Goal: Task Accomplishment & Management: Use online tool/utility

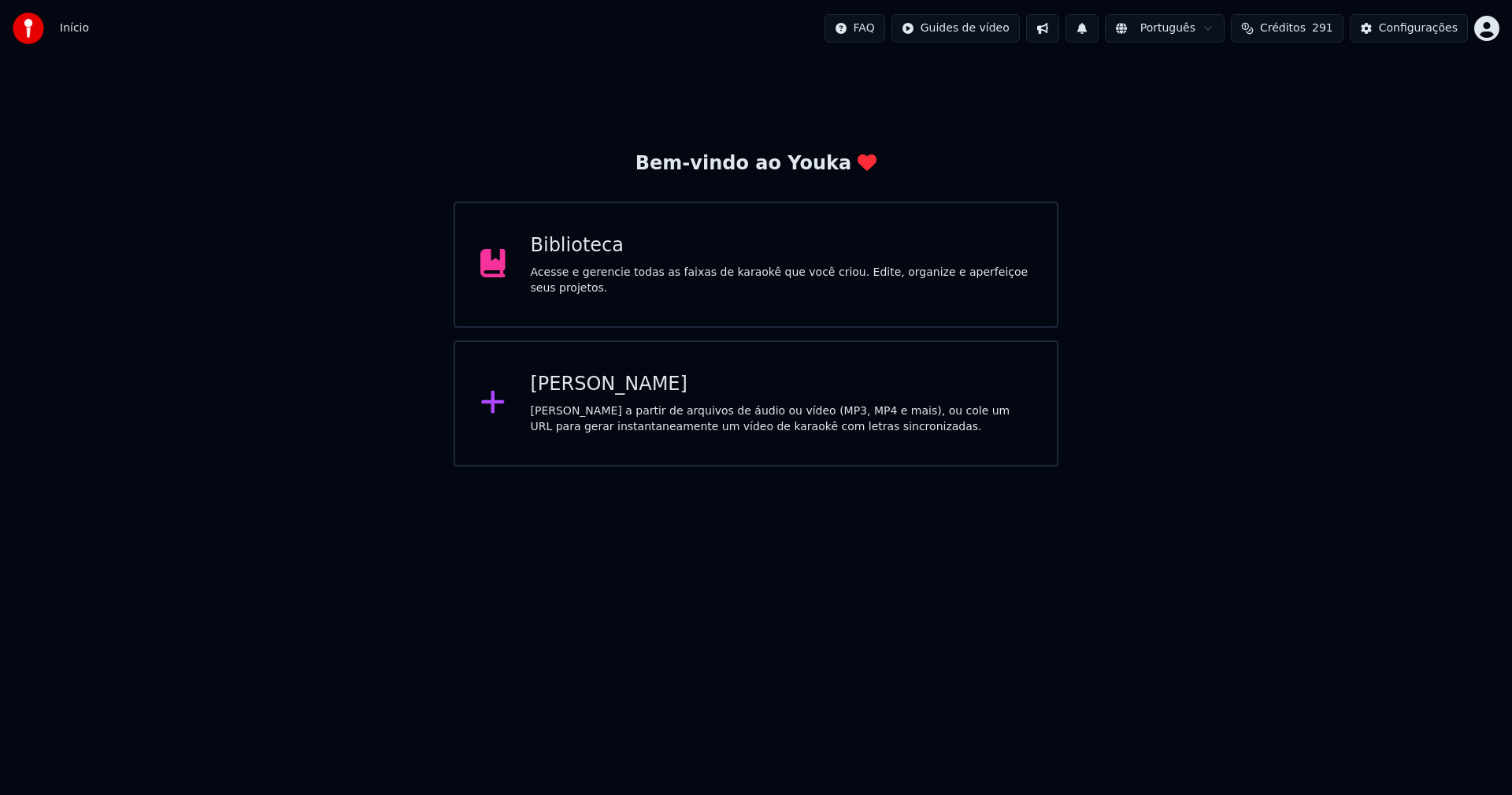
click at [587, 389] on div "[PERSON_NAME]" at bounding box center [781, 384] width 501 height 25
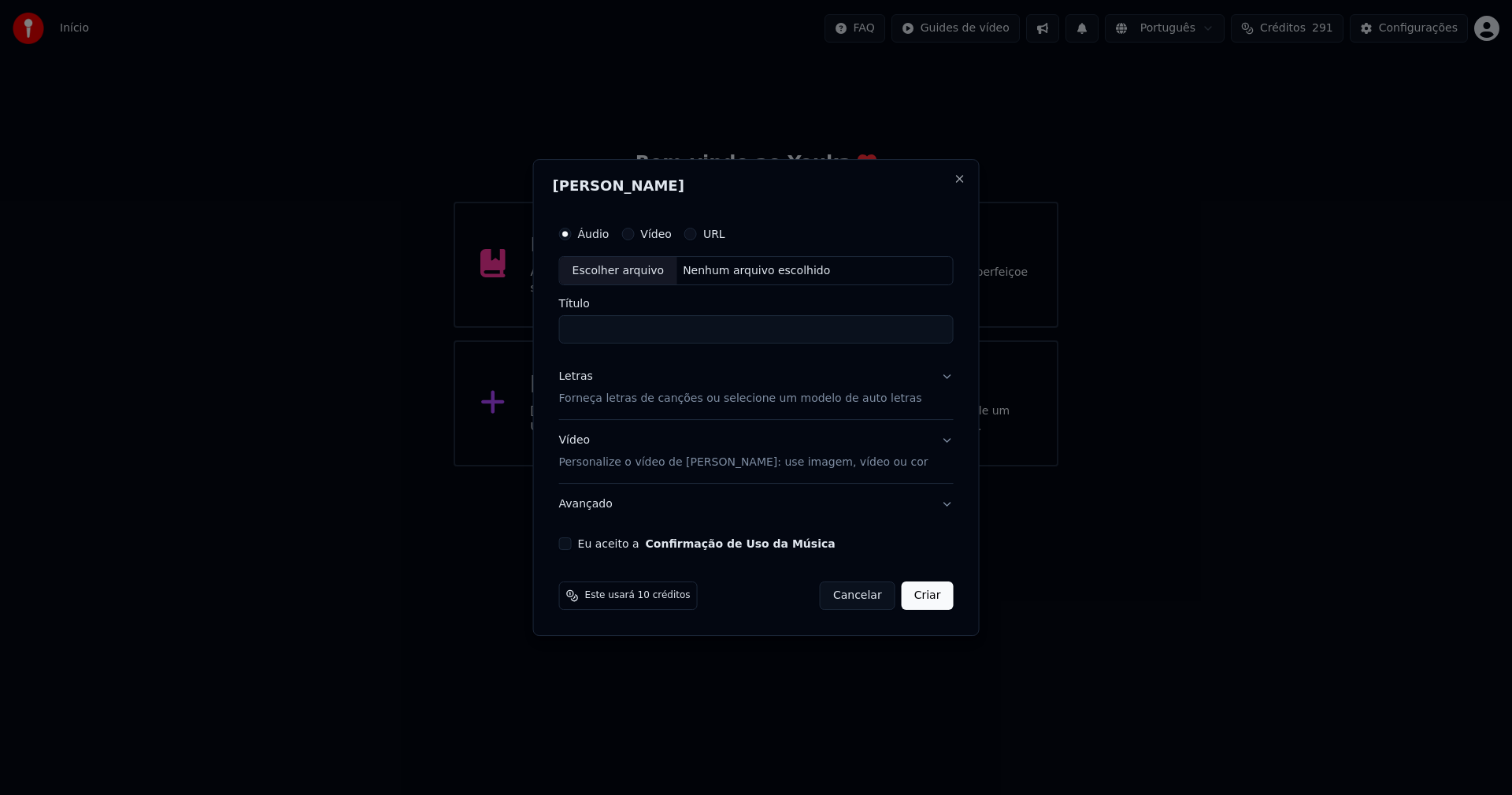
click at [644, 272] on div "Escolher arquivo" at bounding box center [618, 271] width 117 height 28
type input "**********"
click at [591, 372] on div "Letras" at bounding box center [576, 377] width 34 height 16
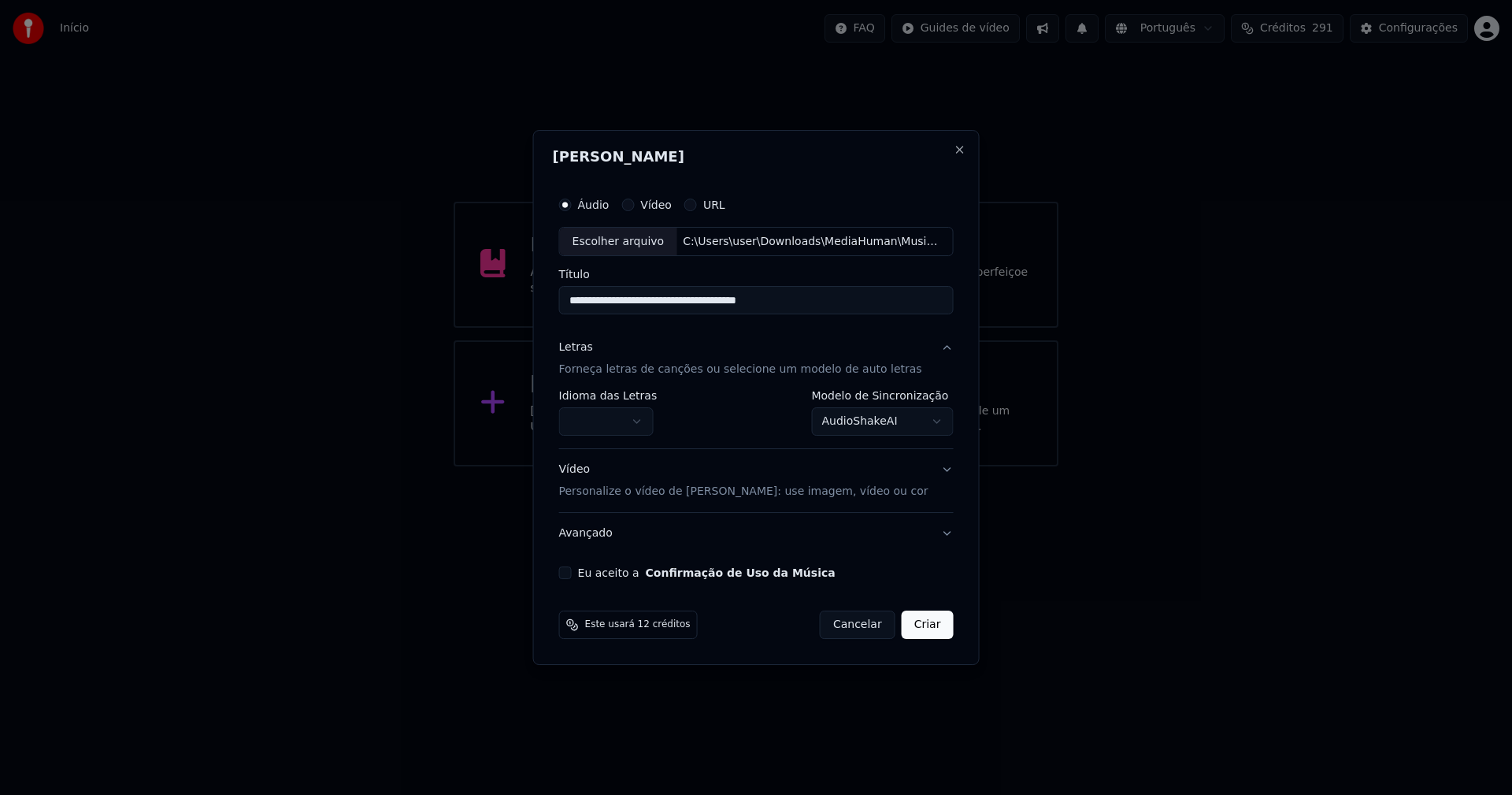
click at [618, 420] on body "**********" at bounding box center [756, 232] width 1512 height 466
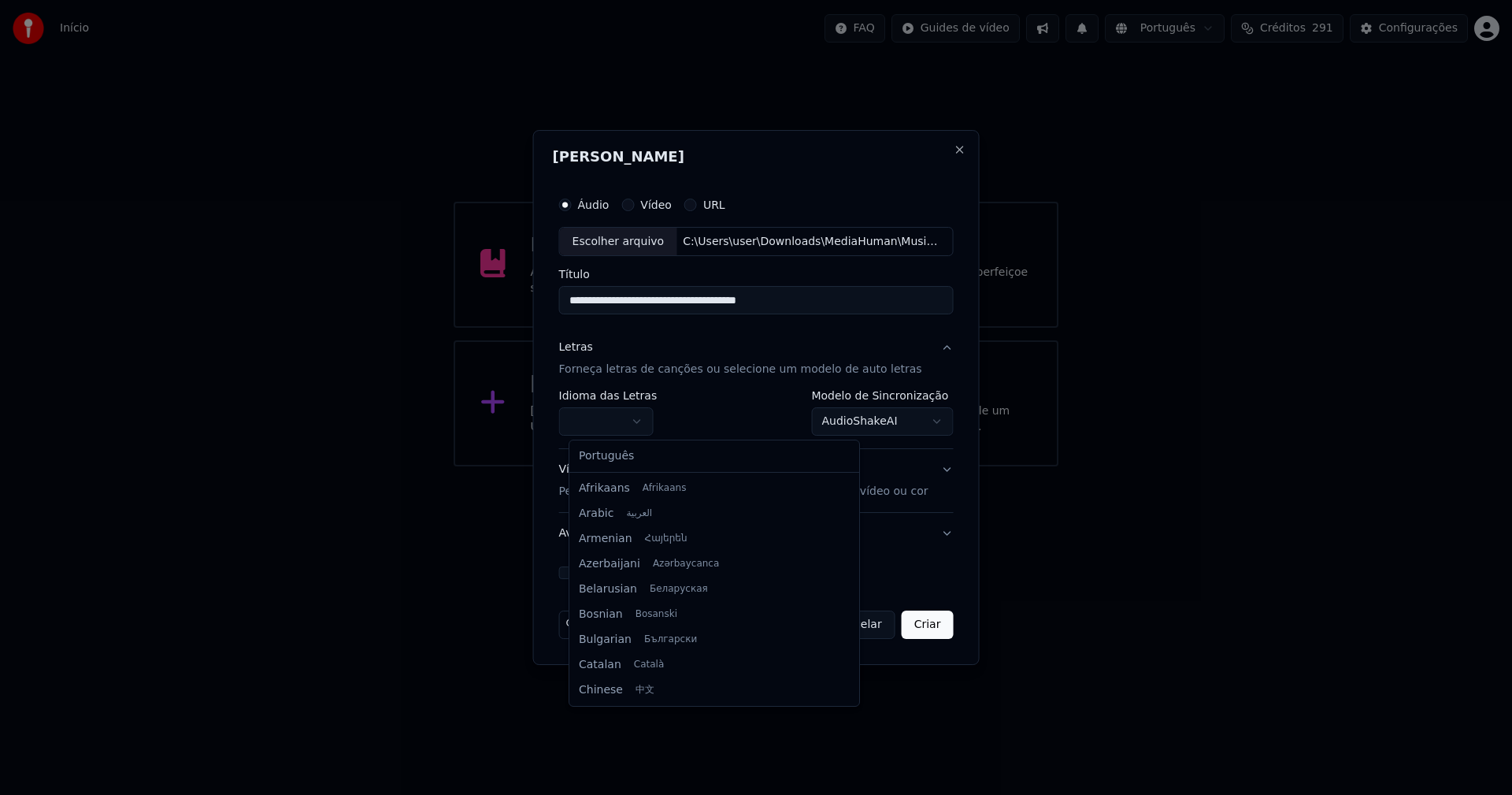
select select "**"
drag, startPoint x: 625, startPoint y: 460, endPoint x: 862, endPoint y: 411, distance: 242.0
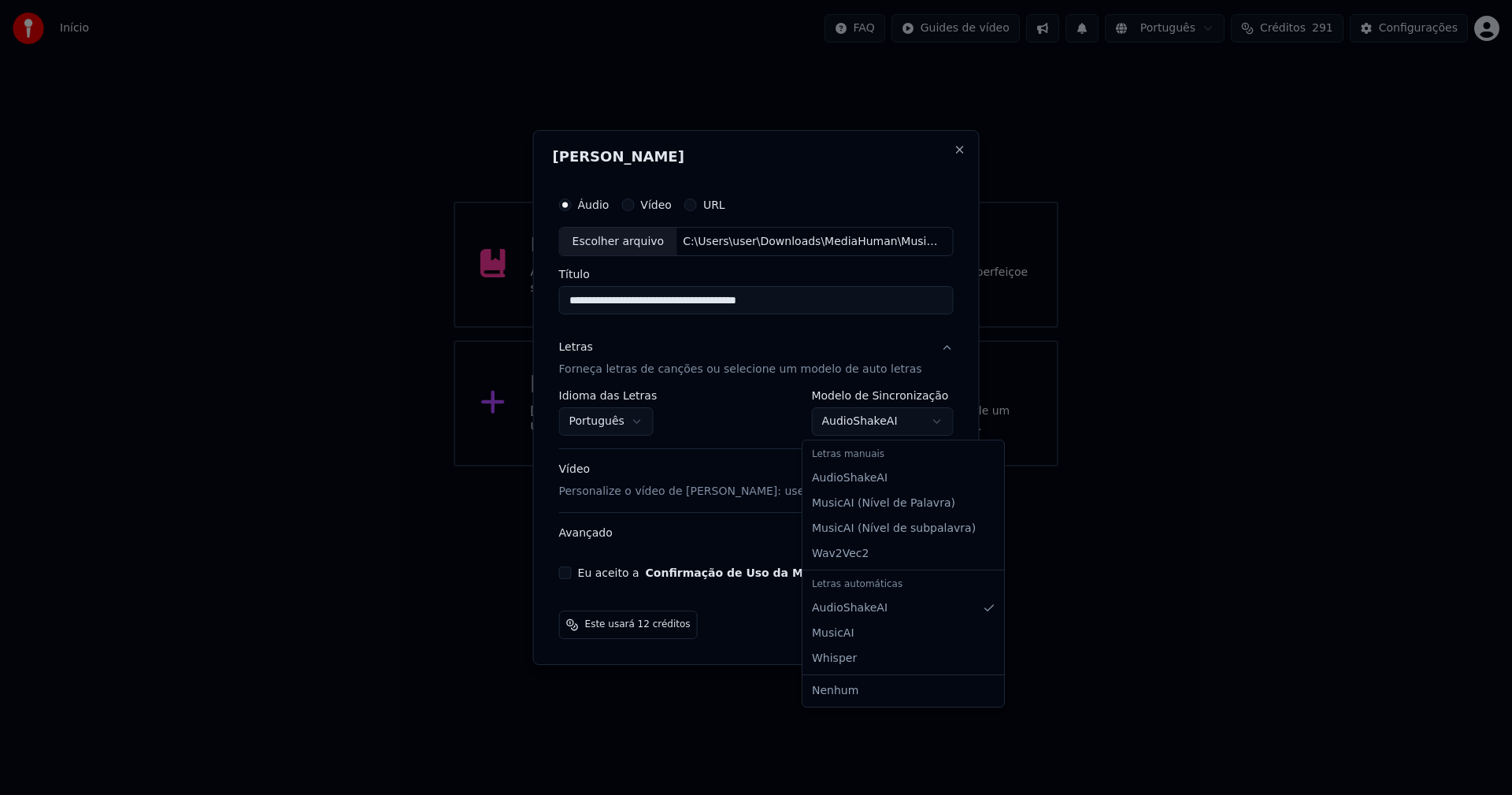
click at [861, 424] on body "**********" at bounding box center [756, 232] width 1512 height 466
select select "**********"
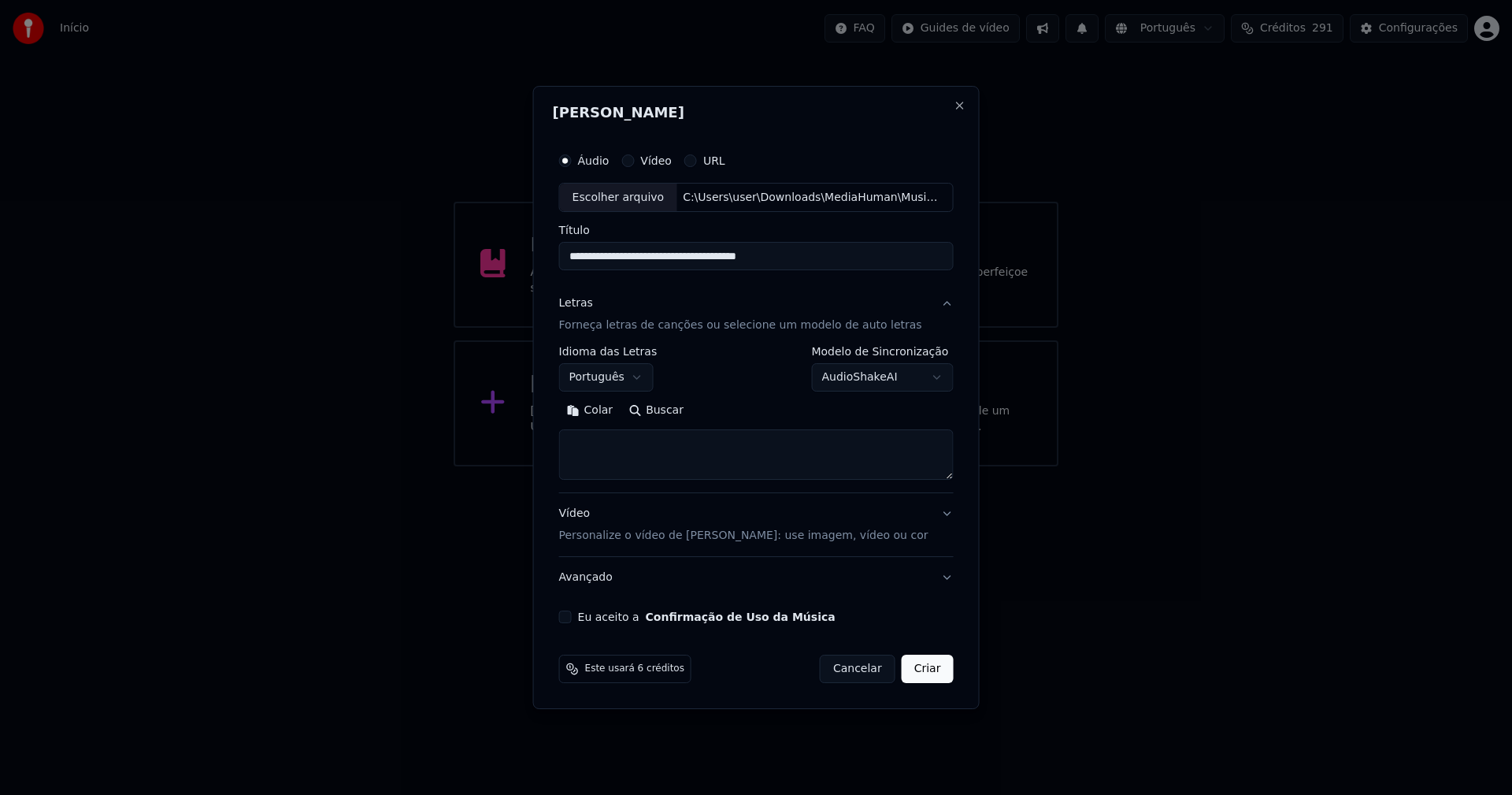
click at [606, 409] on button "Colar" at bounding box center [590, 411] width 62 height 25
click at [571, 619] on button "Eu aceito a Confirmação de Uso da Música" at bounding box center [565, 617] width 12 height 12
click at [925, 669] on button "Criar" at bounding box center [927, 669] width 52 height 28
type textarea "**********"
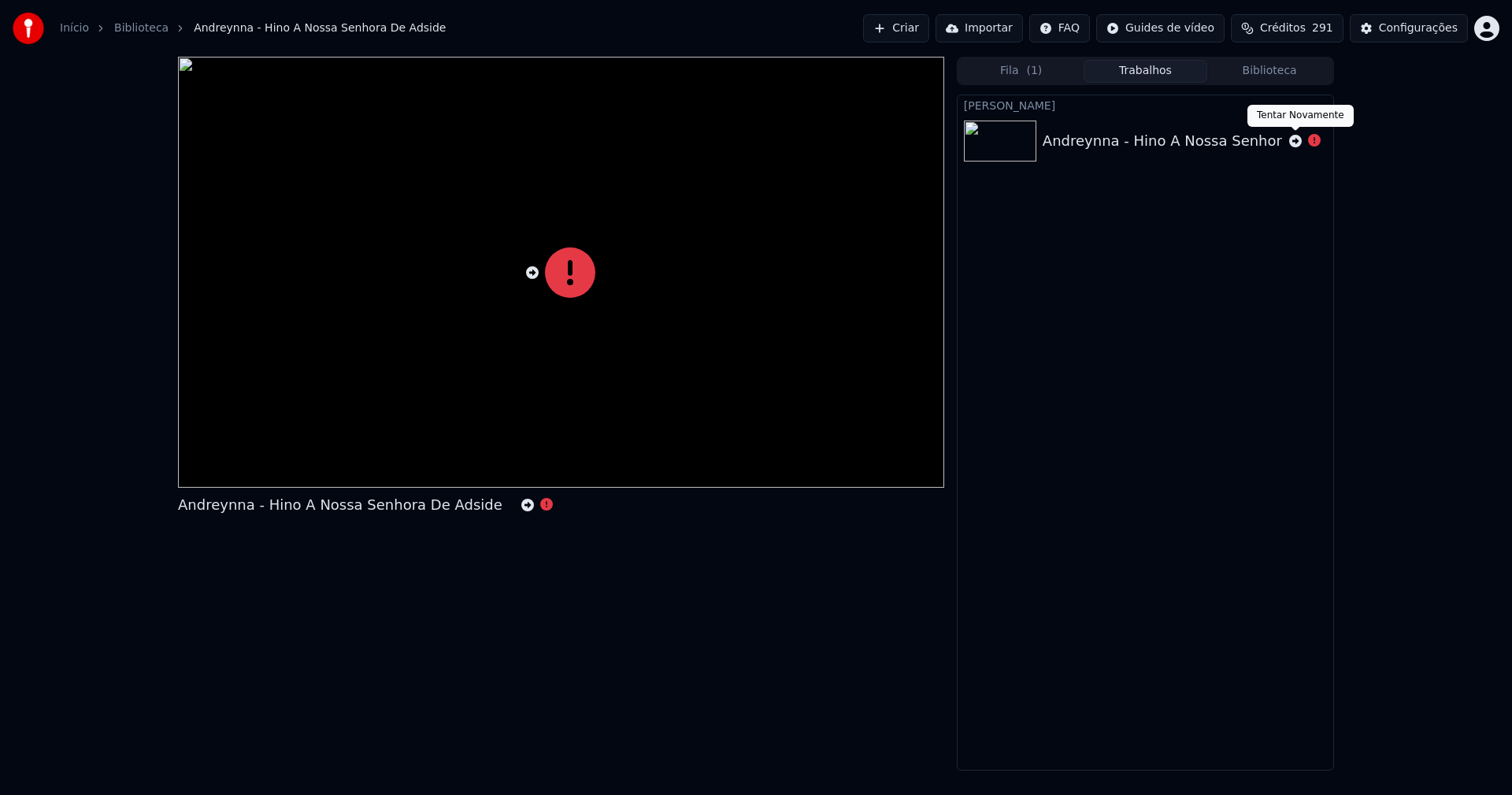
click at [1295, 144] on icon at bounding box center [1295, 141] width 12 height 12
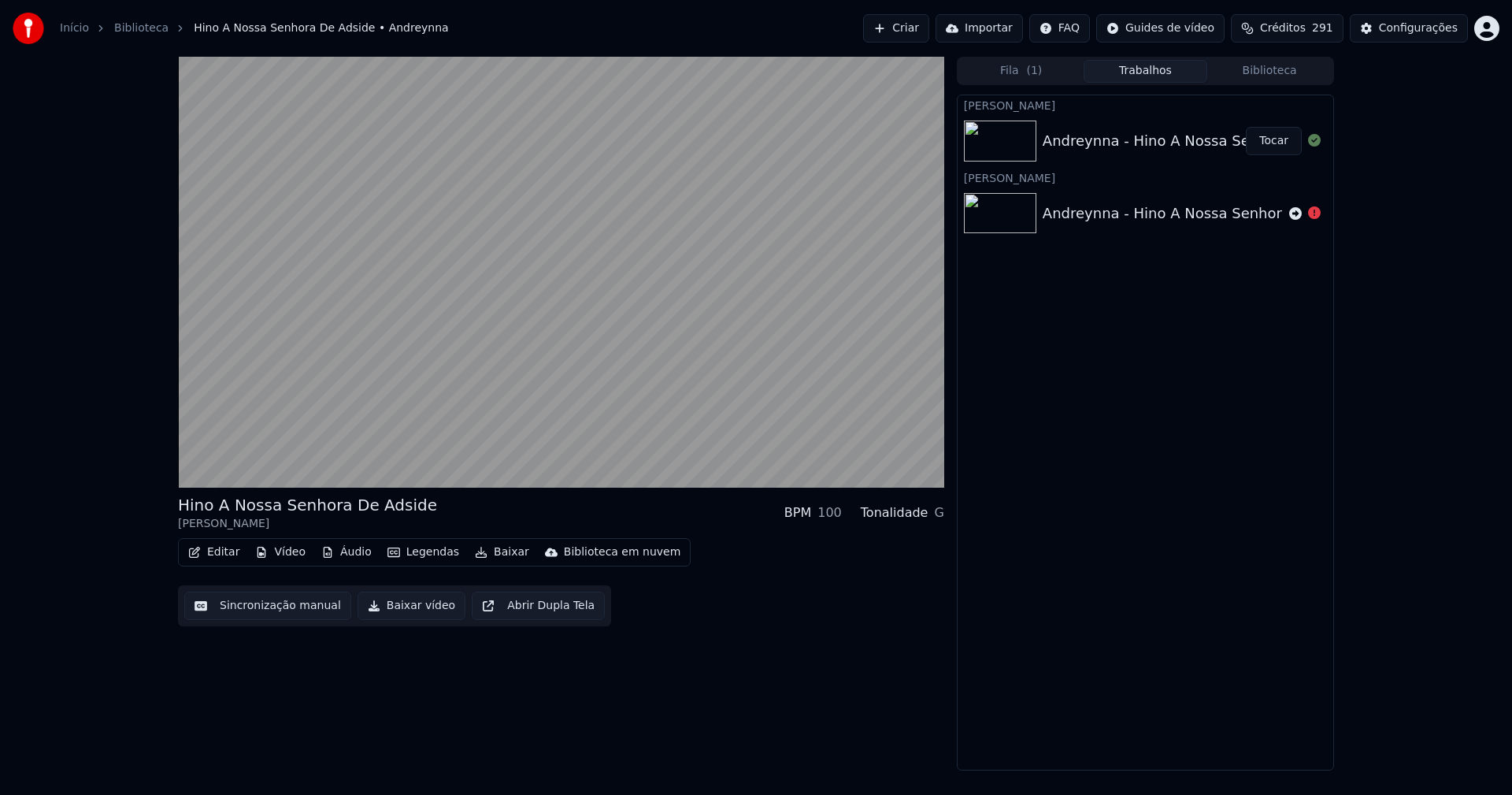
click at [347, 555] on button "Áudio" at bounding box center [346, 552] width 63 height 22
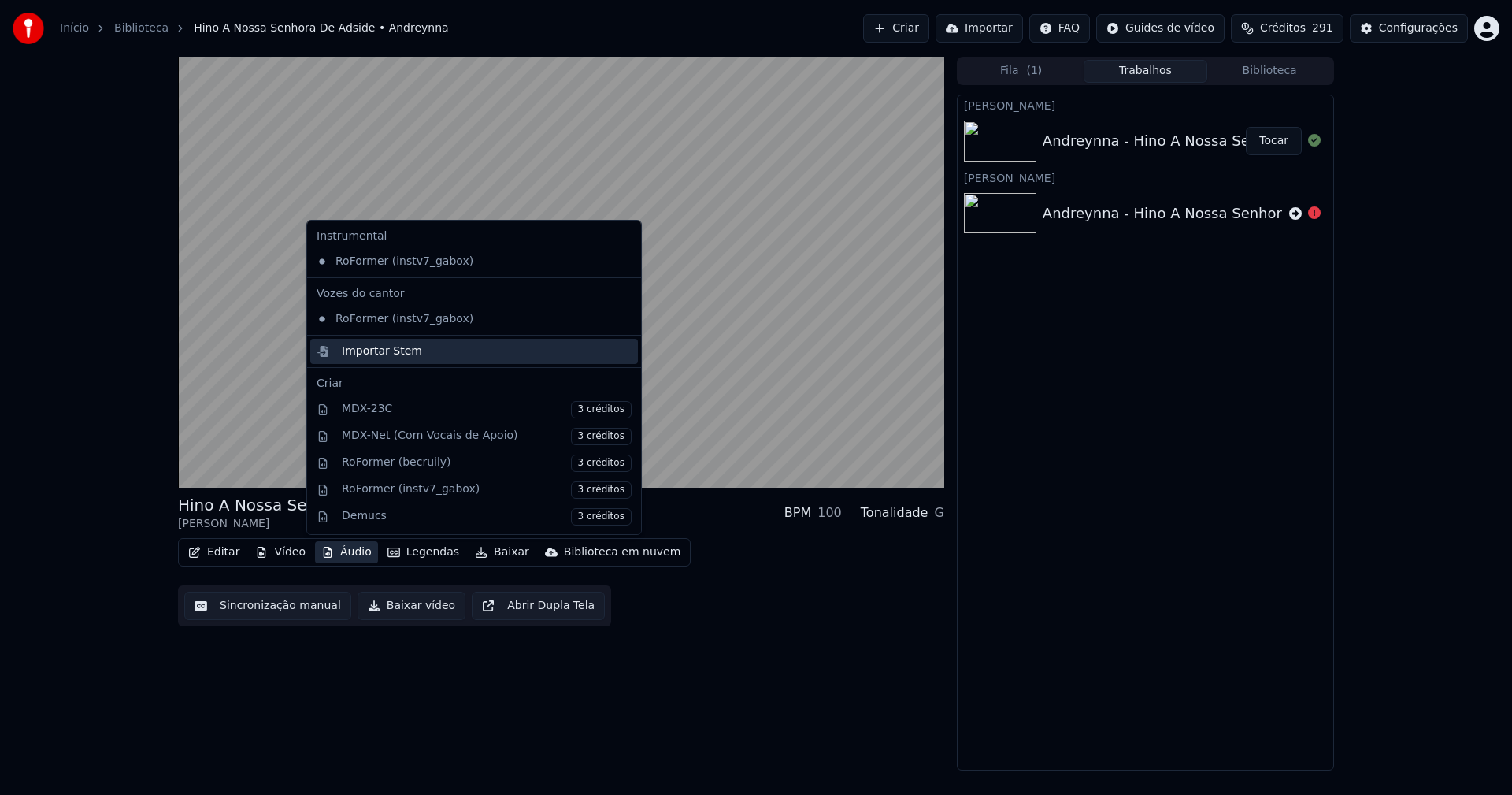
click at [374, 354] on div "Importar Stem" at bounding box center [382, 351] width 81 height 16
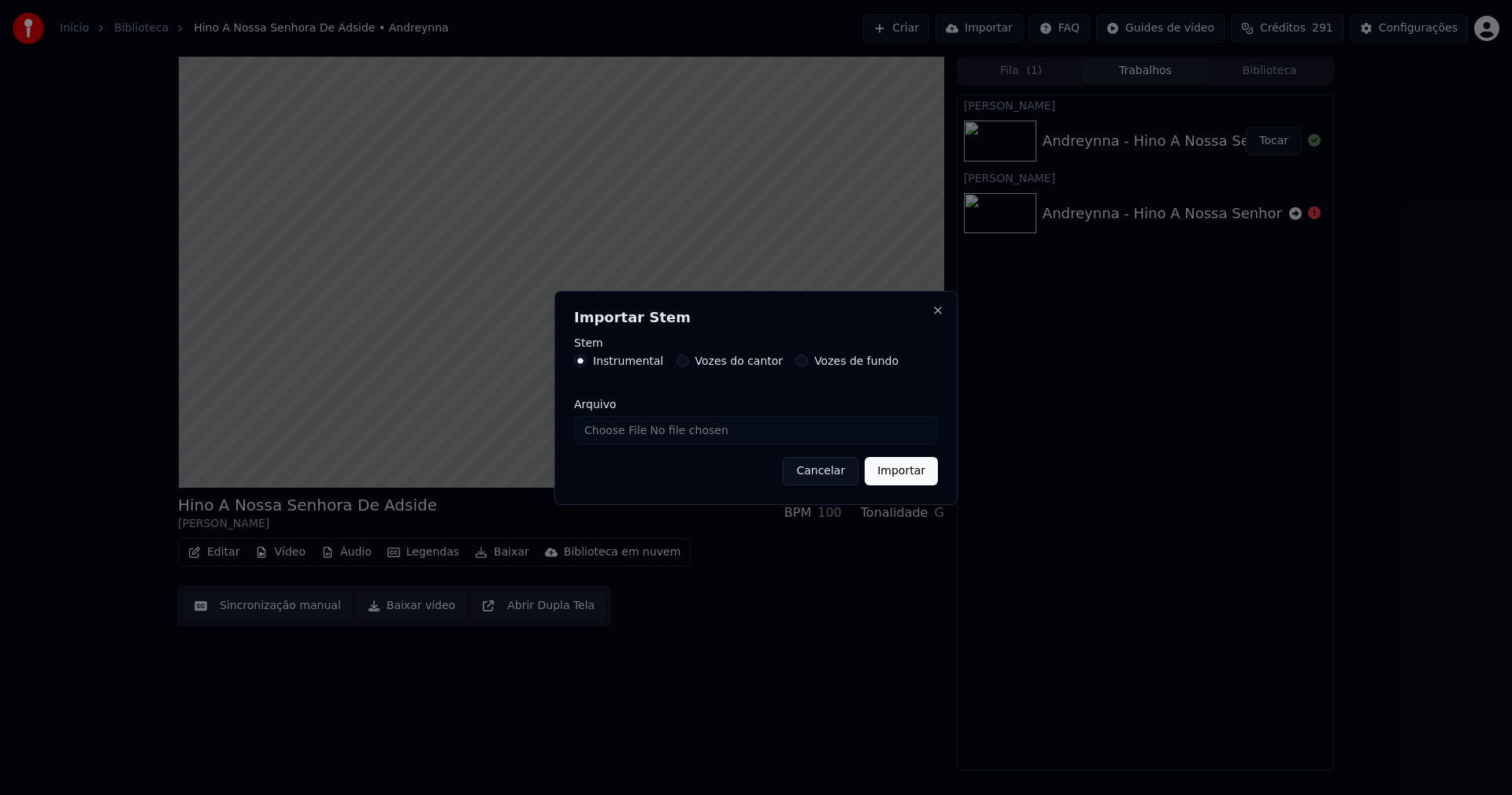
click at [635, 420] on input "Arquivo" at bounding box center [756, 430] width 364 height 28
type input "**********"
drag, startPoint x: 916, startPoint y: 477, endPoint x: 923, endPoint y: 508, distance: 31.8
click at [917, 476] on button "Importar" at bounding box center [902, 471] width 74 height 28
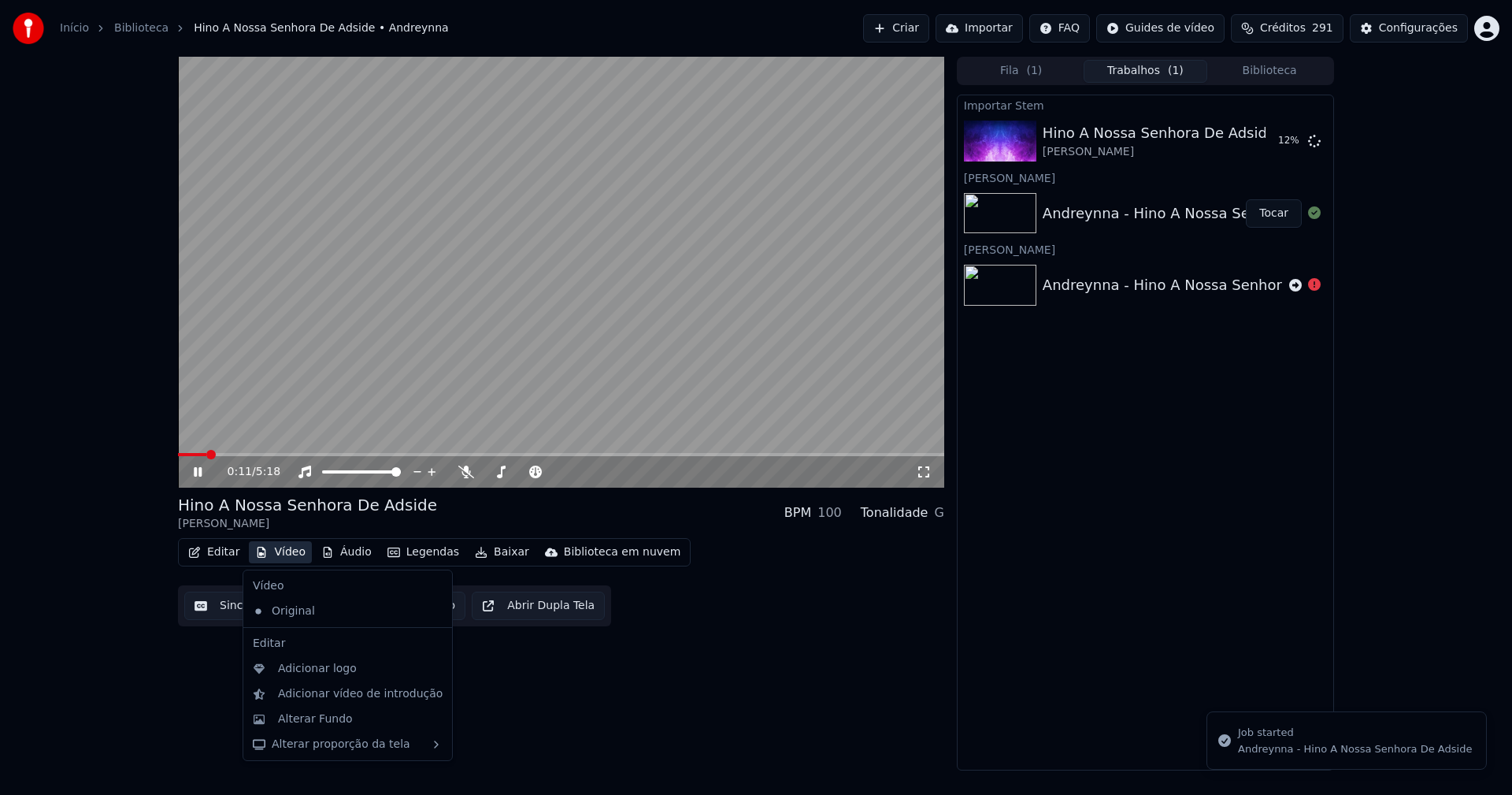
click at [285, 548] on button "Vídeo" at bounding box center [280, 552] width 63 height 22
click at [305, 666] on div "Adicionar logo" at bounding box center [317, 669] width 79 height 16
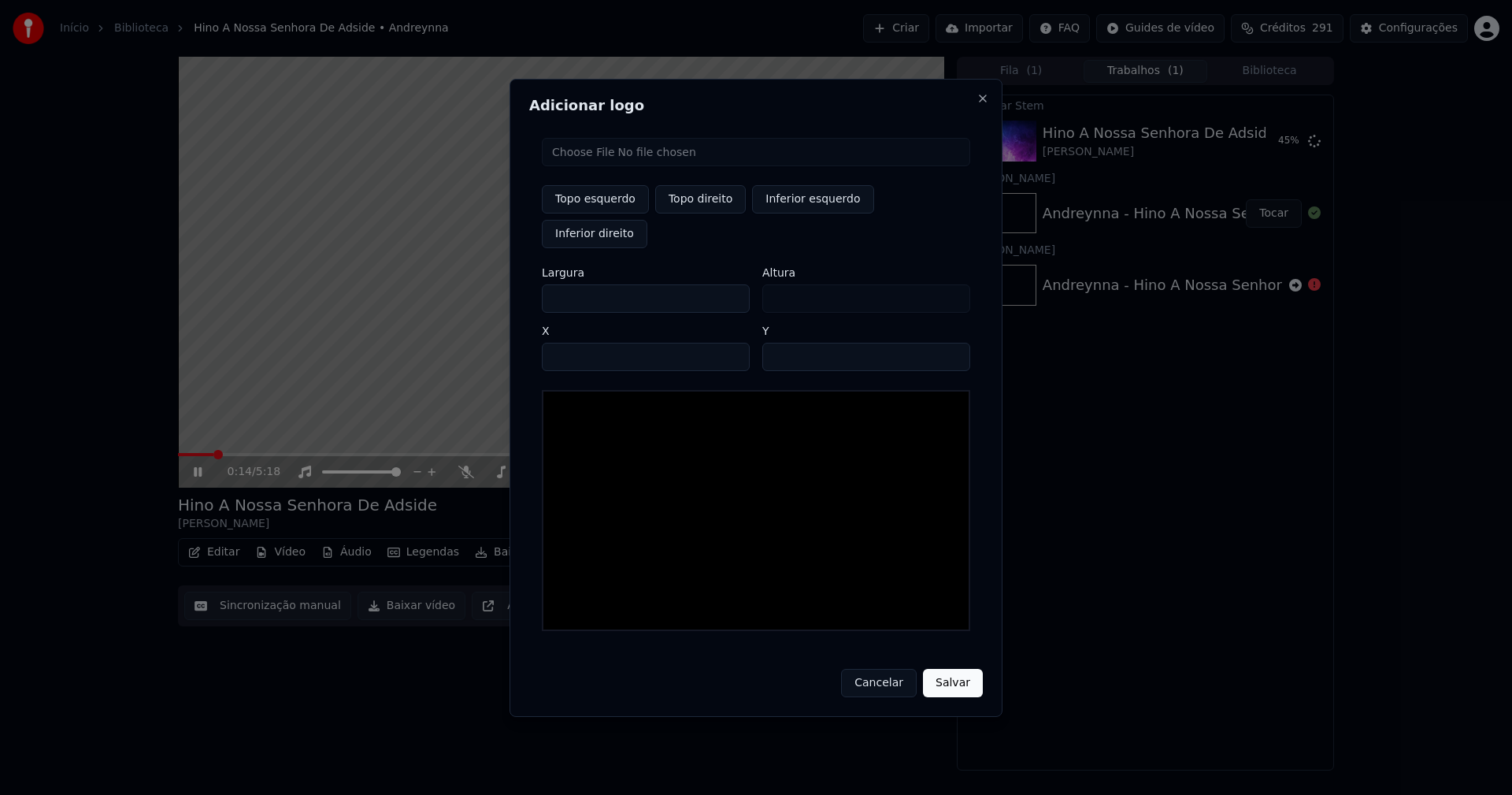
click at [602, 166] on input "file" at bounding box center [756, 152] width 429 height 28
type input "**********"
drag, startPoint x: 698, startPoint y: 214, endPoint x: 603, endPoint y: 261, distance: 106.0
click at [697, 213] on button "Topo direito" at bounding box center [700, 200] width 91 height 28
type input "****"
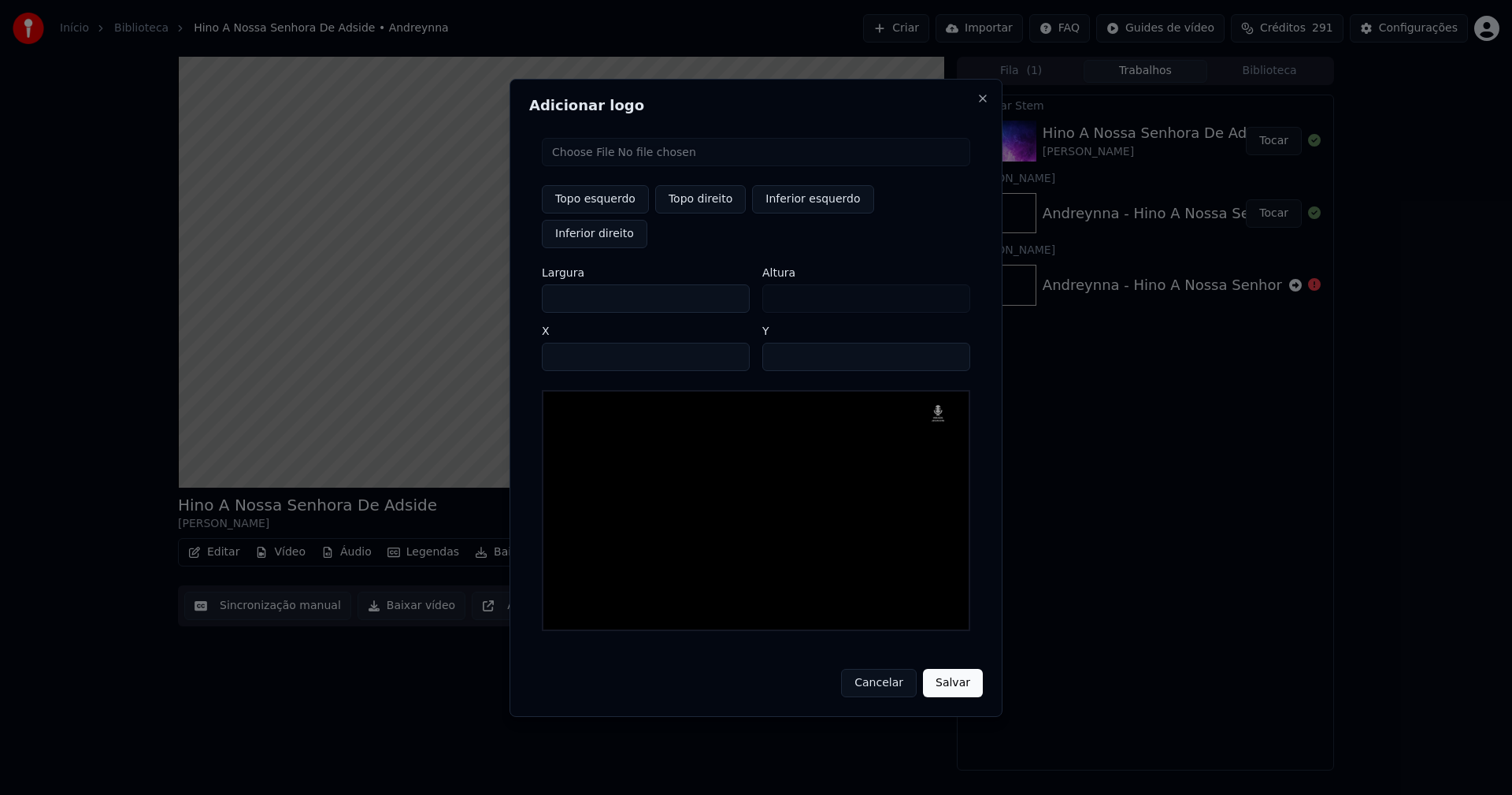
drag, startPoint x: 568, startPoint y: 283, endPoint x: 480, endPoint y: 280, distance: 88.1
click at [481, 284] on body "Início Biblioteca Hino A [GEOGRAPHIC_DATA] • [PERSON_NAME] Importar FAQ Guides …" at bounding box center [756, 398] width 1512 height 795
type input "**"
type input "***"
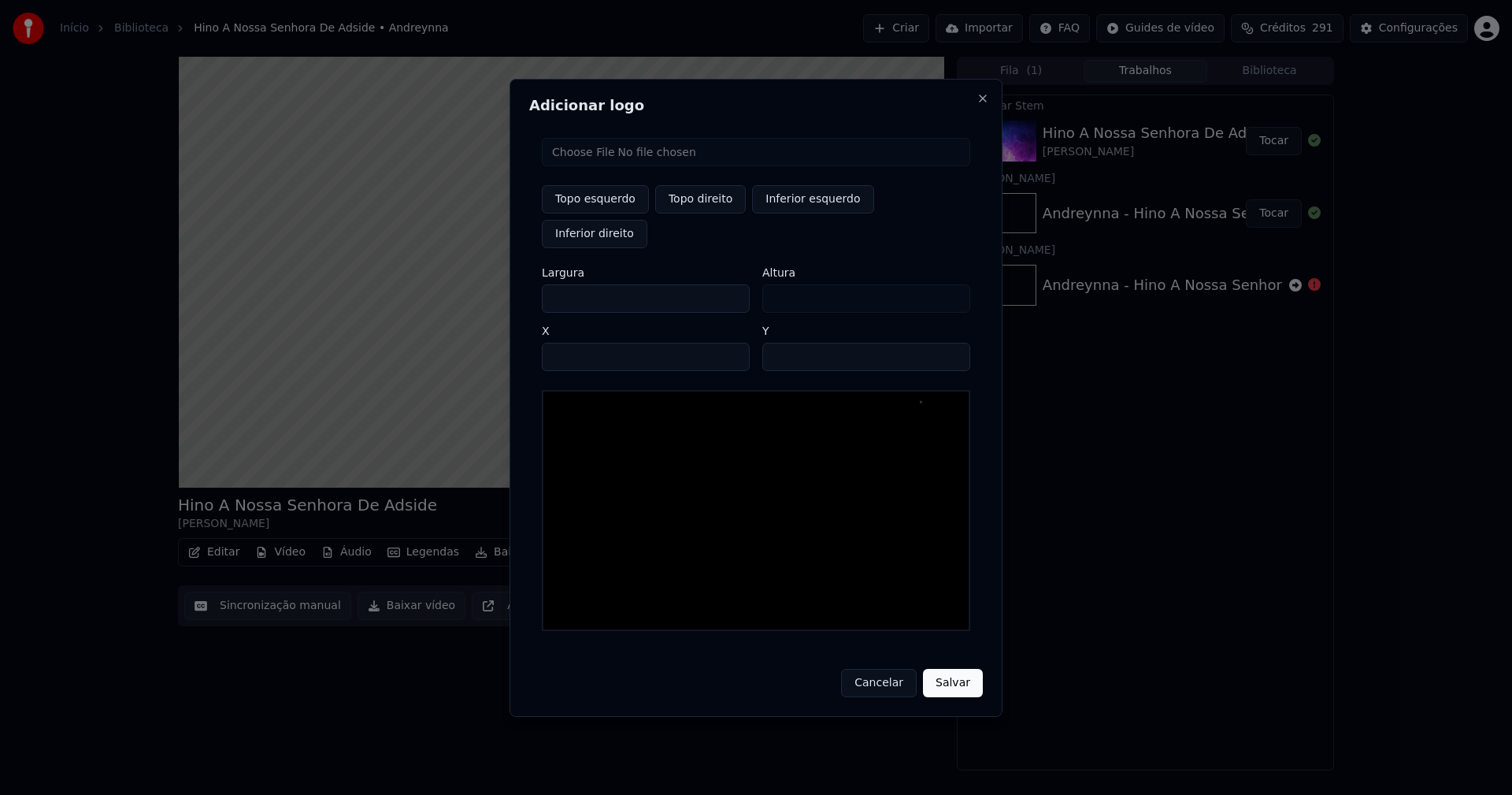
type input "***"
click at [573, 342] on input "****" at bounding box center [646, 357] width 208 height 28
type input "****"
click at [780, 342] on input "**" at bounding box center [866, 357] width 208 height 28
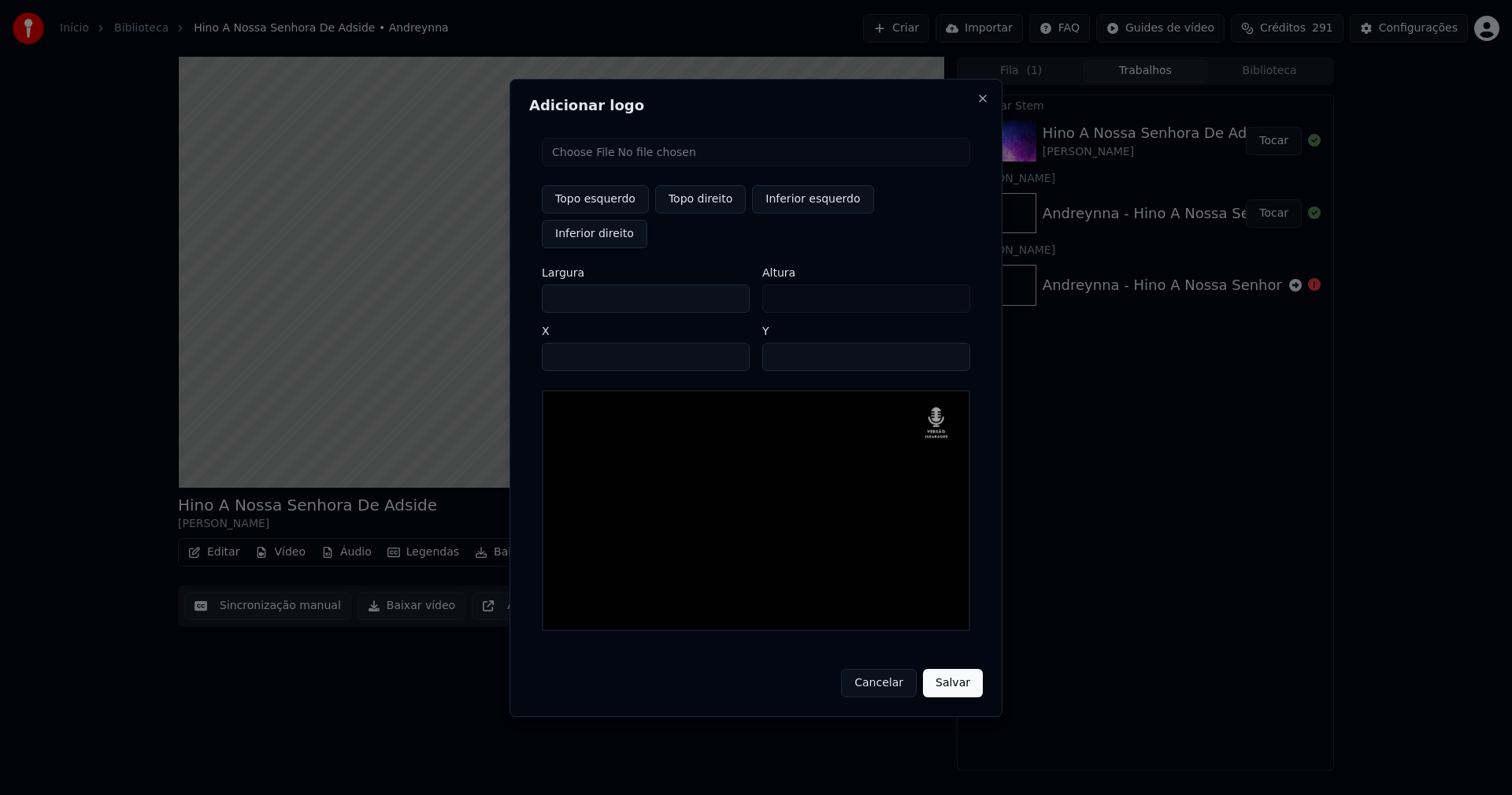
type input "**"
click at [963, 673] on button "Salvar" at bounding box center [952, 683] width 59 height 28
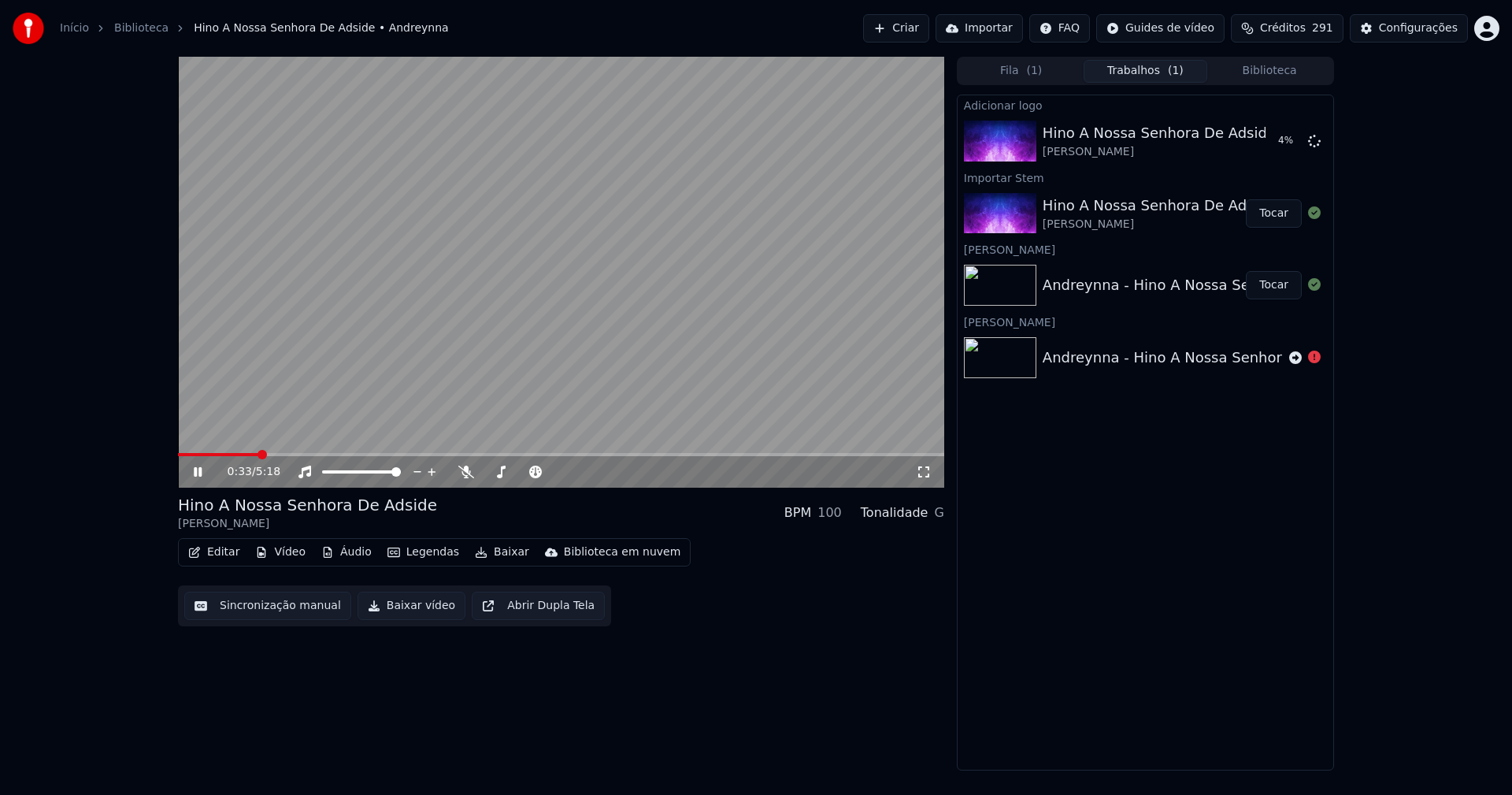
click at [344, 557] on button "Áudio" at bounding box center [346, 552] width 63 height 22
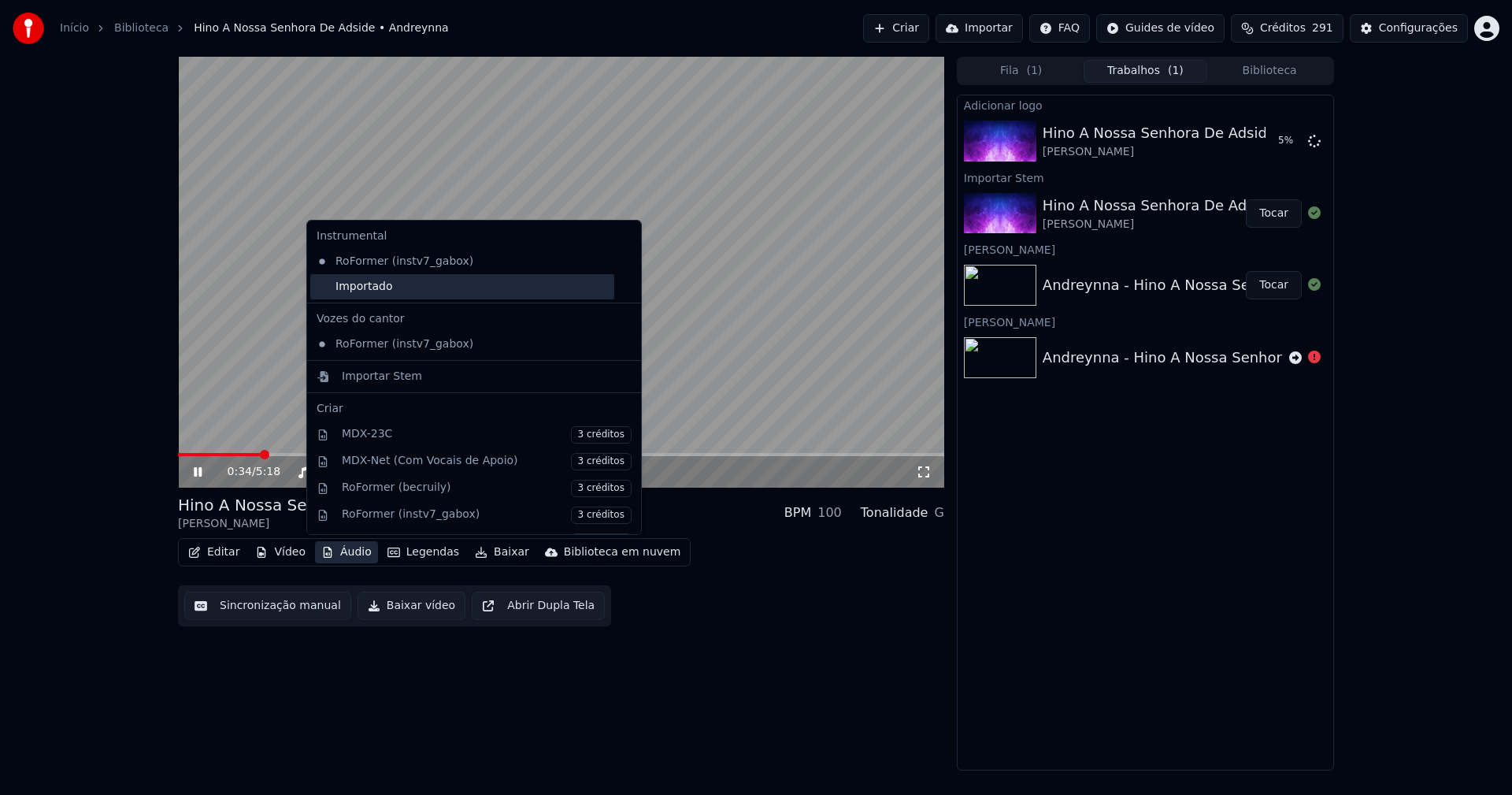
click at [319, 287] on div "Importado" at bounding box center [462, 287] width 304 height 25
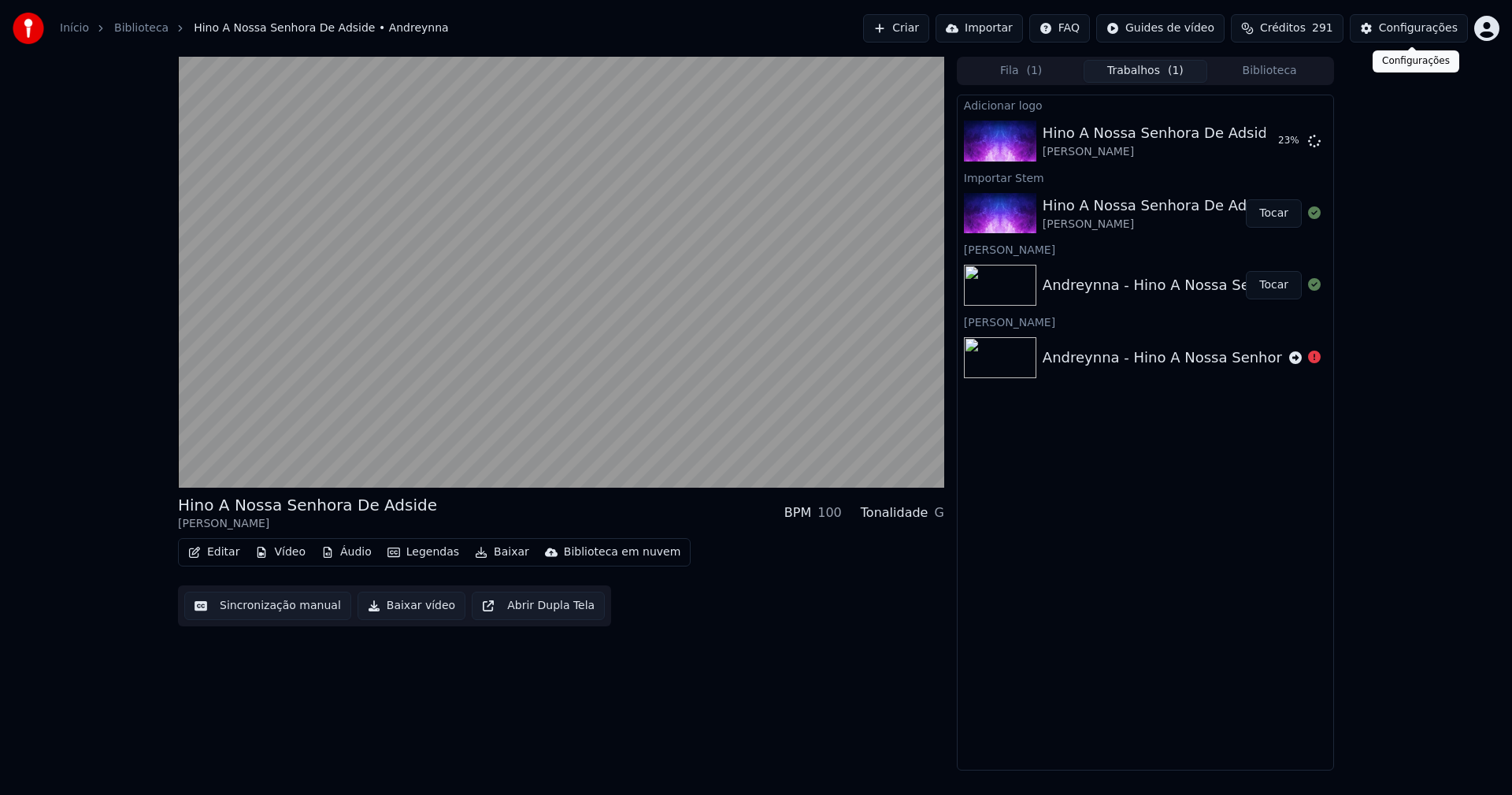
click at [1426, 25] on div "Configurações" at bounding box center [1418, 28] width 79 height 16
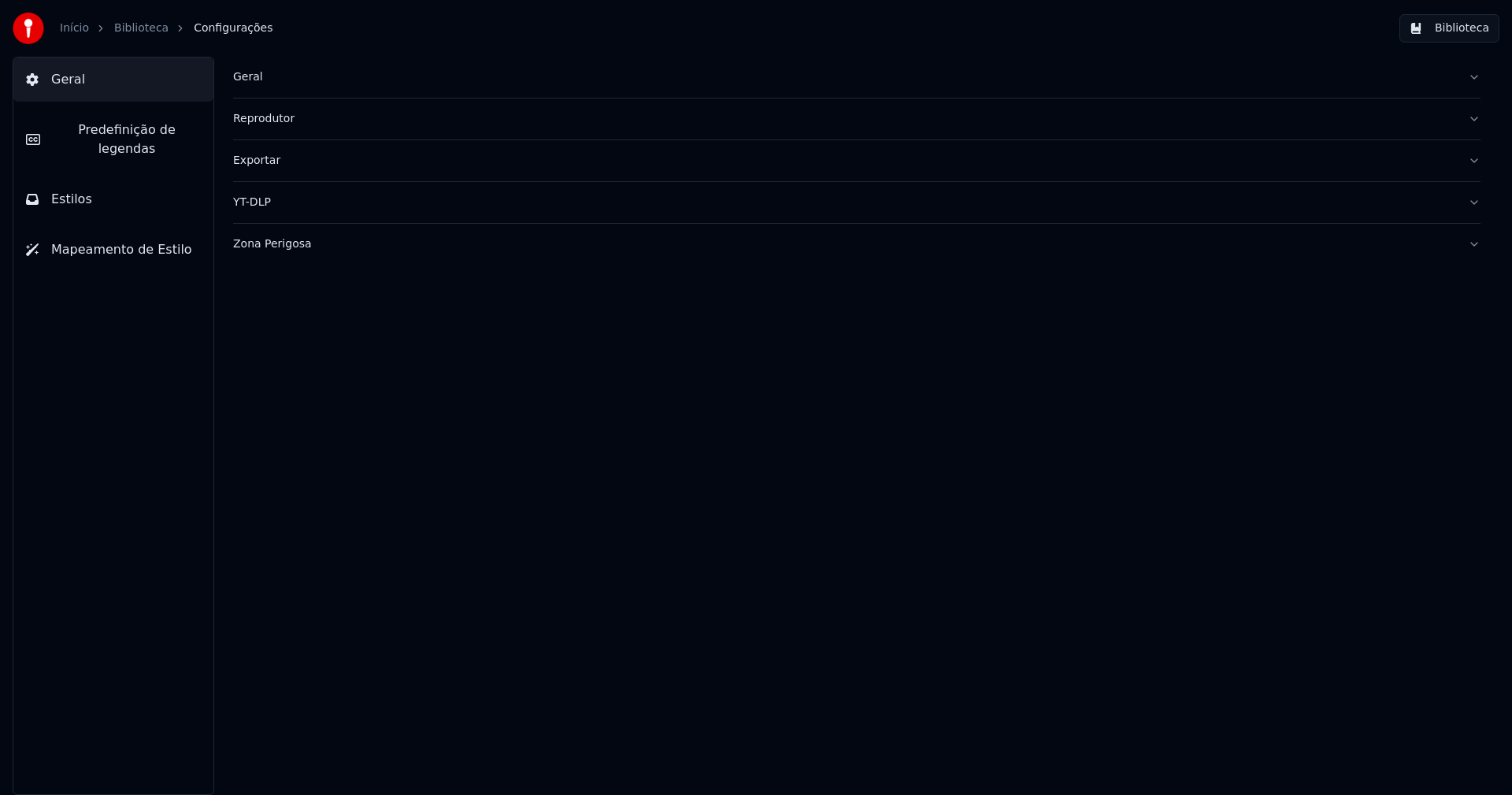
click at [80, 190] on span "Estilos" at bounding box center [72, 199] width 41 height 19
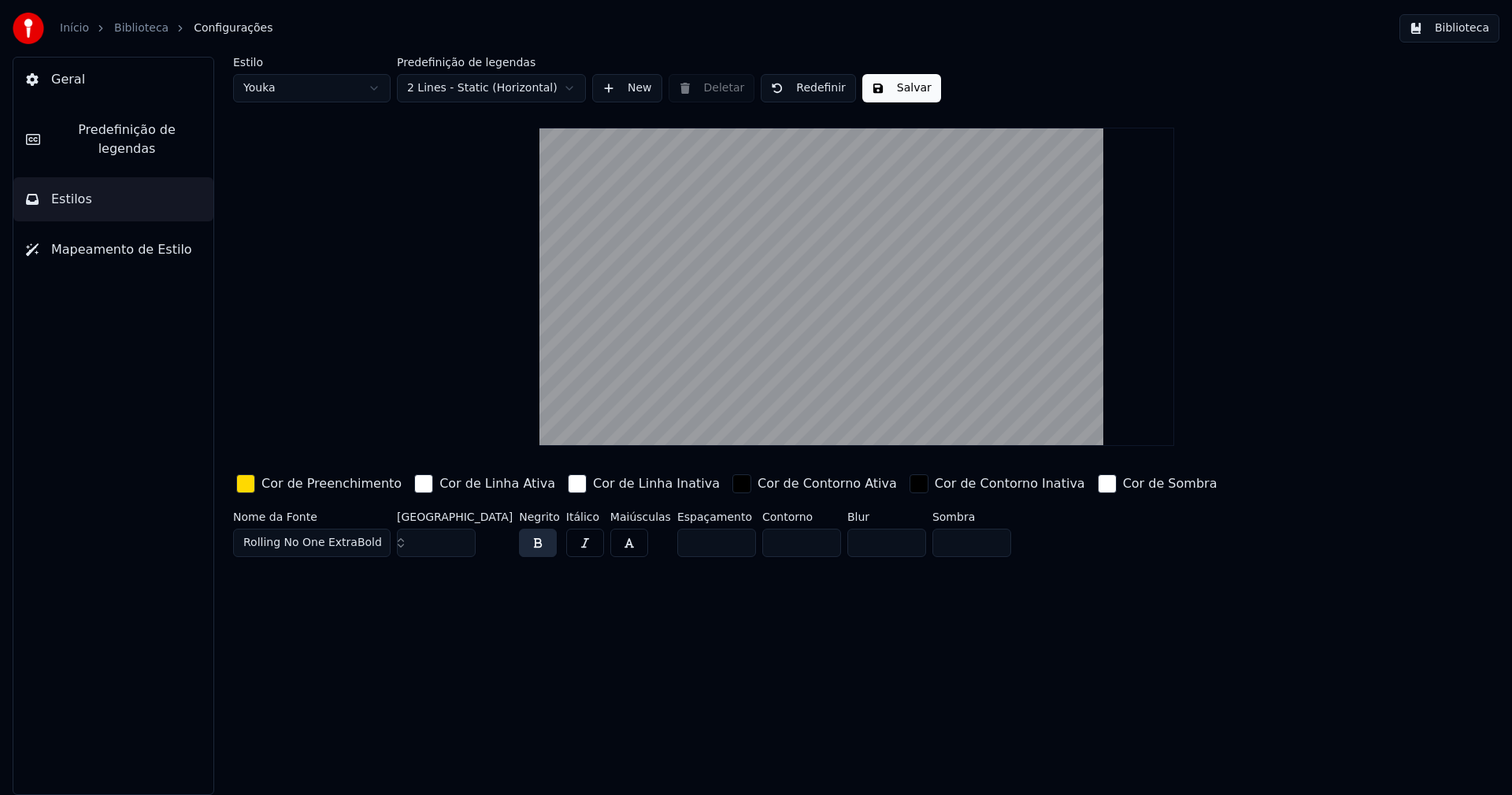
click at [242, 488] on div "button" at bounding box center [245, 483] width 19 height 19
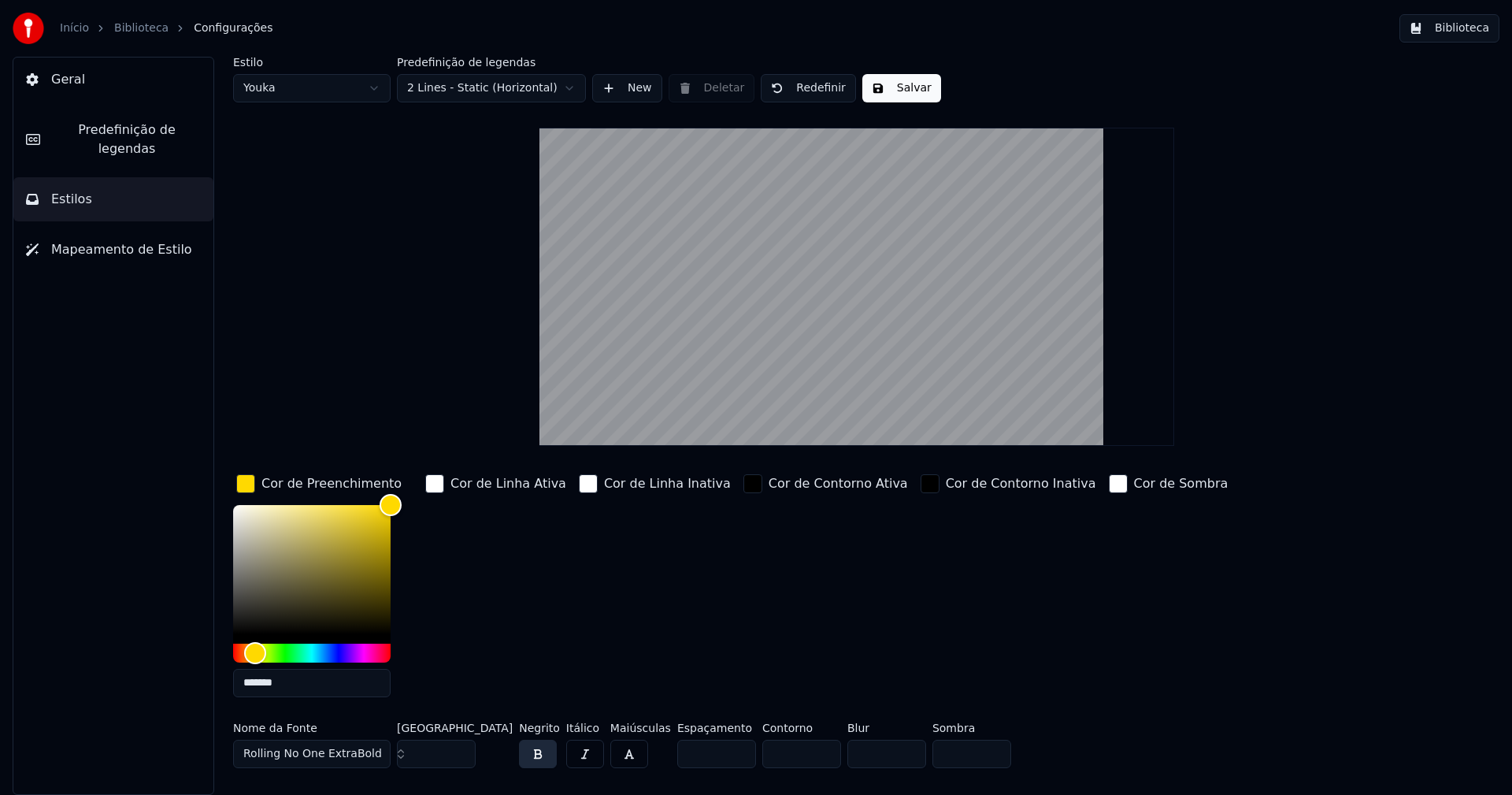
click at [297, 680] on input "*******" at bounding box center [312, 683] width 158 height 28
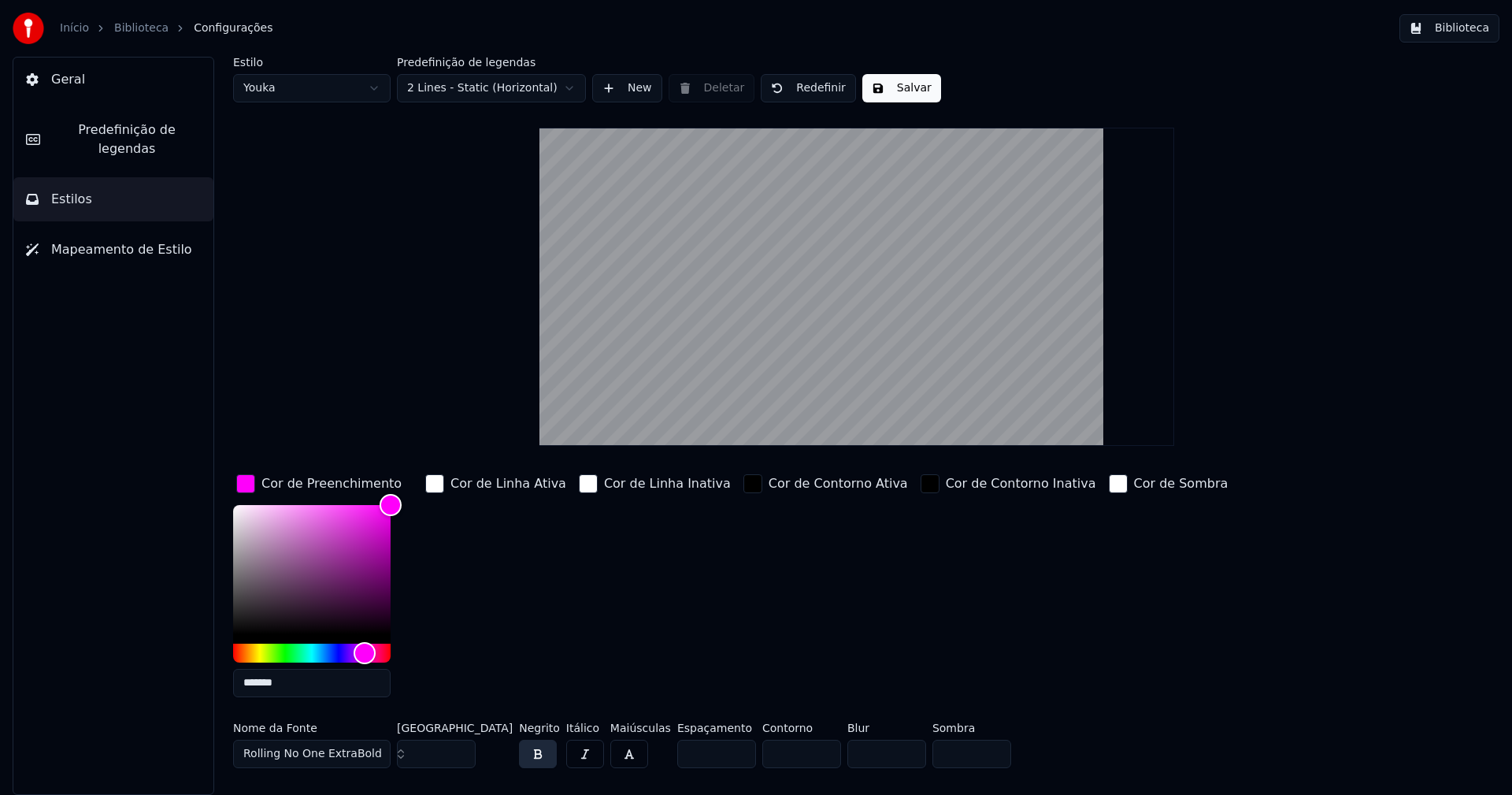
type input "*******"
click at [248, 485] on div "button" at bounding box center [245, 483] width 19 height 19
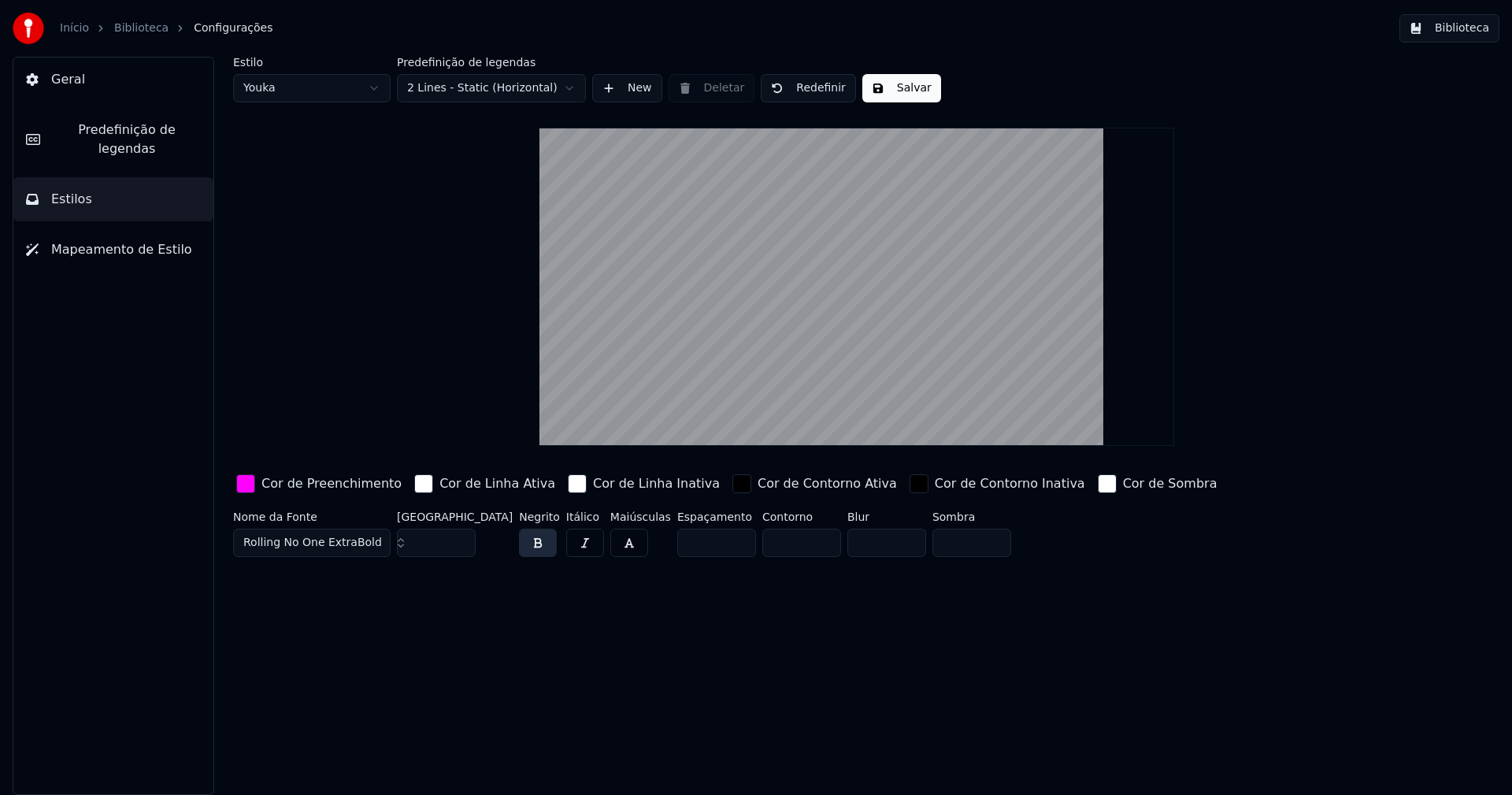
click at [898, 87] on button "Salvar" at bounding box center [902, 88] width 79 height 28
click at [1463, 27] on button "Biblioteca" at bounding box center [1449, 28] width 100 height 28
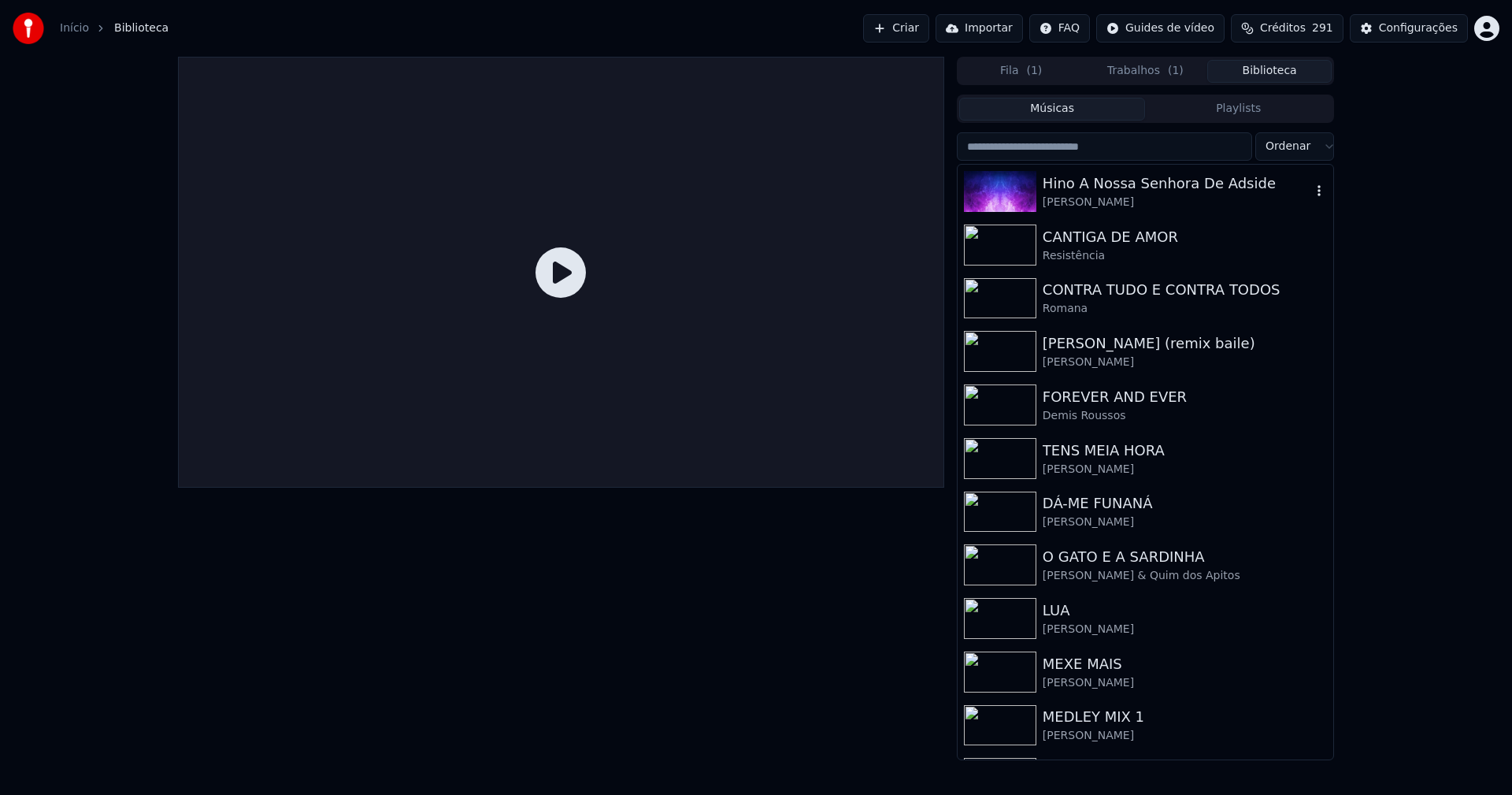
click at [1122, 185] on div "Hino A Nossa Senhora De Adside" at bounding box center [1177, 183] width 269 height 22
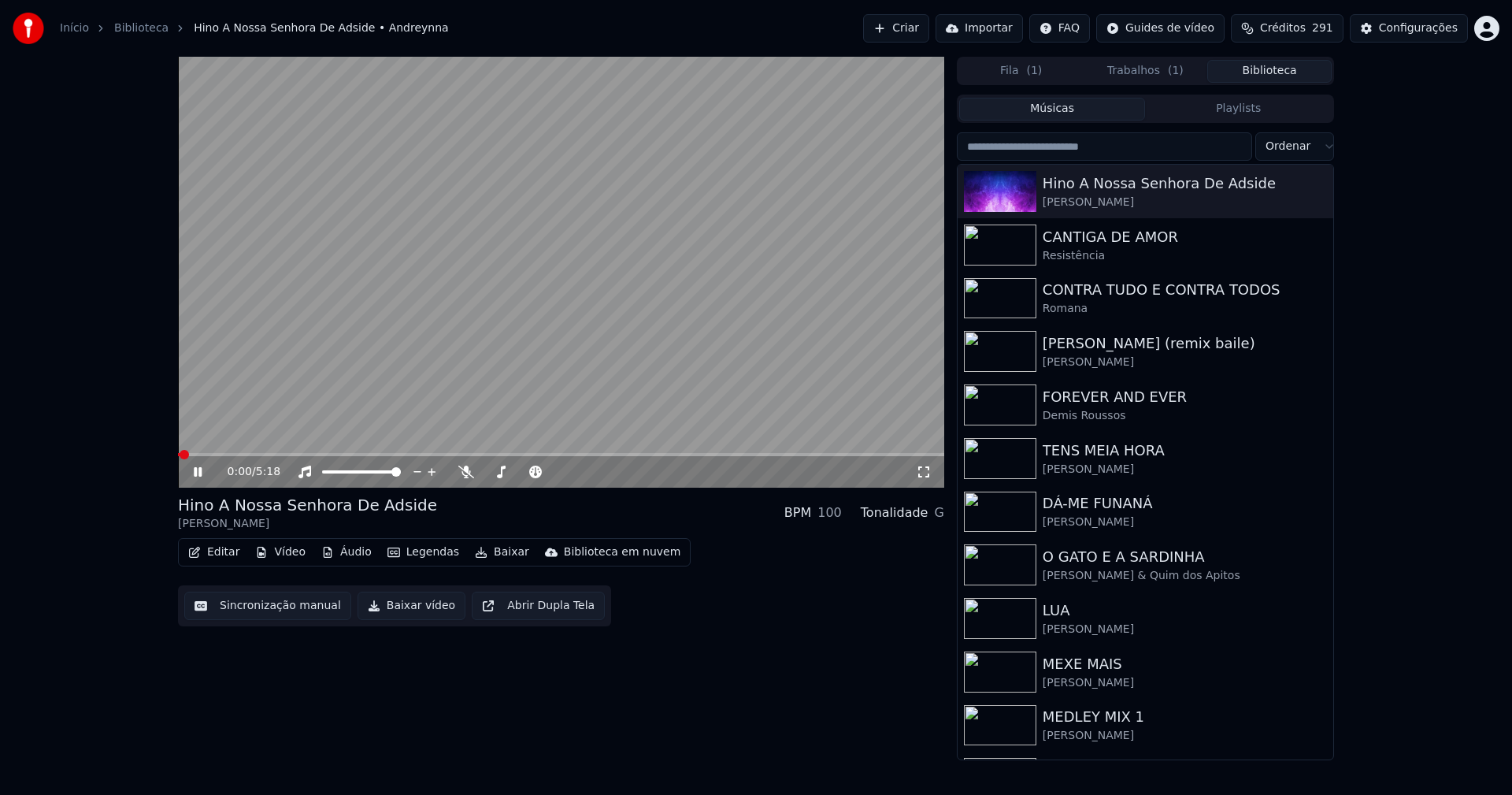
click at [198, 473] on icon at bounding box center [209, 472] width 37 height 12
click at [219, 552] on button "Editar" at bounding box center [214, 552] width 64 height 22
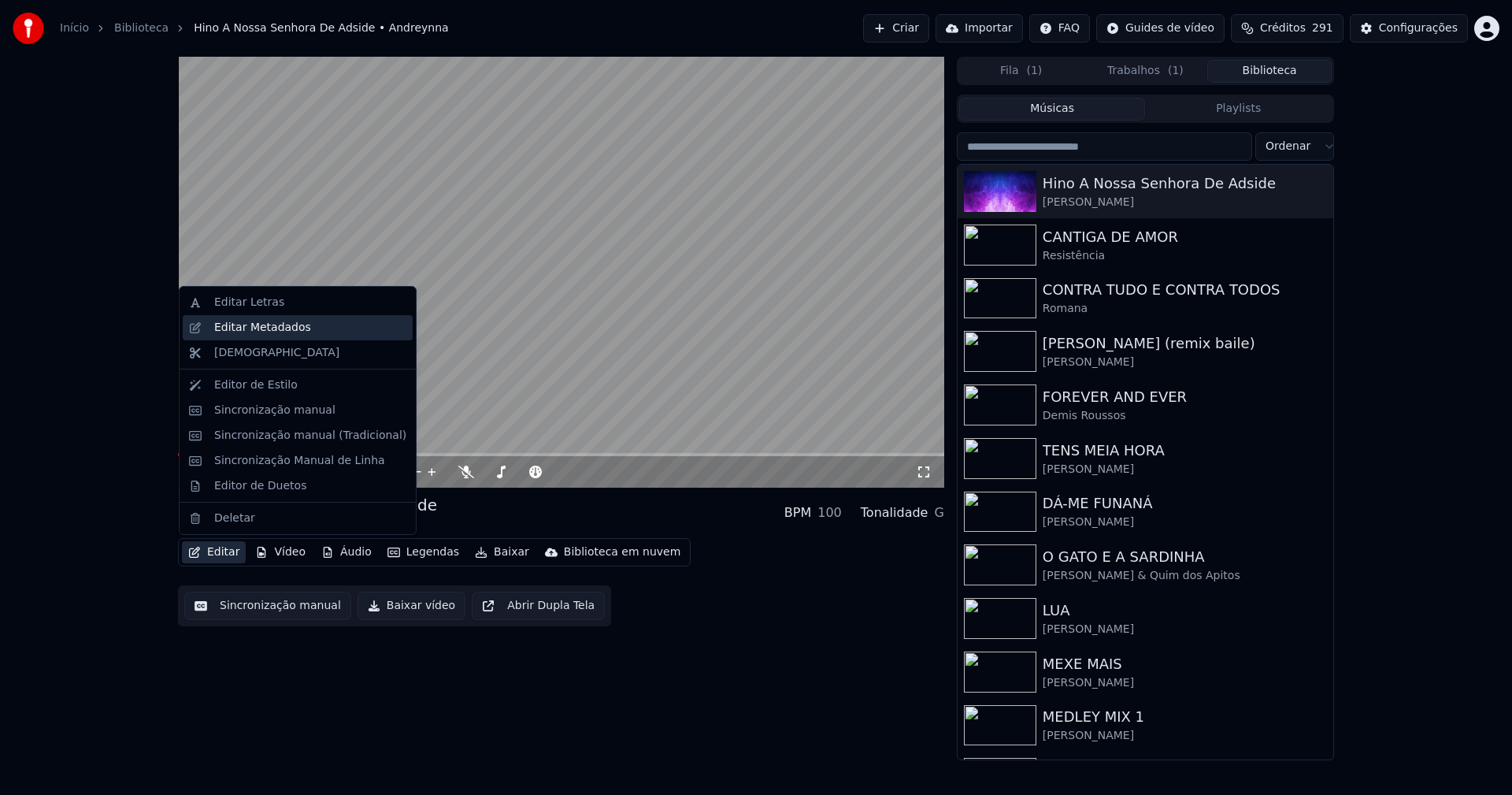
click at [248, 334] on div "Editar Metadados" at bounding box center [262, 327] width 97 height 16
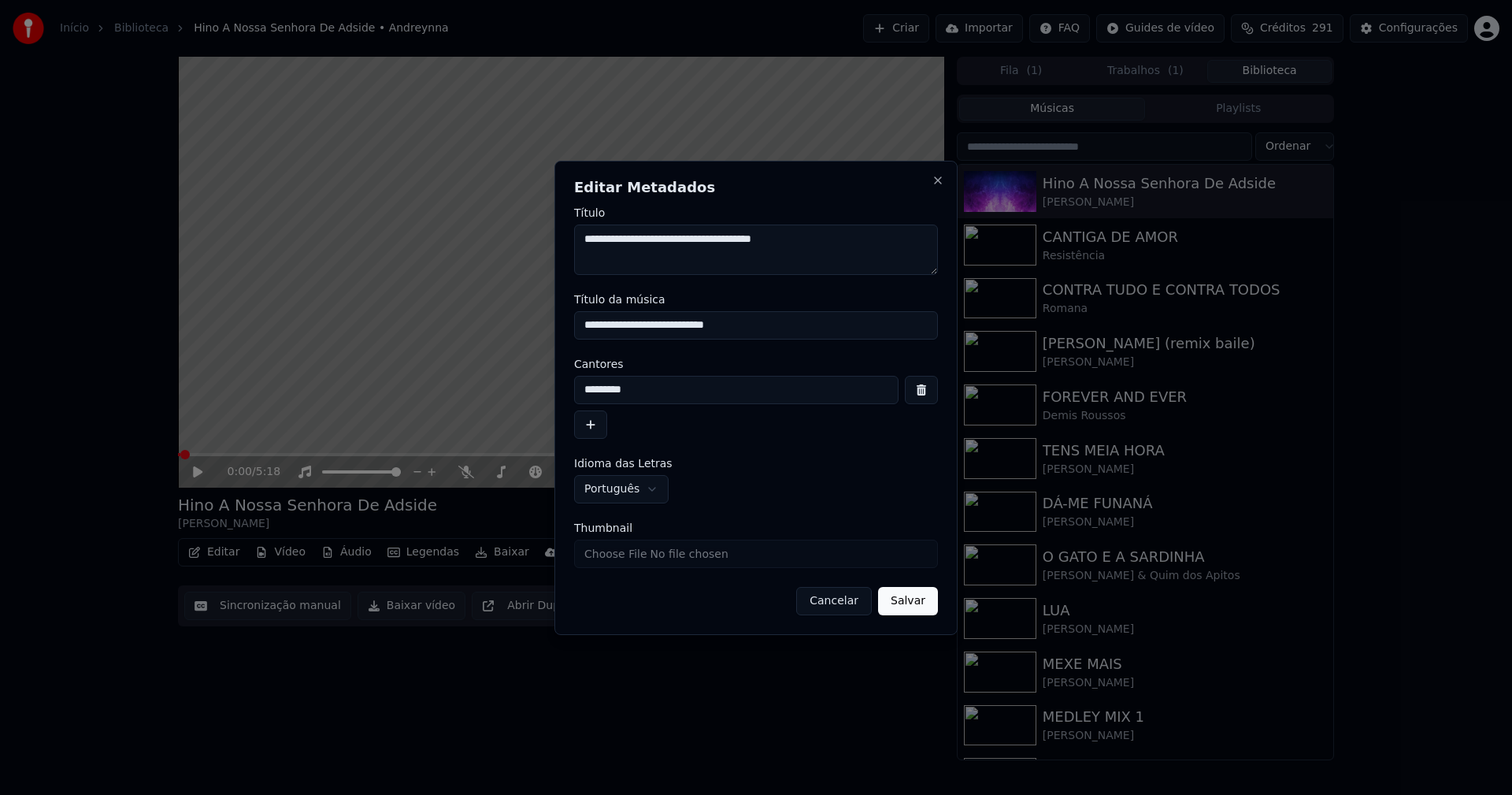
click at [610, 326] on input "**********" at bounding box center [756, 326] width 364 height 28
click at [654, 326] on input "**********" at bounding box center [756, 326] width 364 height 28
click at [704, 327] on input "**********" at bounding box center [756, 326] width 364 height 28
click at [710, 323] on input "**********" at bounding box center [756, 326] width 364 height 28
click at [767, 325] on input "**********" at bounding box center [756, 326] width 364 height 28
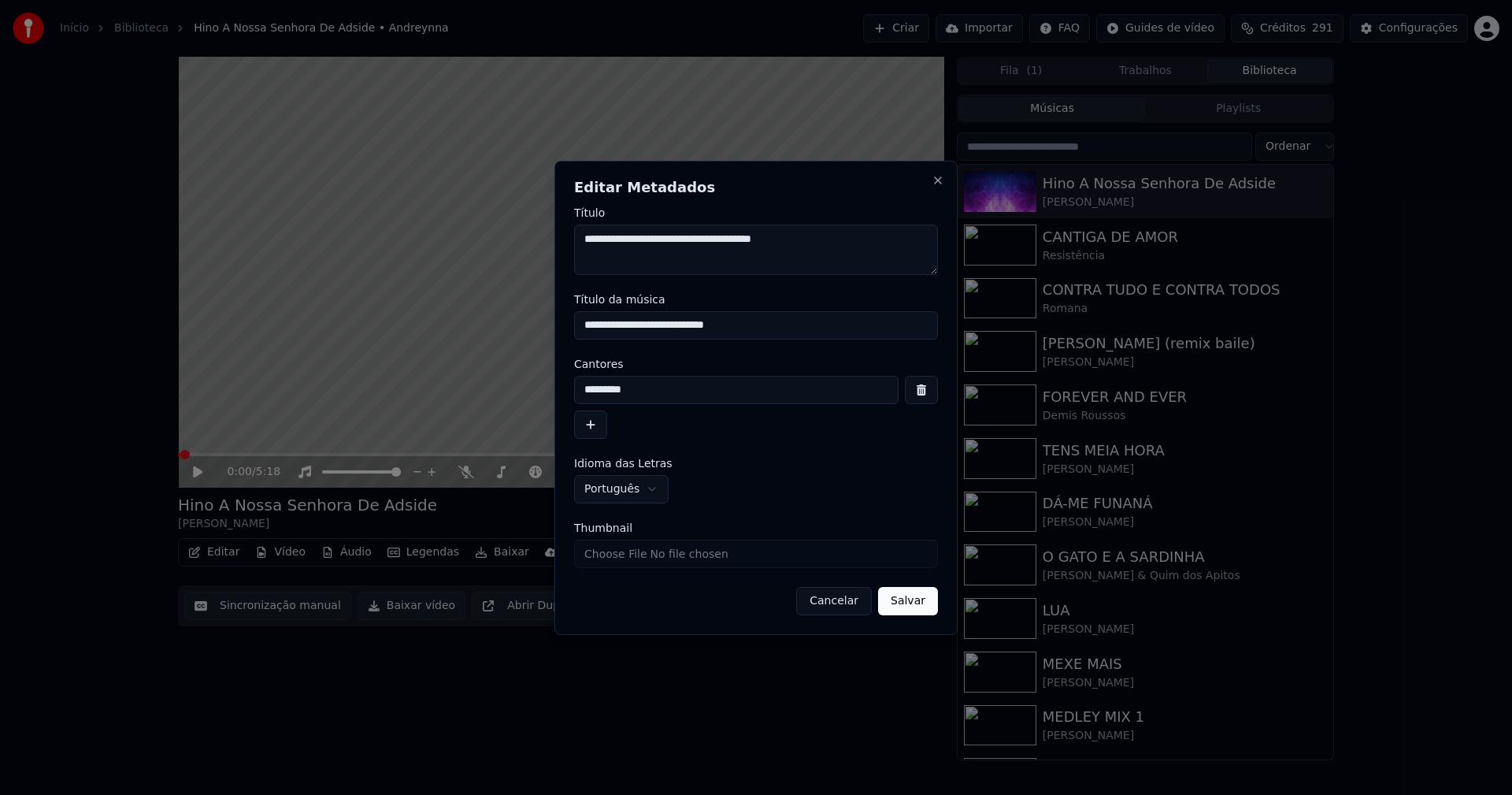
type input "**********"
click at [618, 555] on input "Thumbnail" at bounding box center [756, 554] width 364 height 28
type input "**********"
drag, startPoint x: 914, startPoint y: 608, endPoint x: 901, endPoint y: 603, distance: 13.9
click at [914, 608] on button "Salvar" at bounding box center [908, 601] width 59 height 28
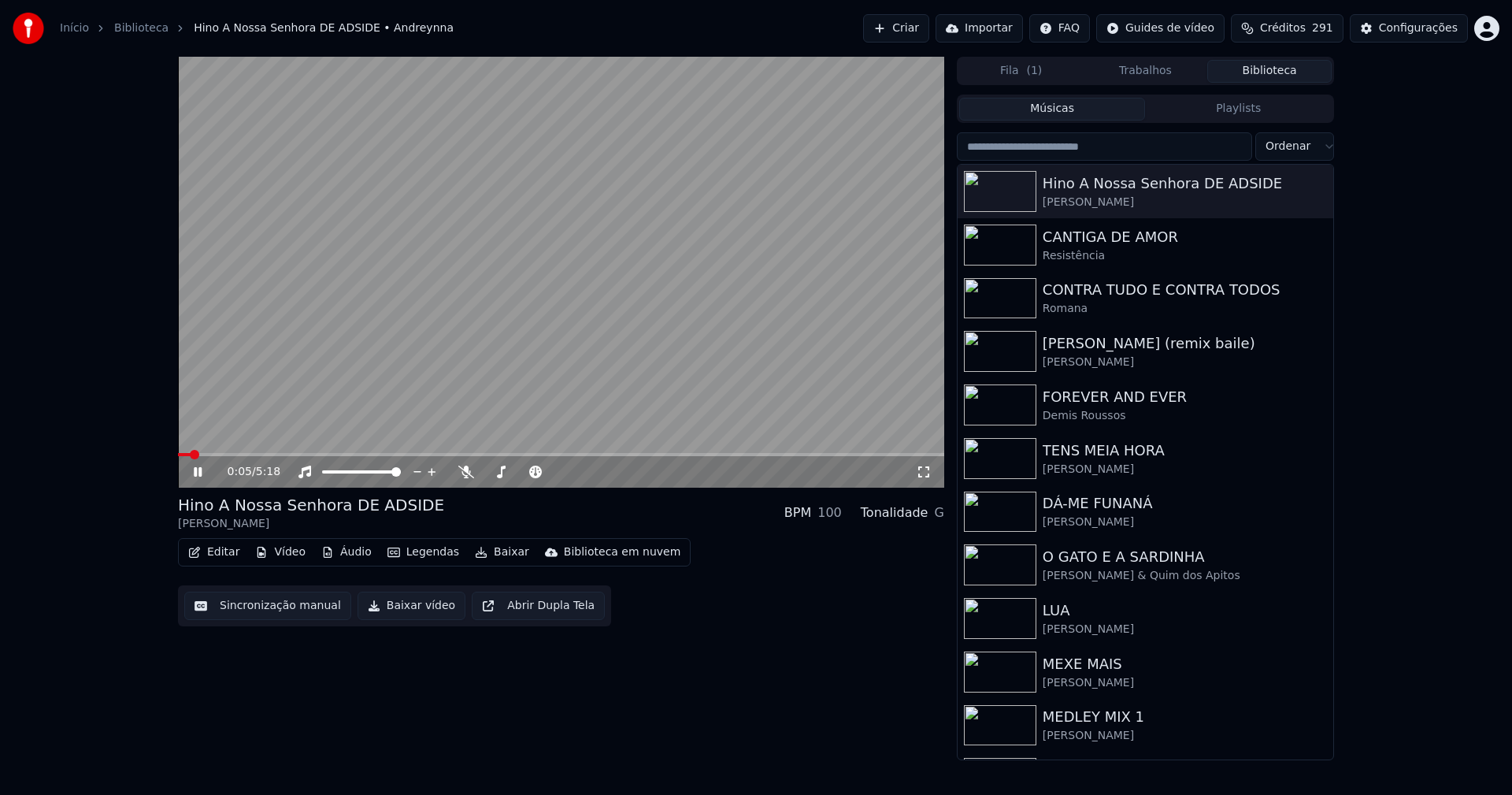
click at [195, 468] on icon at bounding box center [197, 471] width 8 height 10
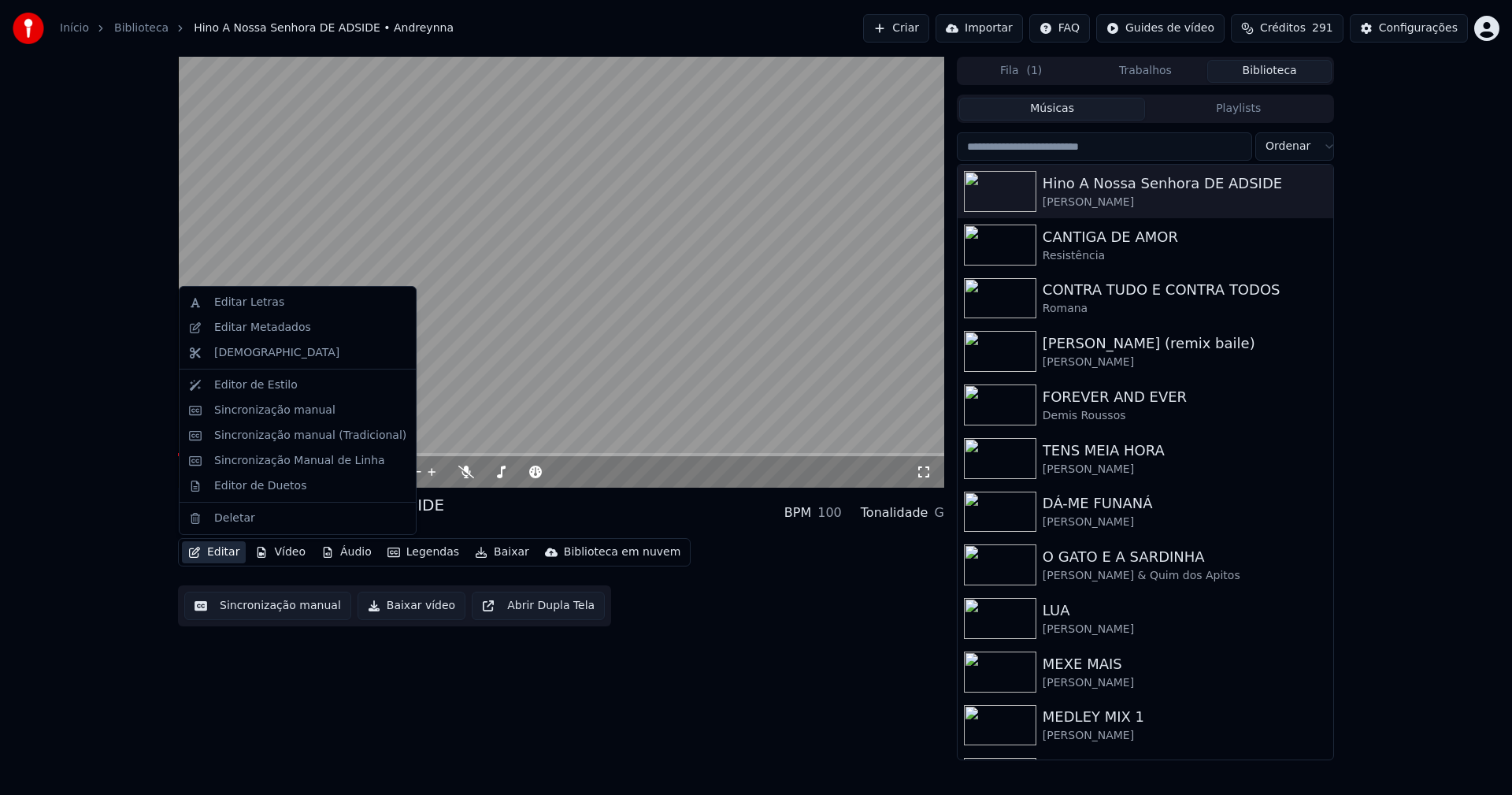
click at [224, 551] on button "Editar" at bounding box center [214, 552] width 64 height 22
click at [256, 327] on div "Editar Metadados" at bounding box center [262, 327] width 97 height 16
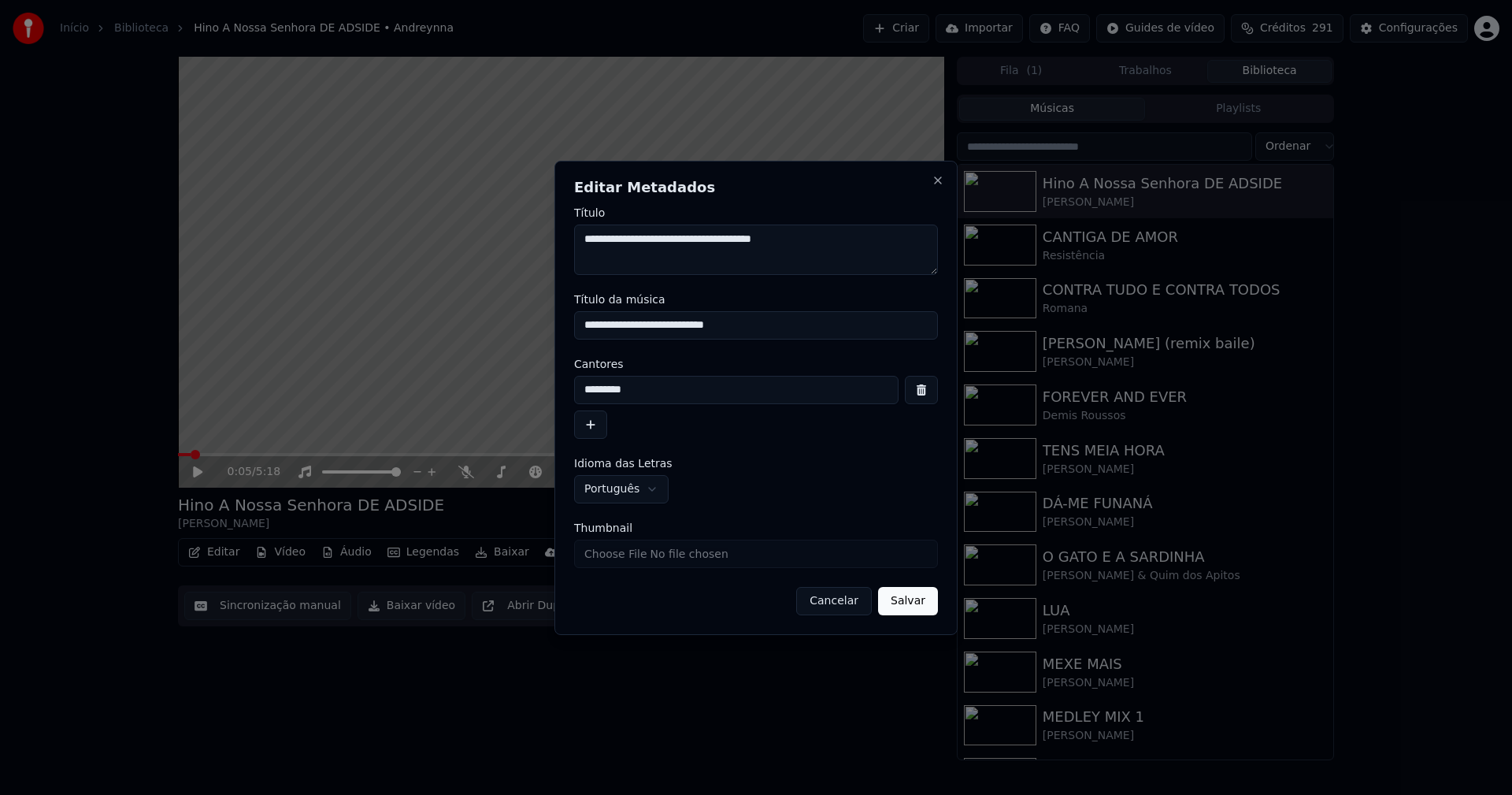
click at [692, 326] on input "**********" at bounding box center [756, 326] width 364 height 28
click at [648, 325] on input "**********" at bounding box center [756, 326] width 364 height 28
click at [606, 324] on input "**********" at bounding box center [756, 326] width 364 height 28
type input "**********"
click at [913, 601] on button "Salvar" at bounding box center [908, 601] width 59 height 28
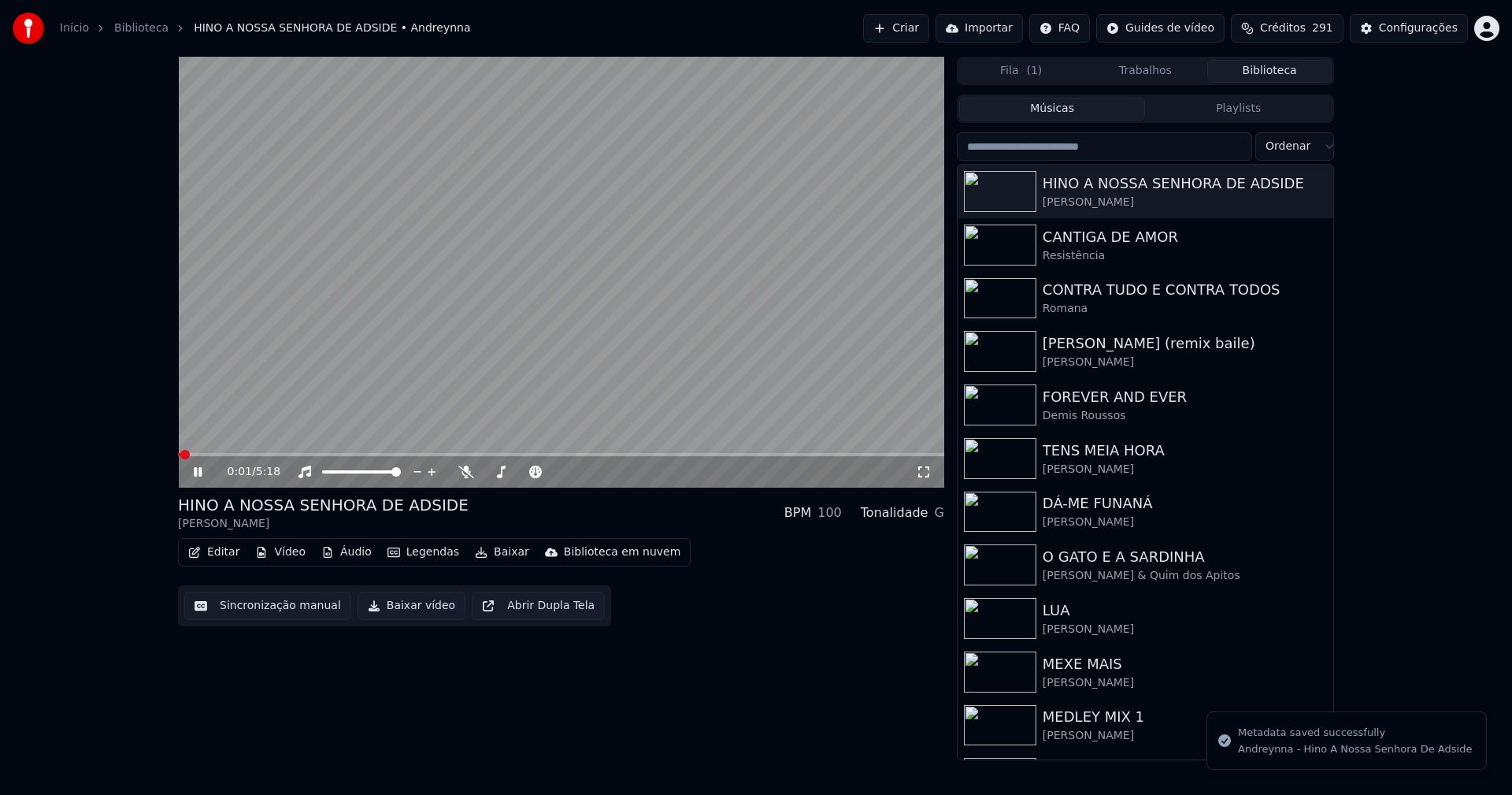
click at [179, 453] on span at bounding box center [179, 454] width 3 height 4
click at [197, 477] on icon at bounding box center [209, 472] width 37 height 12
click at [1146, 66] on button "Trabalhos" at bounding box center [1146, 71] width 124 height 23
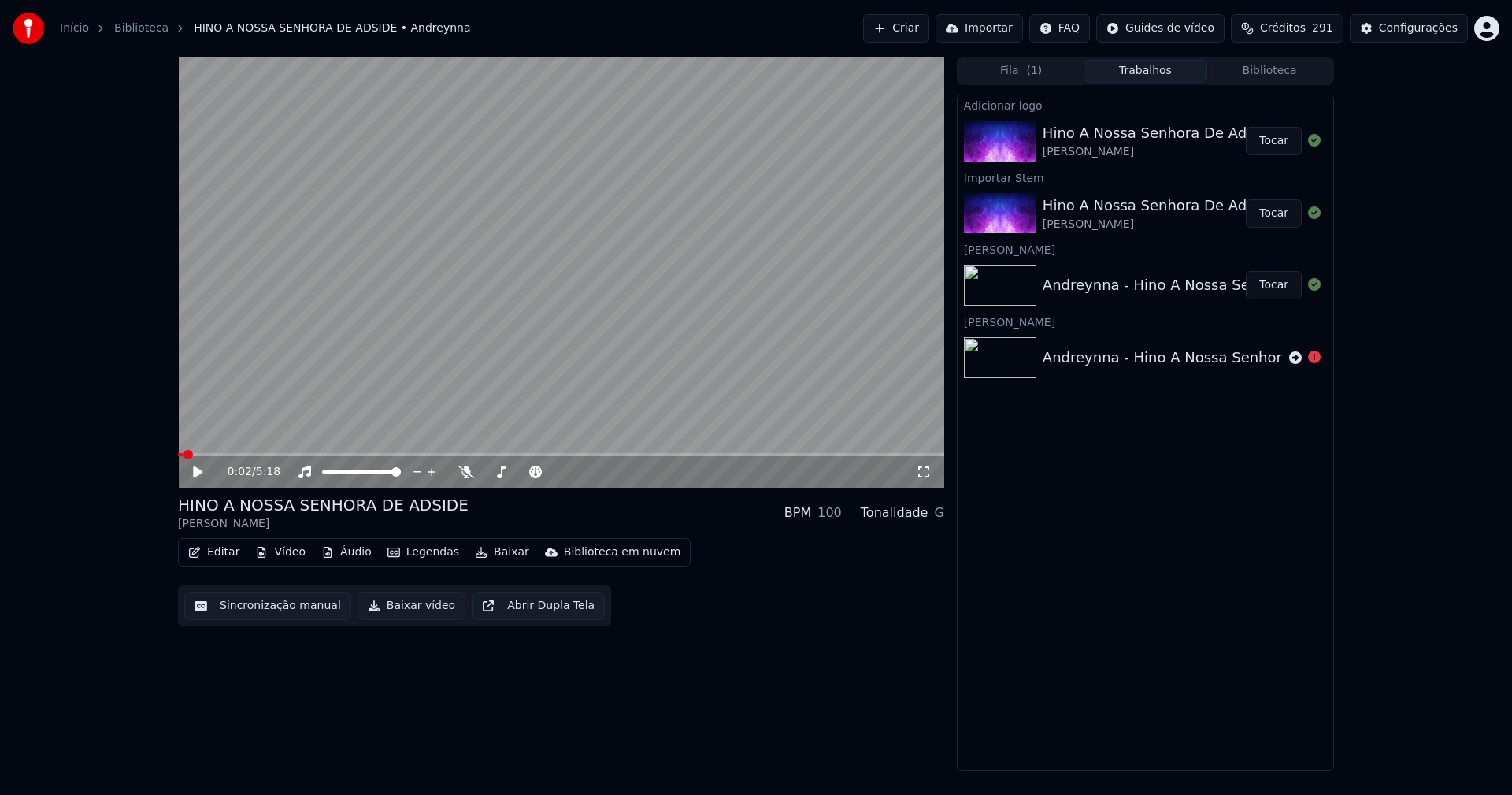
click at [1273, 138] on button "Tocar" at bounding box center [1273, 141] width 56 height 28
click at [205, 473] on icon at bounding box center [209, 472] width 37 height 12
click at [222, 551] on button "Editar" at bounding box center [214, 552] width 64 height 22
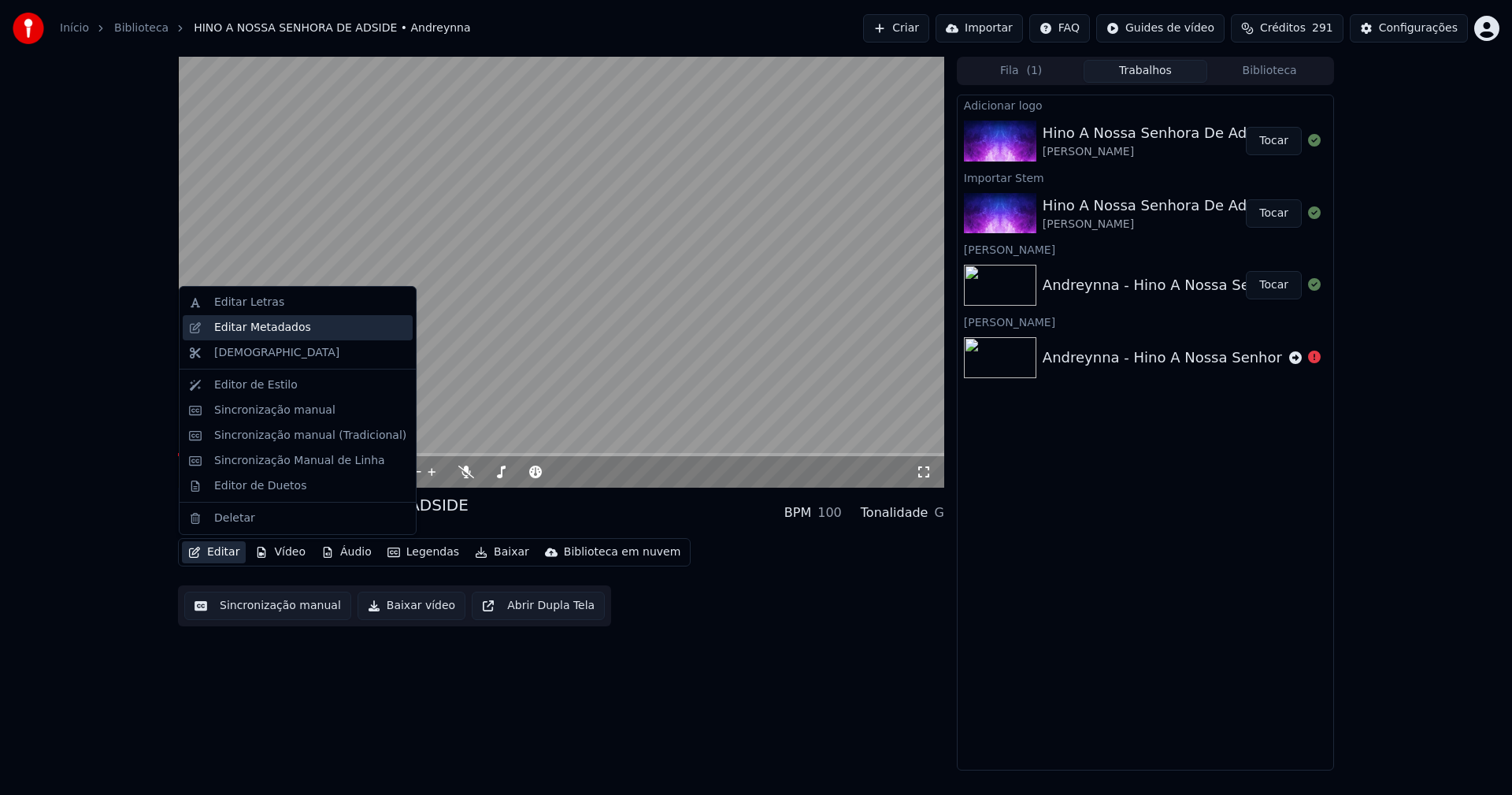
click at [270, 328] on div "Editar Metadados" at bounding box center [262, 327] width 97 height 16
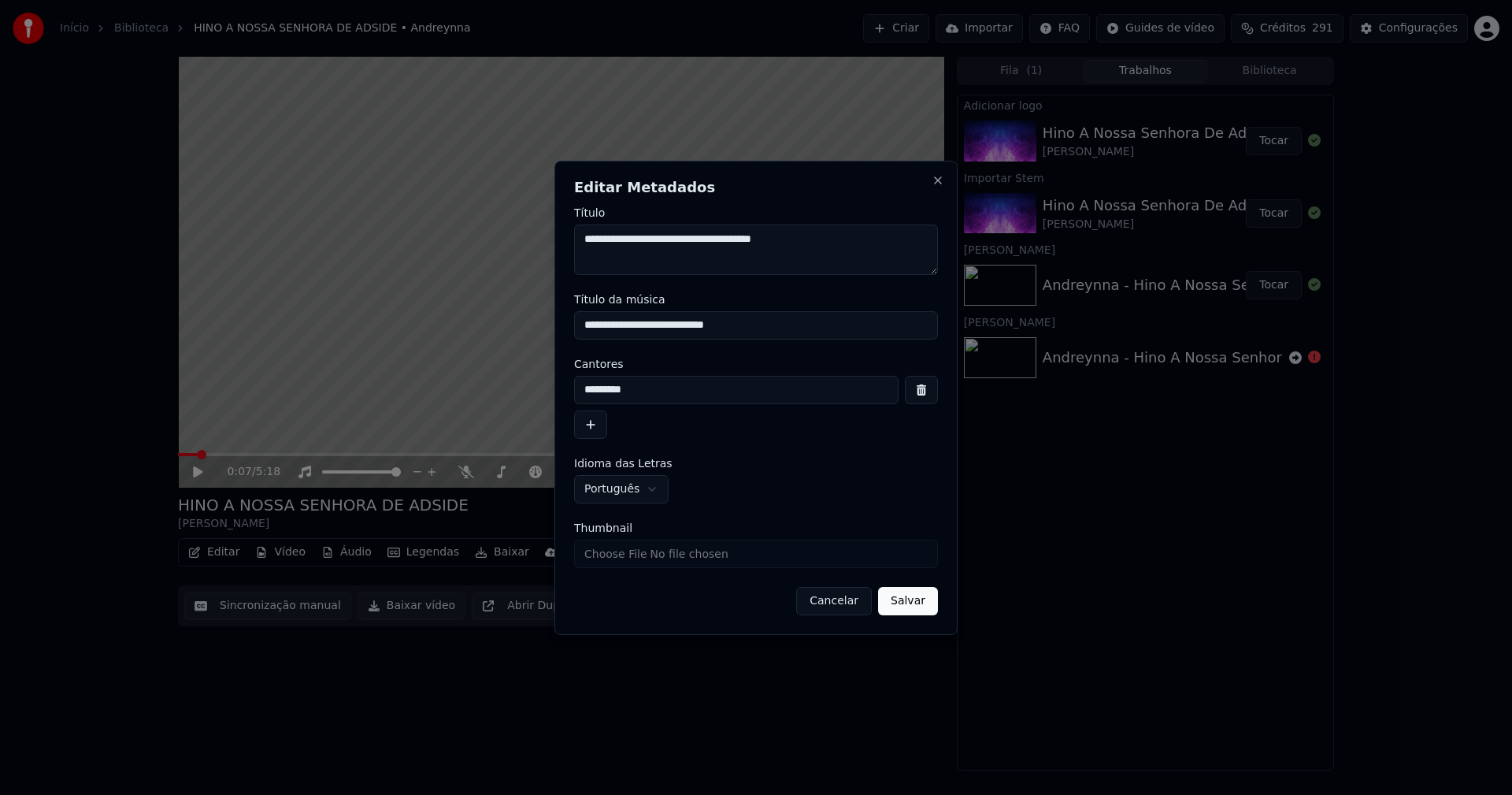
click at [620, 326] on input "**********" at bounding box center [756, 326] width 364 height 28
type input "**********"
click at [916, 599] on button "Salvar" at bounding box center [908, 601] width 59 height 28
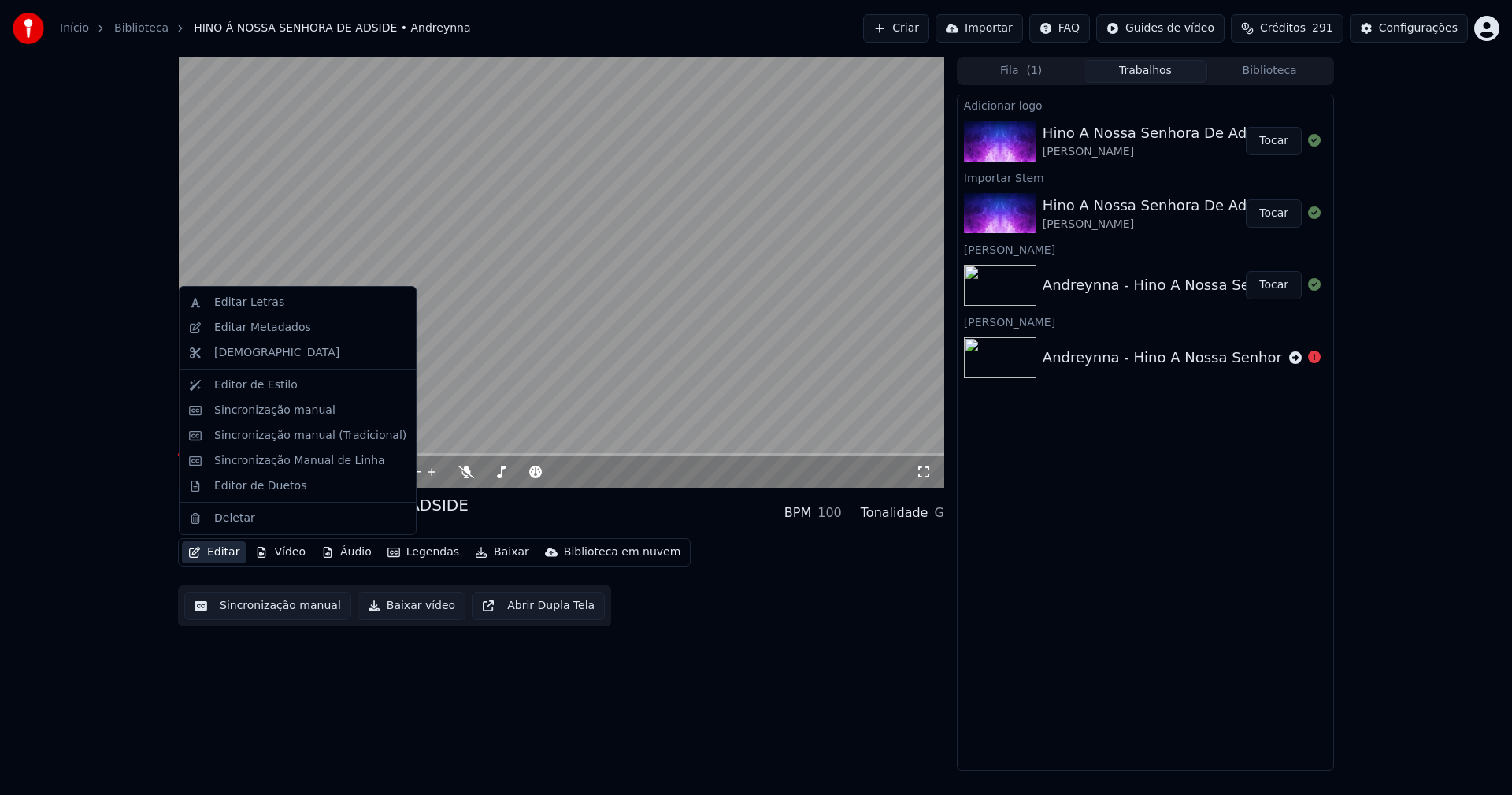
click at [224, 548] on button "Editar" at bounding box center [214, 552] width 64 height 22
click at [268, 437] on div "Sincronização manual (Tradicional)" at bounding box center [310, 436] width 193 height 16
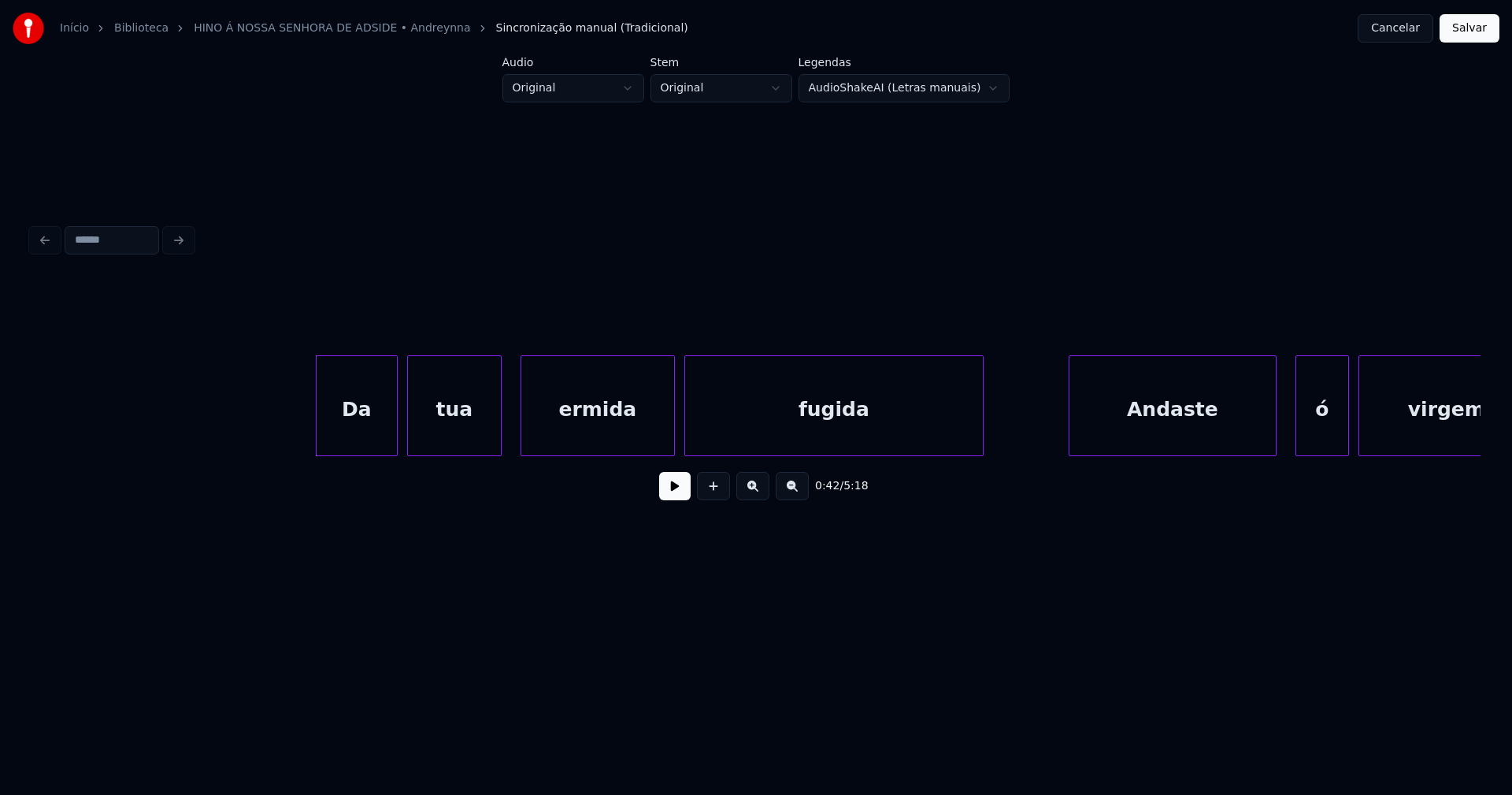
scroll to position [0, 6338]
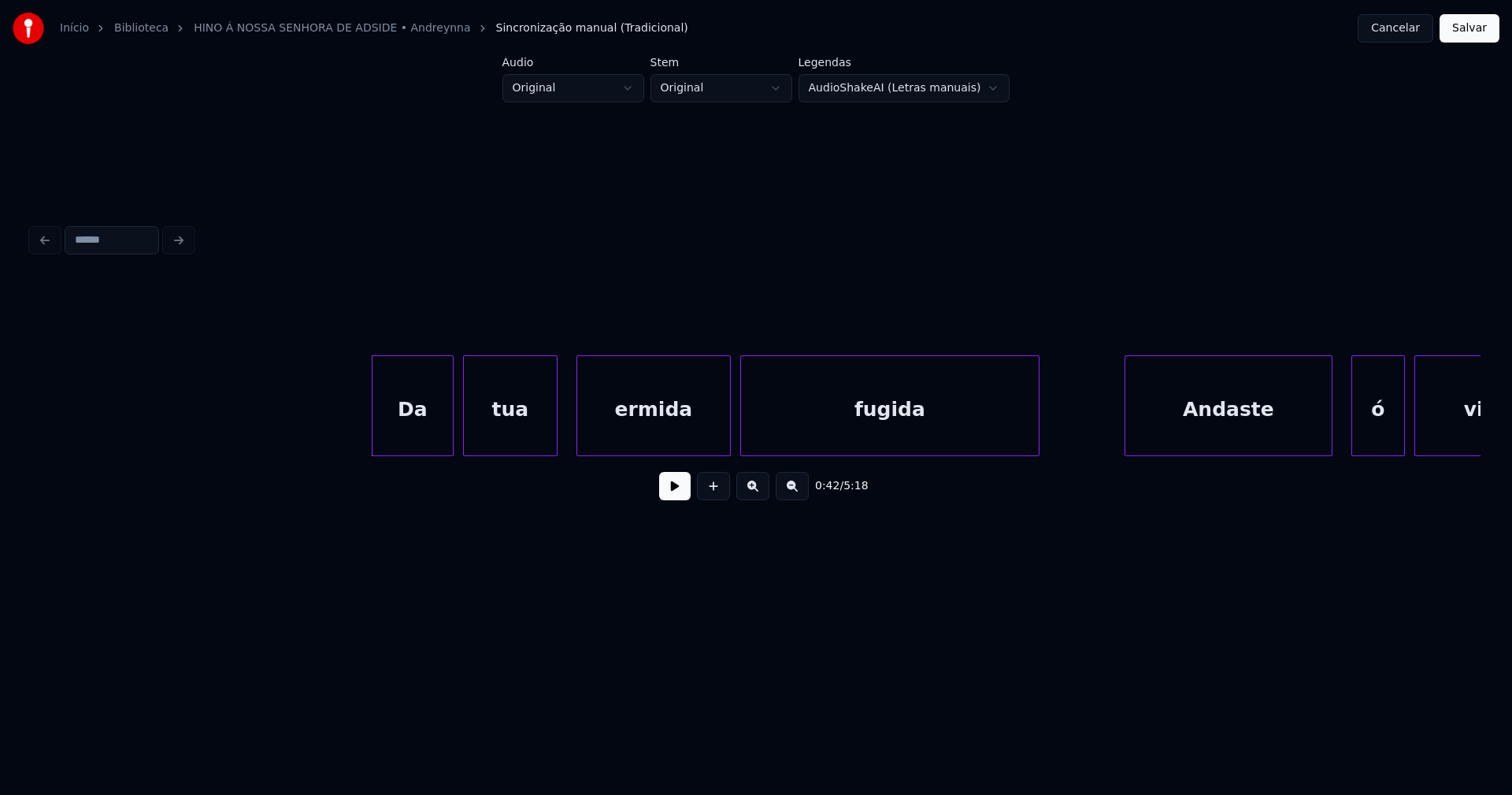
click at [665, 493] on button at bounding box center [675, 486] width 32 height 28
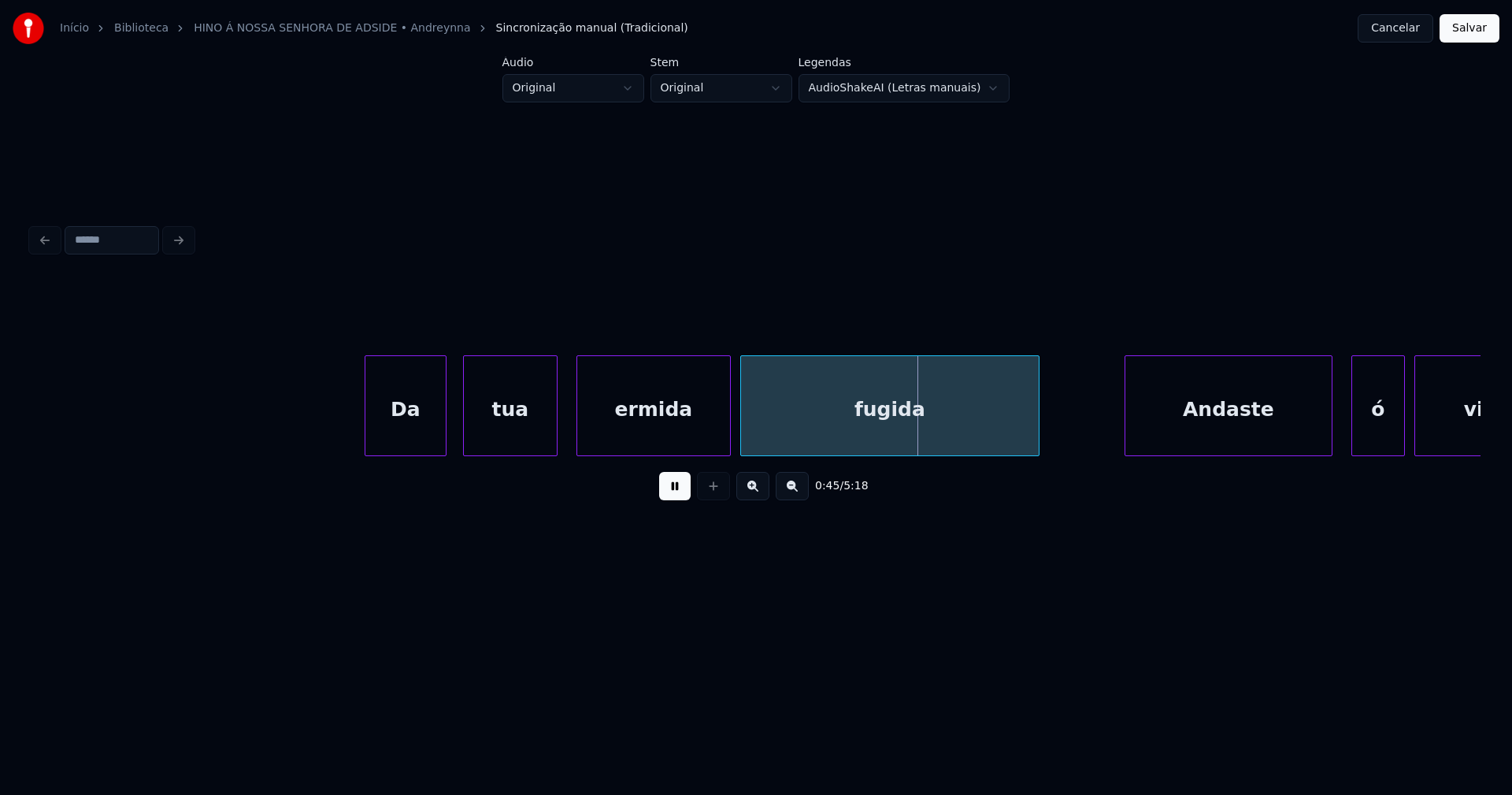
click at [424, 439] on div "Da" at bounding box center [406, 409] width 81 height 107
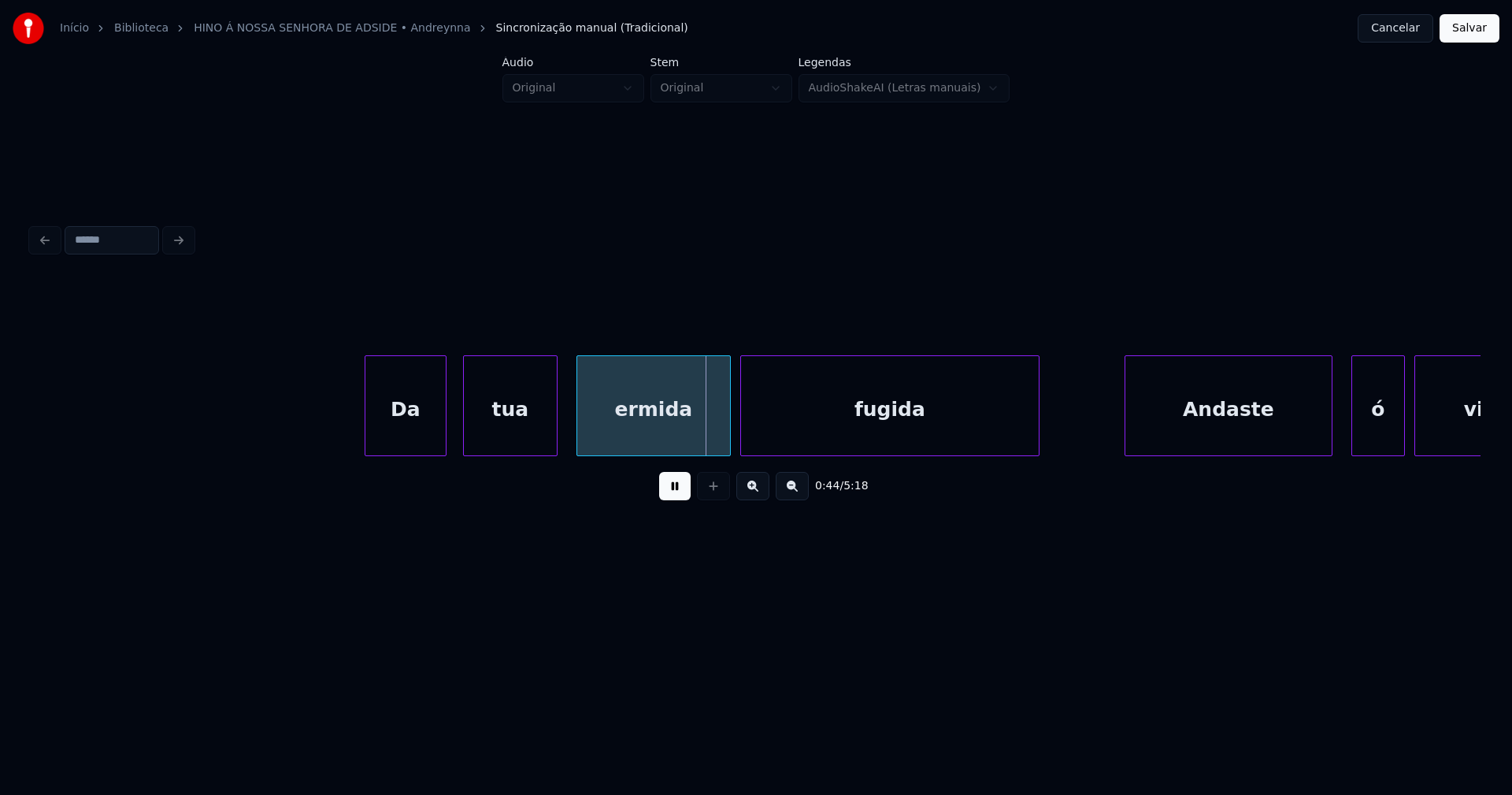
click at [501, 437] on div "tua" at bounding box center [503, 409] width 93 height 107
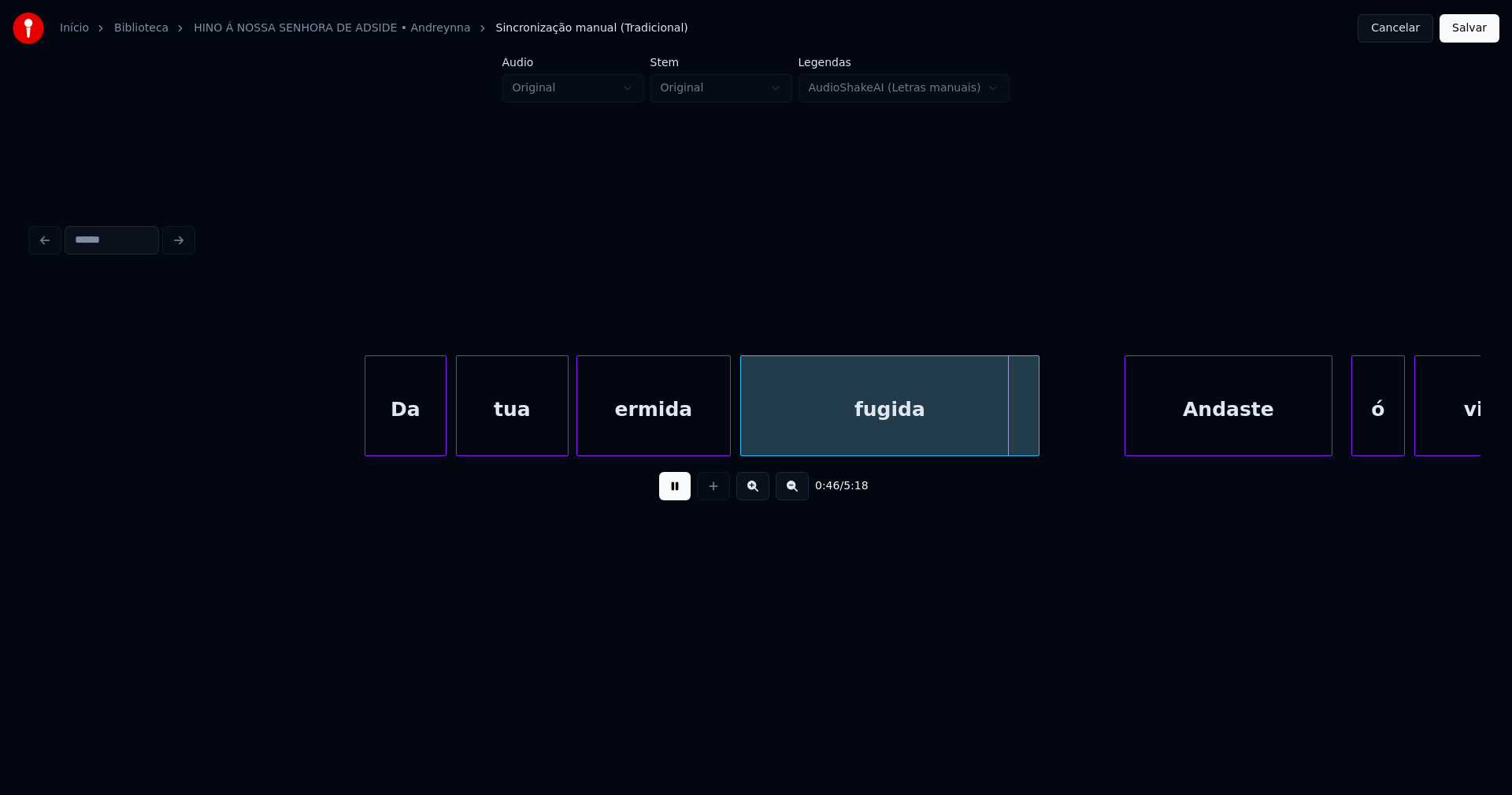
click at [566, 437] on div at bounding box center [565, 405] width 4 height 99
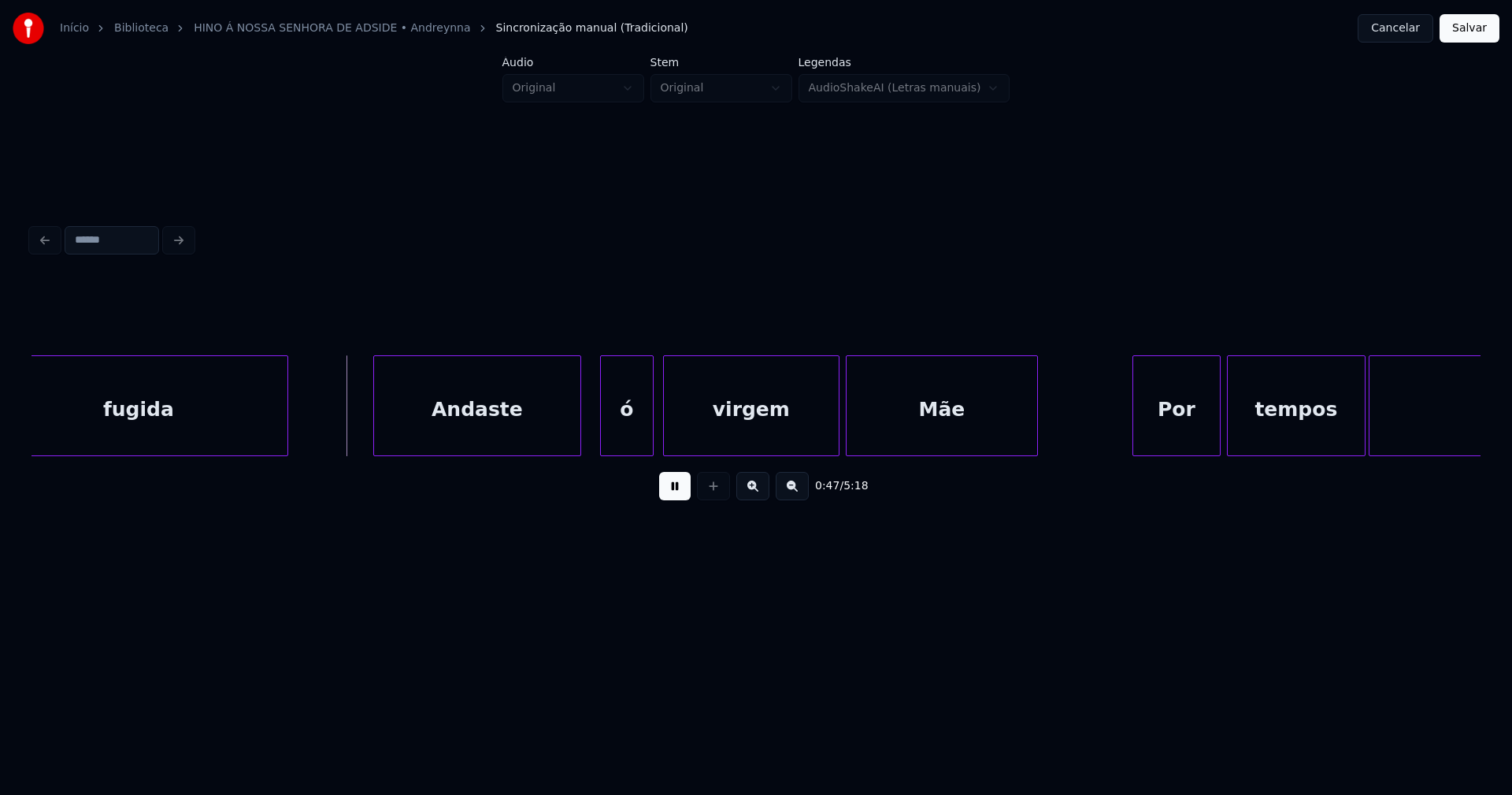
scroll to position [0, 7339]
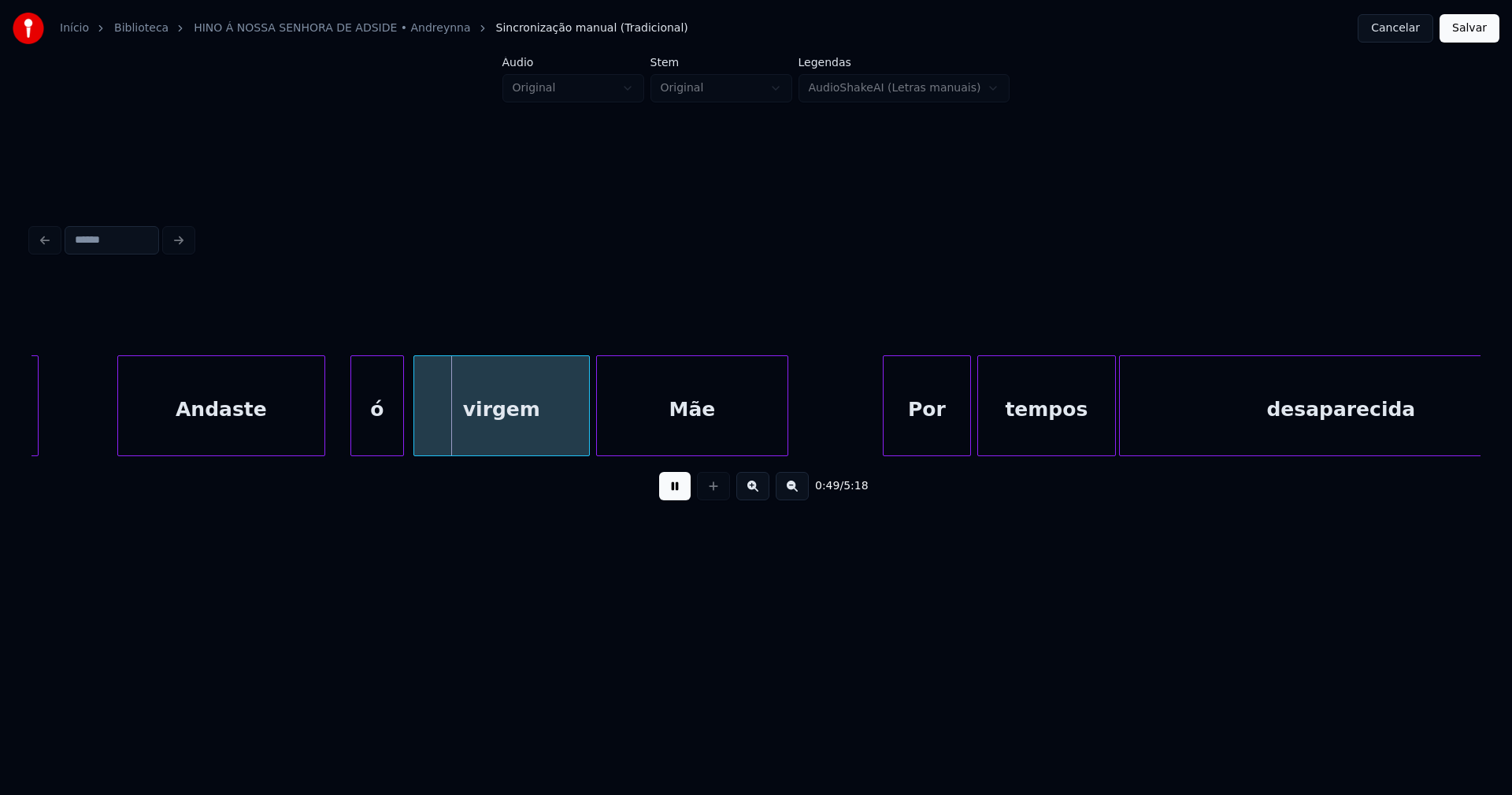
click at [265, 429] on div "Andaste" at bounding box center [221, 409] width 207 height 107
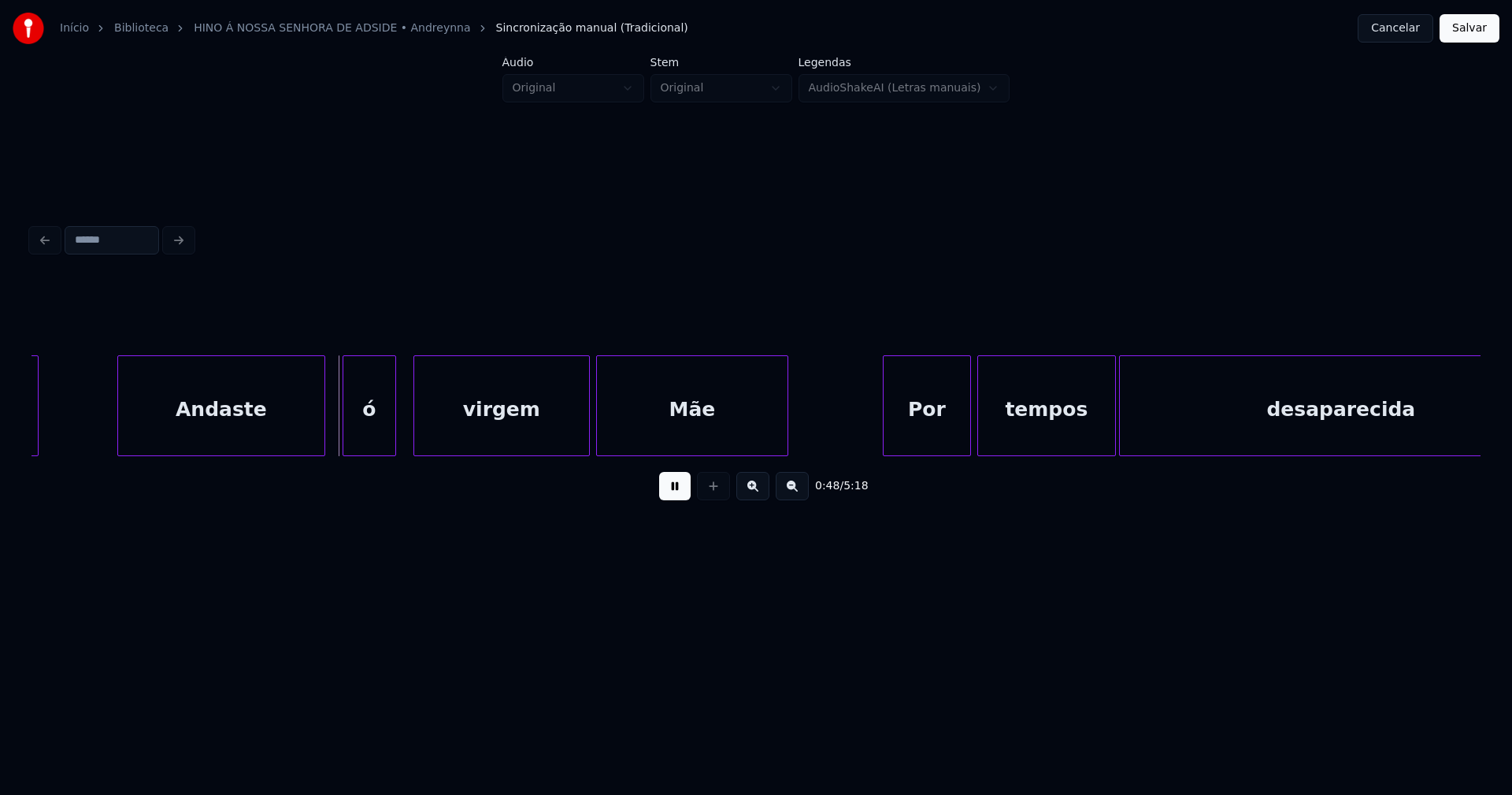
click at [363, 426] on div "ó" at bounding box center [369, 409] width 52 height 107
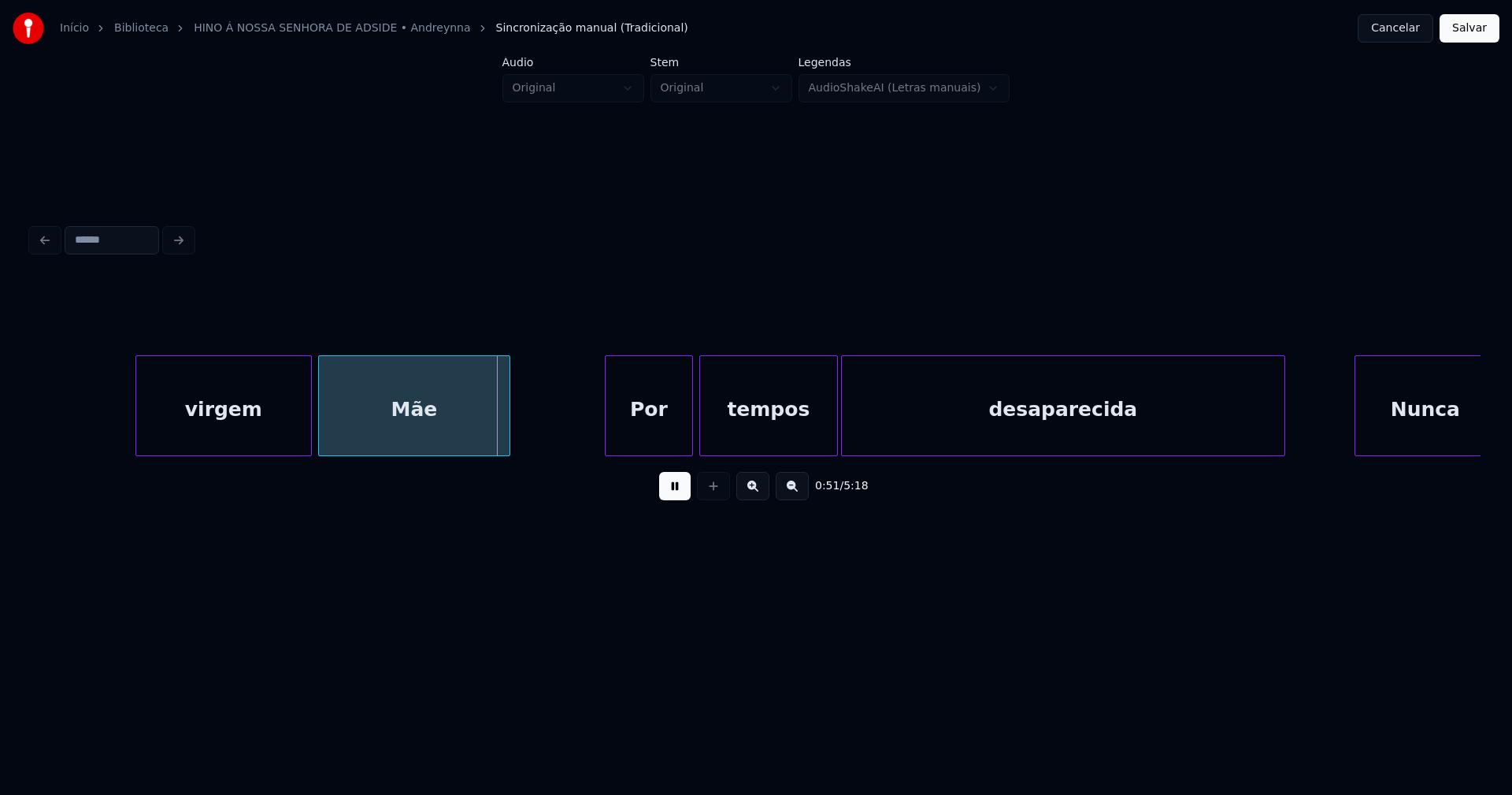
scroll to position [0, 7951]
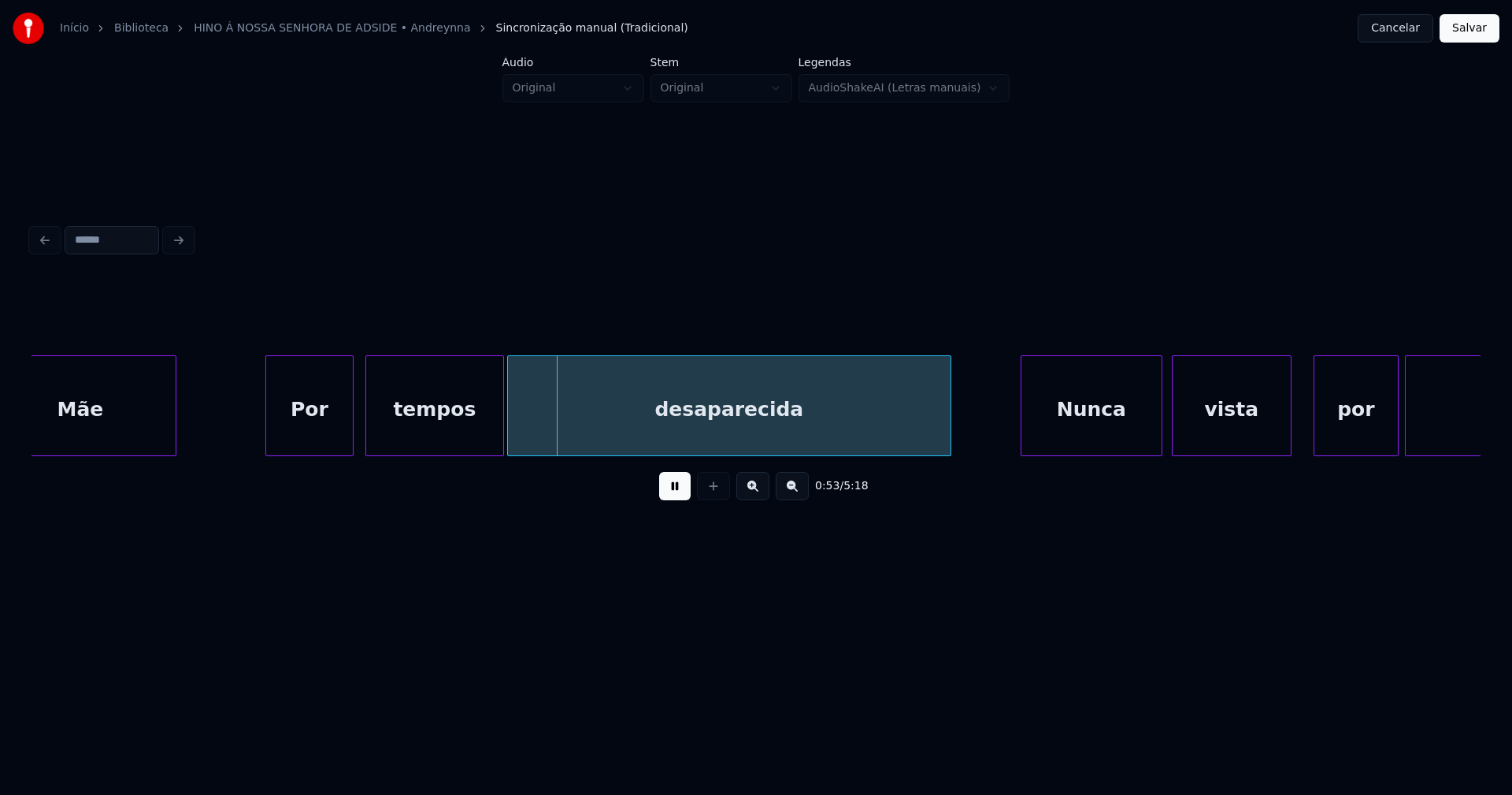
click at [306, 439] on div "Por" at bounding box center [310, 409] width 87 height 107
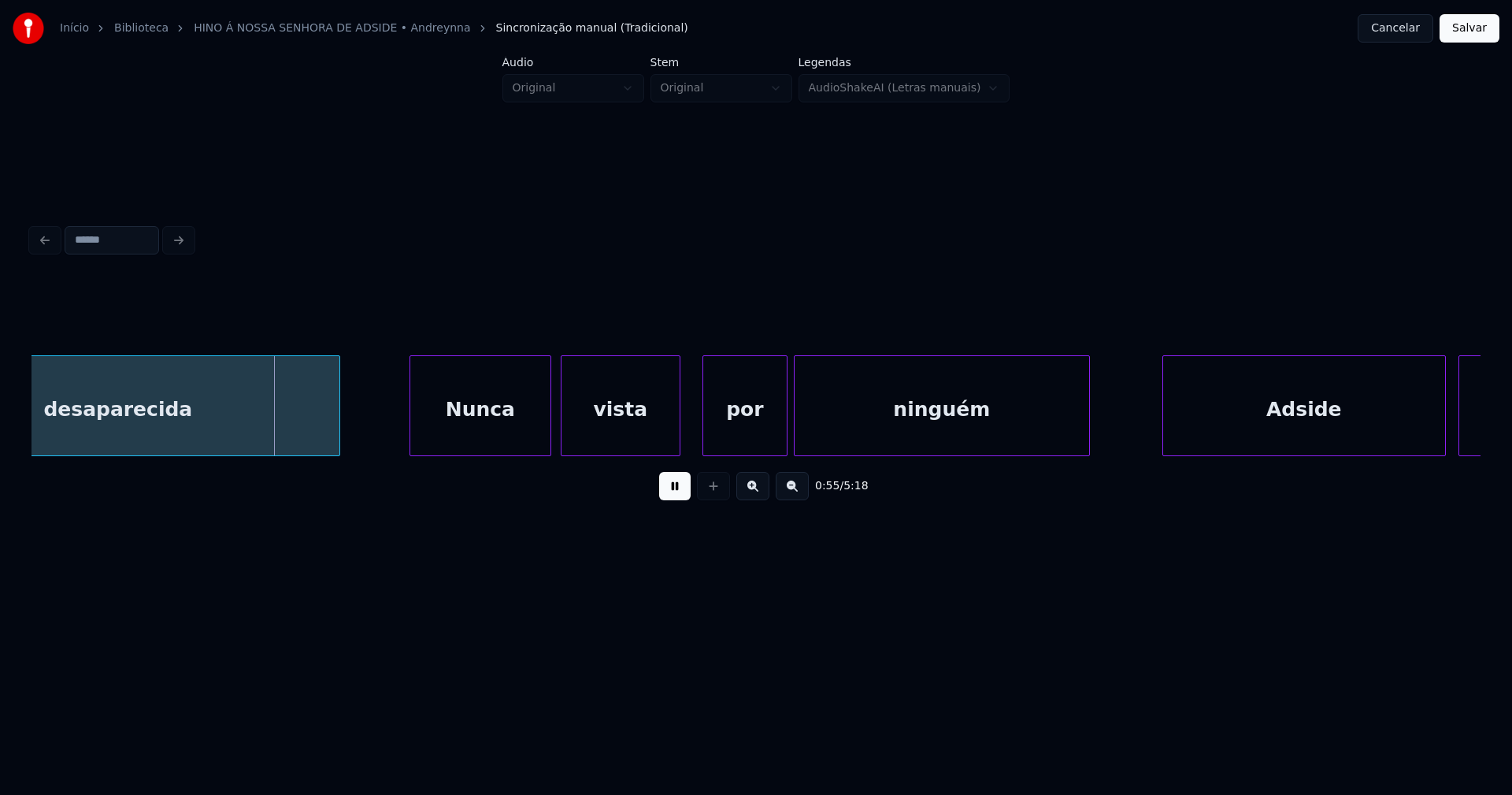
scroll to position [0, 8590]
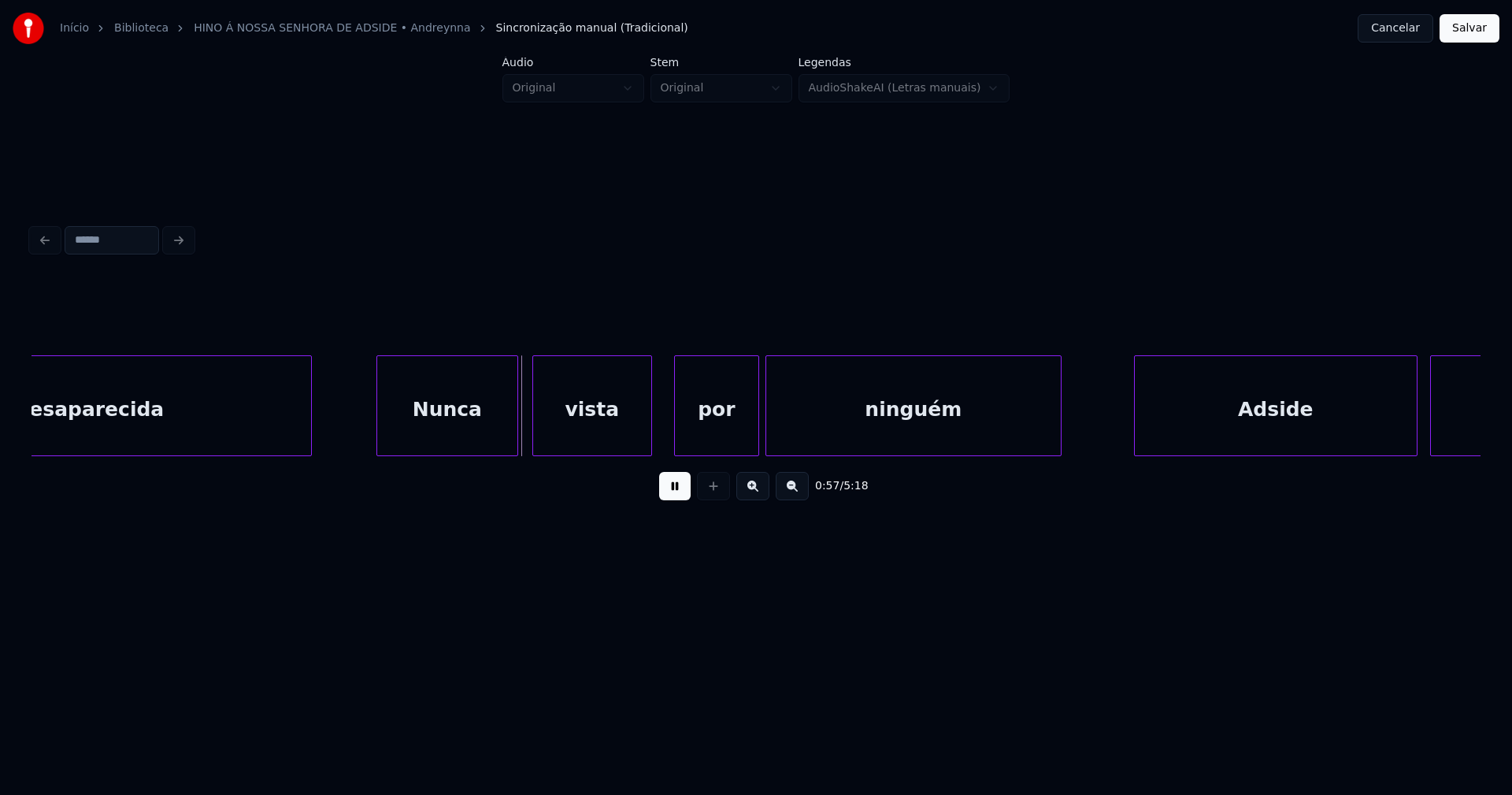
click at [452, 430] on div "Nunca" at bounding box center [447, 409] width 140 height 107
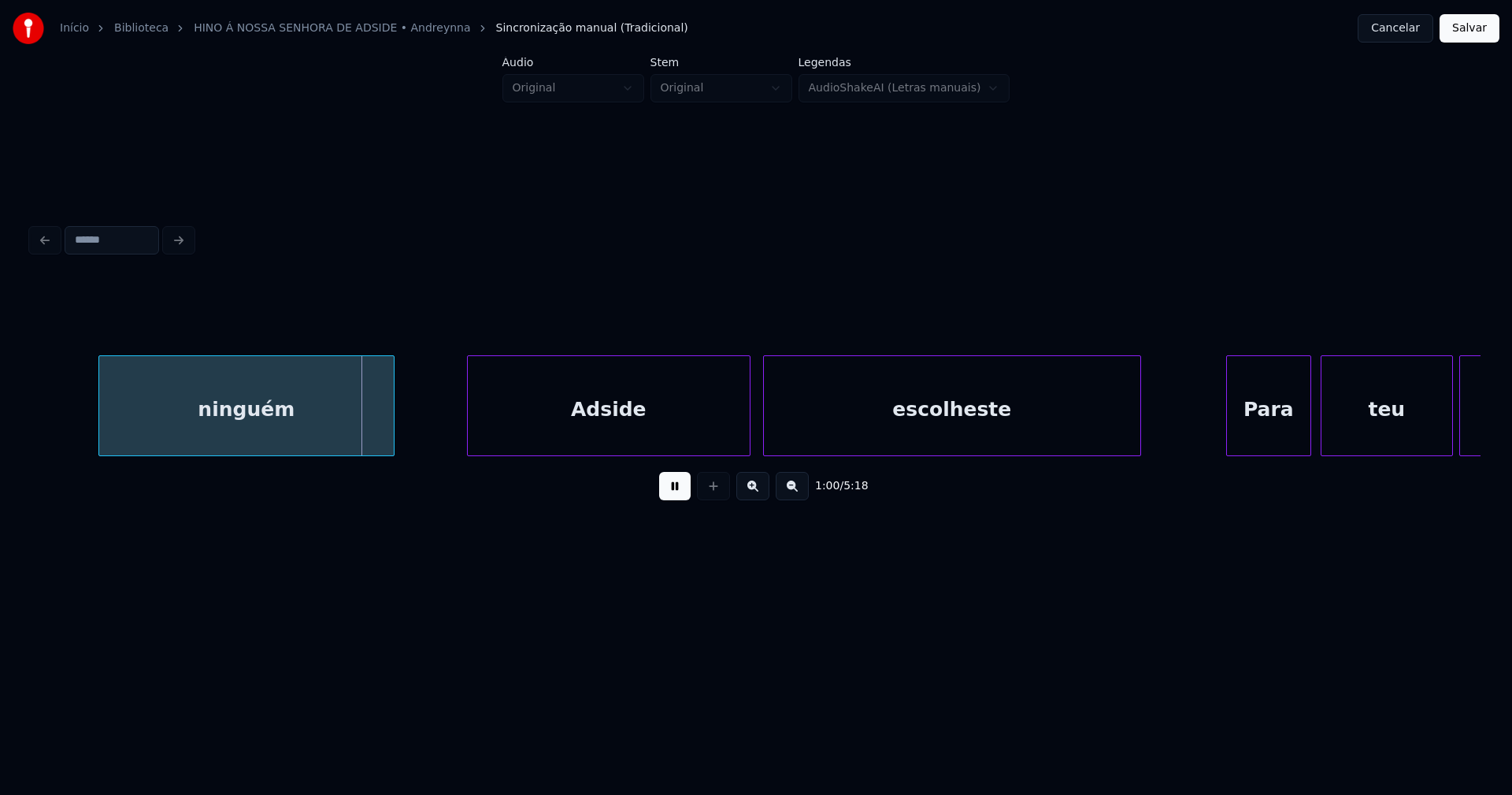
scroll to position [0, 9341]
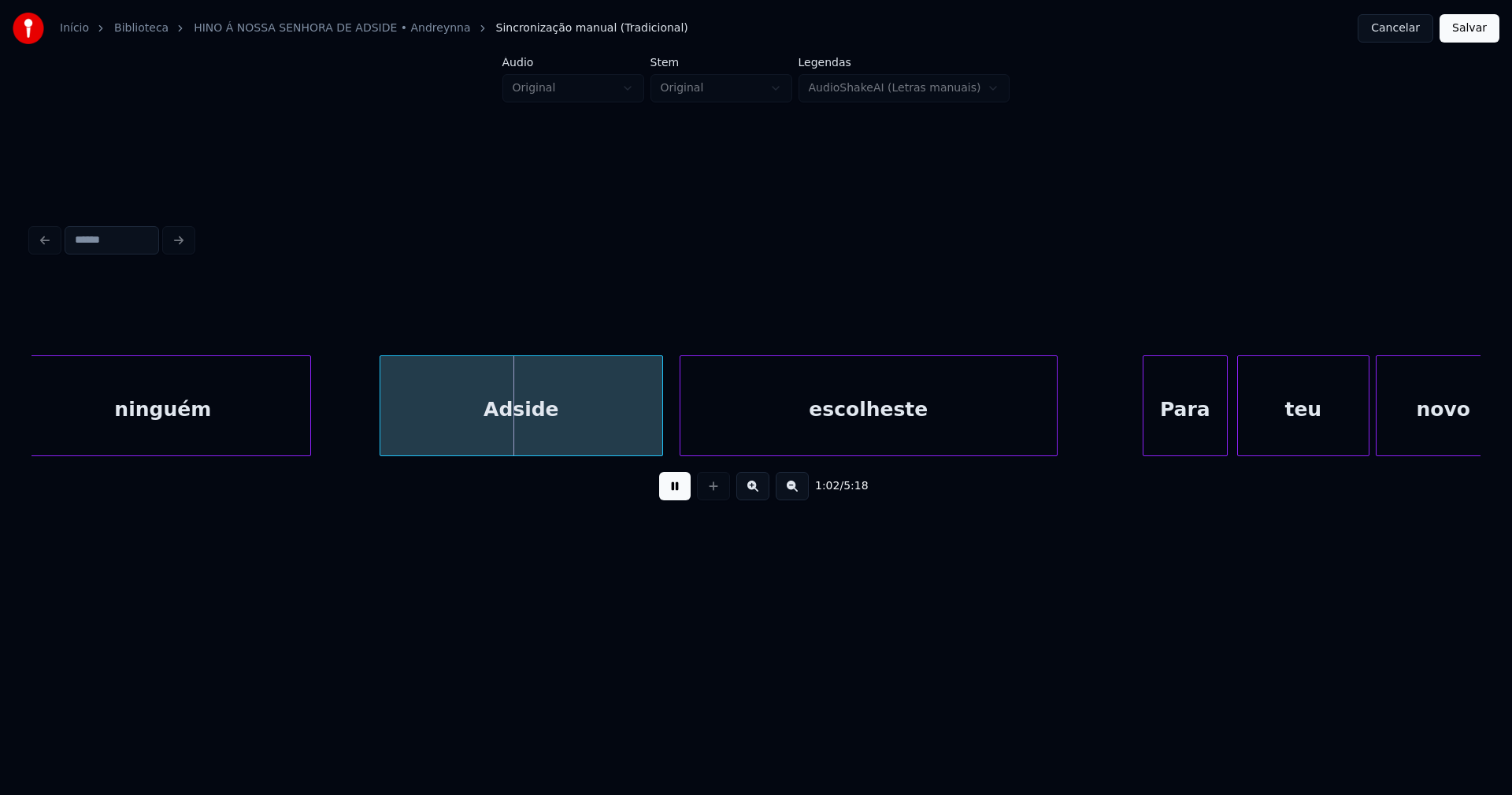
click at [552, 429] on div "Adside" at bounding box center [522, 409] width 282 height 107
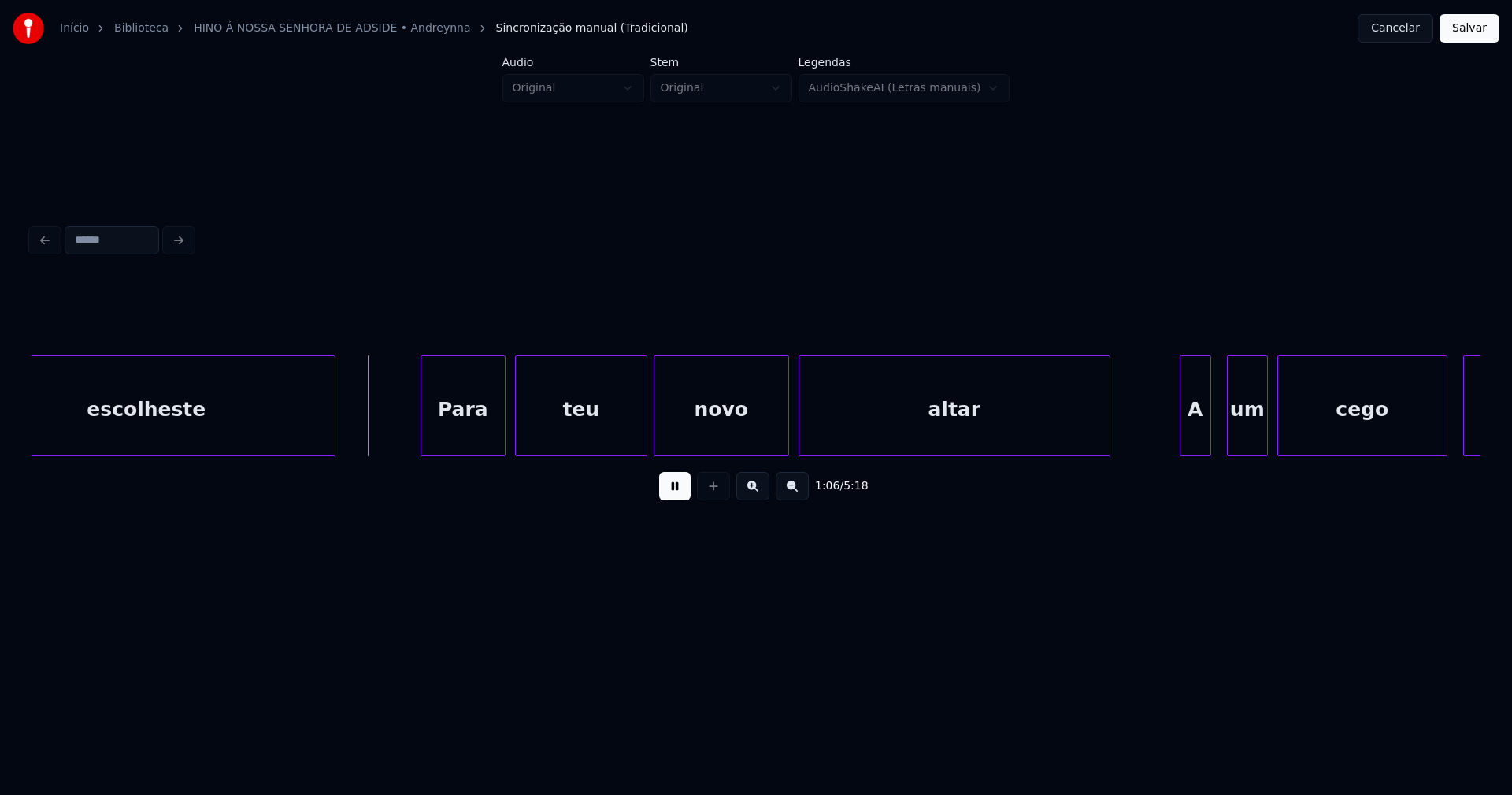
scroll to position [0, 10119]
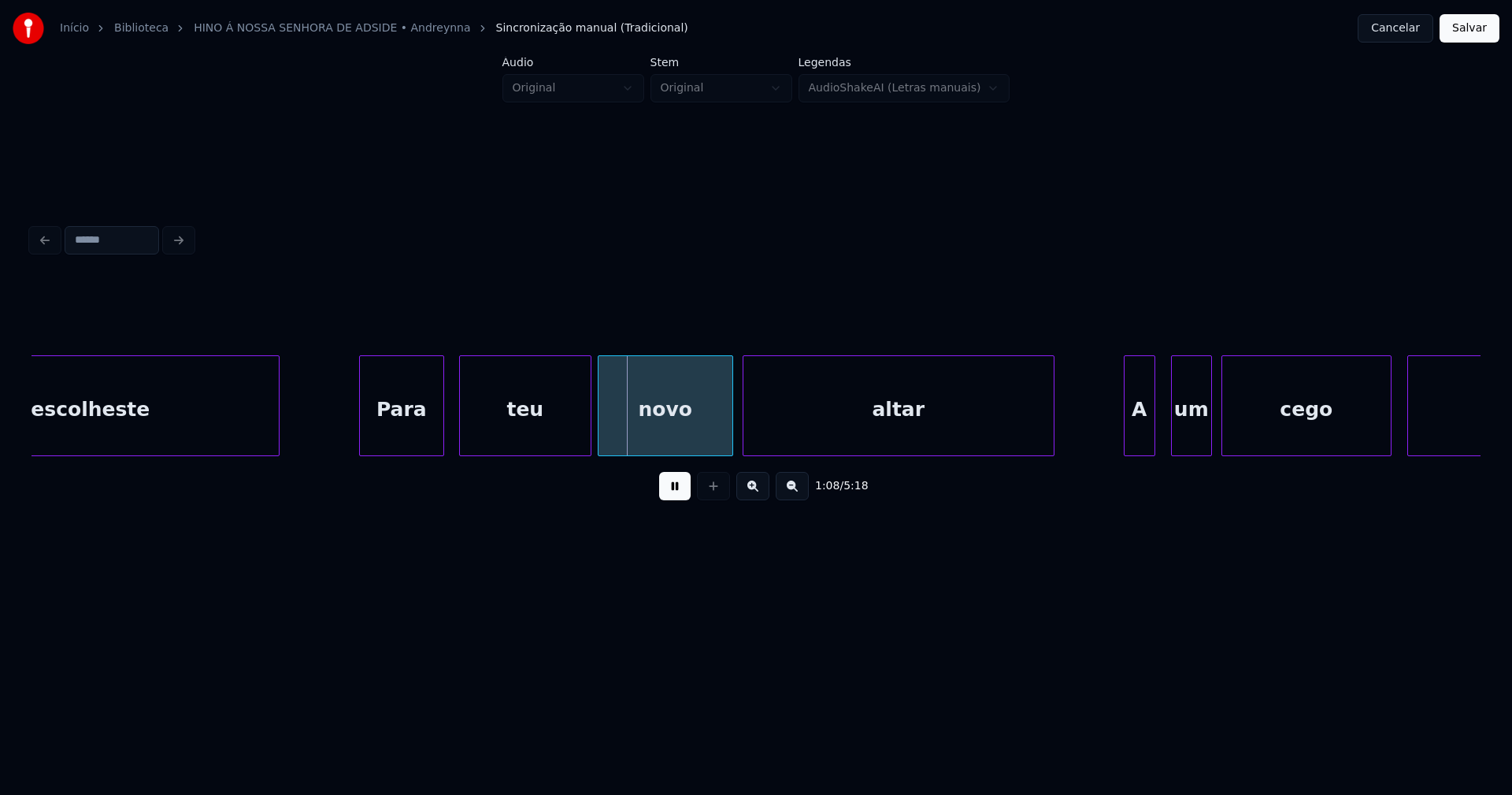
click at [399, 439] on div "Para" at bounding box center [402, 409] width 83 height 107
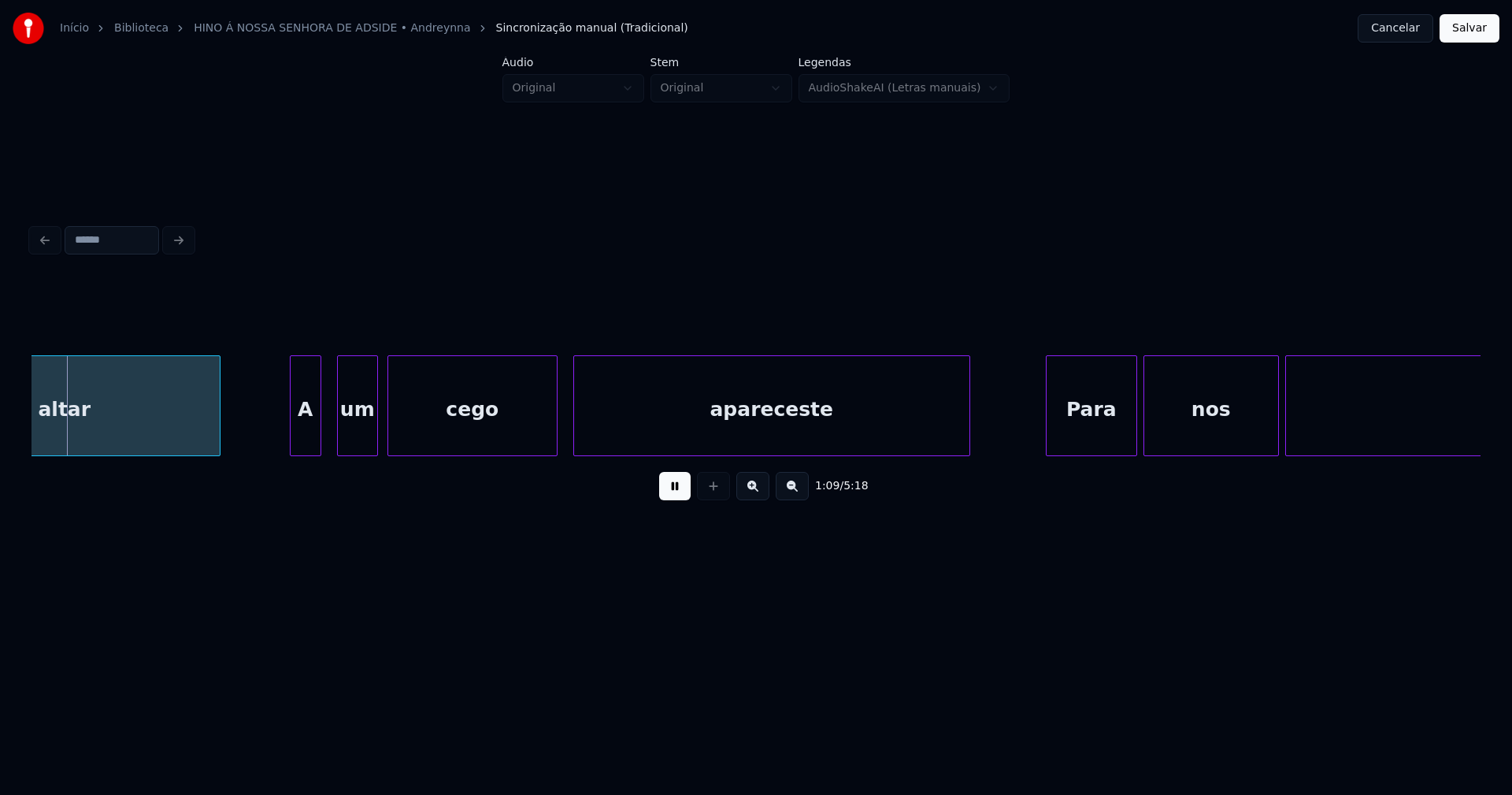
scroll to position [0, 10988]
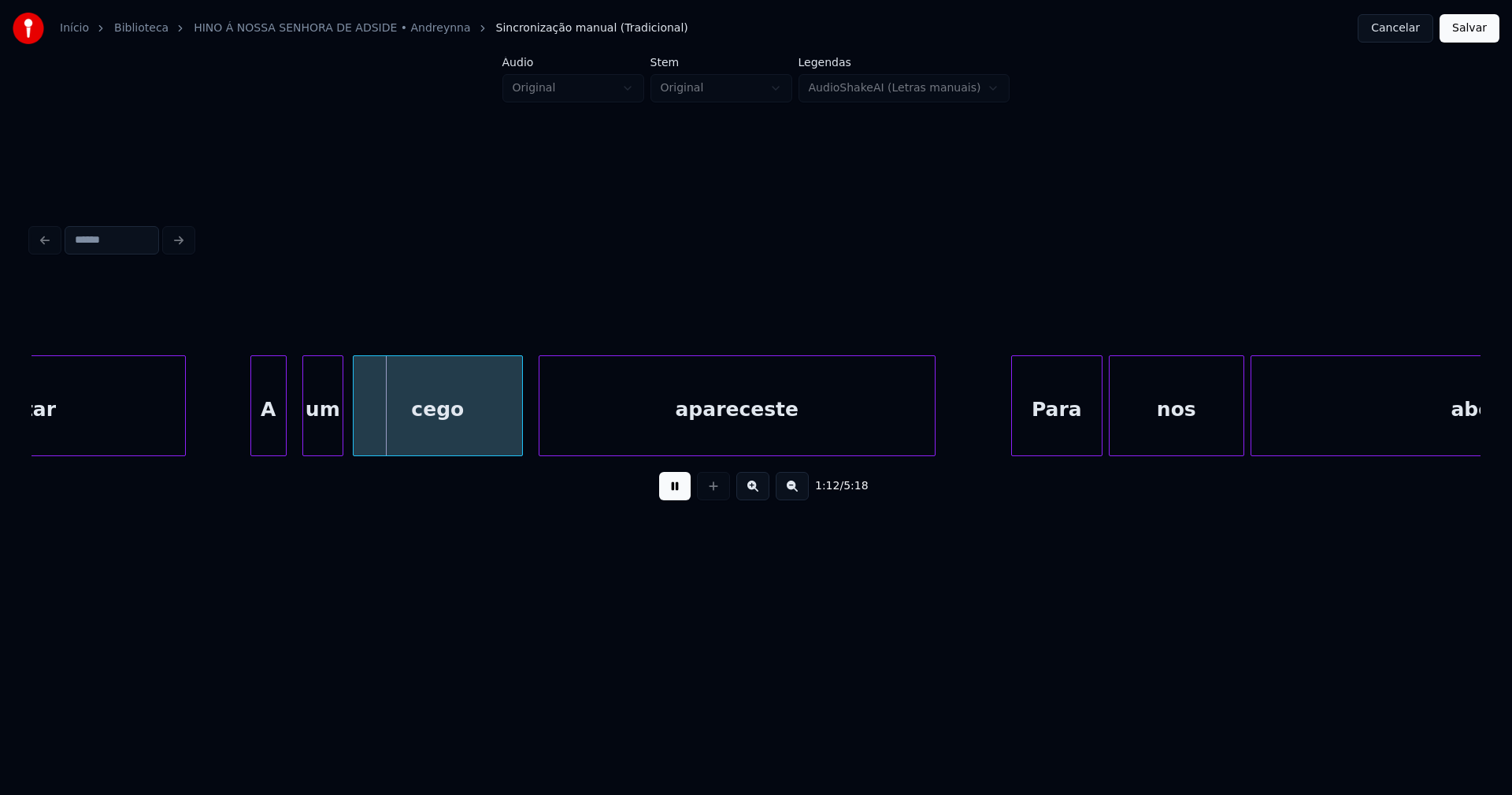
click at [254, 442] on div at bounding box center [253, 405] width 4 height 99
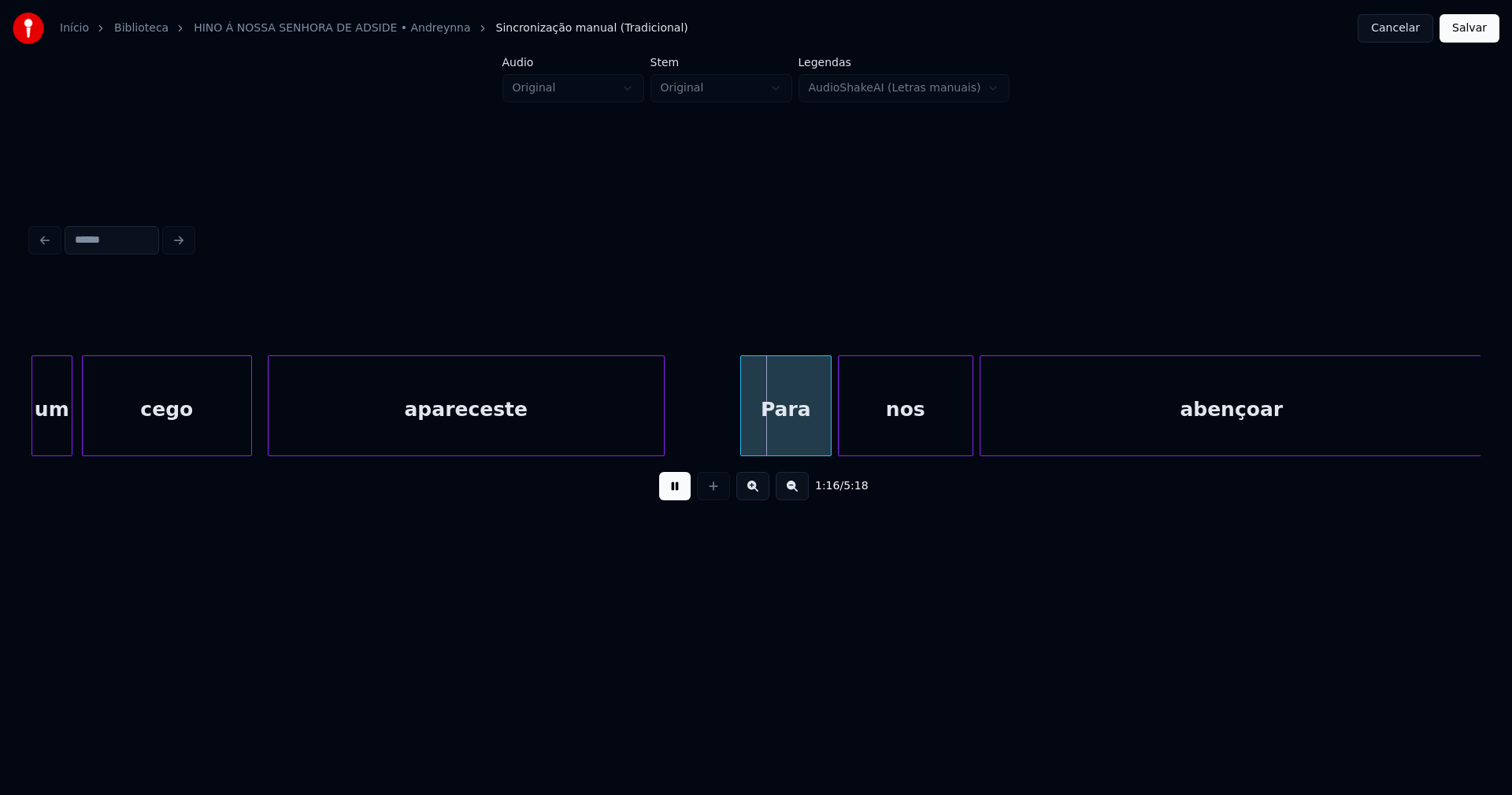
scroll to position [0, 11314]
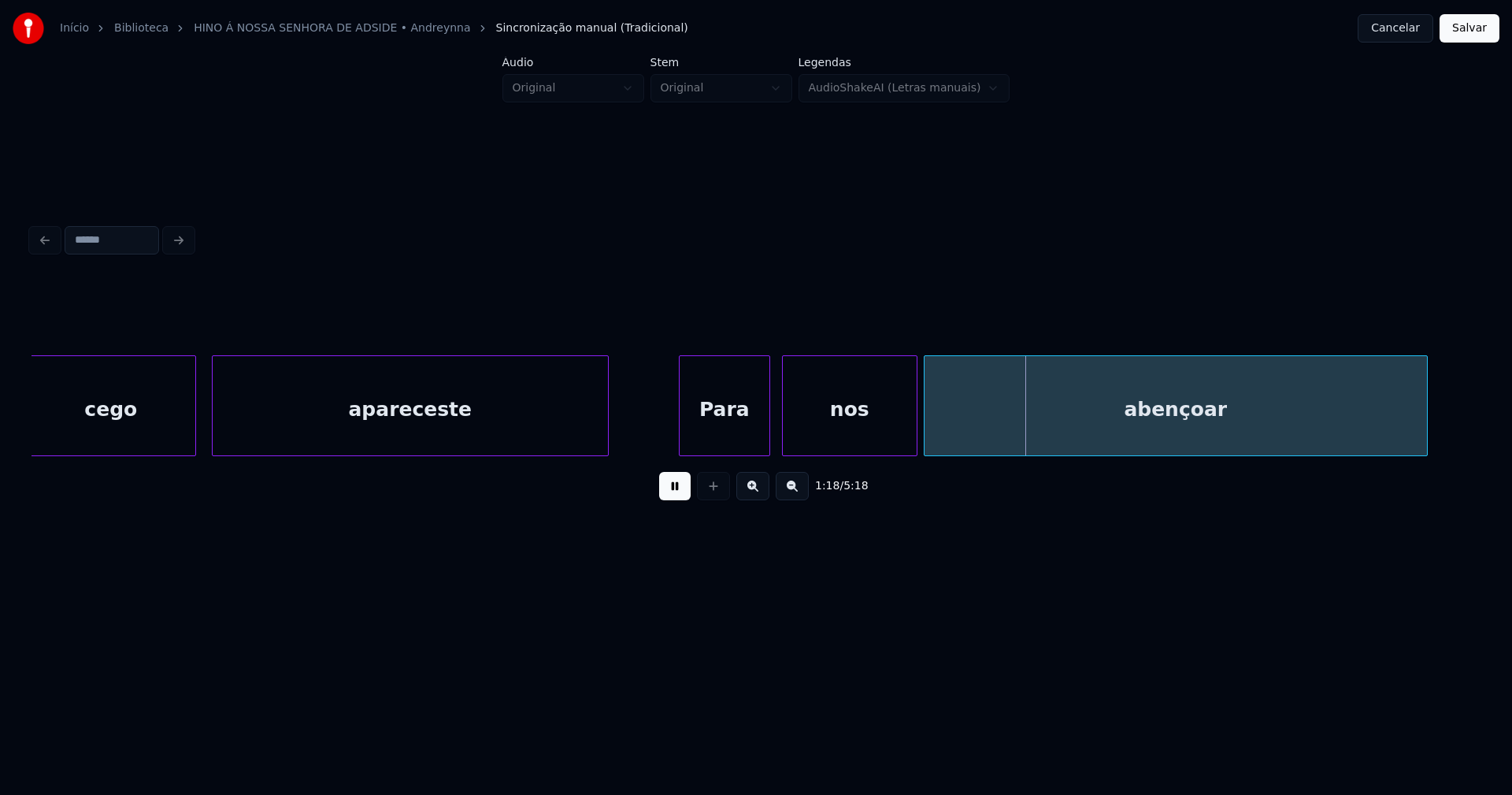
click at [733, 430] on div "Para" at bounding box center [724, 409] width 90 height 107
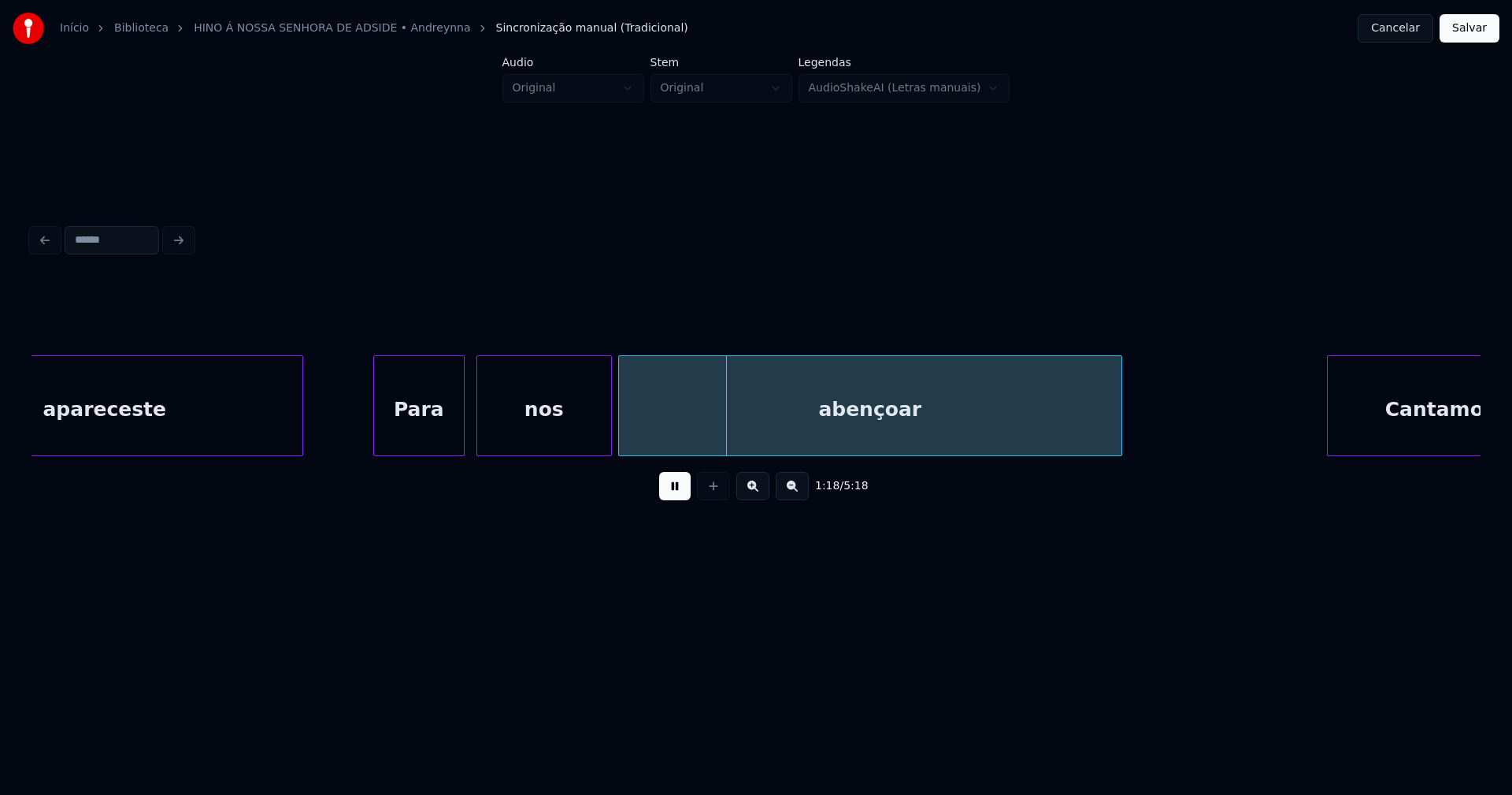
scroll to position [0, 11676]
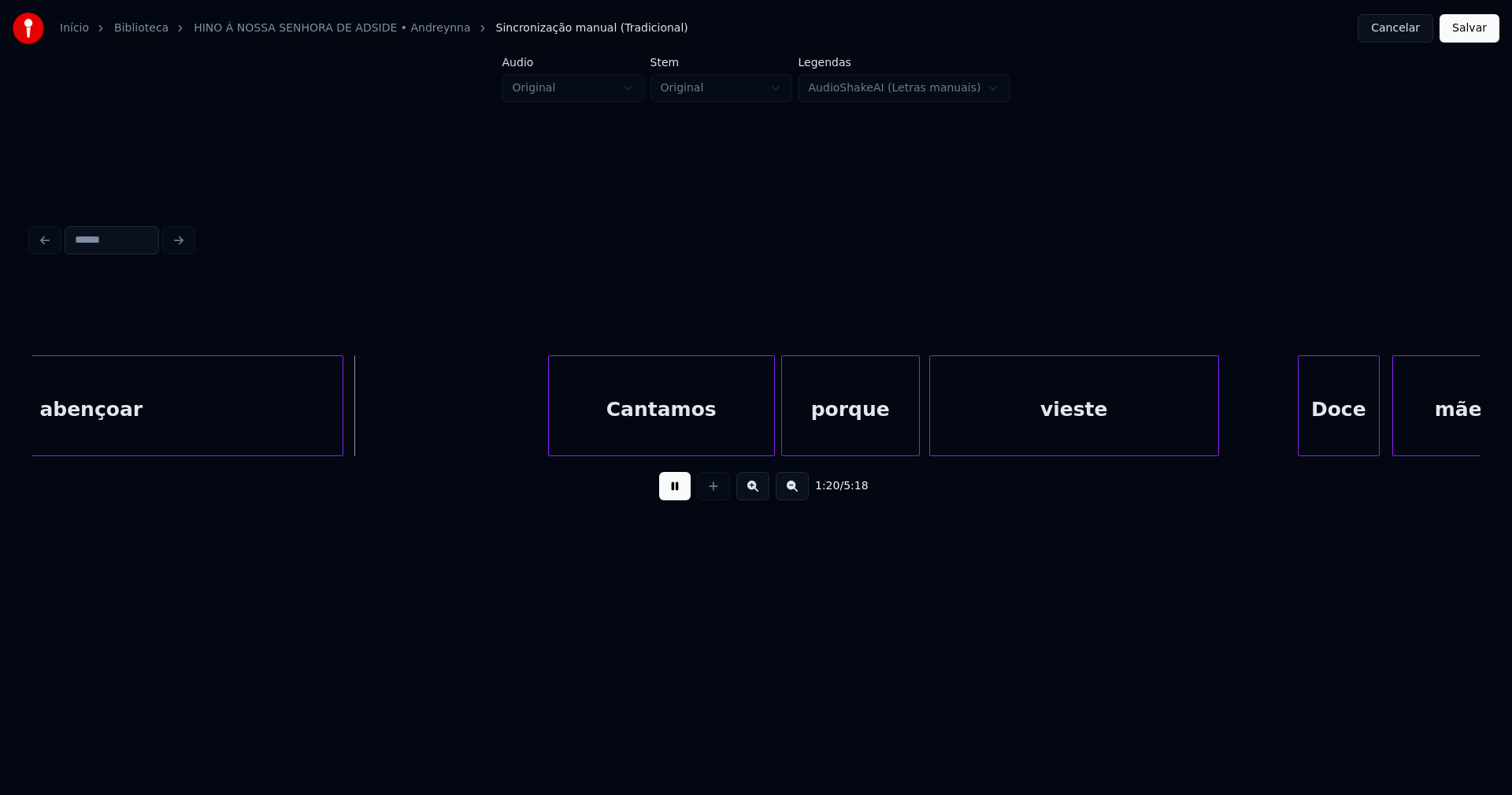
scroll to position [0, 12454]
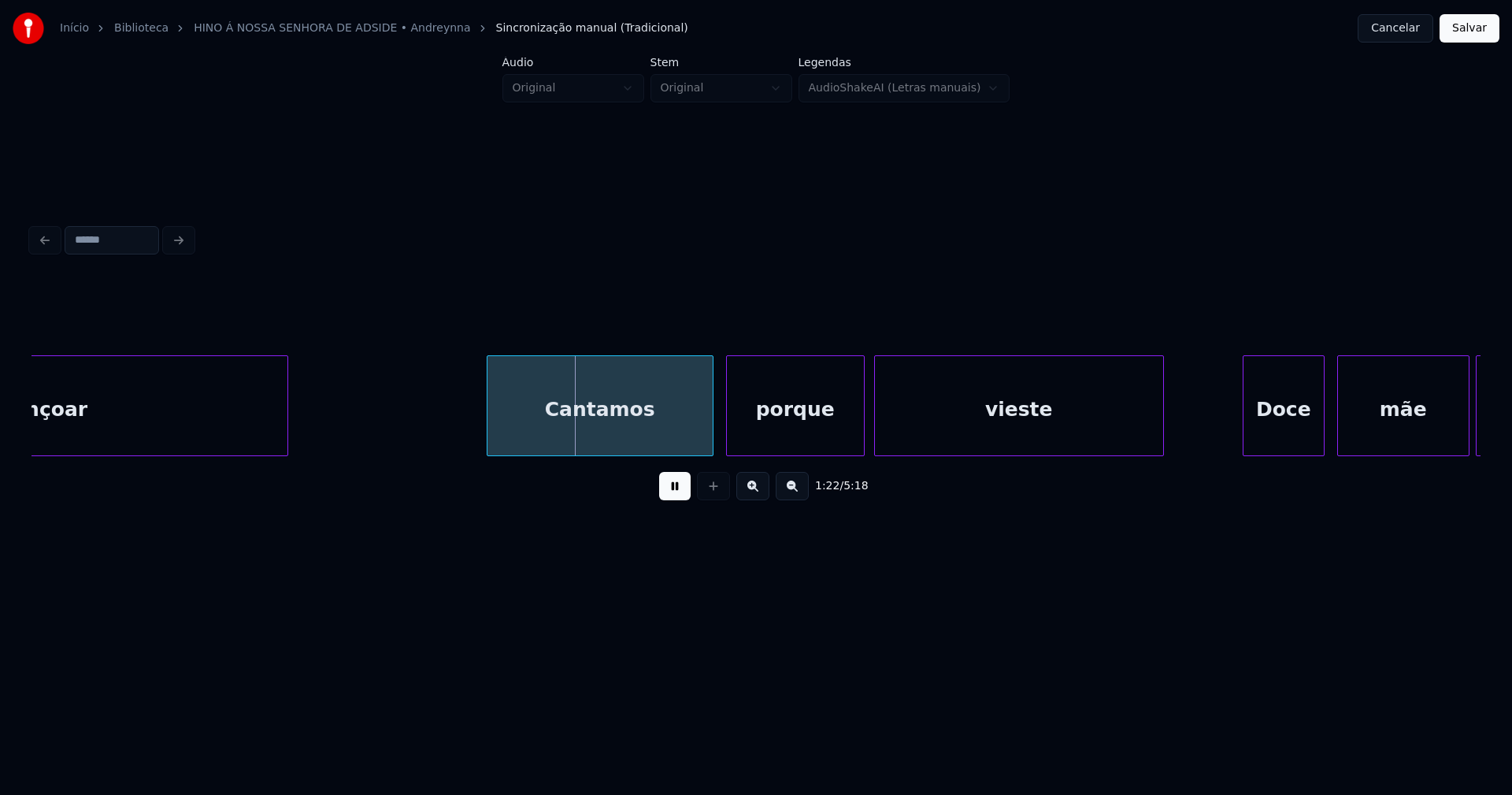
click at [671, 434] on div "Cantamos" at bounding box center [600, 409] width 225 height 107
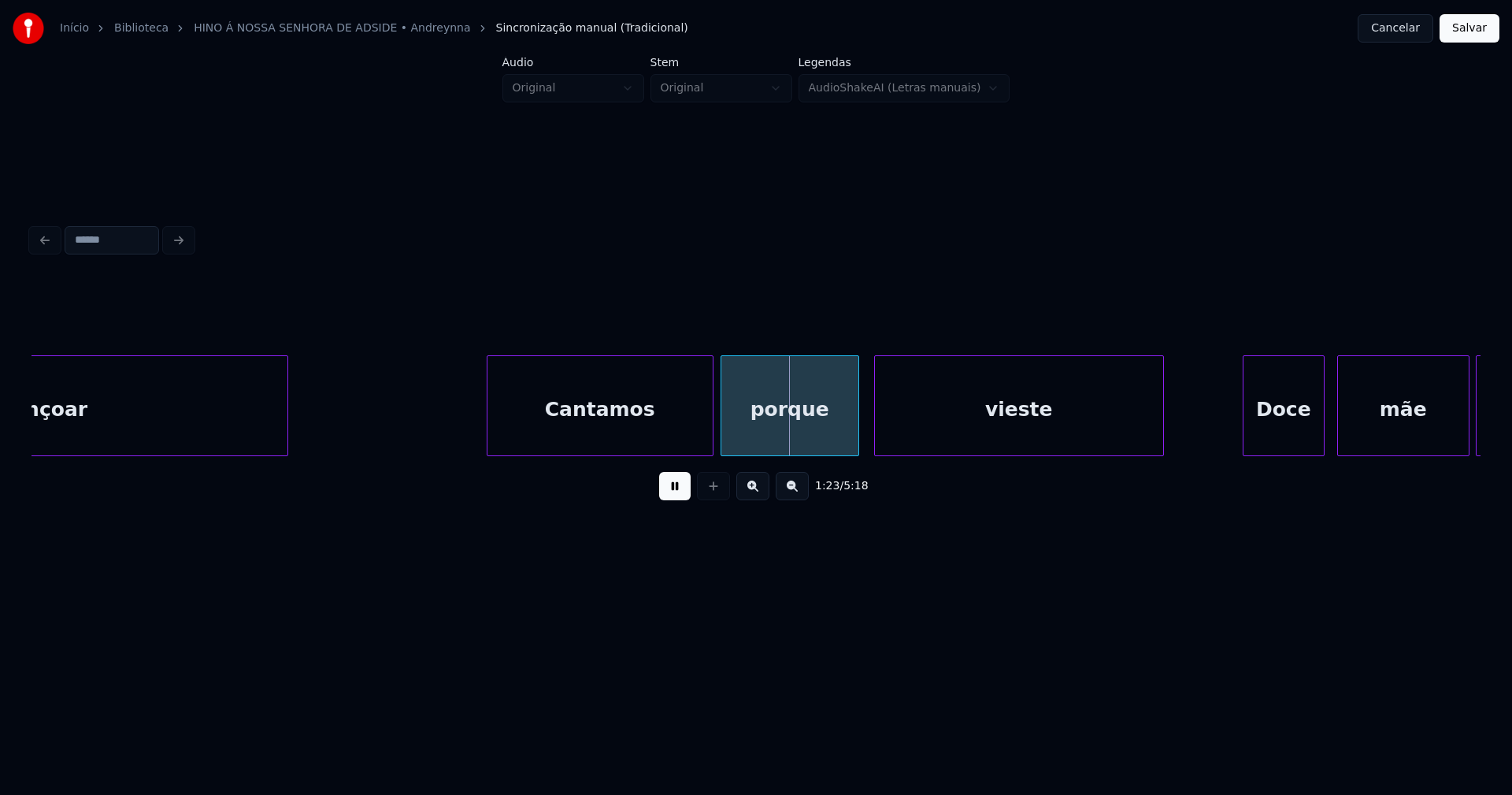
click at [809, 437] on div "porque" at bounding box center [790, 409] width 137 height 107
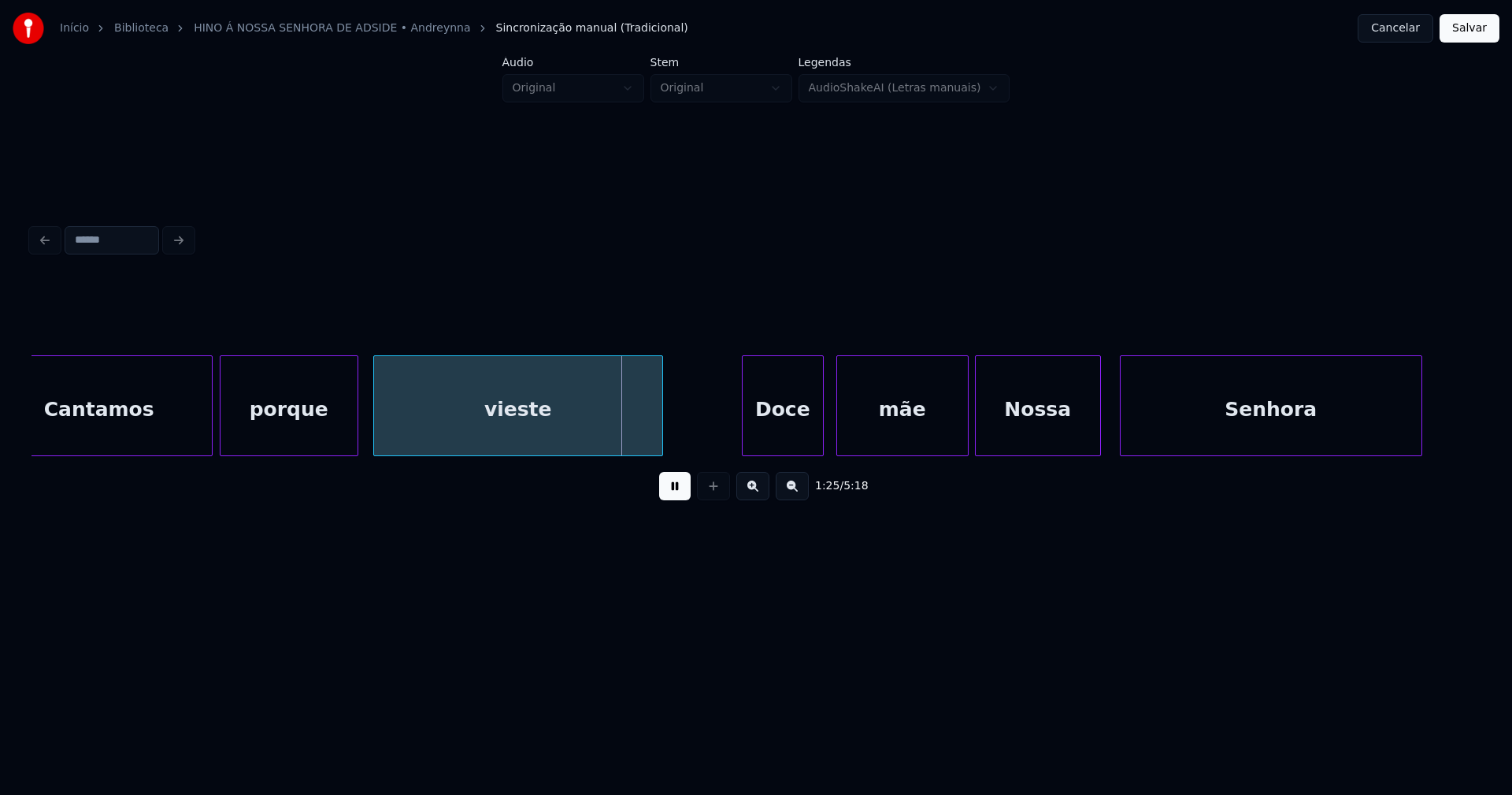
scroll to position [0, 13066]
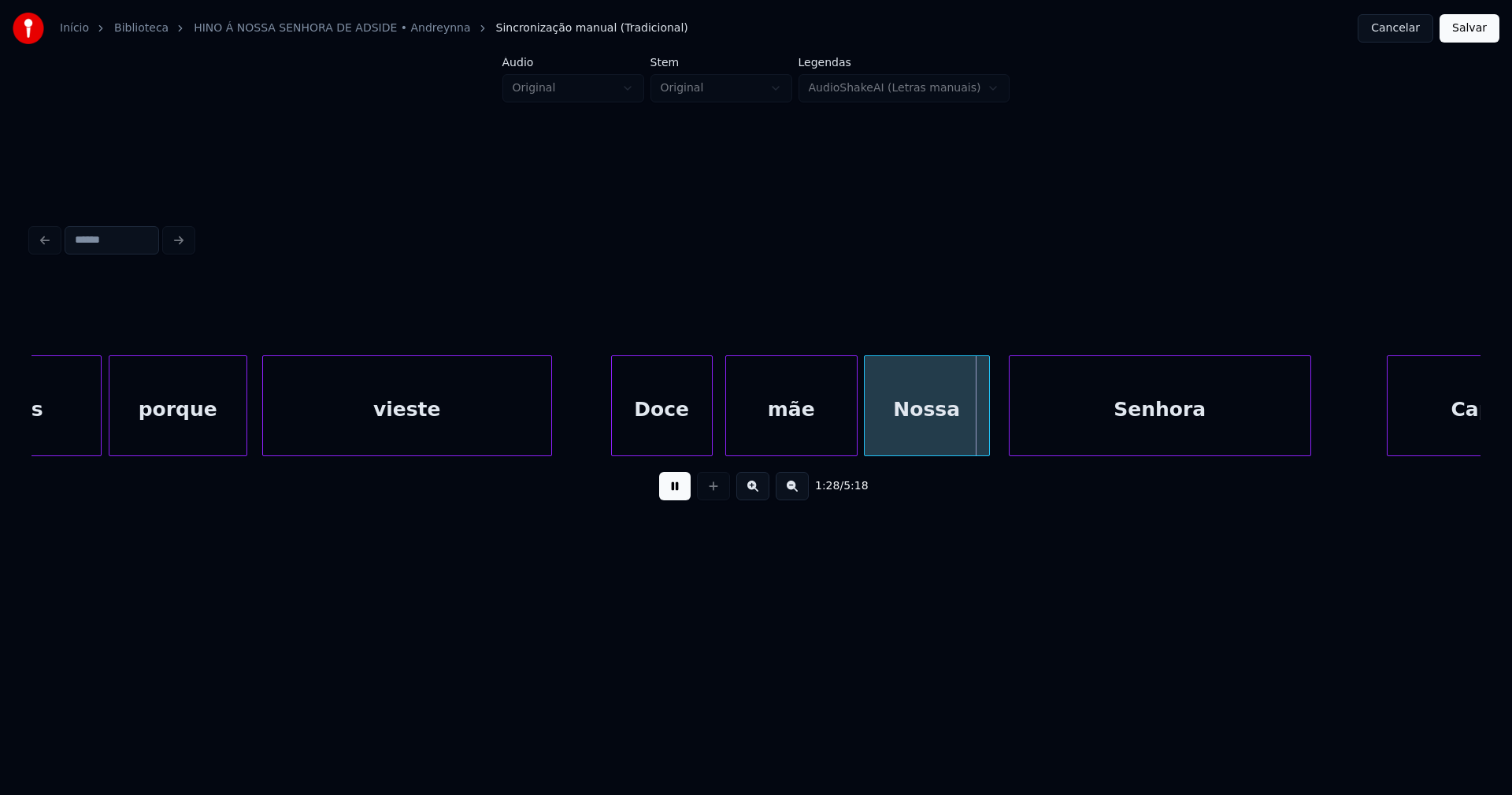
click at [613, 429] on div at bounding box center [614, 405] width 4 height 99
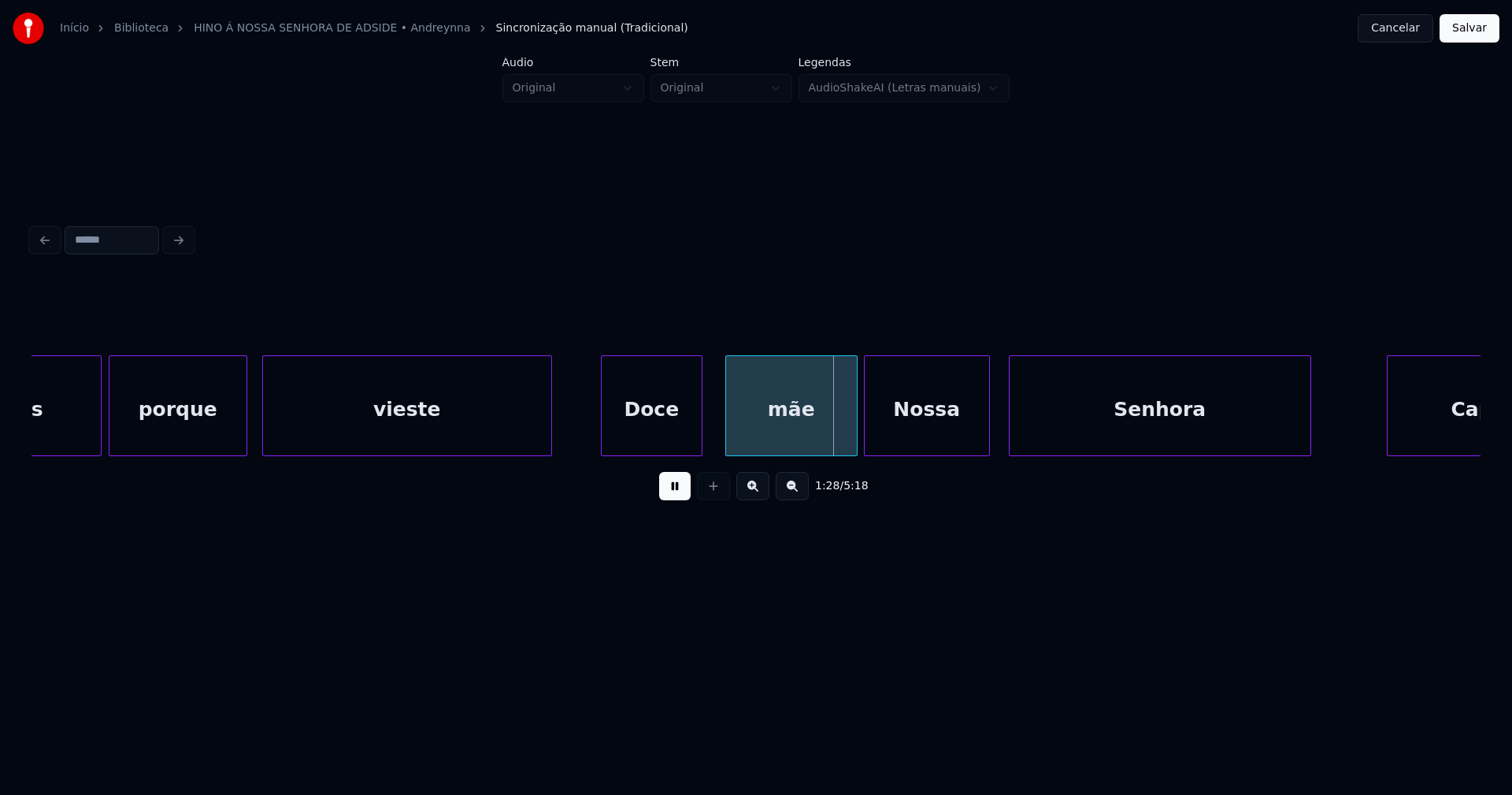
click at [687, 451] on div "Cantamos porque vieste Doce mãe Nossa Senhora Capucha" at bounding box center [756, 405] width 1449 height 101
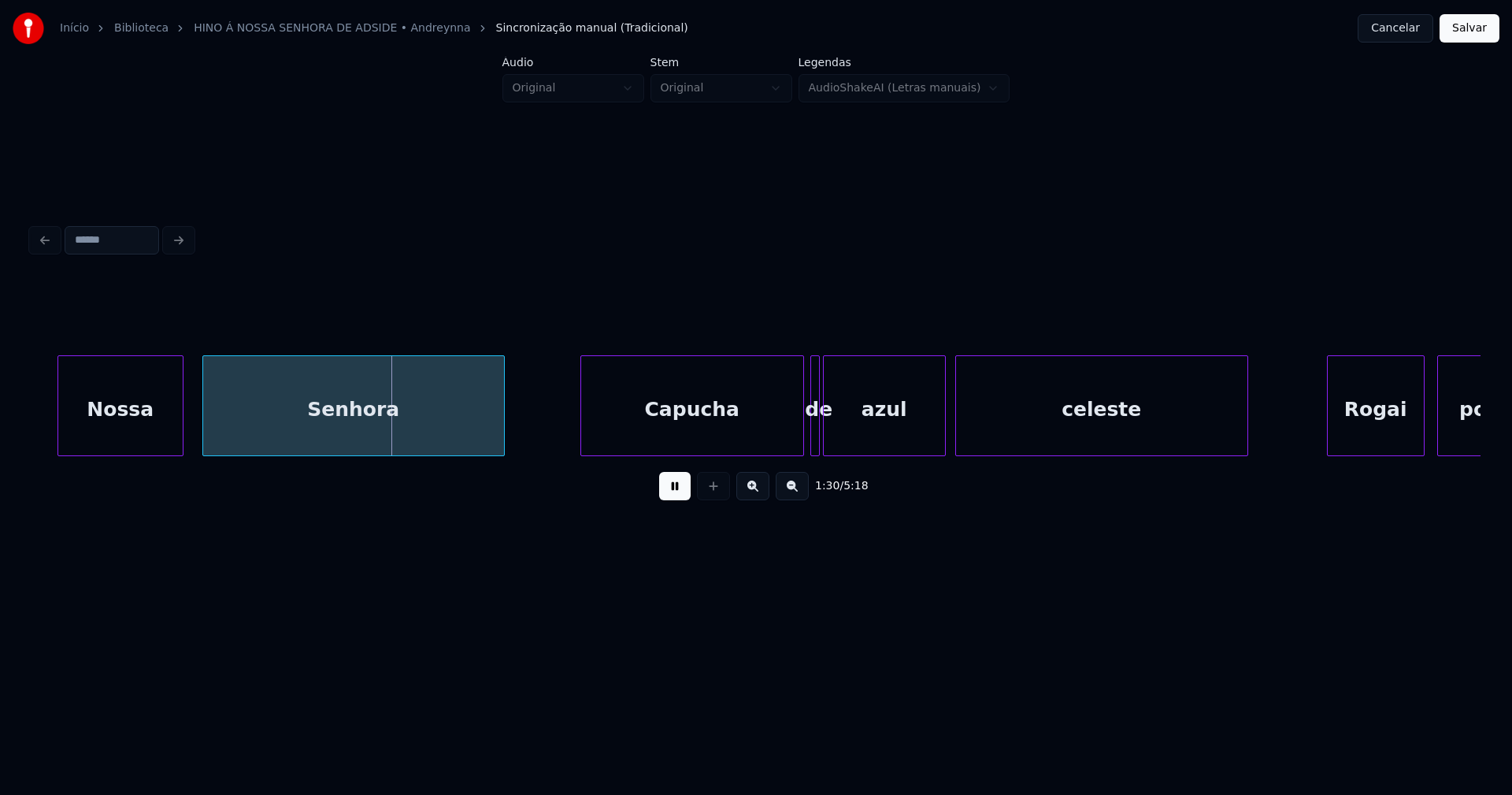
scroll to position [0, 13983]
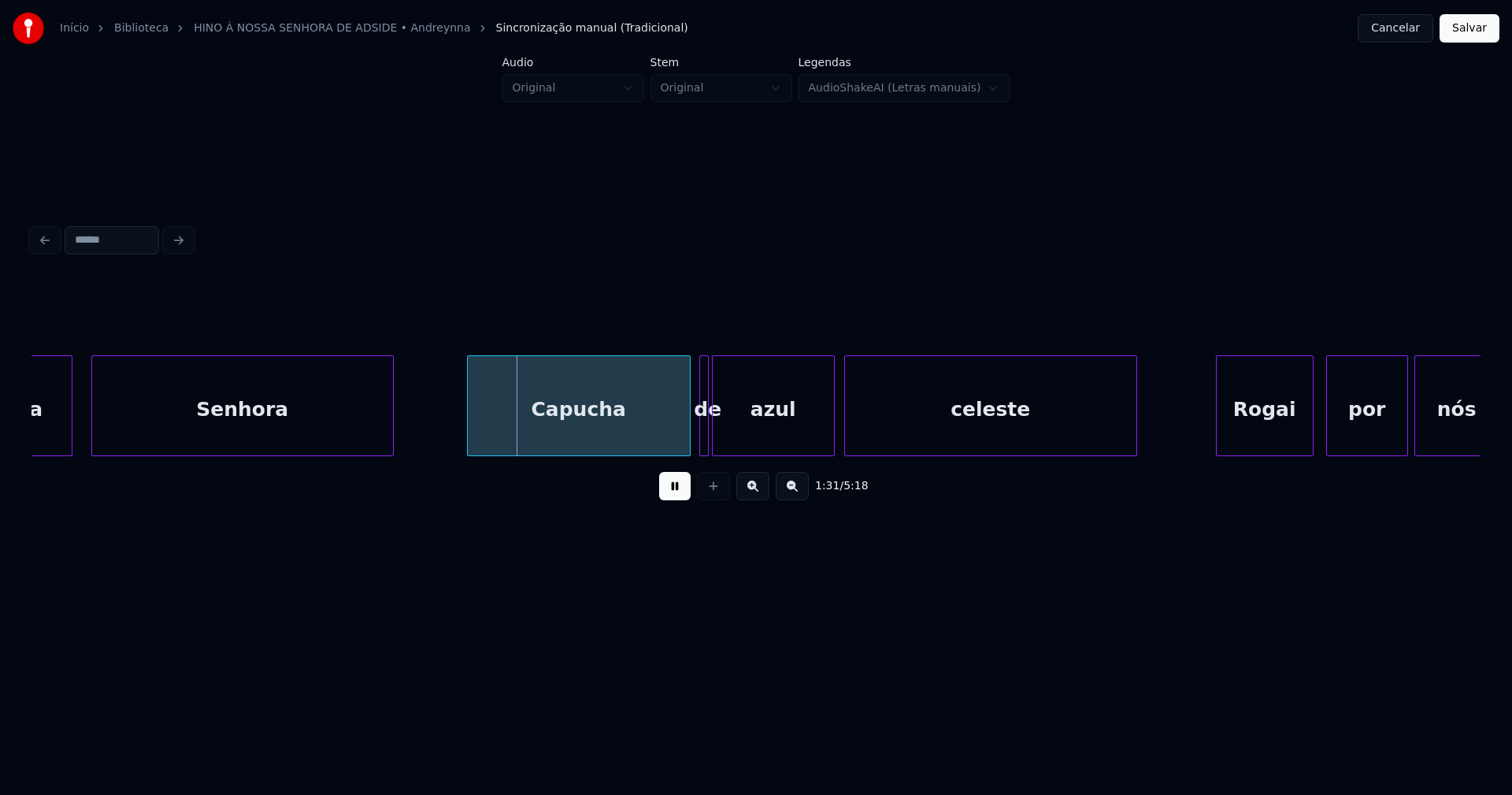
click at [613, 433] on div "Capucha" at bounding box center [579, 409] width 222 height 107
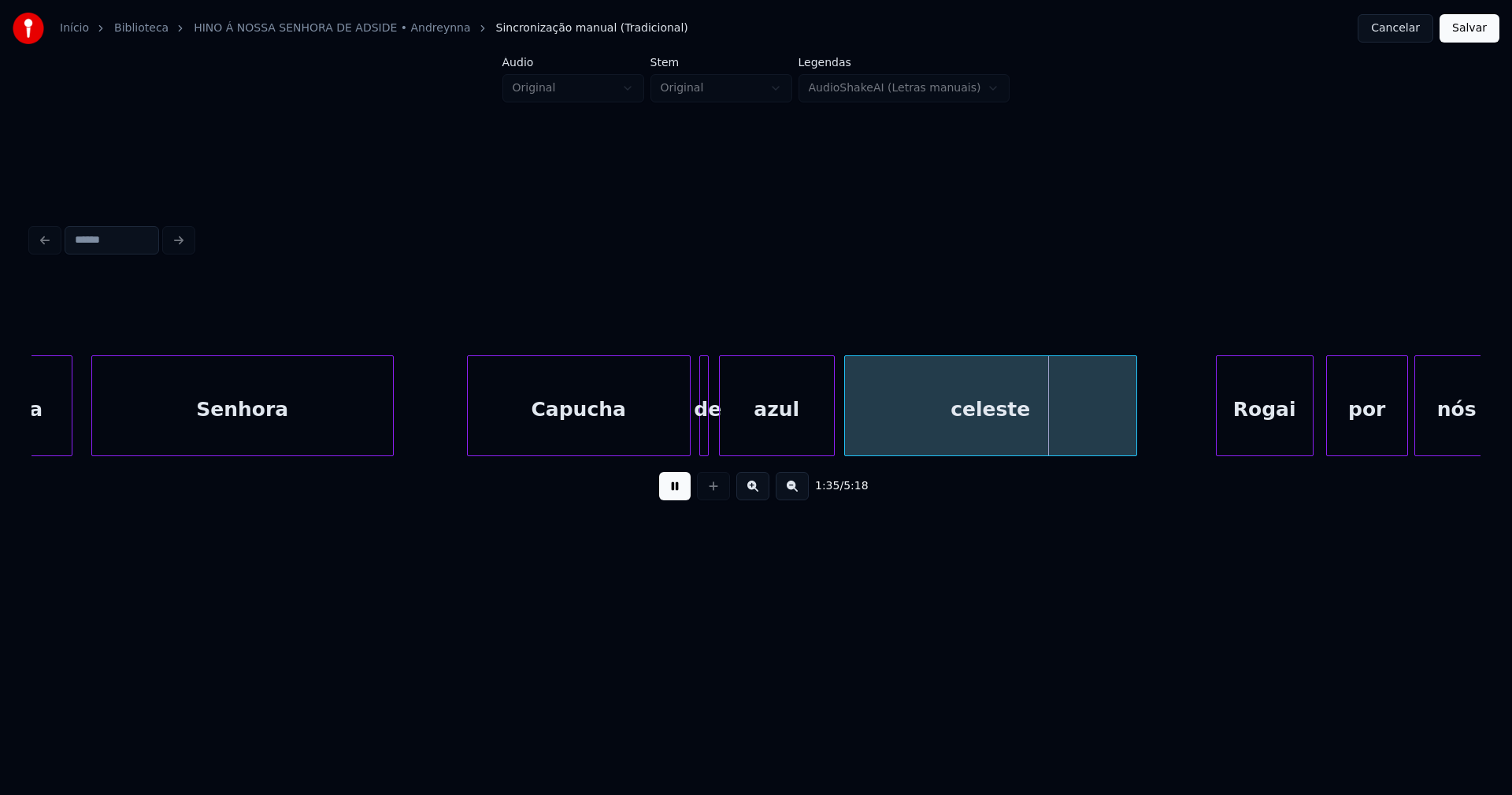
click at [721, 432] on div at bounding box center [721, 405] width 4 height 99
click at [712, 437] on div at bounding box center [713, 405] width 4 height 99
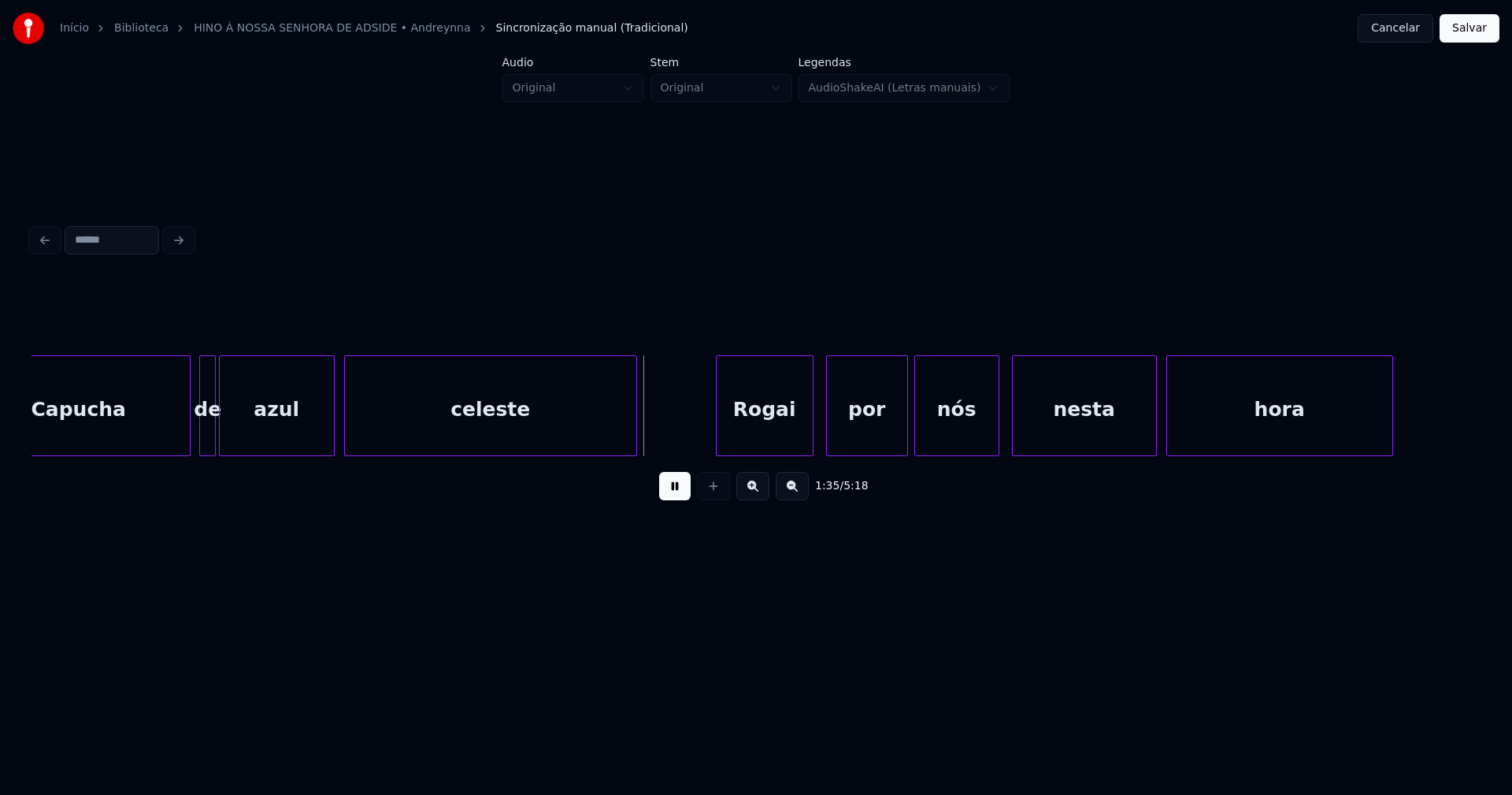
scroll to position [0, 14623]
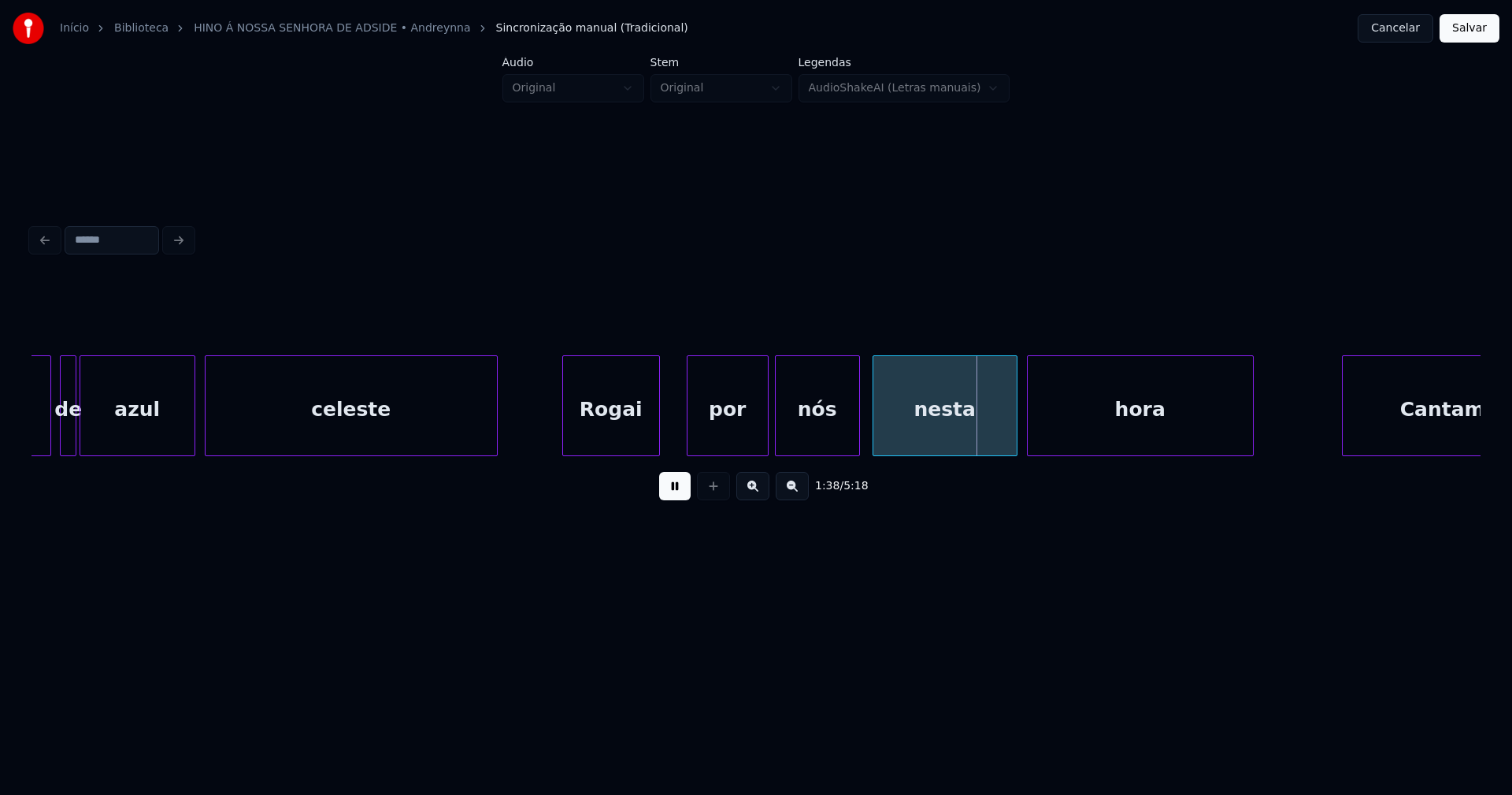
click at [591, 443] on div "Rogai" at bounding box center [611, 409] width 96 height 107
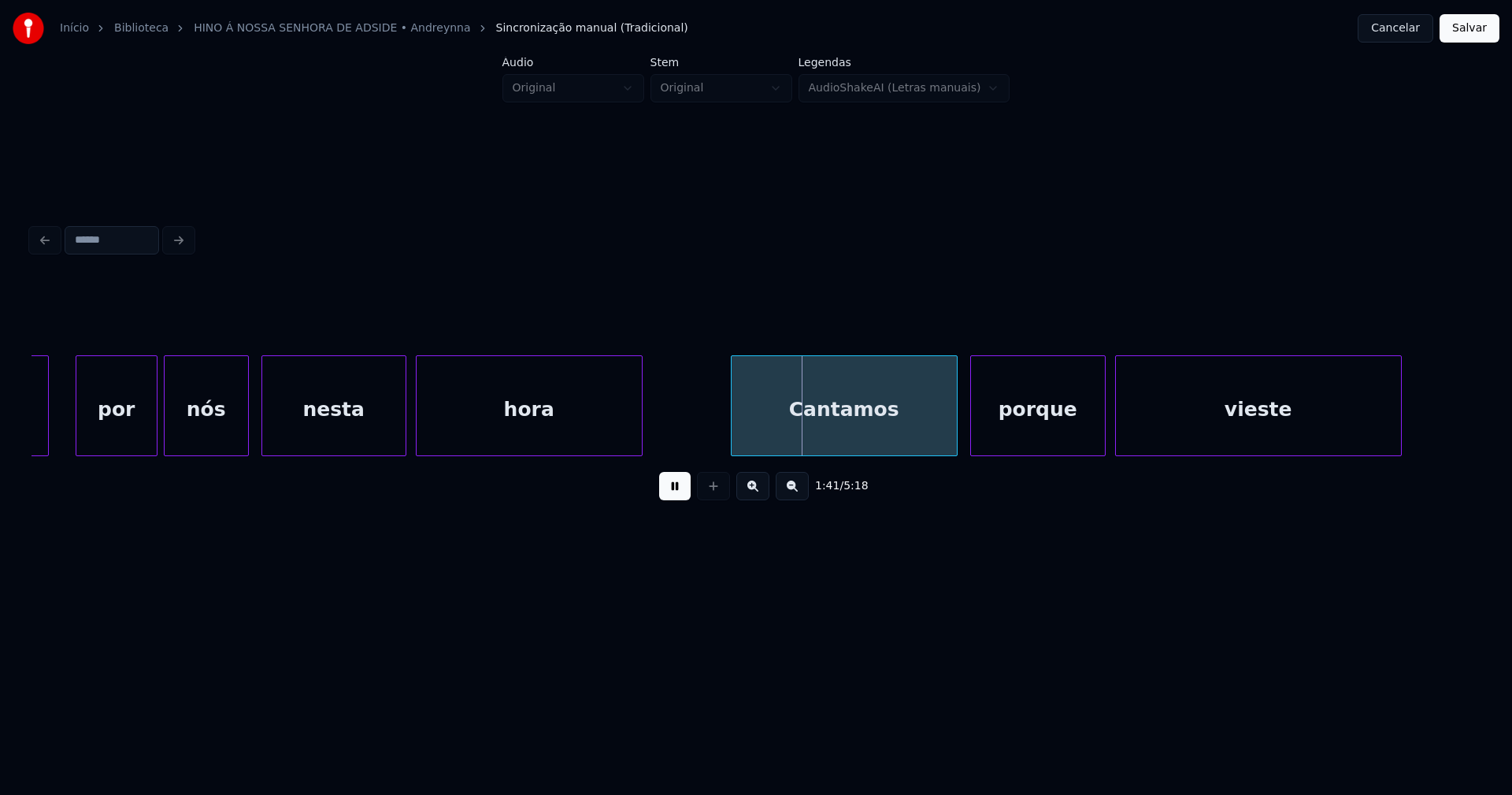
scroll to position [0, 15263]
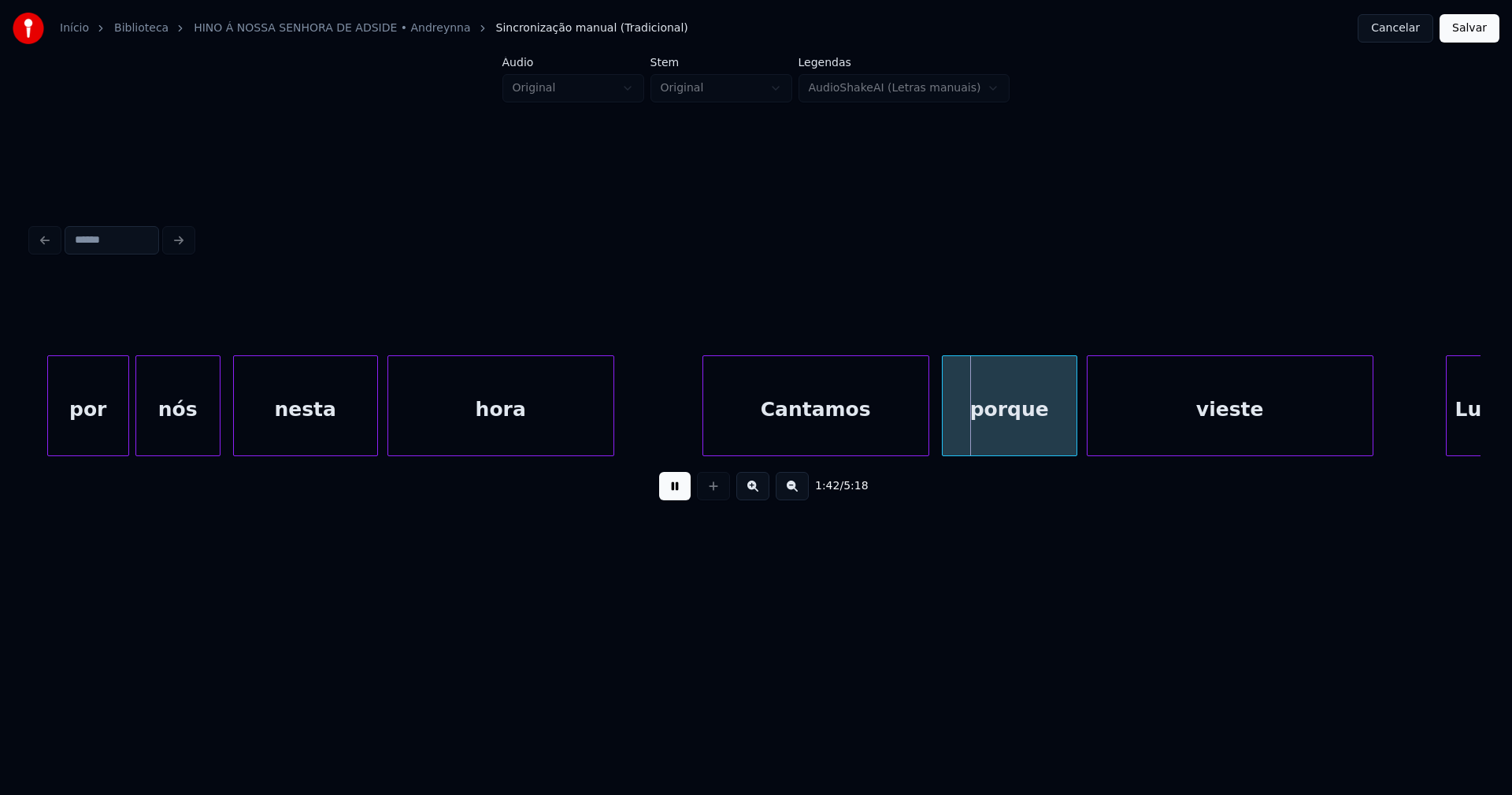
click at [673, 495] on button at bounding box center [675, 486] width 32 height 28
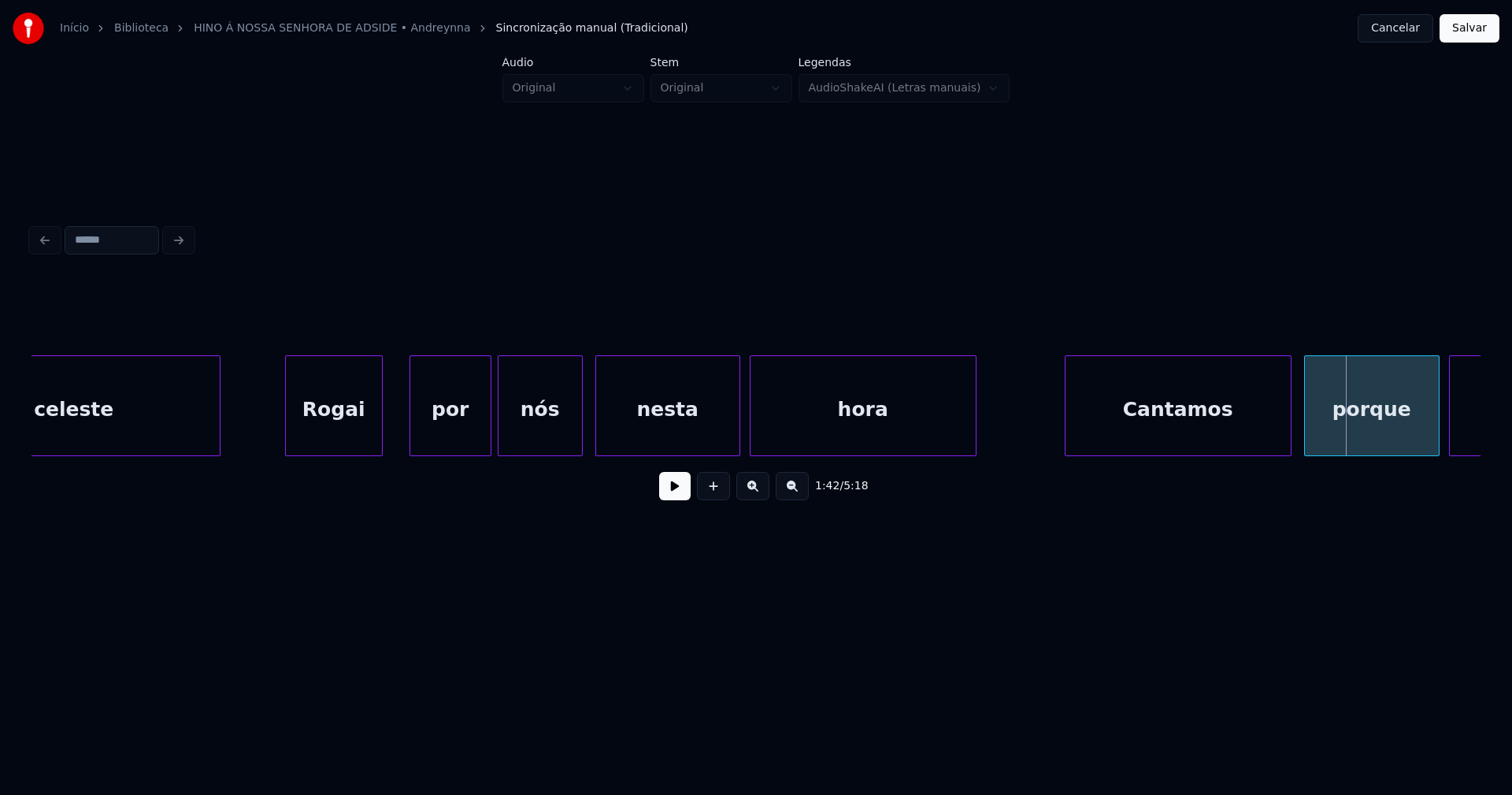
scroll to position [0, 14734]
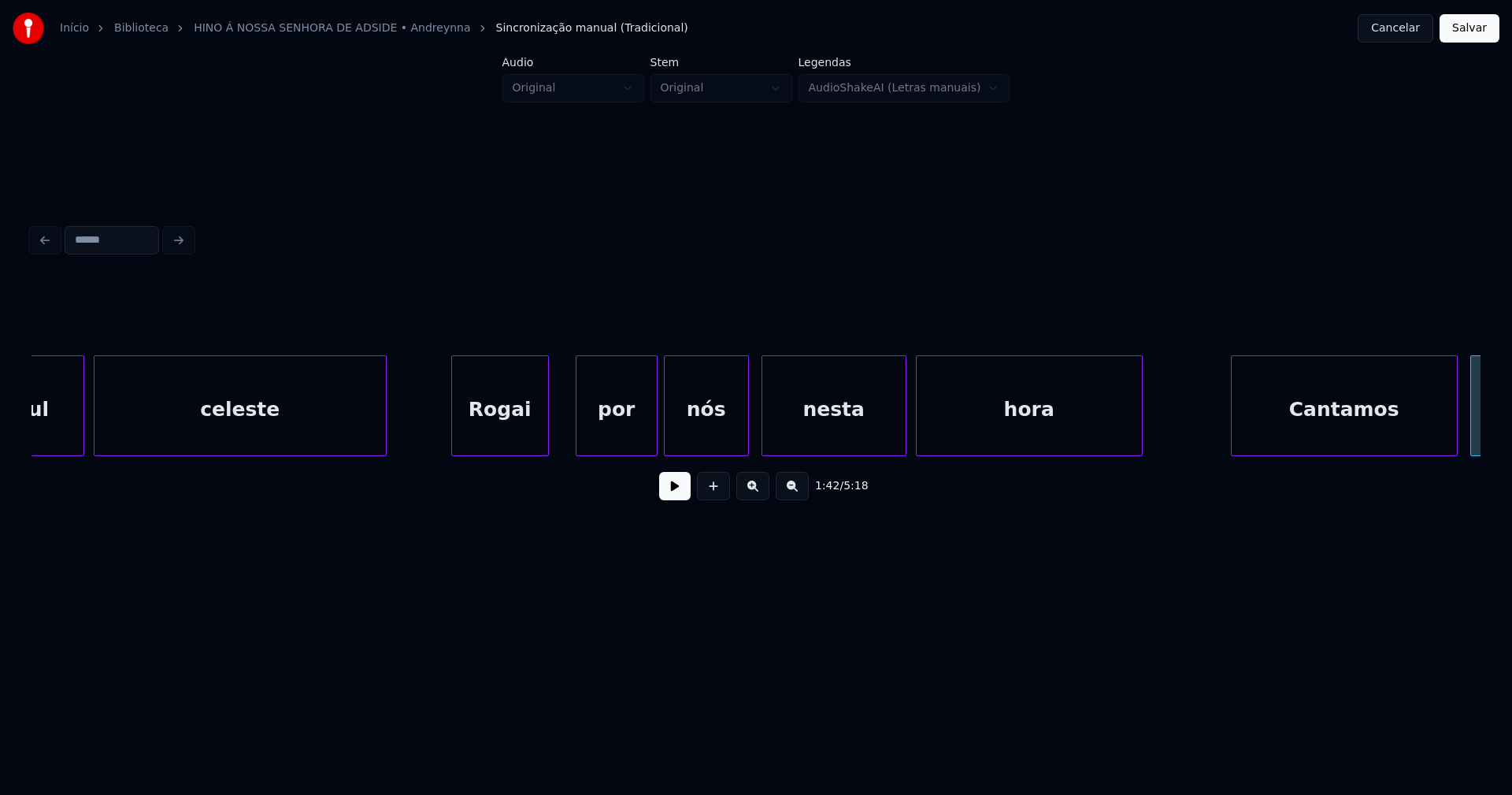
click at [326, 442] on div "celeste" at bounding box center [240, 409] width 291 height 107
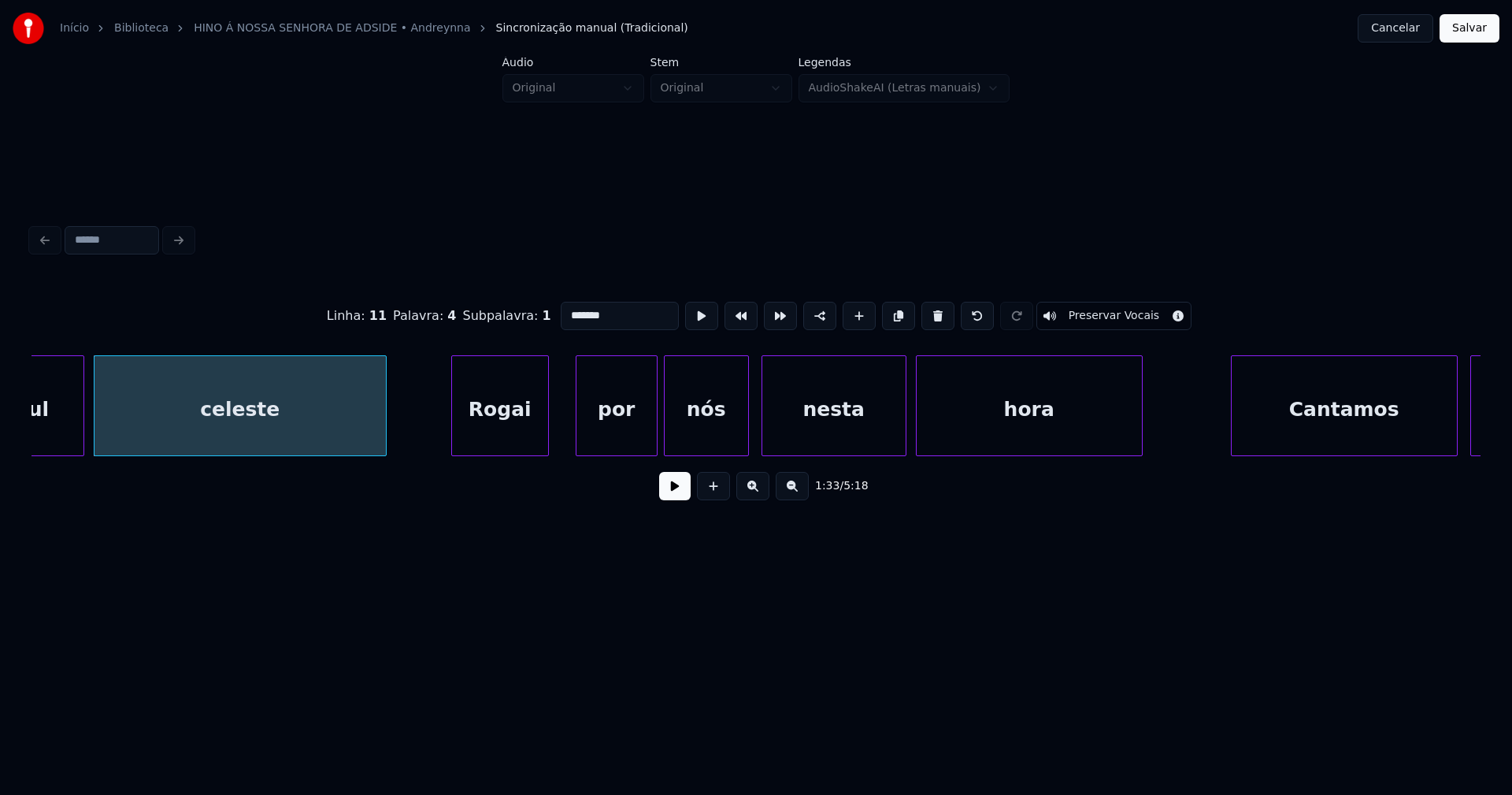
click at [563, 311] on input "*******" at bounding box center [619, 316] width 118 height 28
type input "*******"
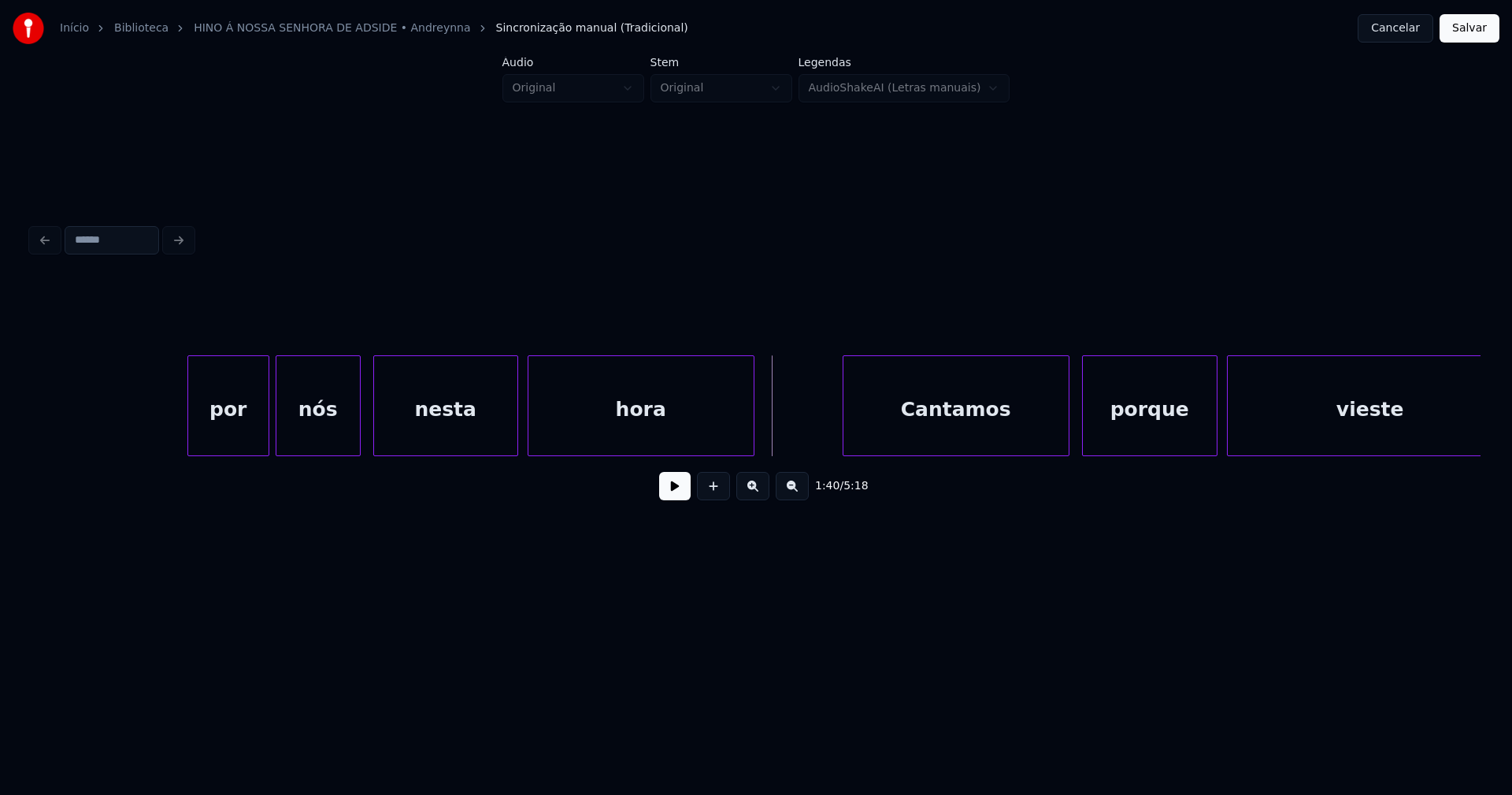
scroll to position [0, 15374]
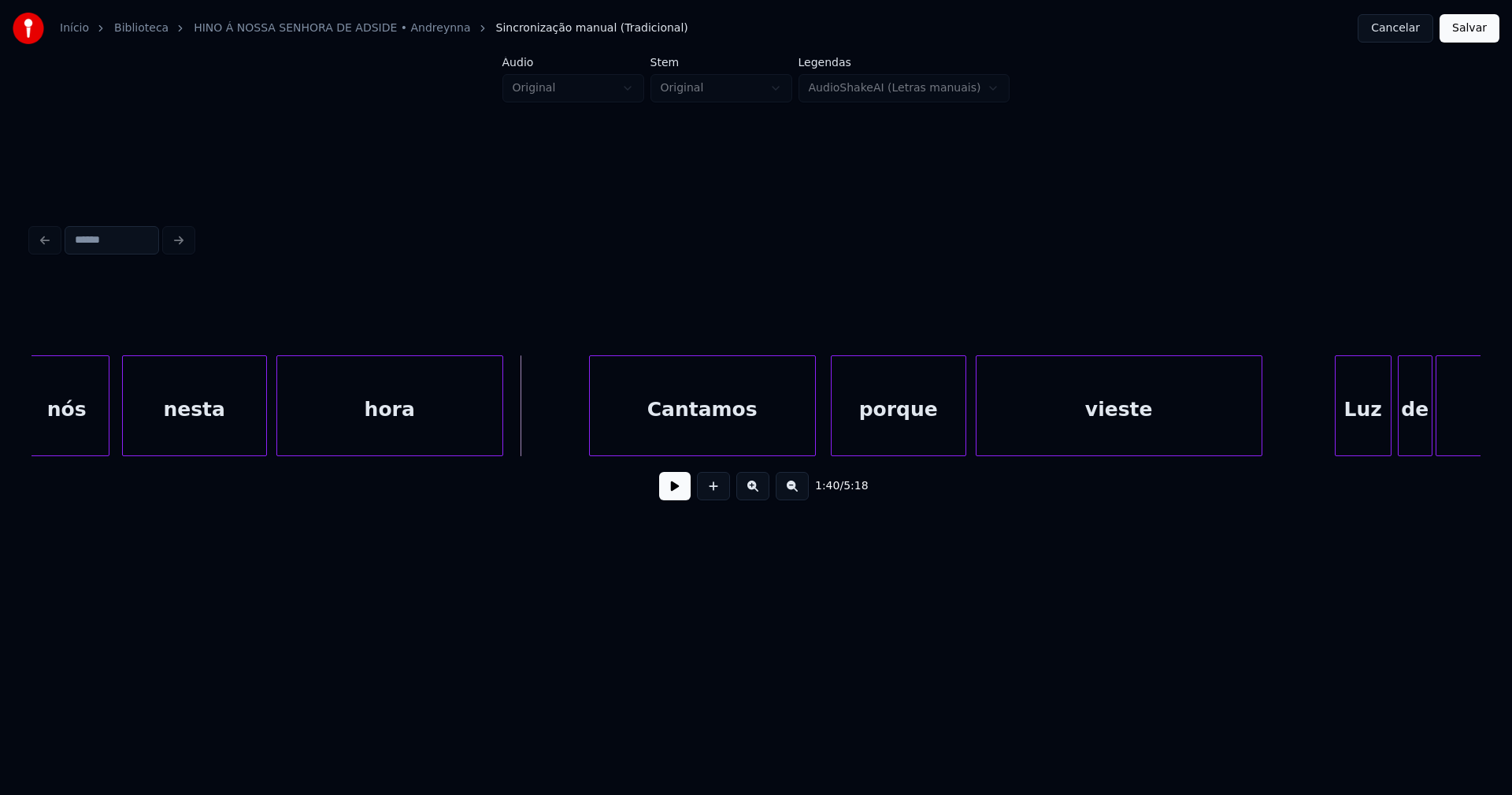
click at [674, 421] on div "Cantamos" at bounding box center [703, 409] width 225 height 107
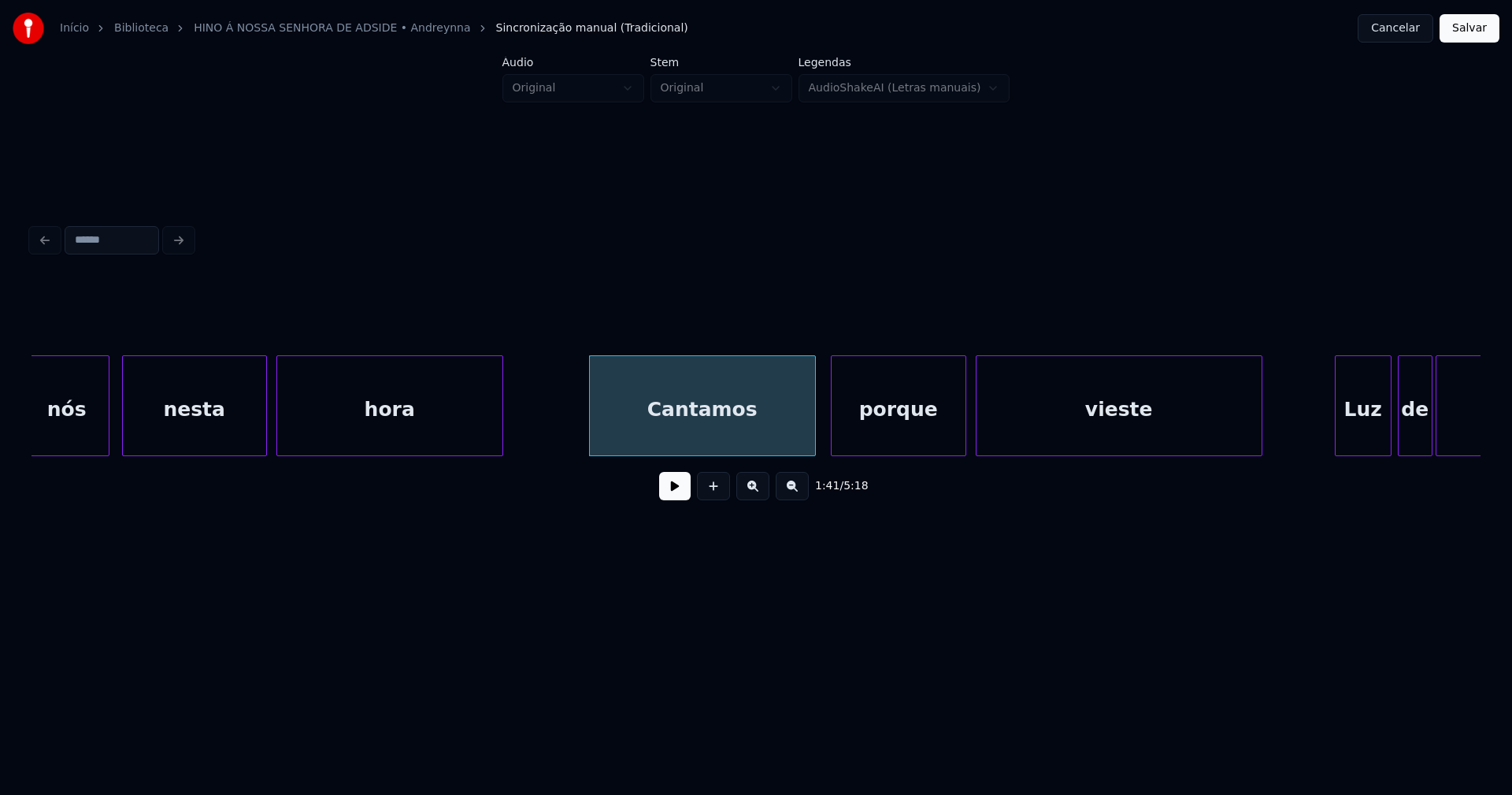
click at [676, 491] on button at bounding box center [675, 486] width 32 height 28
click at [904, 430] on div "porque" at bounding box center [894, 409] width 134 height 107
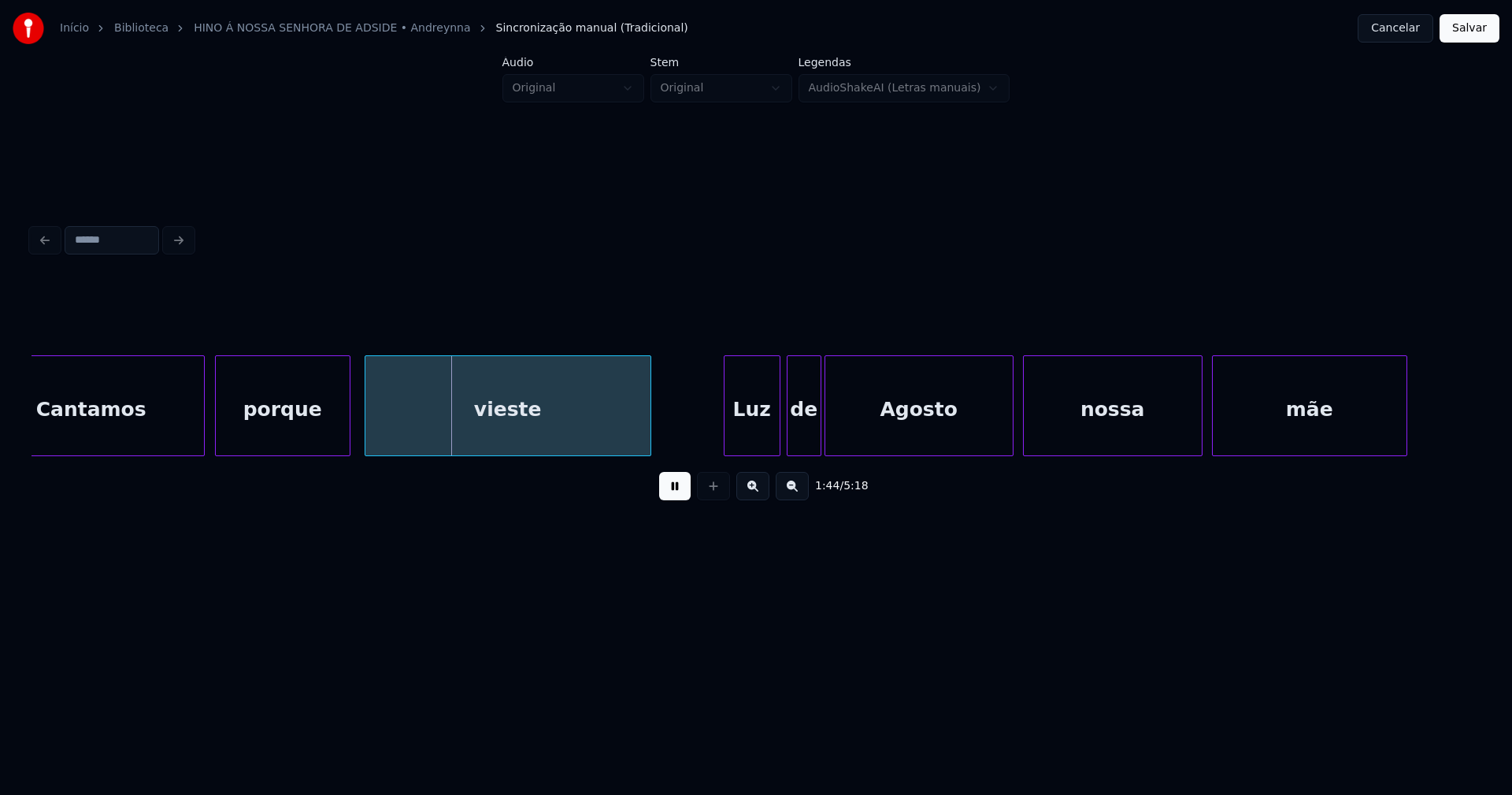
scroll to position [0, 16013]
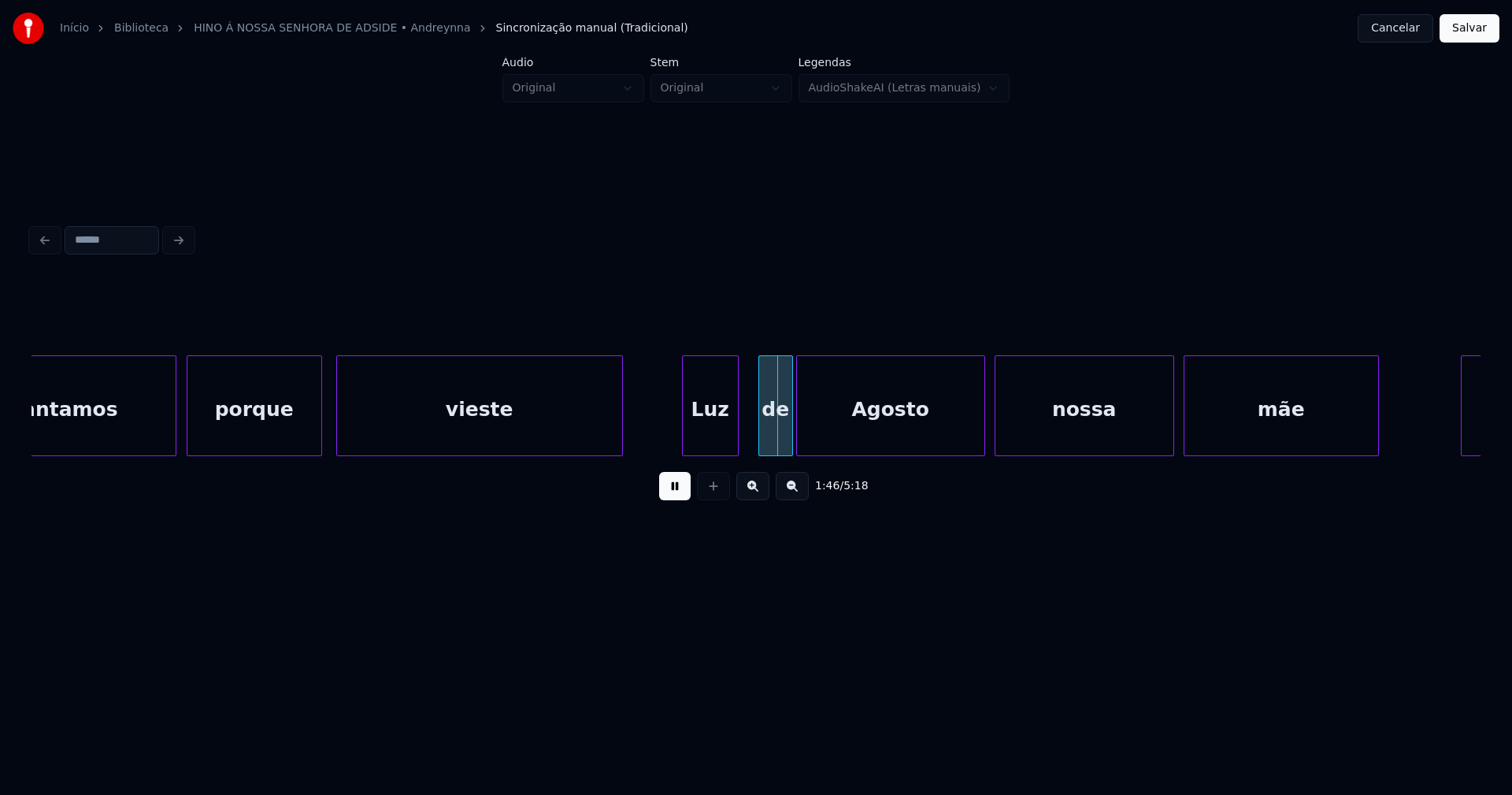
click at [714, 442] on div "Luz" at bounding box center [710, 409] width 55 height 107
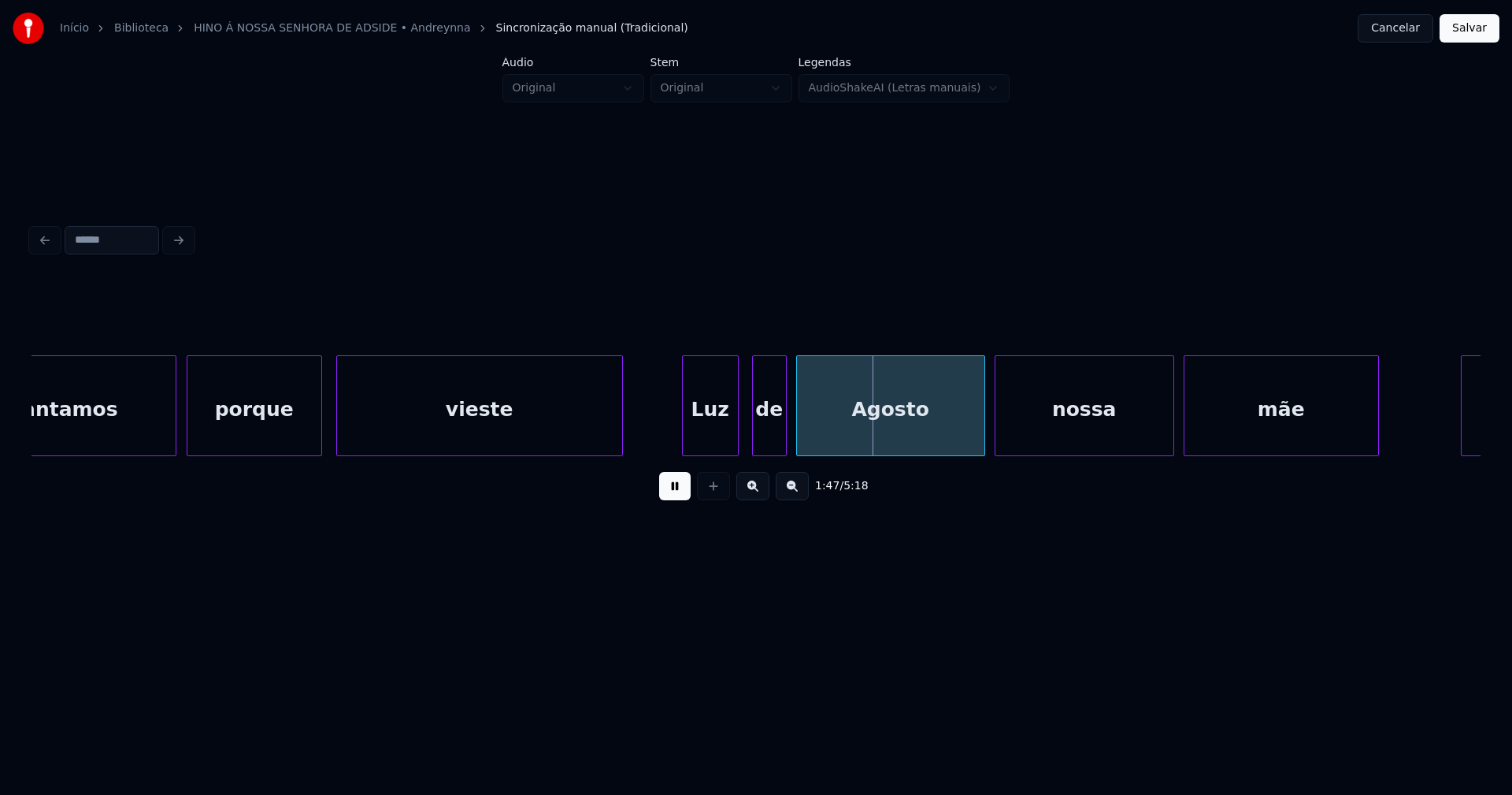
click at [776, 446] on div "de" at bounding box center [768, 409] width 33 height 107
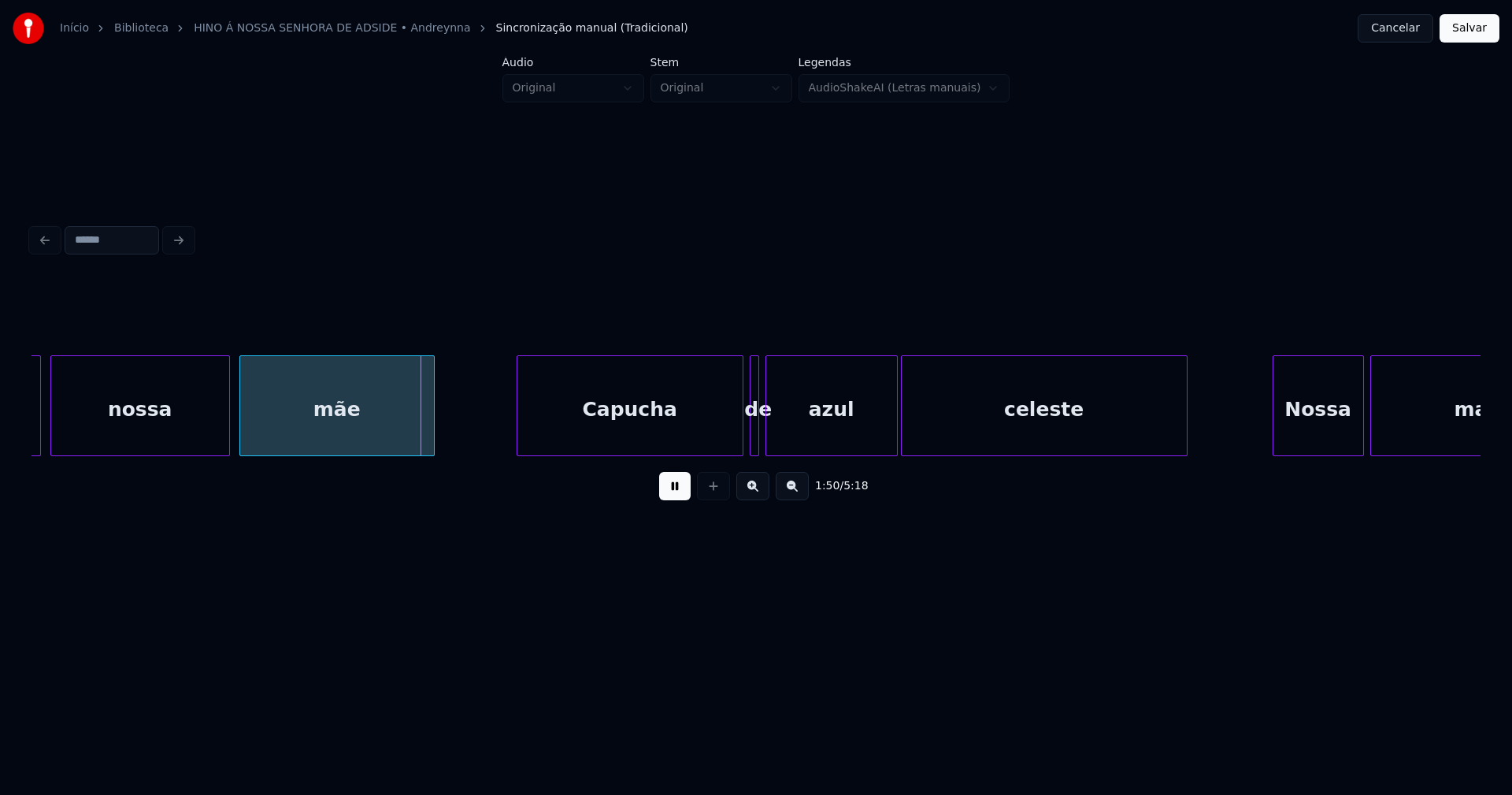
scroll to position [0, 16958]
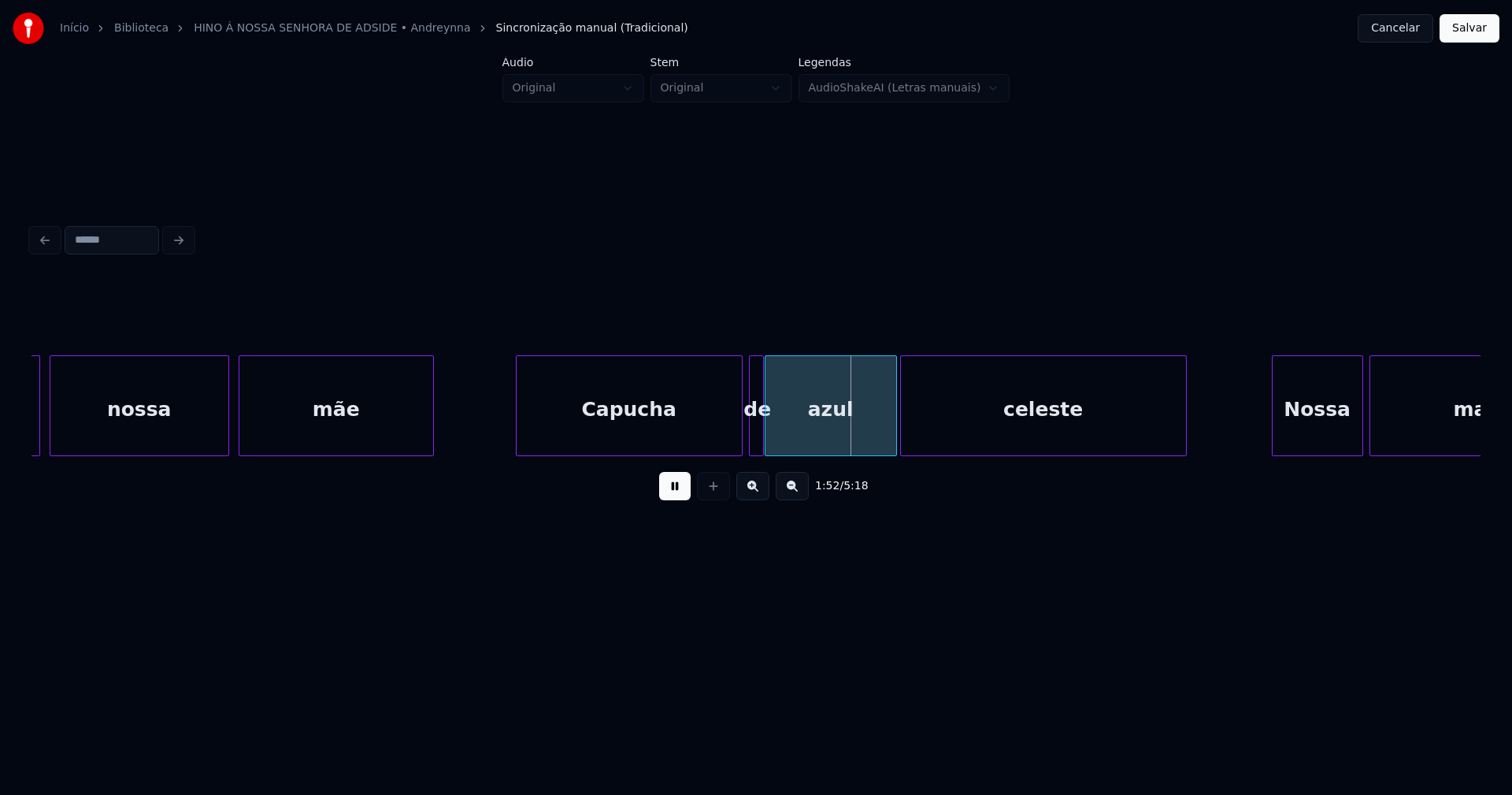
click at [760, 441] on div at bounding box center [760, 405] width 4 height 99
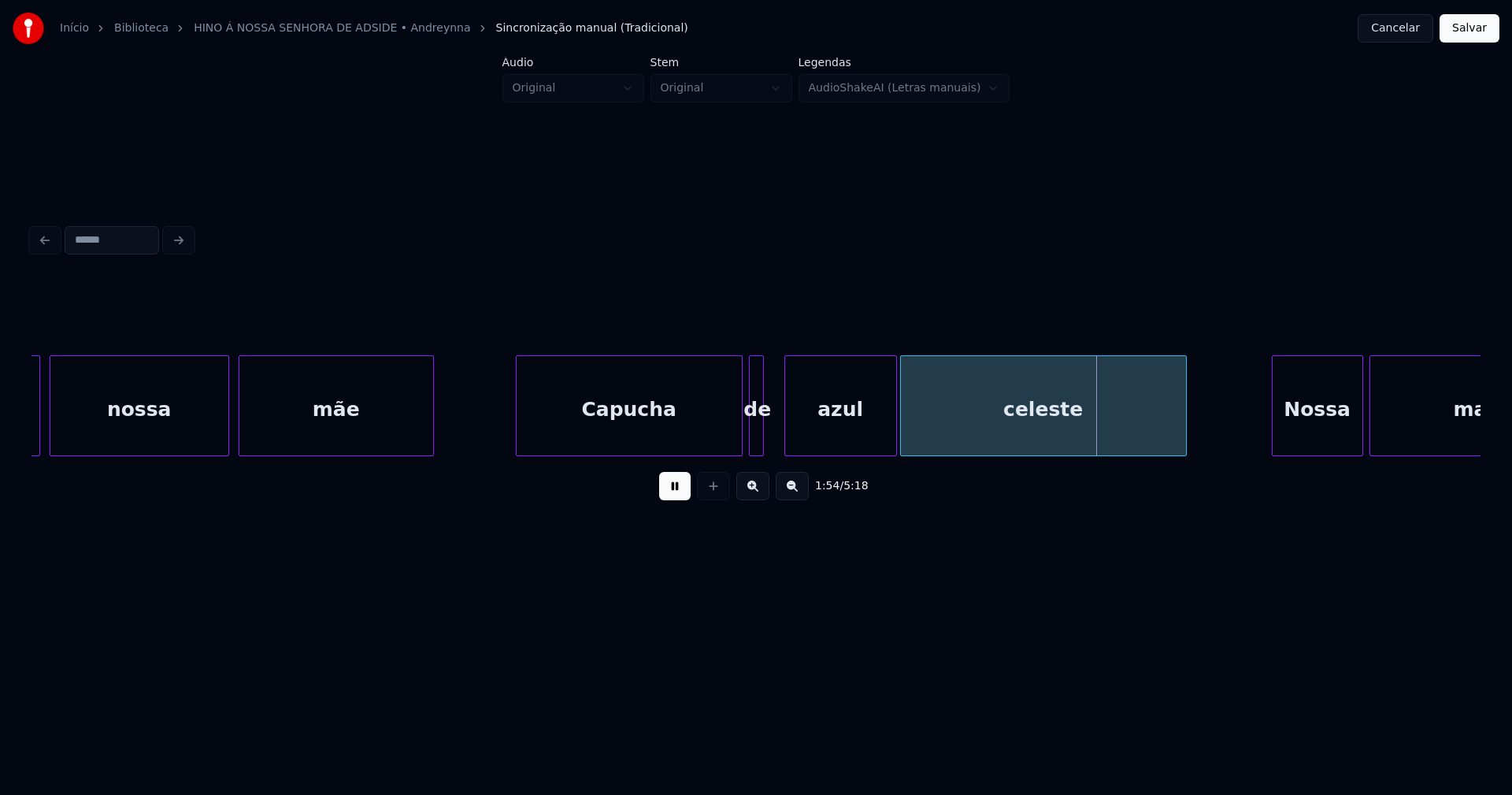
click at [788, 442] on div at bounding box center [787, 405] width 4 height 99
click at [762, 443] on div "de" at bounding box center [755, 409] width 16 height 107
click at [779, 440] on div at bounding box center [778, 405] width 4 height 99
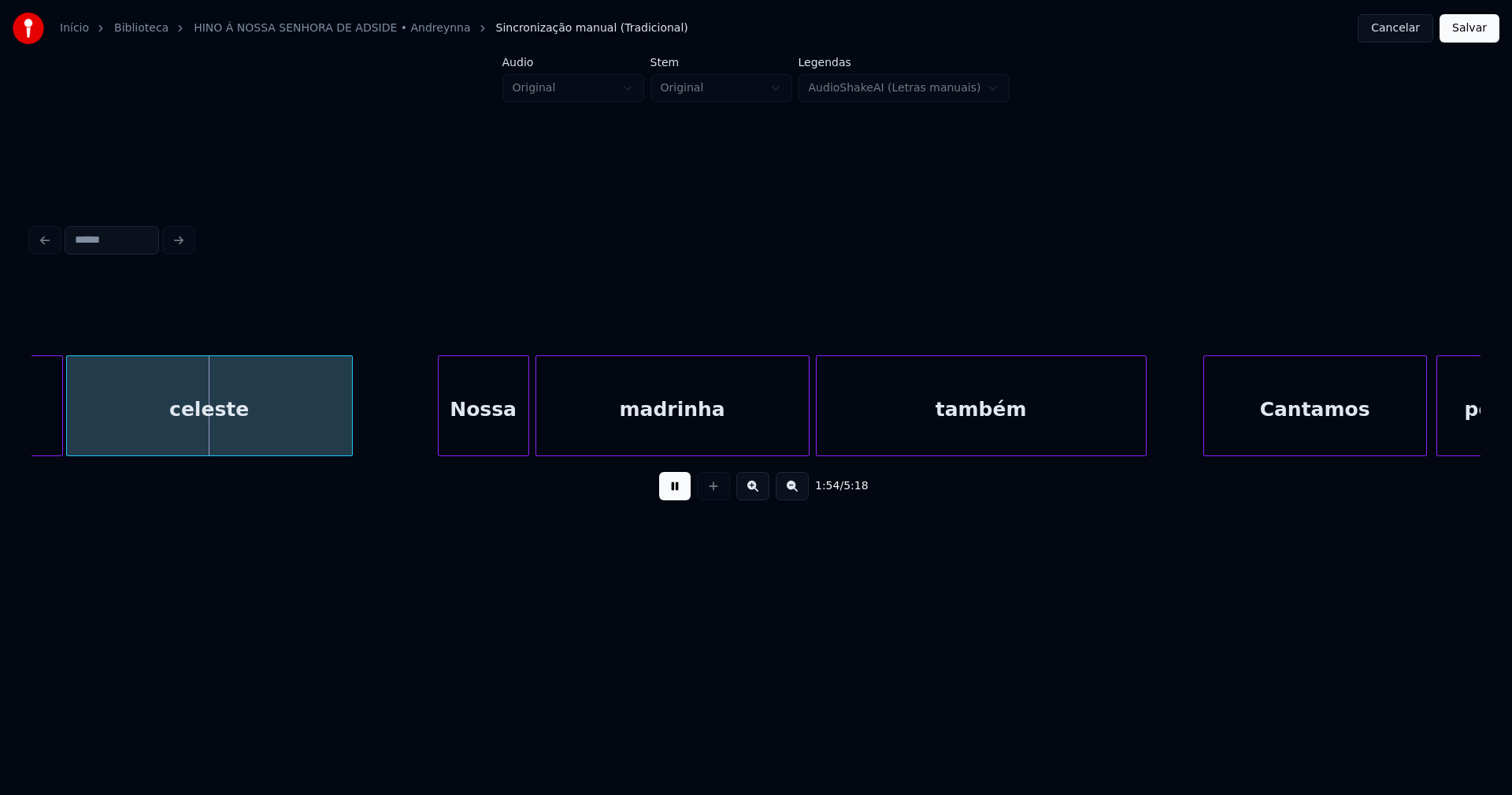
scroll to position [0, 17903]
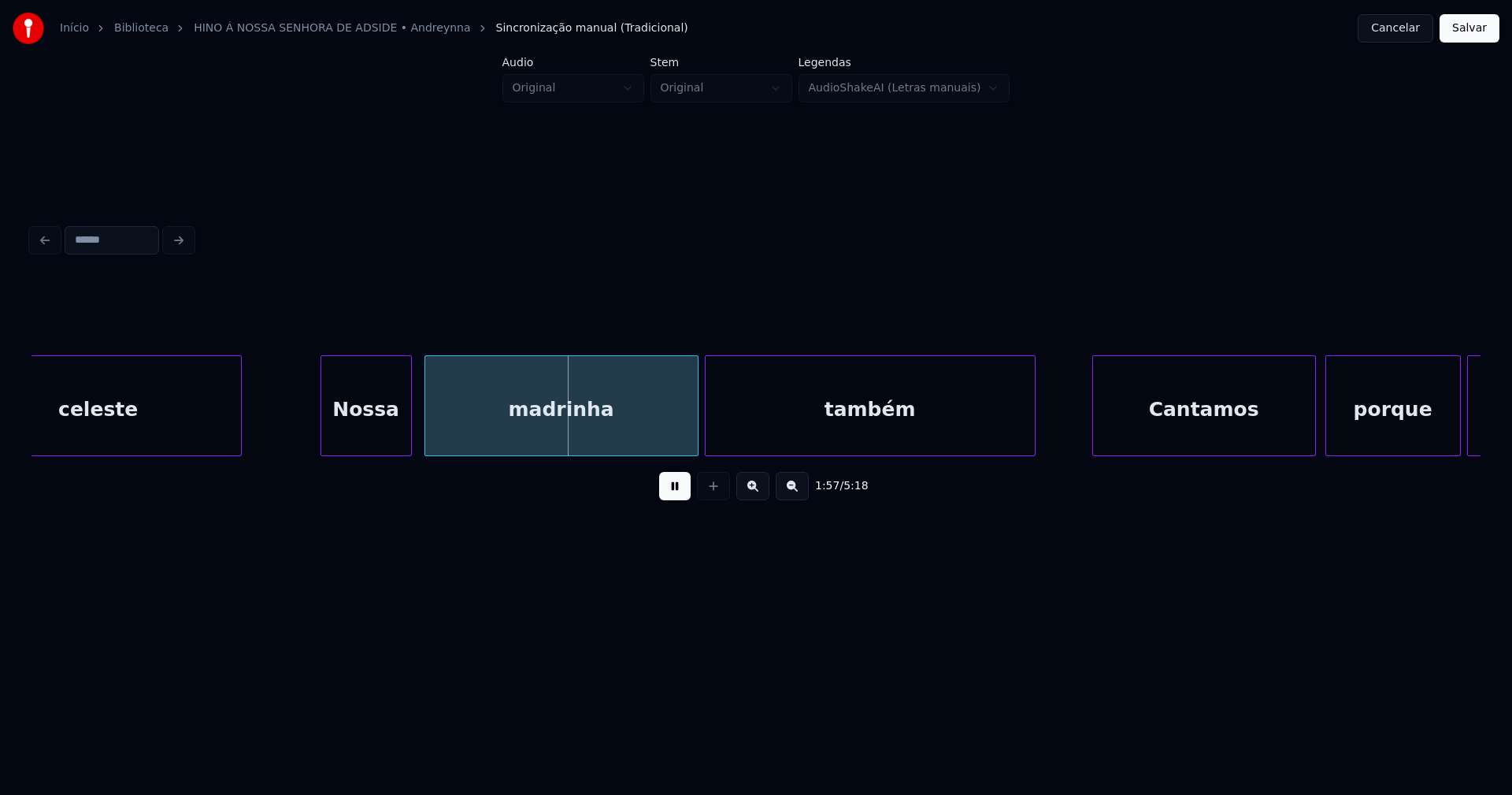
click at [356, 430] on div "Nossa" at bounding box center [366, 409] width 90 height 107
click at [300, 433] on div at bounding box center [302, 405] width 4 height 99
click at [482, 450] on div "celeste Nossa madrinha também Cantamos porque vieste" at bounding box center [756, 405] width 1449 height 101
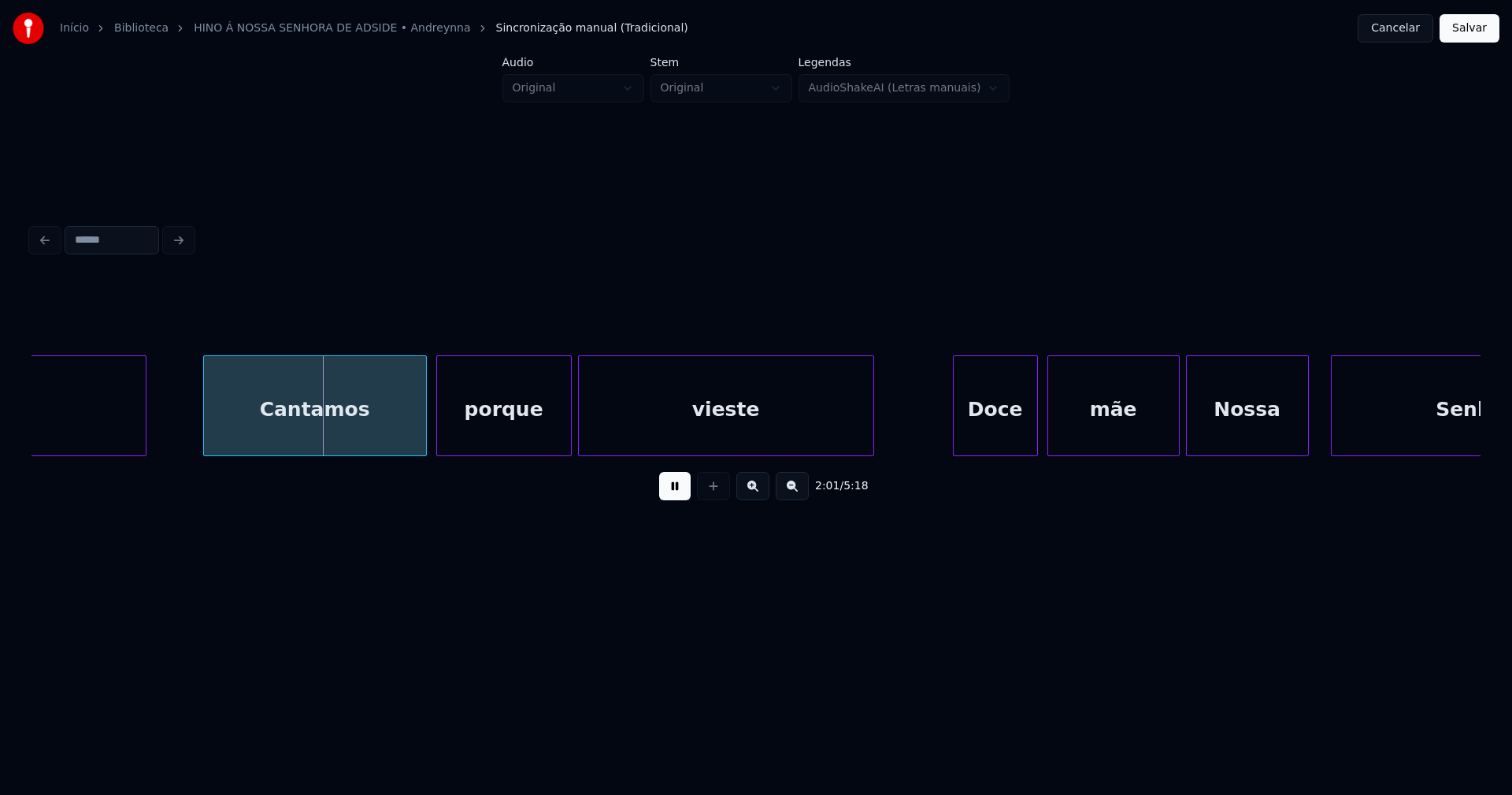
scroll to position [0, 18793]
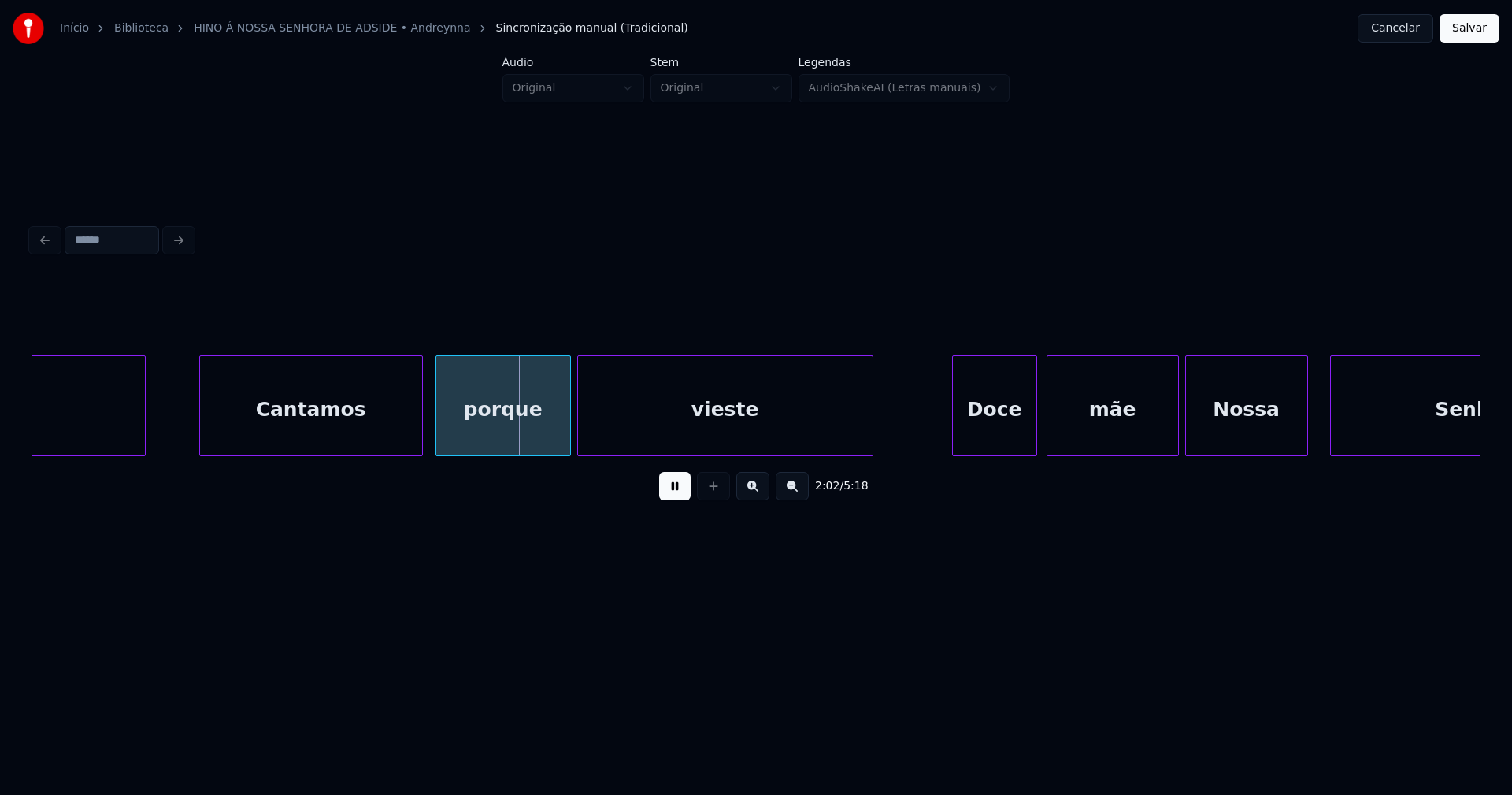
click at [350, 421] on div "Cantamos" at bounding box center [311, 409] width 222 height 107
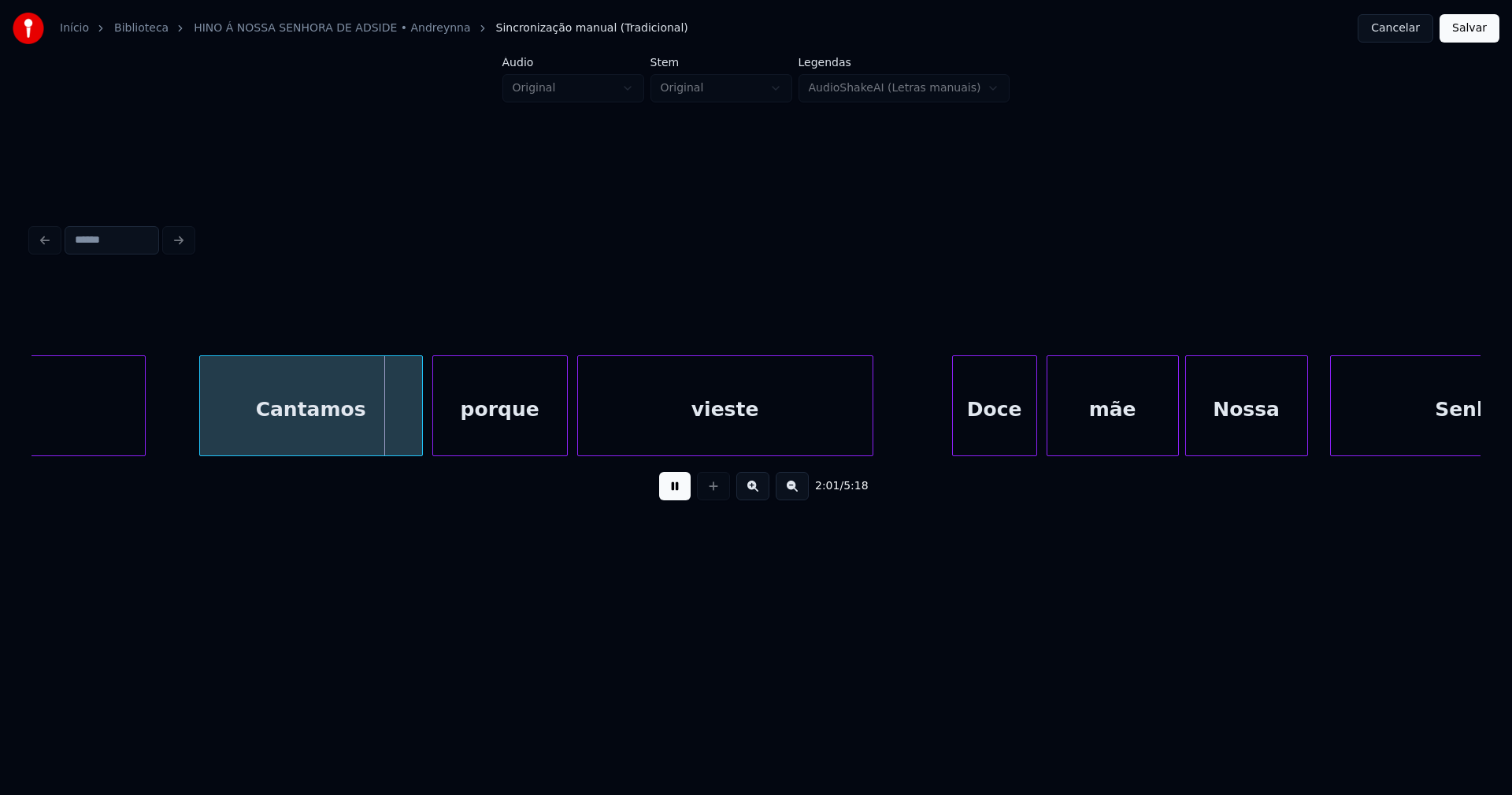
click at [500, 422] on div "porque" at bounding box center [500, 409] width 134 height 107
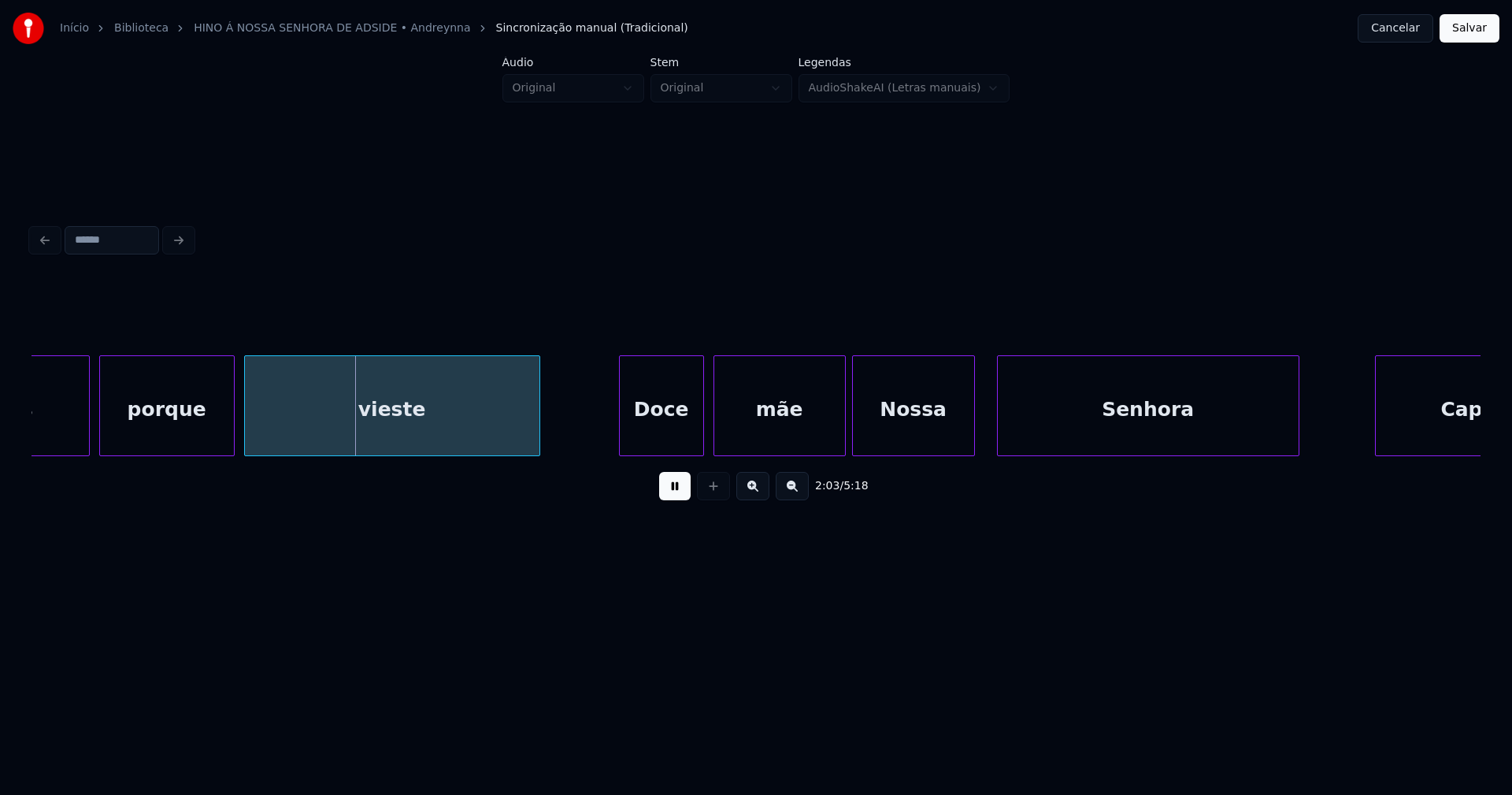
scroll to position [0, 19265]
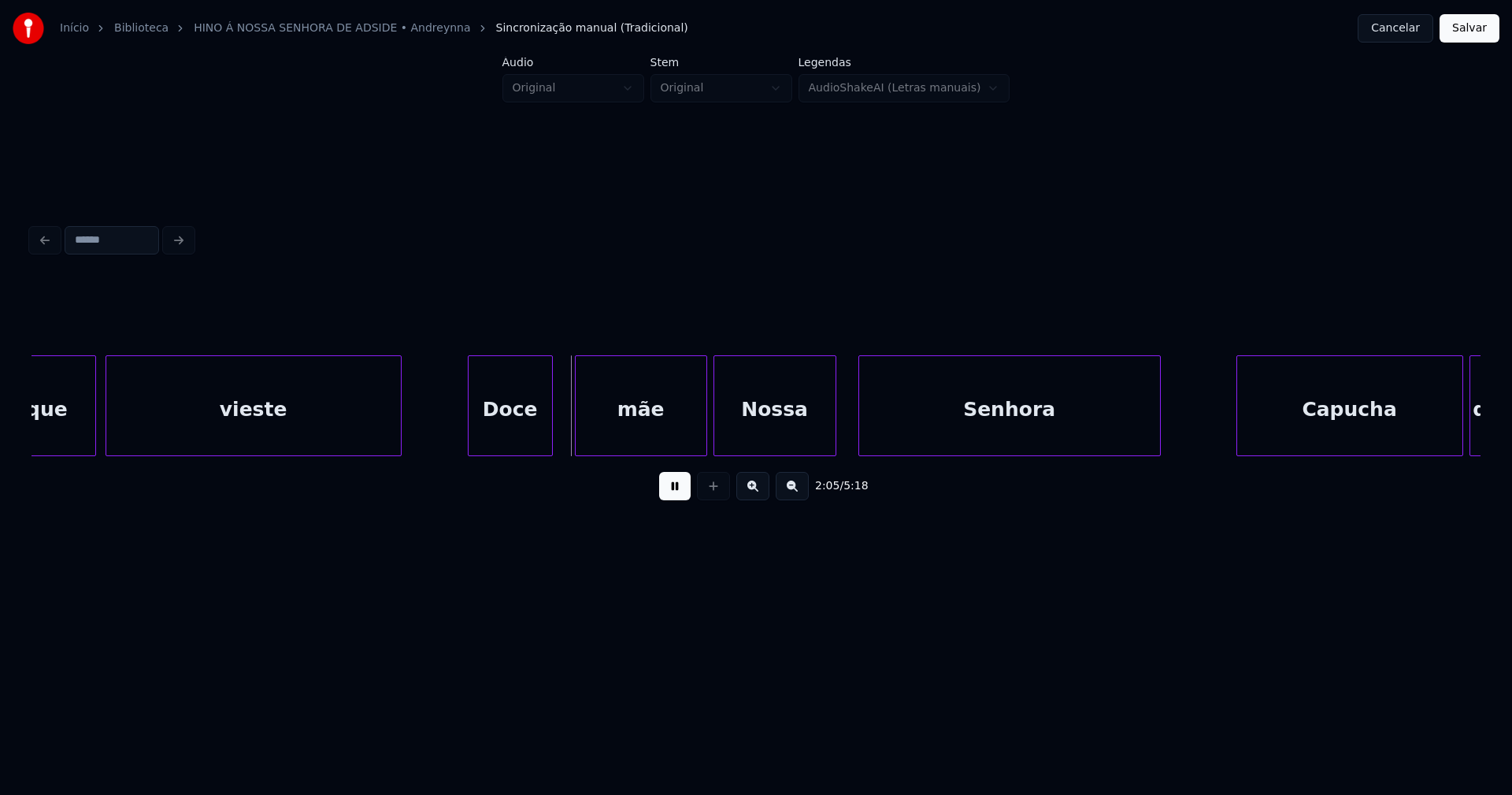
click at [498, 437] on div "Doce" at bounding box center [510, 409] width 83 height 107
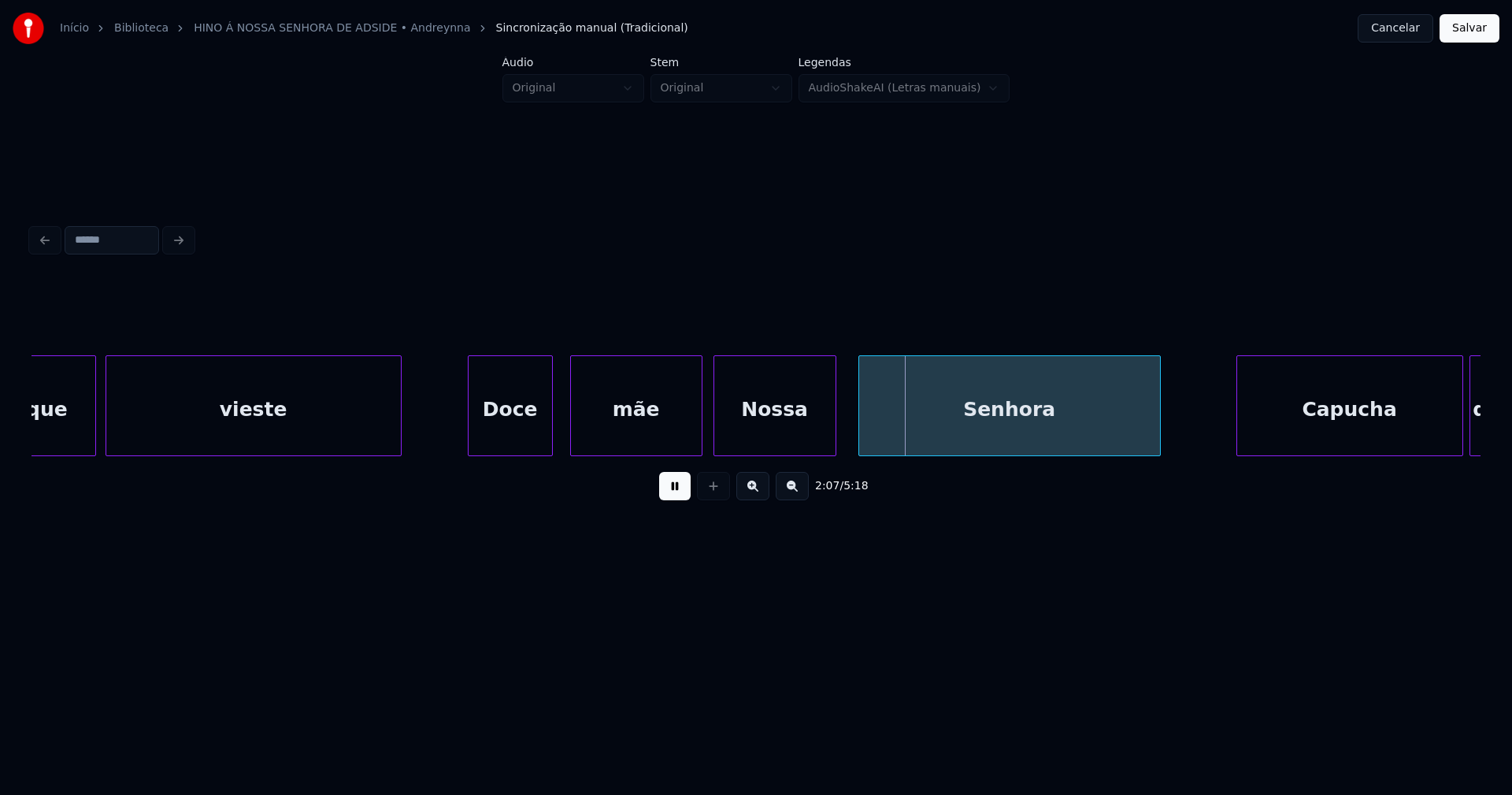
click at [650, 439] on div "mãe" at bounding box center [635, 409] width 130 height 107
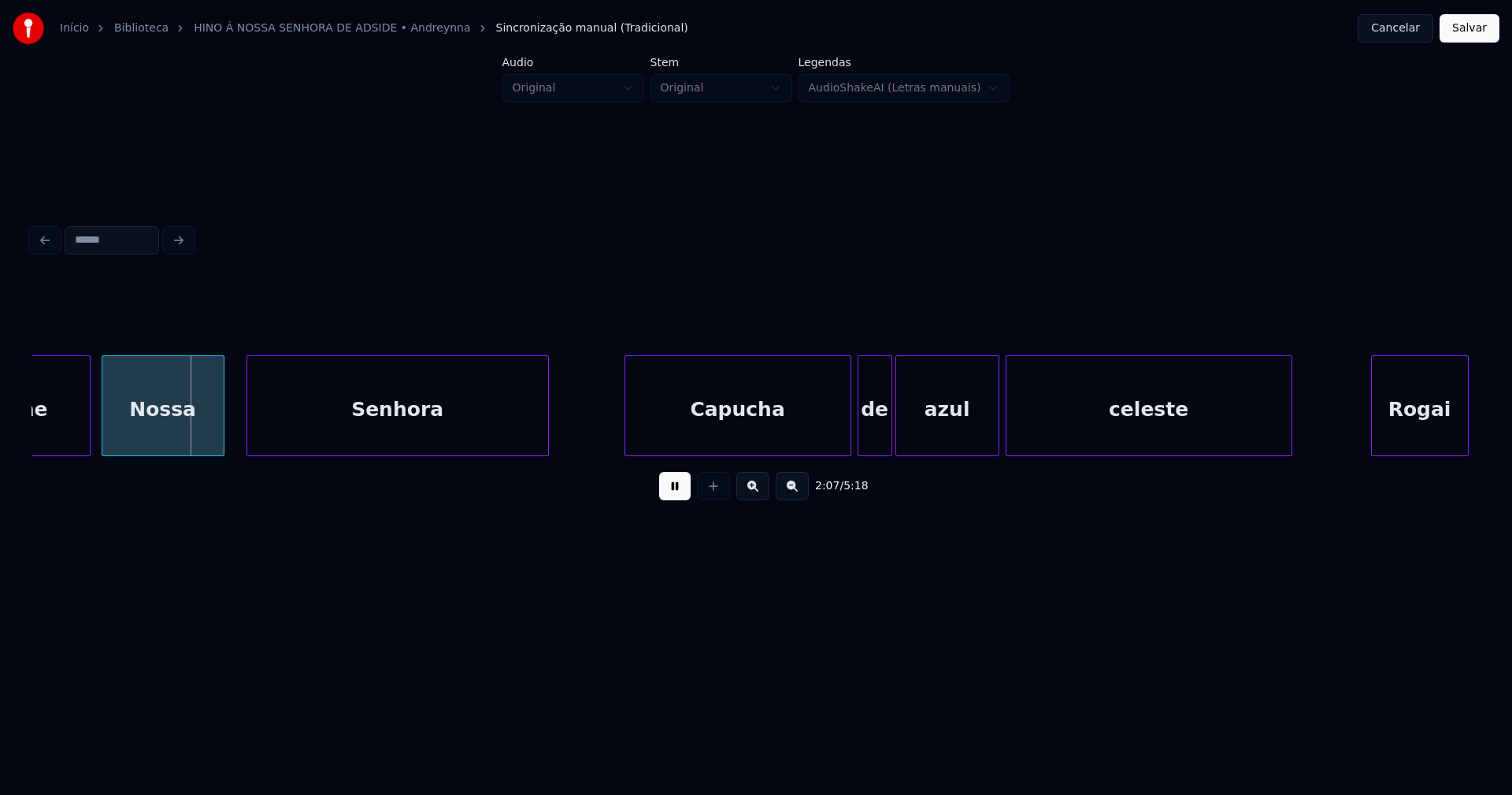
scroll to position [0, 19960]
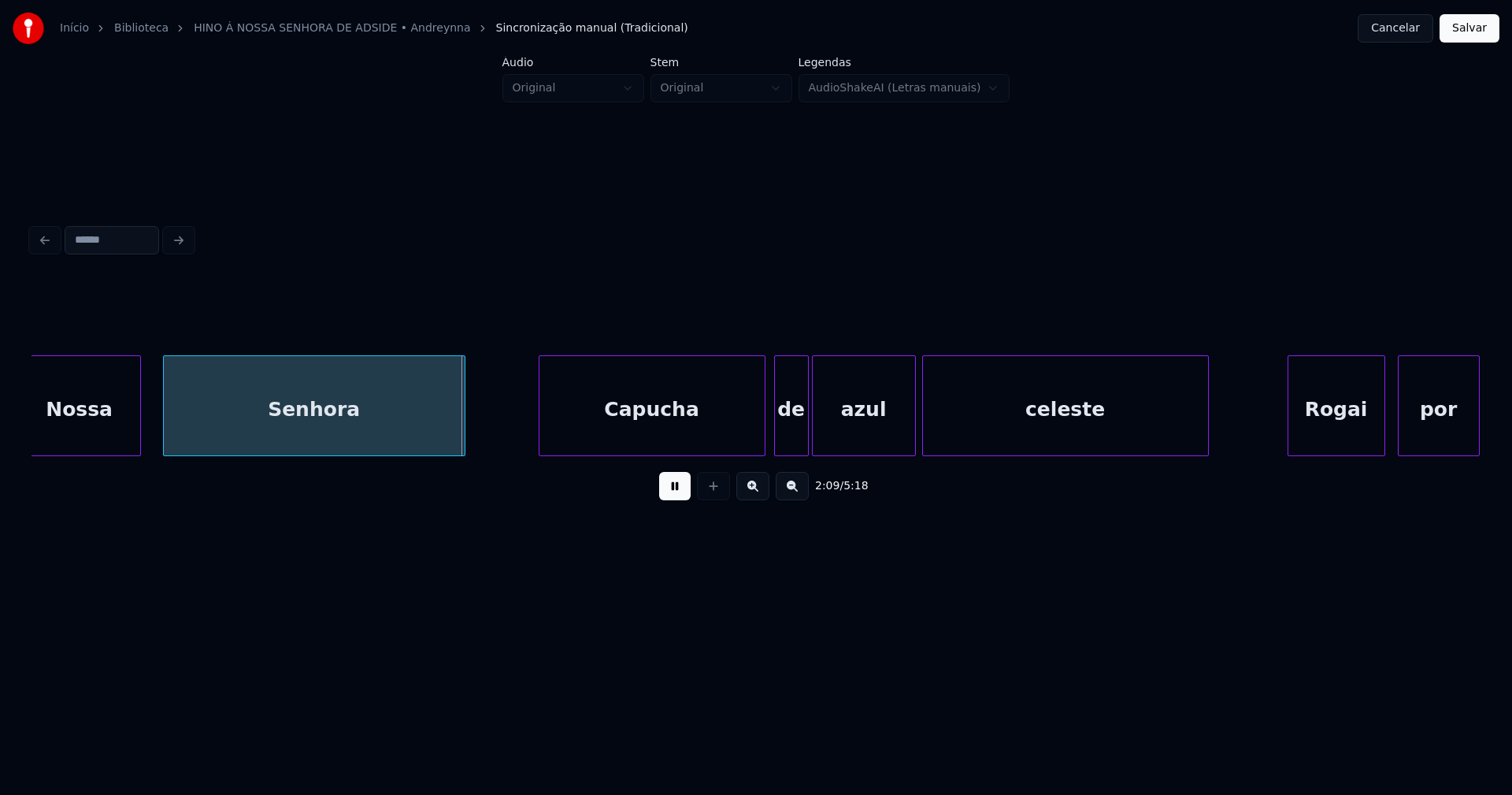
click at [650, 436] on div "Capucha" at bounding box center [652, 409] width 225 height 107
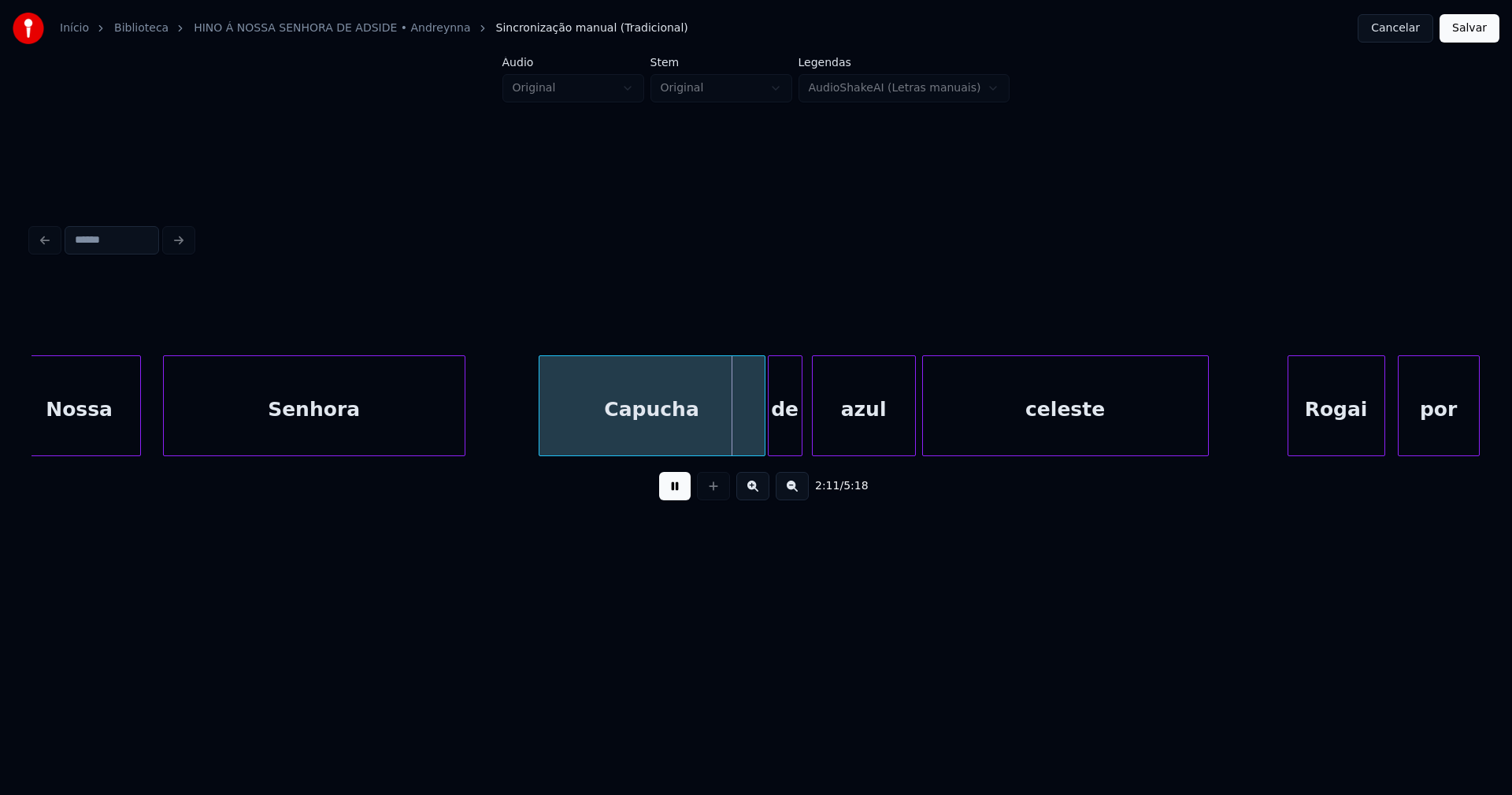
click at [784, 436] on div "de" at bounding box center [784, 409] width 33 height 107
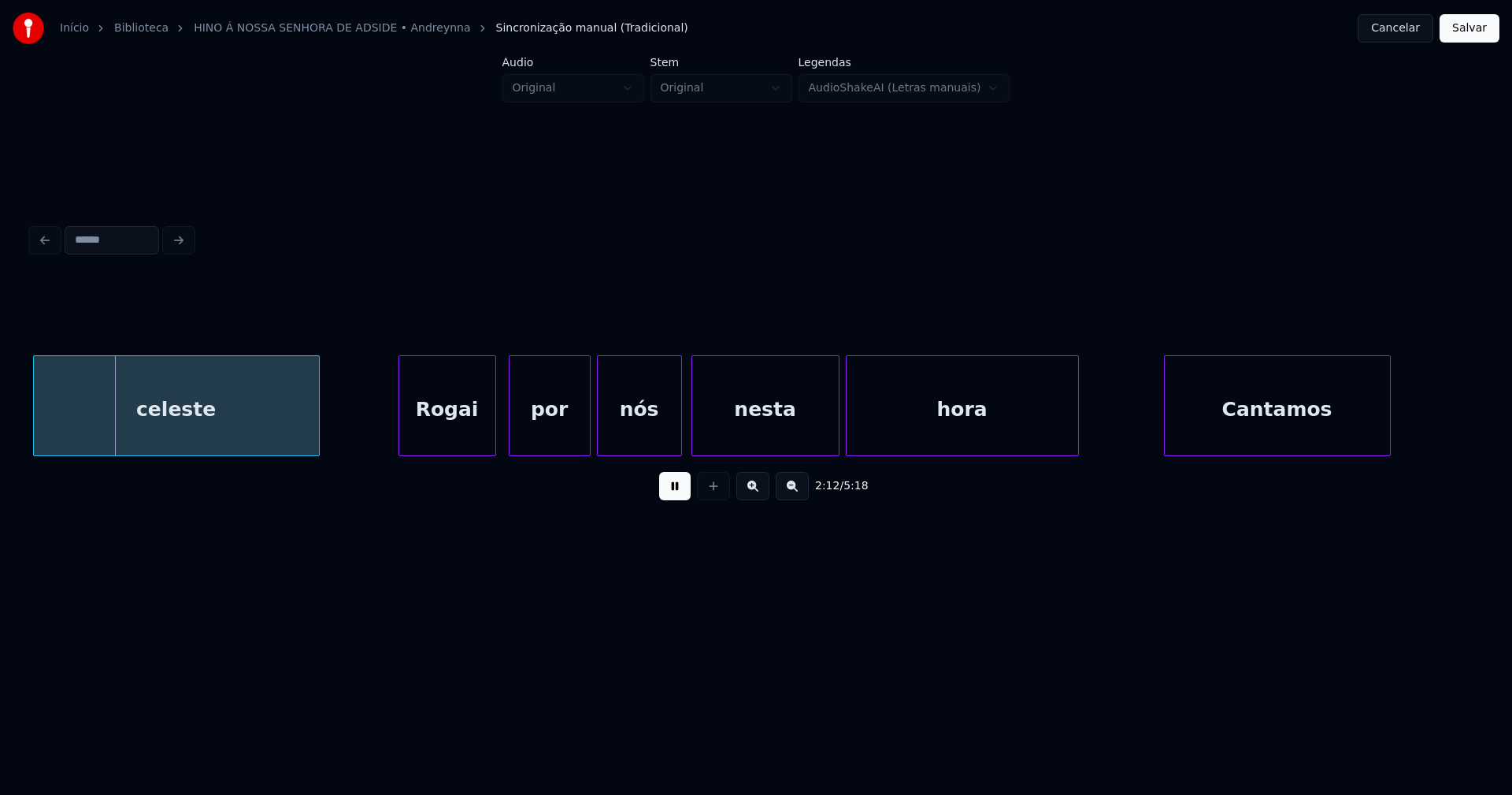
scroll to position [0, 20822]
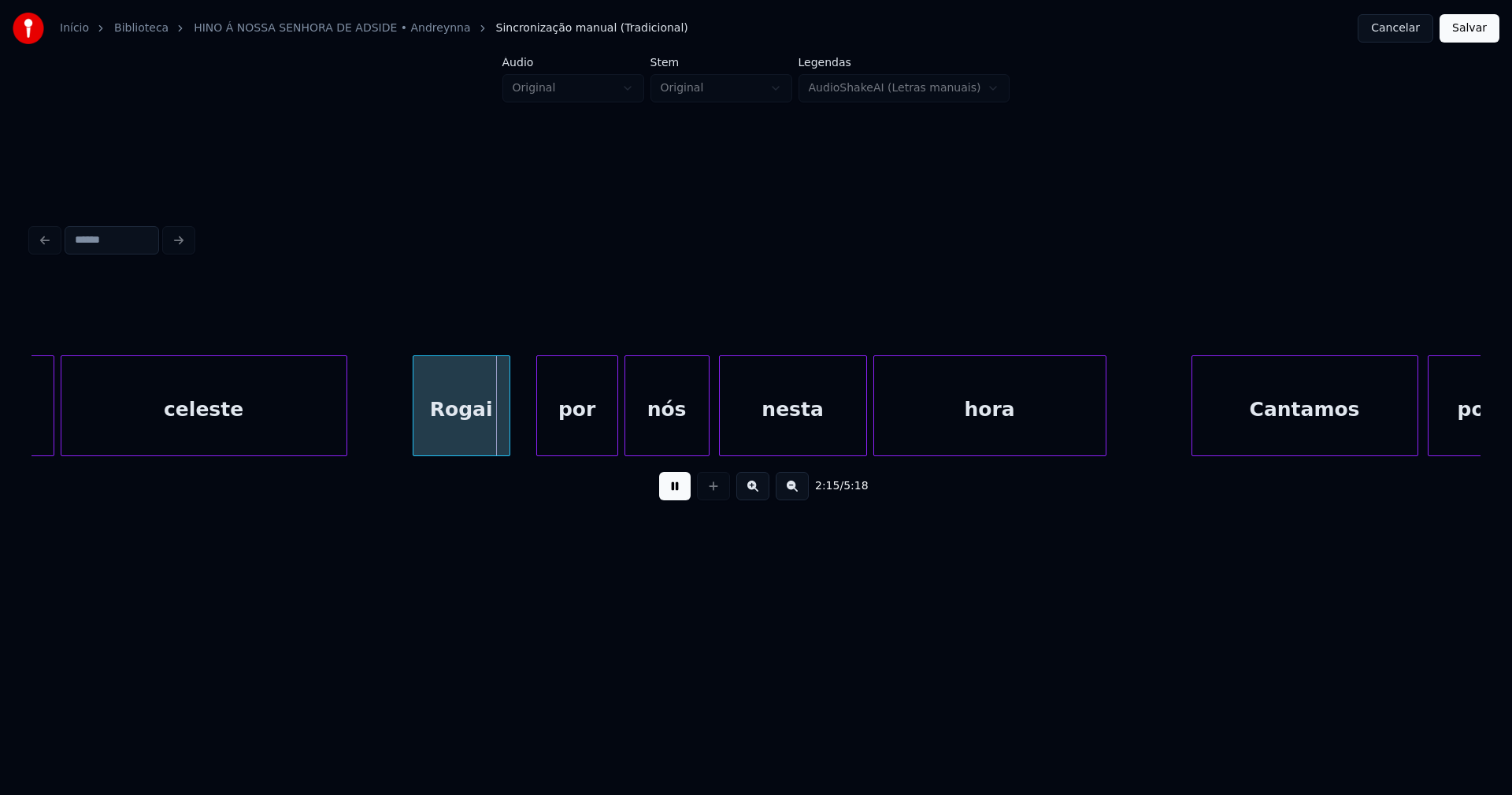
click at [450, 449] on div "Rogai" at bounding box center [461, 409] width 96 height 107
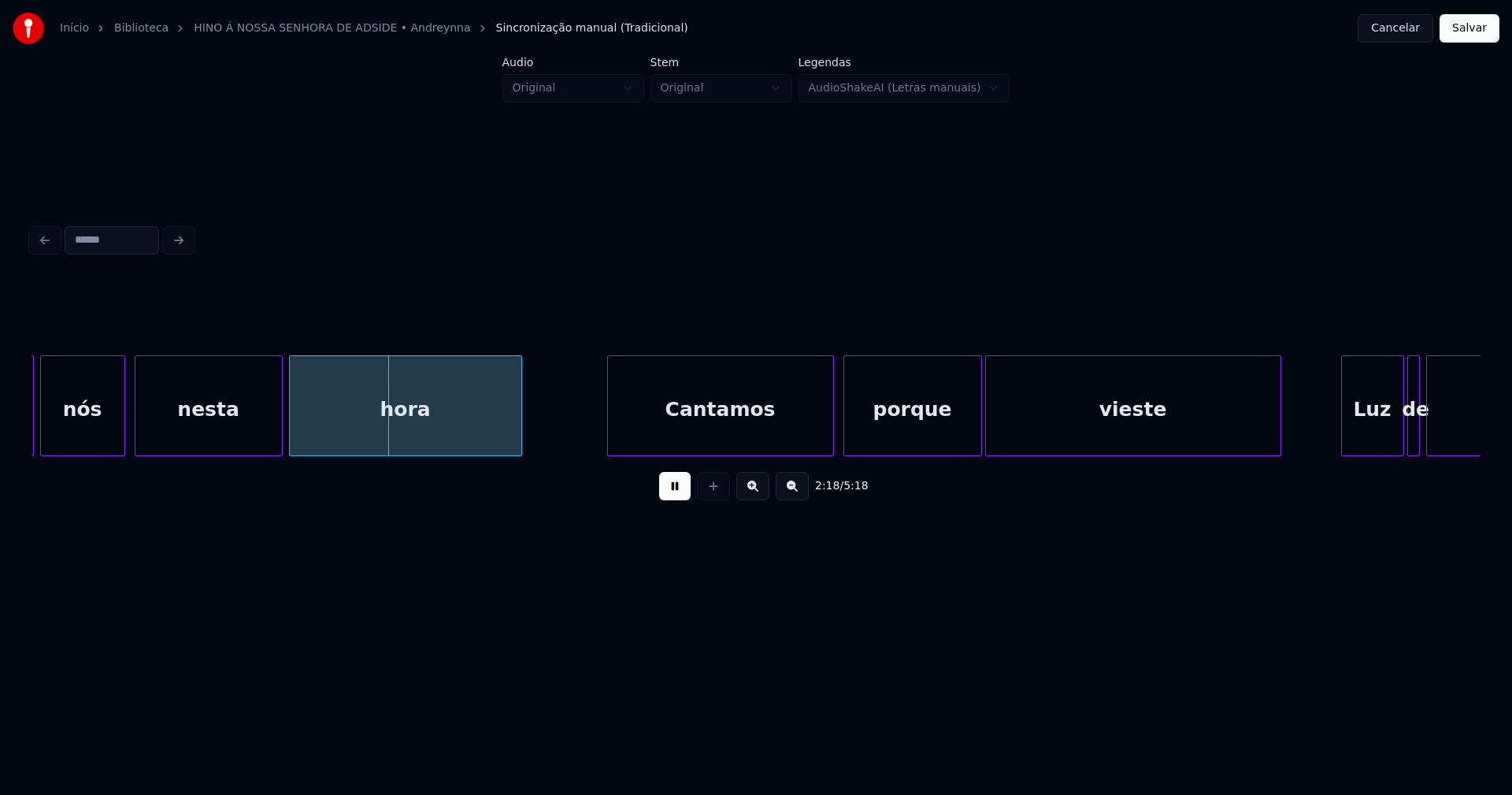
scroll to position [0, 21433]
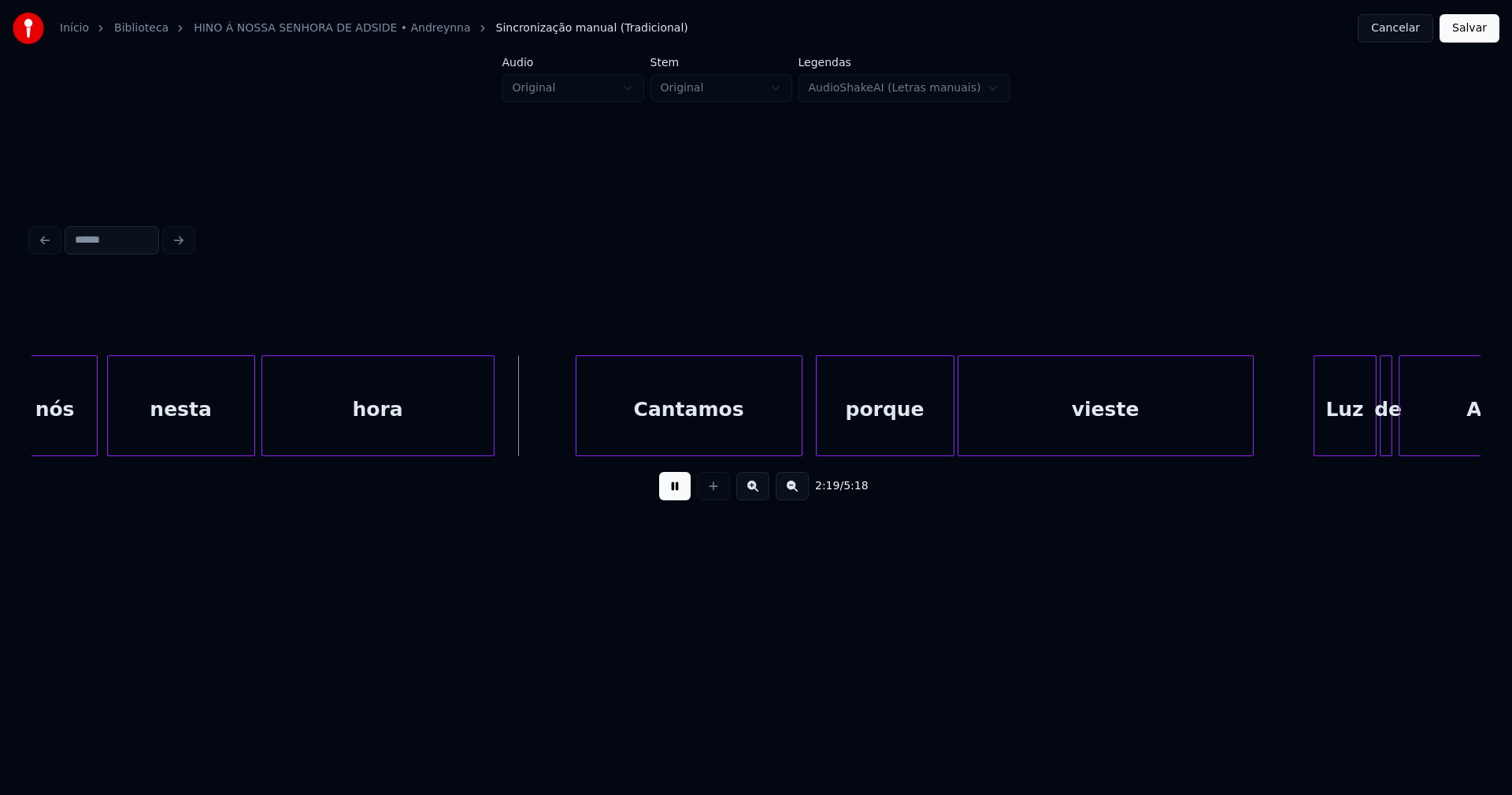
click at [697, 433] on div "Cantamos" at bounding box center [689, 409] width 225 height 107
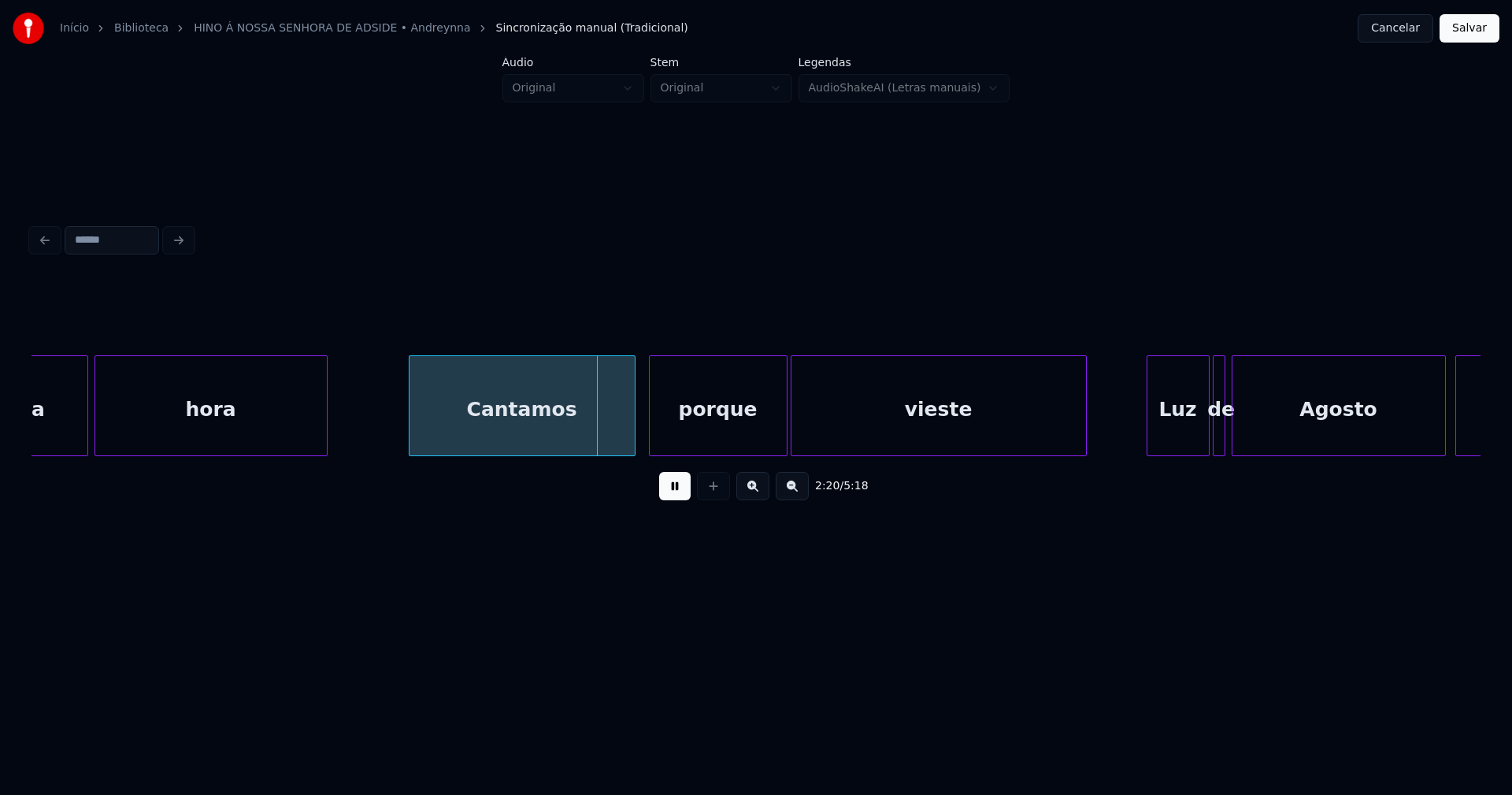
scroll to position [0, 21656]
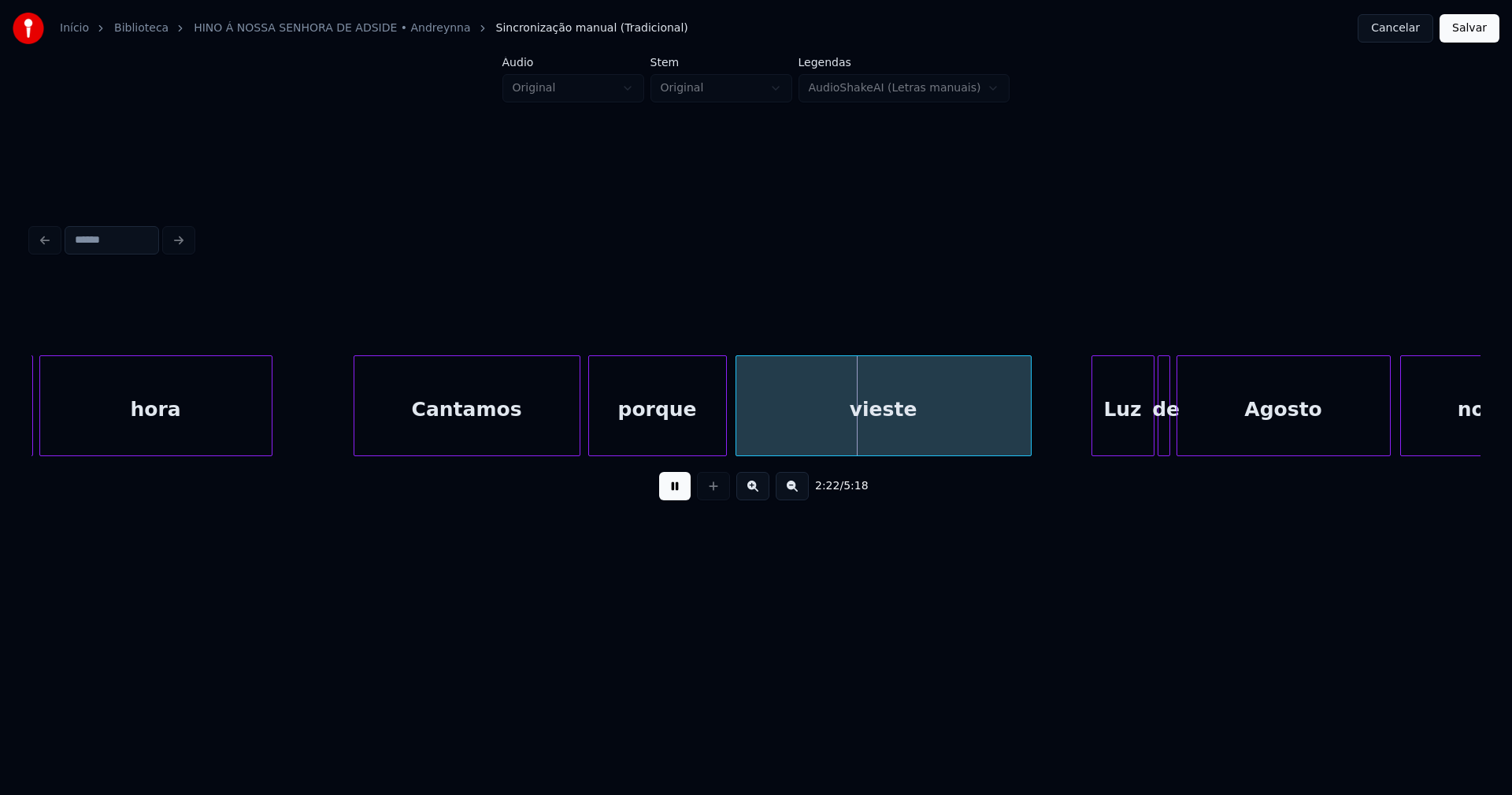
click at [682, 429] on div "porque" at bounding box center [658, 409] width 137 height 107
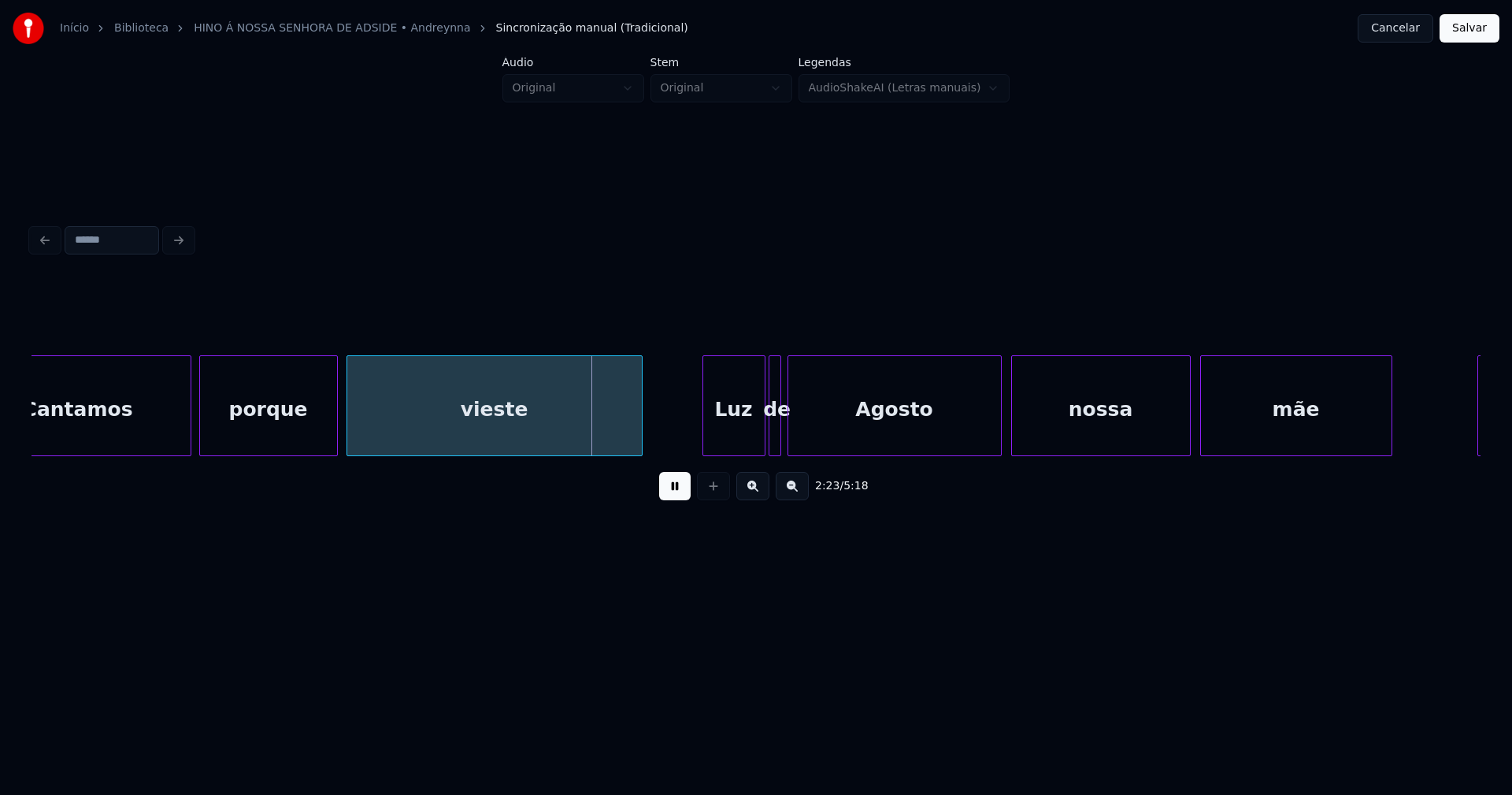
scroll to position [0, 22156]
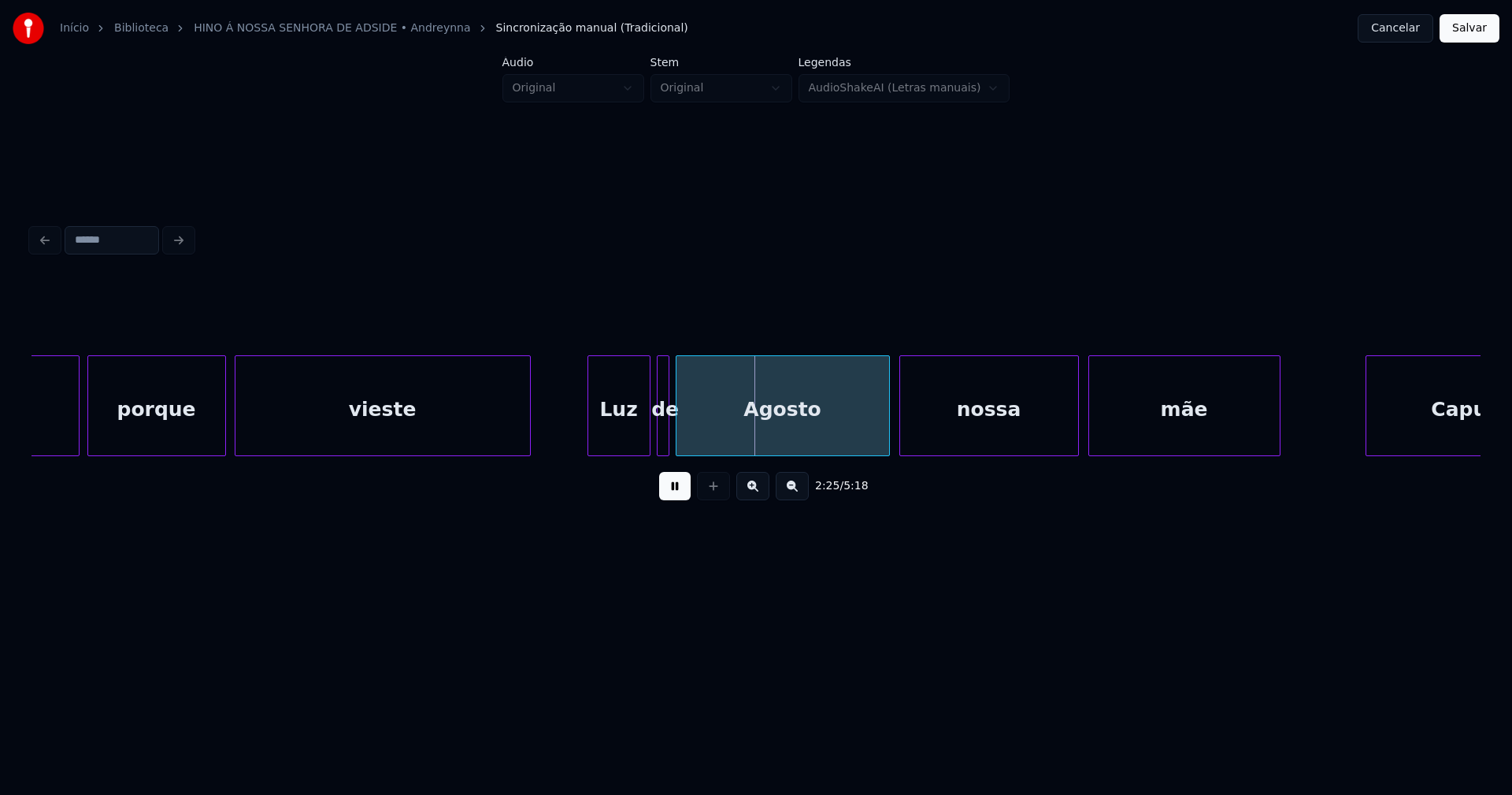
click at [614, 437] on div "Luz" at bounding box center [618, 409] width 61 height 107
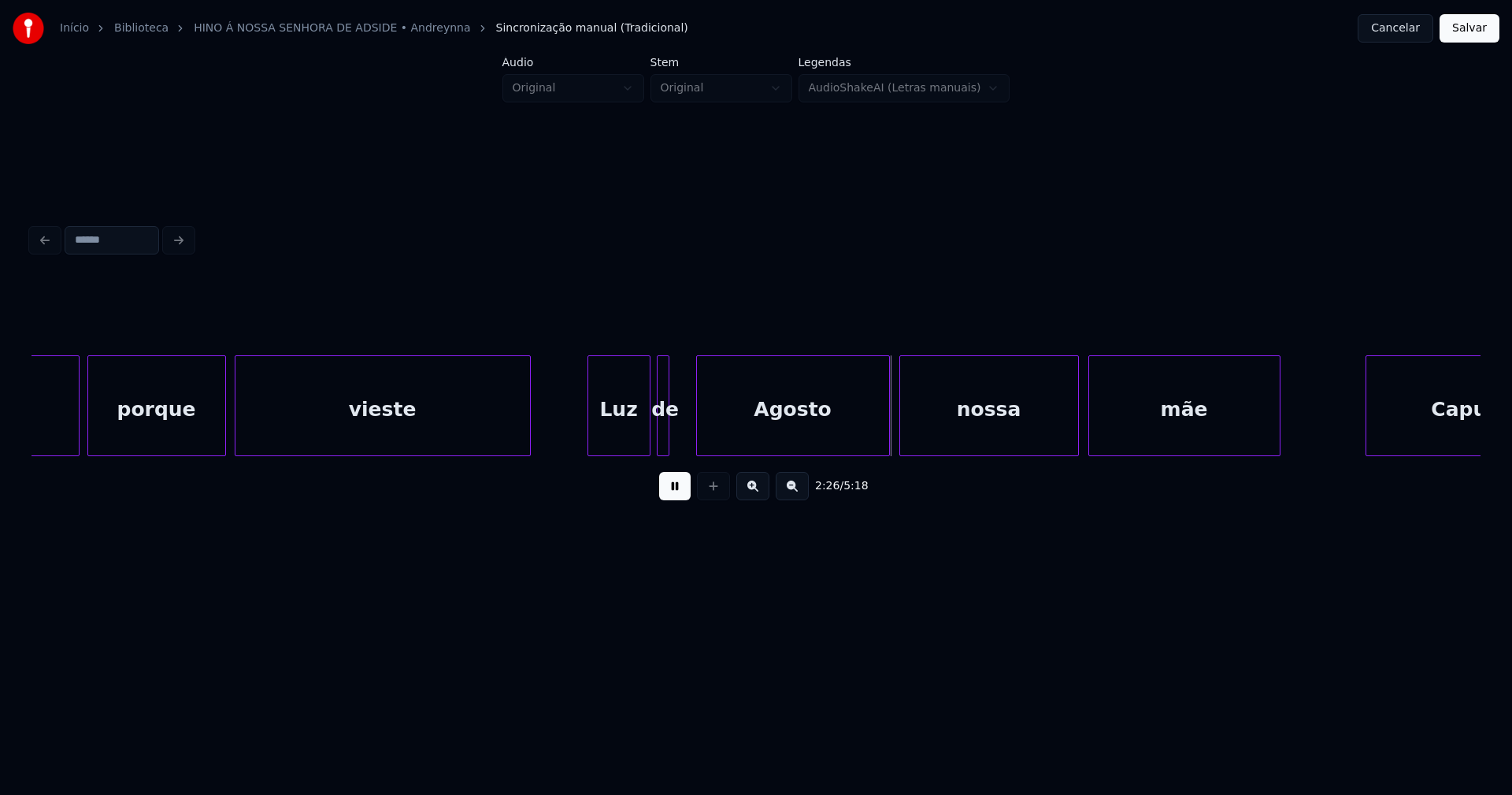
click at [699, 437] on div at bounding box center [698, 405] width 4 height 99
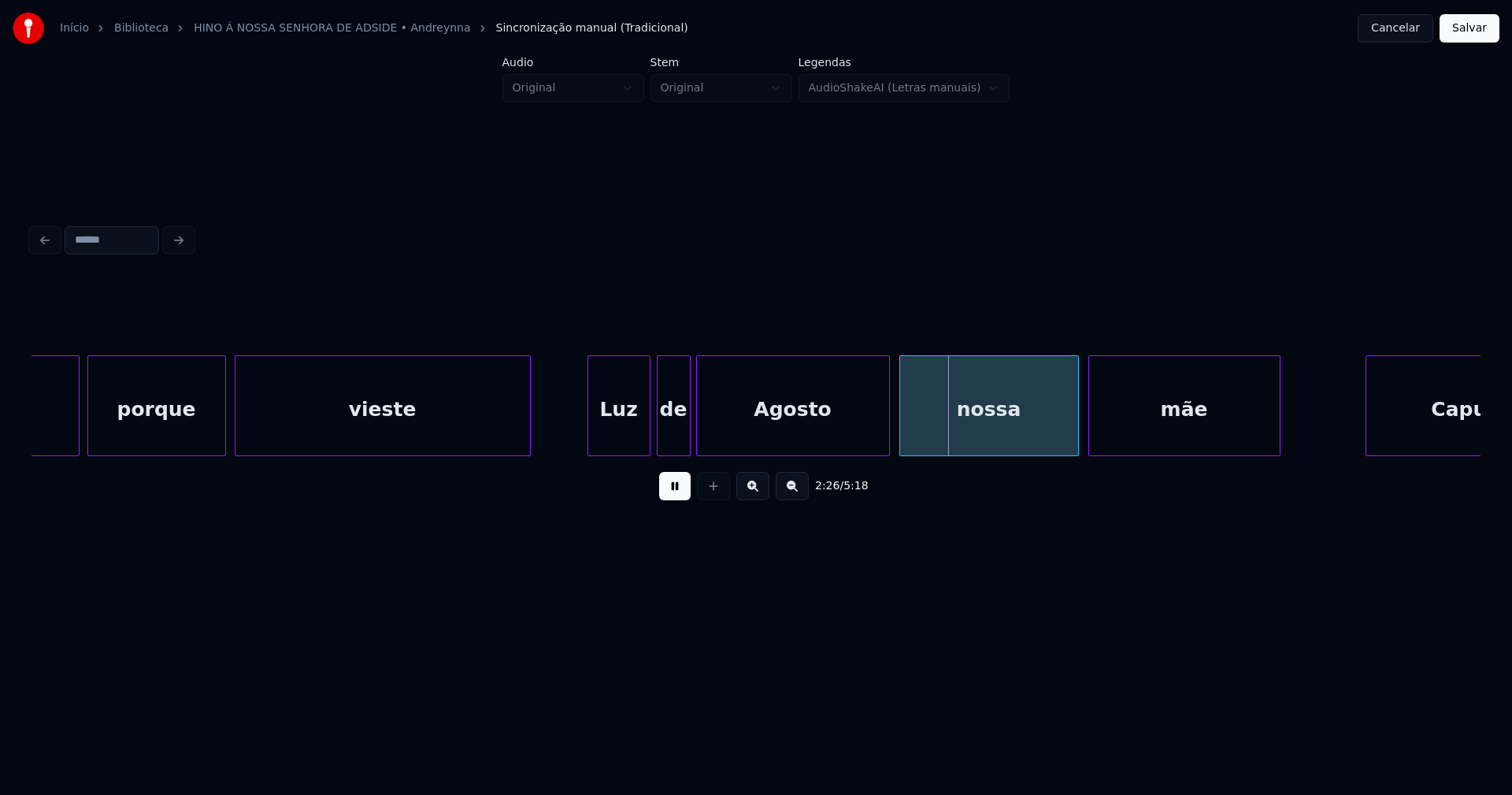
click at [687, 437] on div at bounding box center [687, 405] width 4 height 99
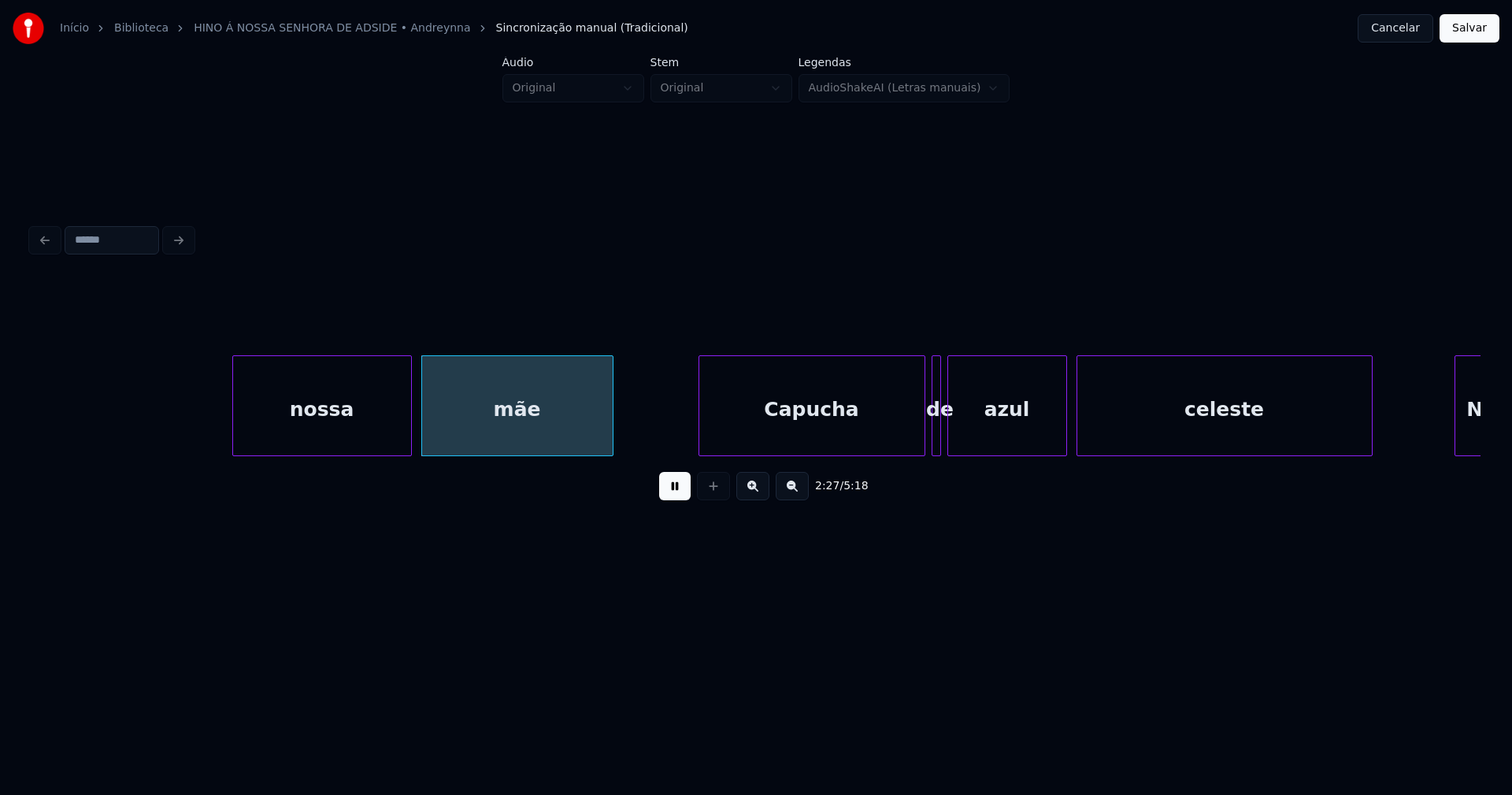
scroll to position [0, 23074]
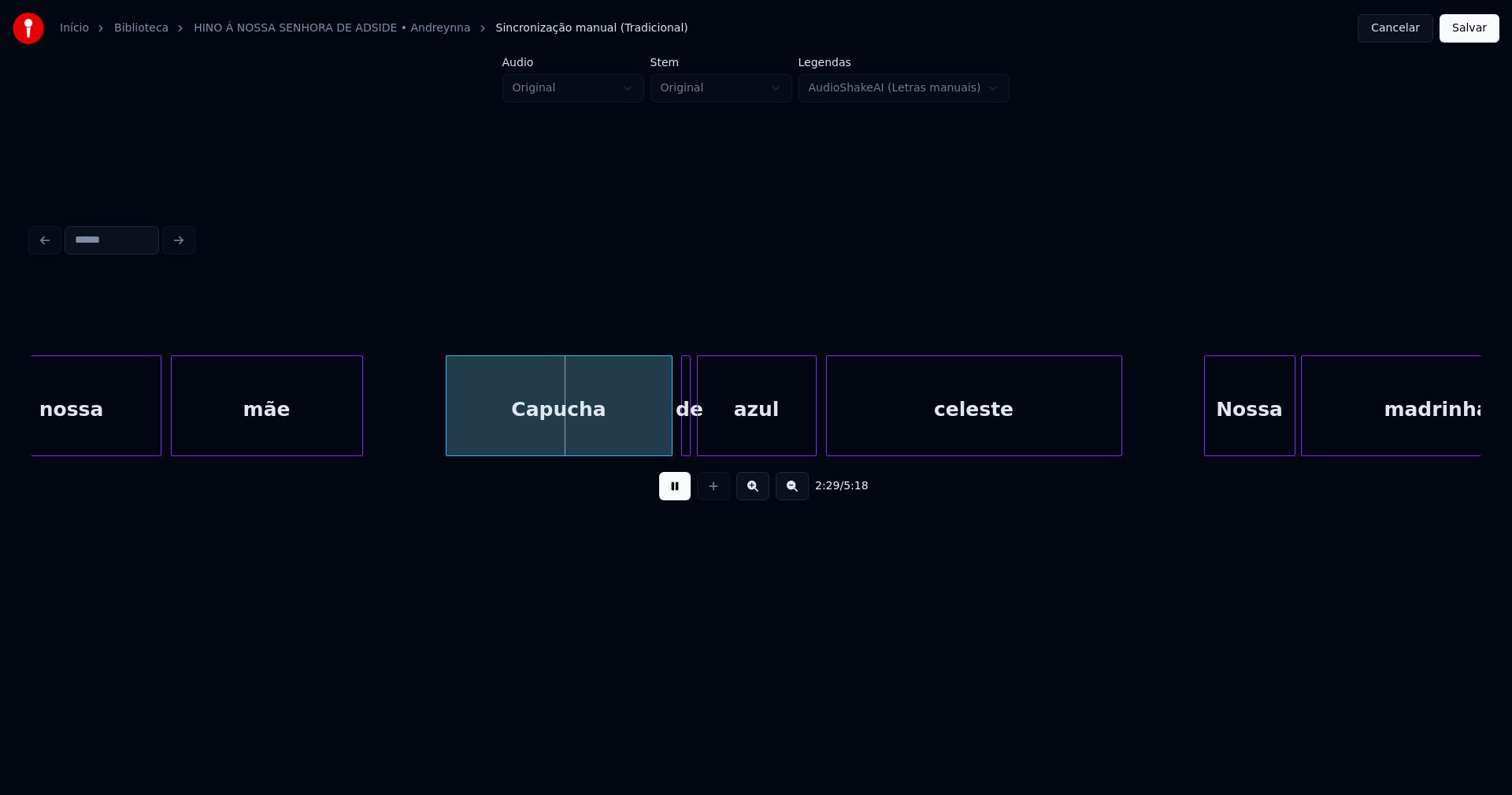
click at [569, 438] on div "Capucha" at bounding box center [559, 409] width 225 height 107
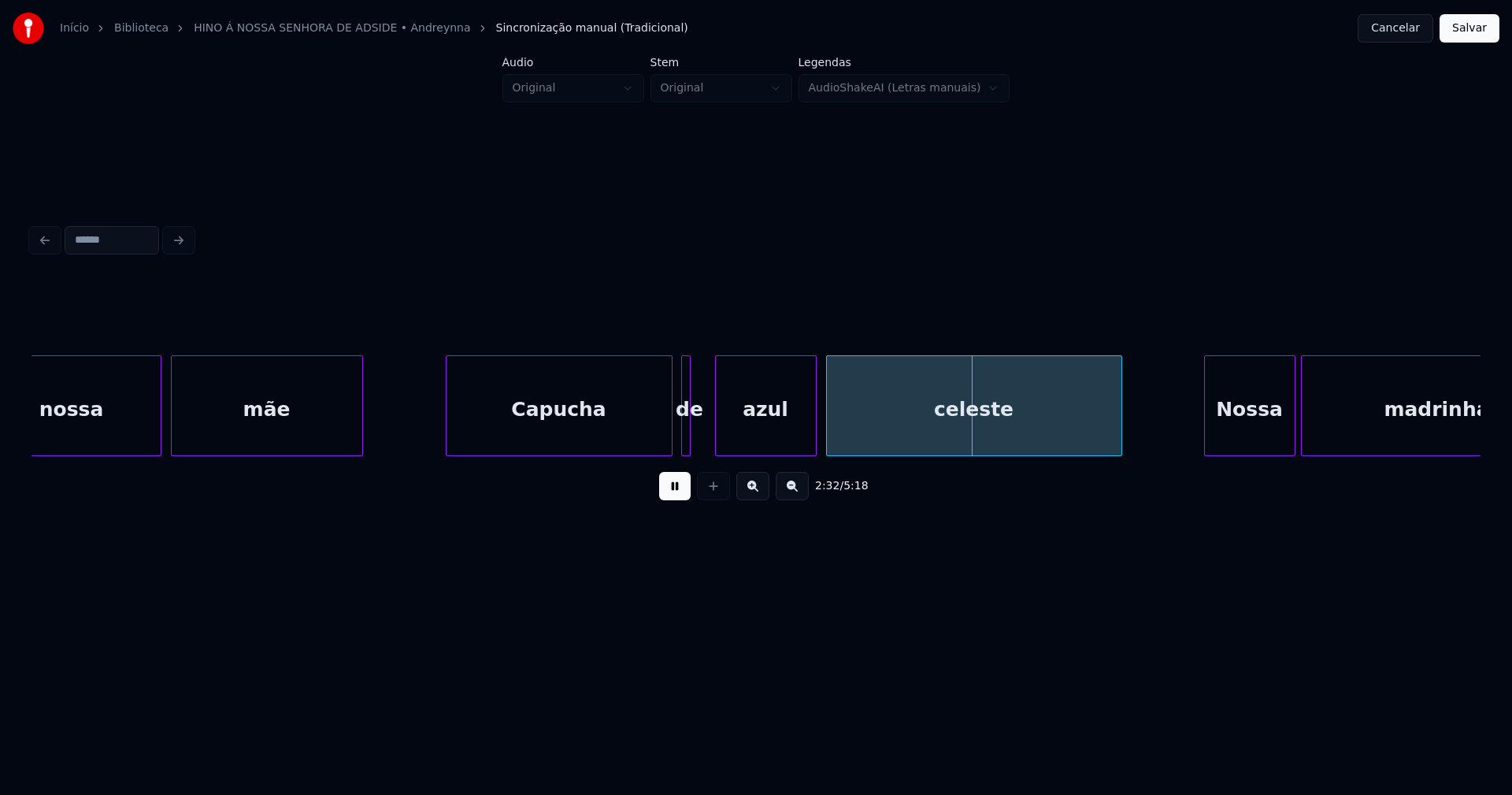
click at [717, 445] on div at bounding box center [718, 405] width 4 height 99
click at [705, 441] on div at bounding box center [705, 405] width 4 height 99
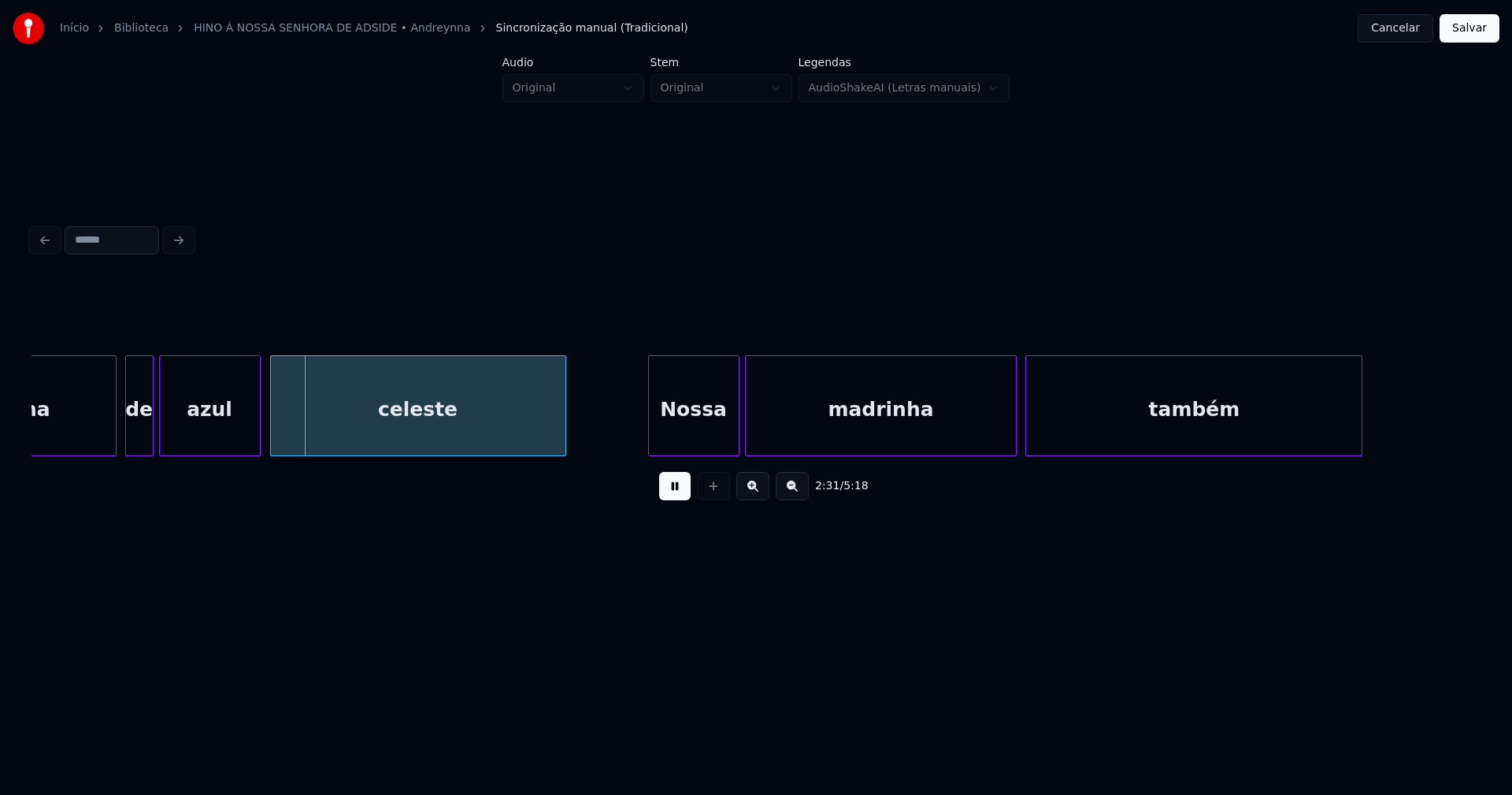
scroll to position [0, 23714]
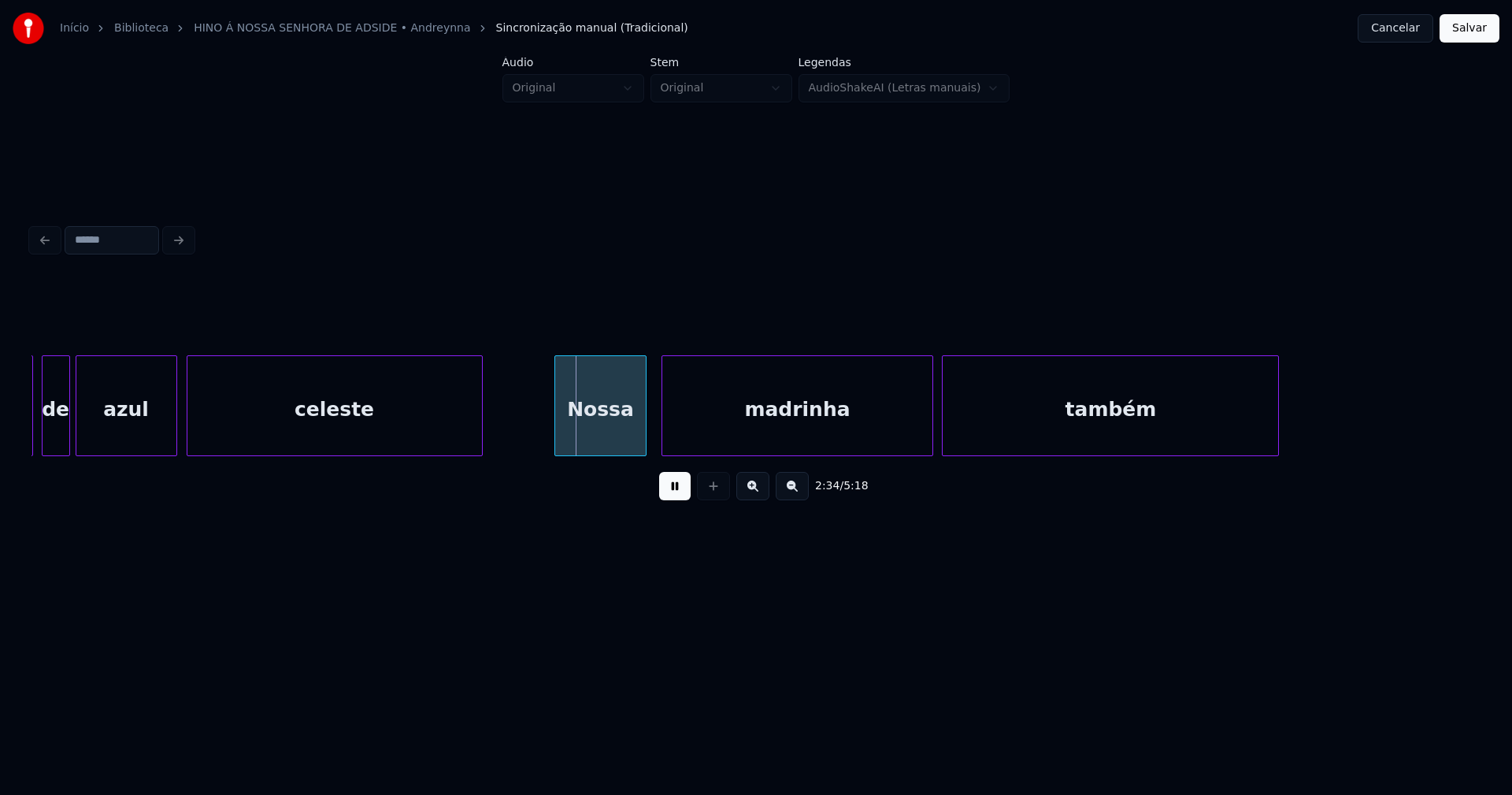
click at [604, 442] on div "Nossa" at bounding box center [600, 409] width 90 height 107
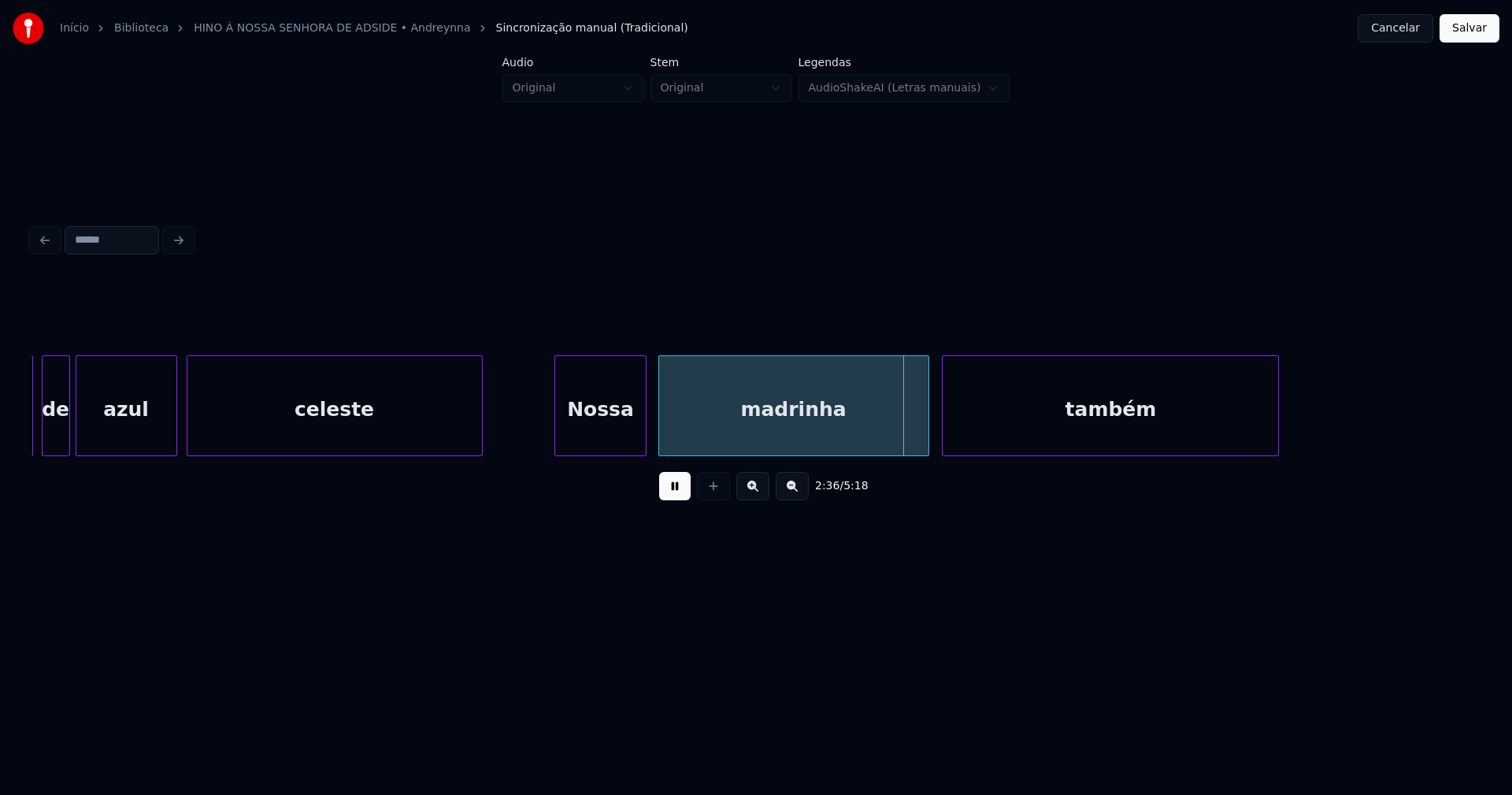
click at [777, 450] on div "Capucha de azul celeste Nossa madrinha também" at bounding box center [756, 405] width 1449 height 101
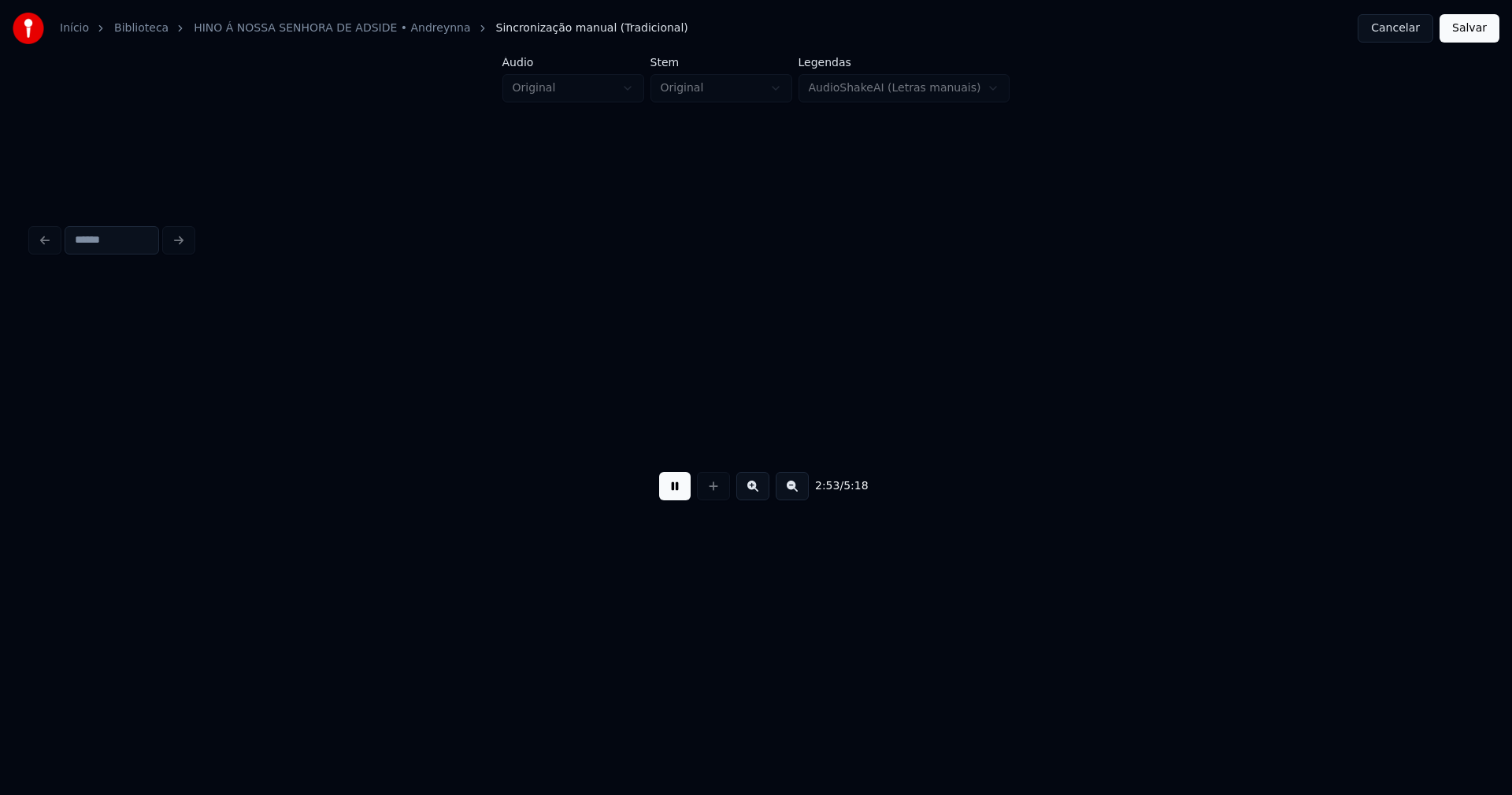
scroll to position [0, 27393]
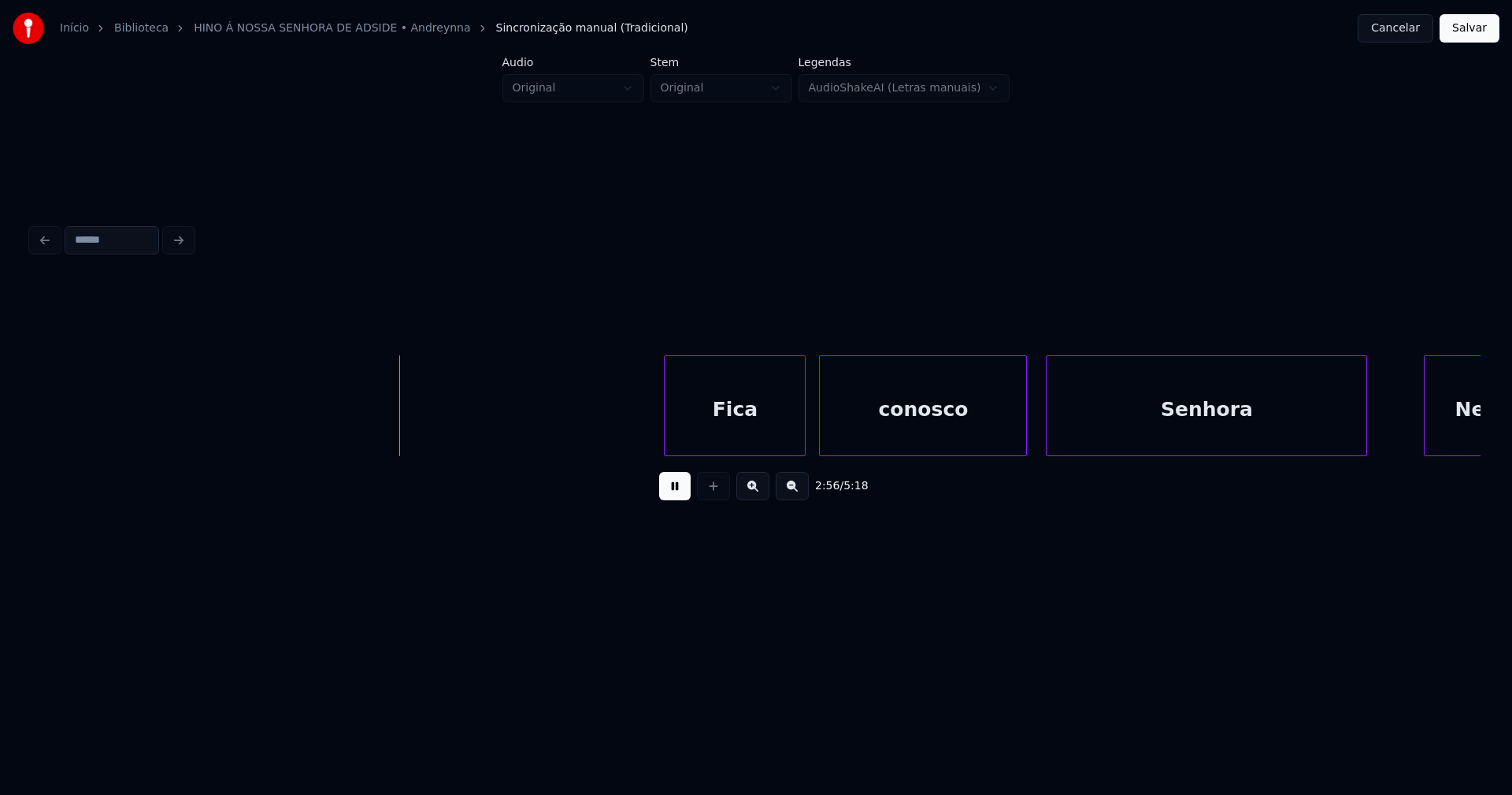
click at [737, 426] on div "Fica" at bounding box center [735, 409] width 140 height 107
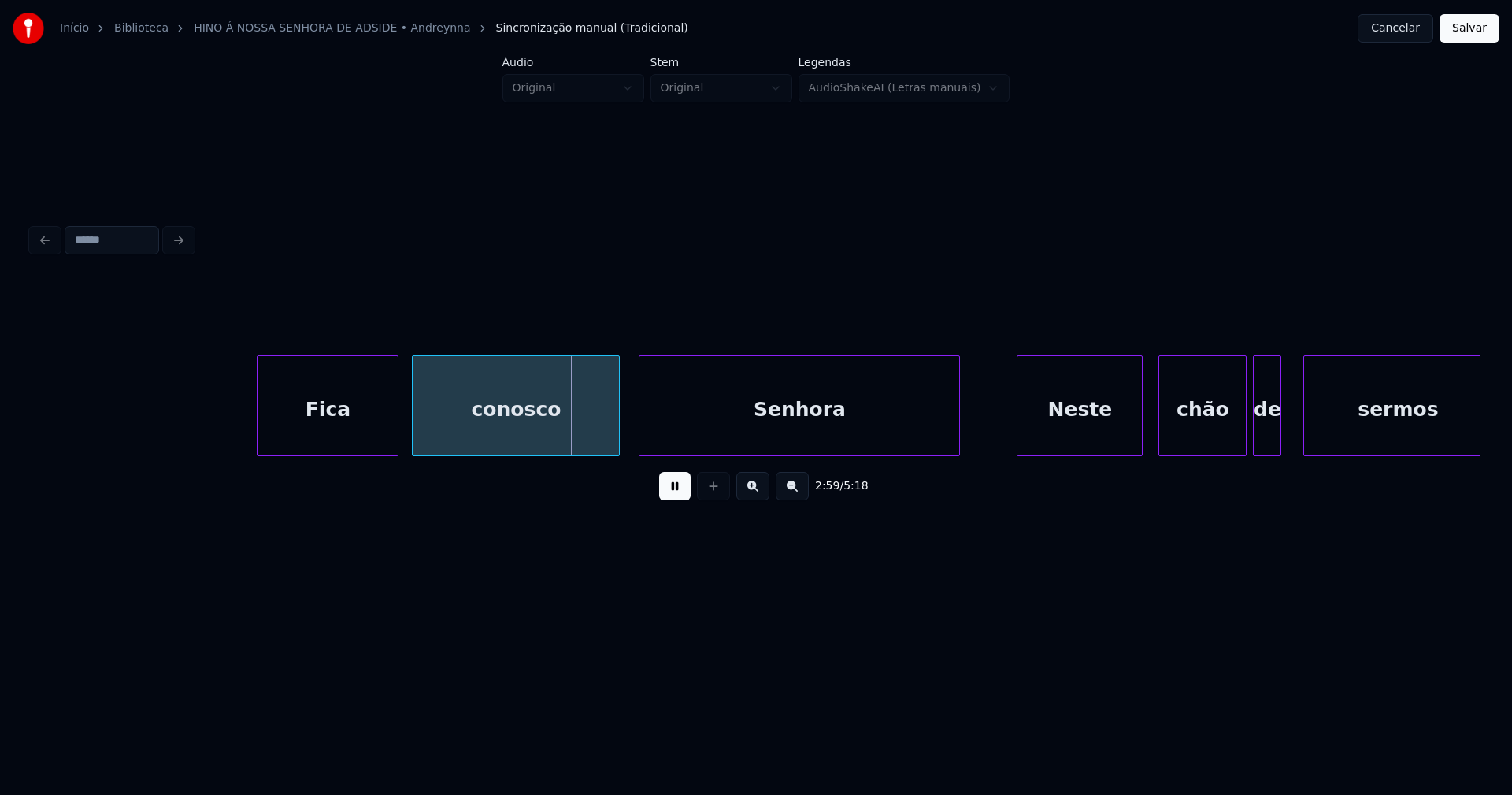
scroll to position [0, 27855]
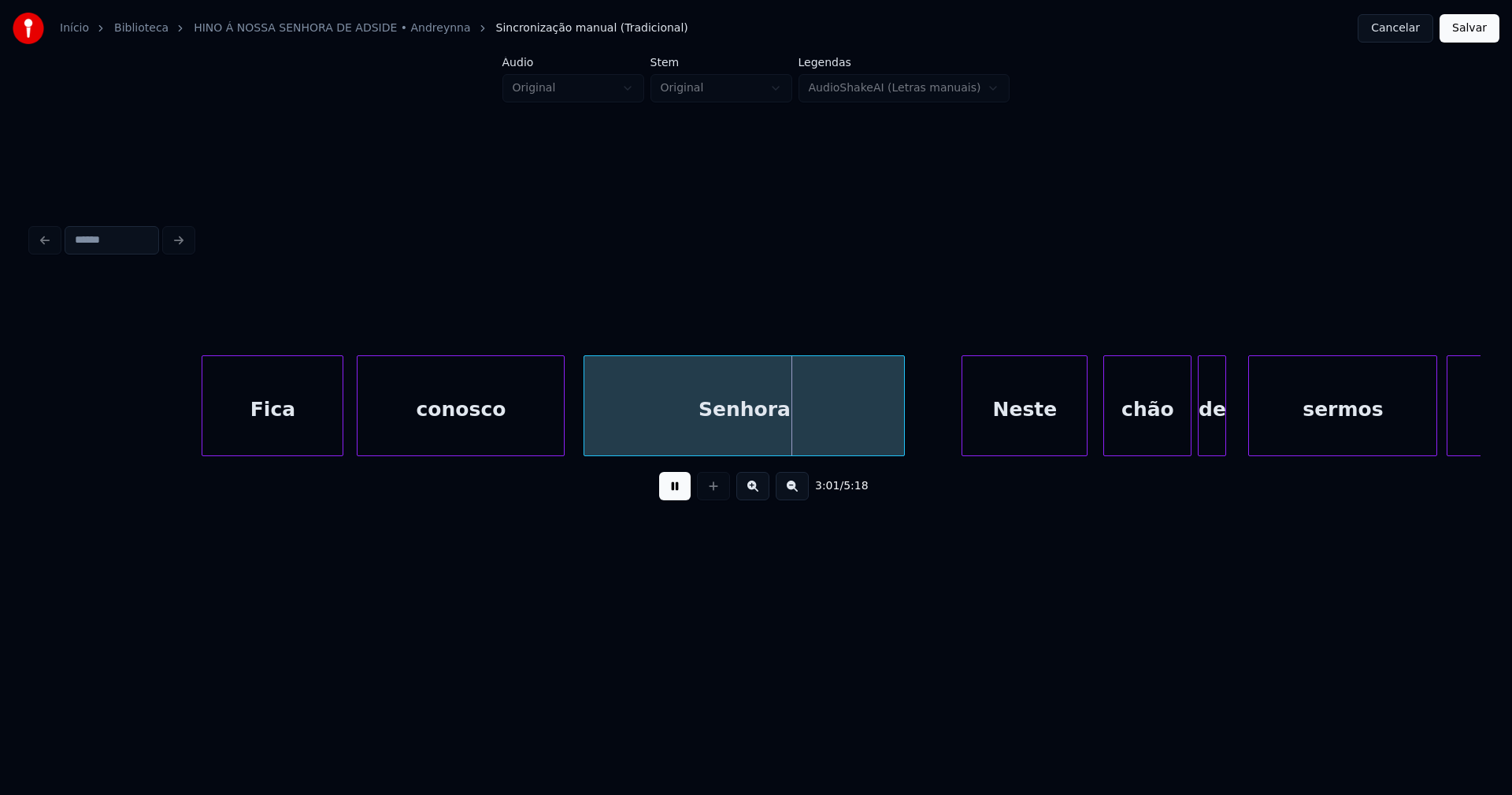
click at [564, 424] on div "conosco" at bounding box center [461, 405] width 208 height 101
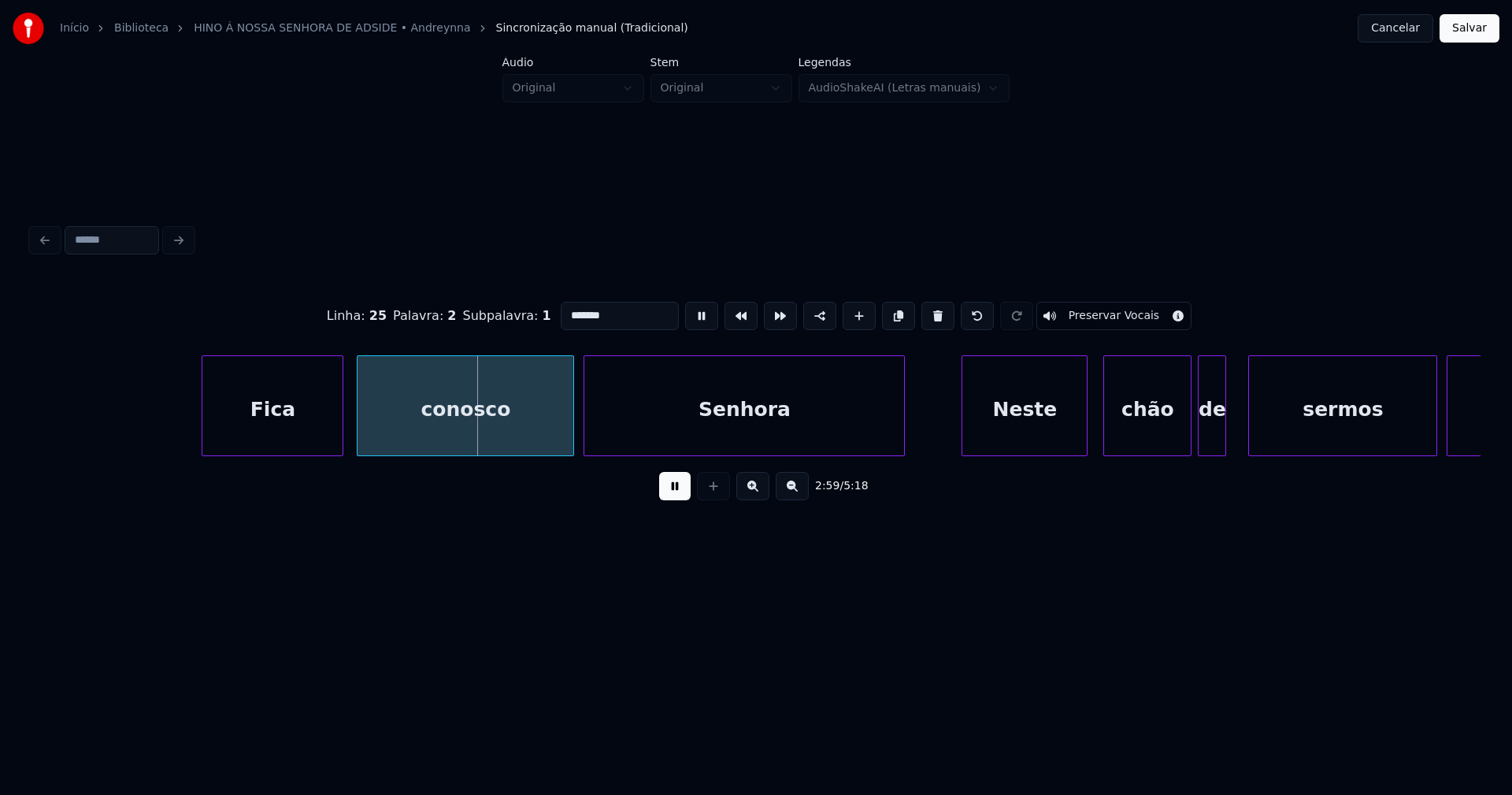
click at [571, 430] on div at bounding box center [571, 405] width 4 height 99
click at [677, 500] on button at bounding box center [675, 486] width 32 height 28
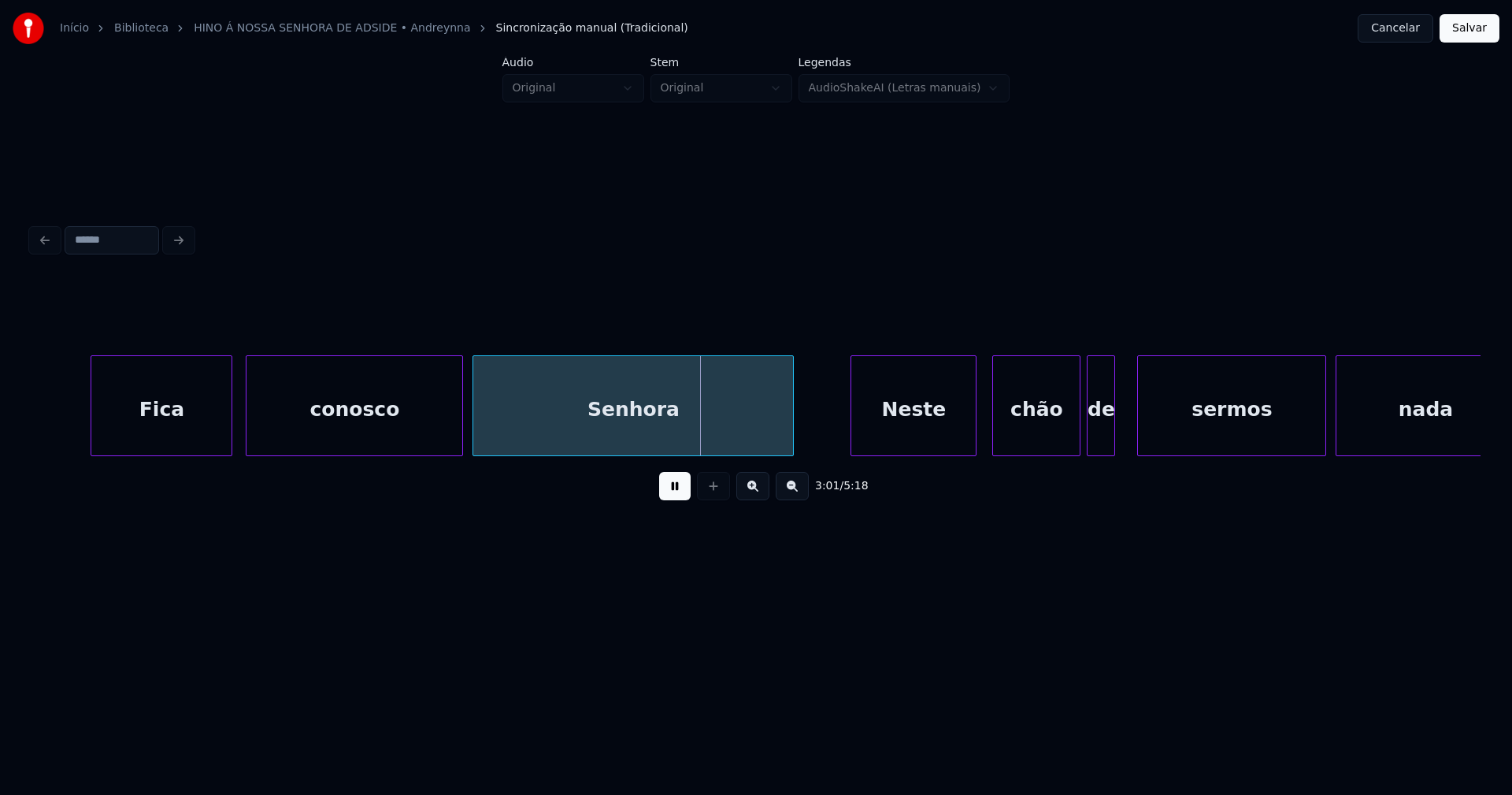
scroll to position [0, 28049]
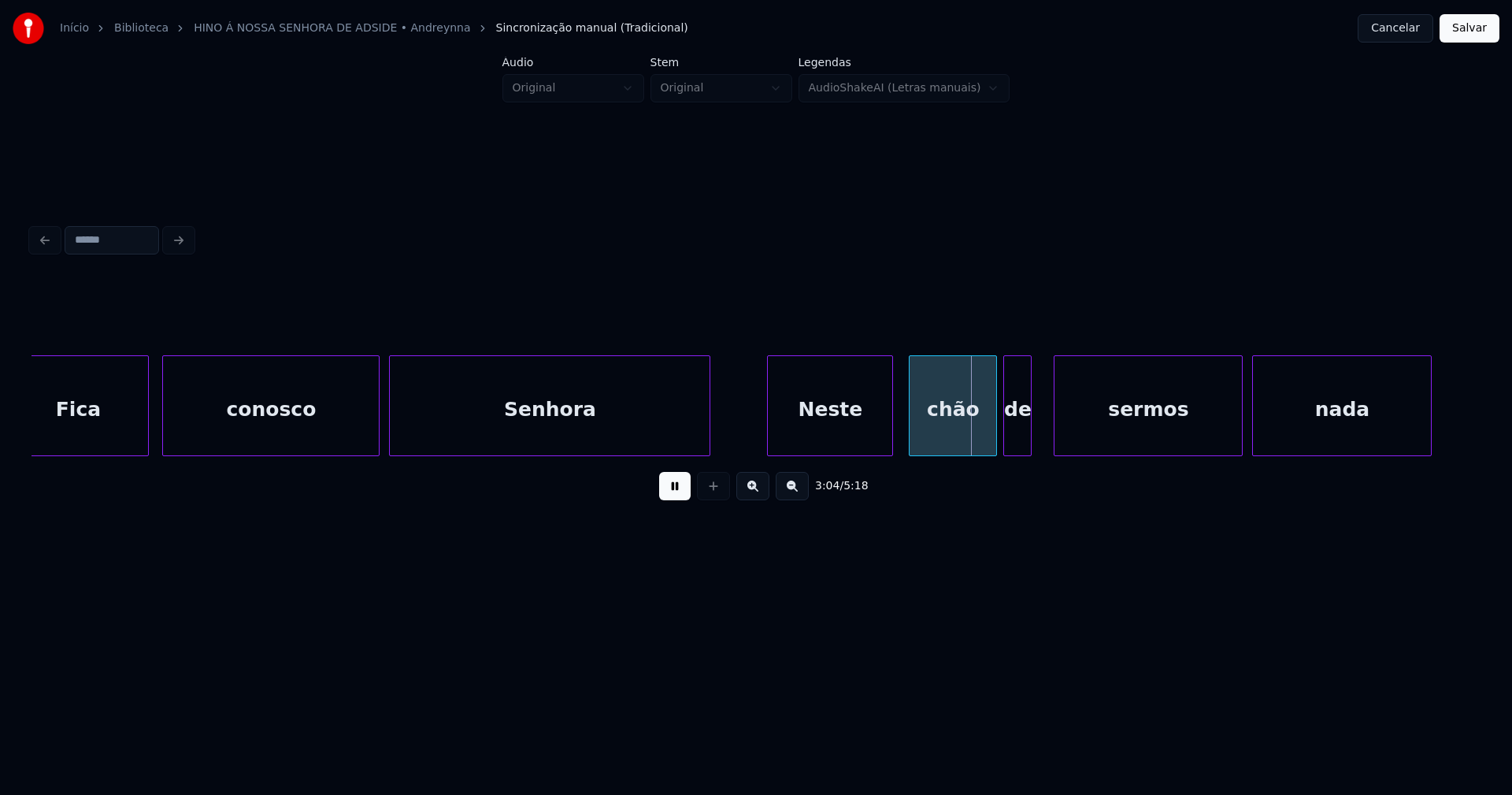
click at [779, 440] on div "Neste" at bounding box center [810, 409] width 124 height 107
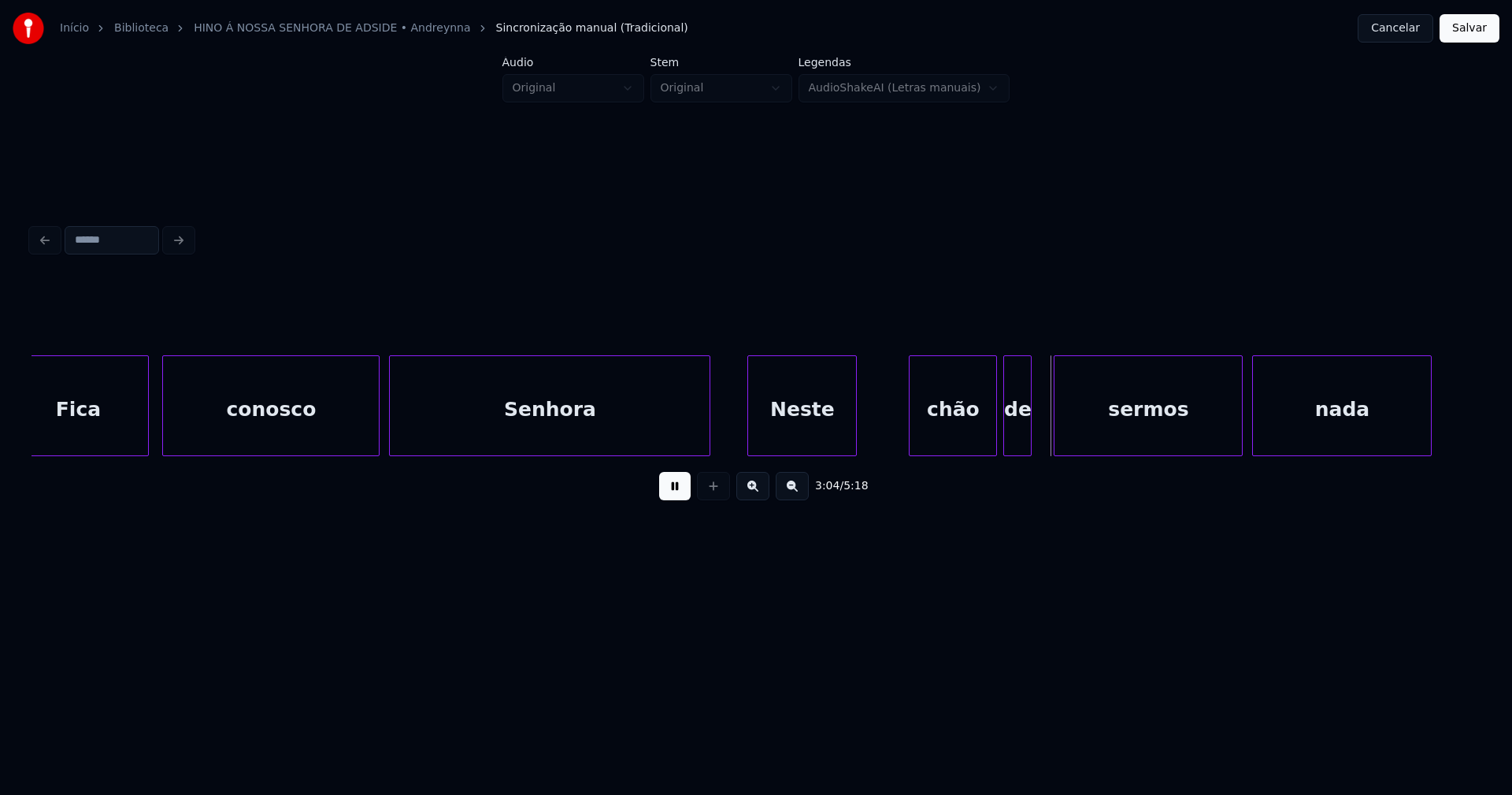
click at [856, 437] on div at bounding box center [853, 405] width 4 height 99
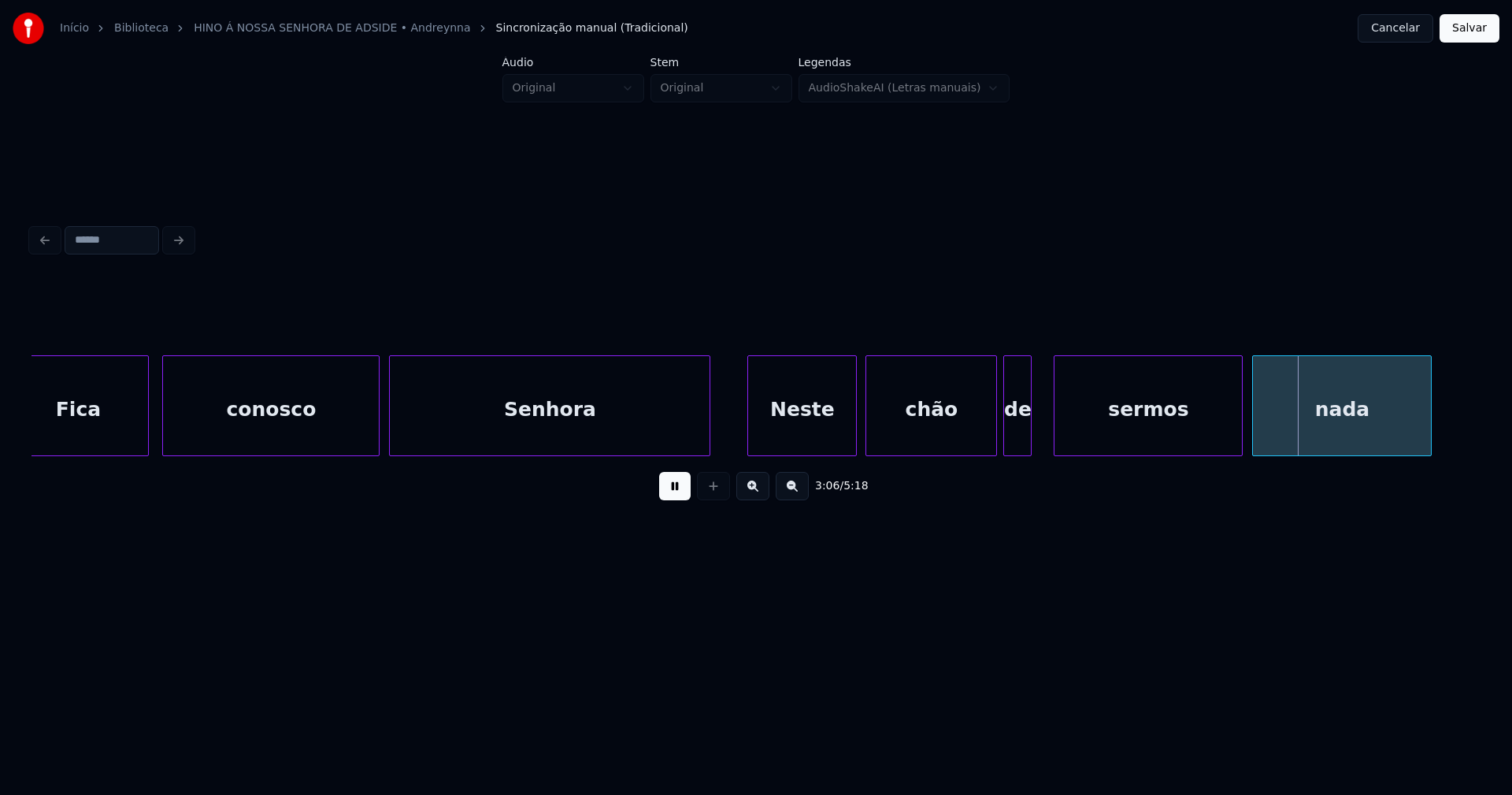
click at [870, 450] on div "Fica conosco Senhora Neste chão de sermos nada" at bounding box center [756, 405] width 1449 height 101
click at [1044, 437] on div at bounding box center [1044, 405] width 4 height 99
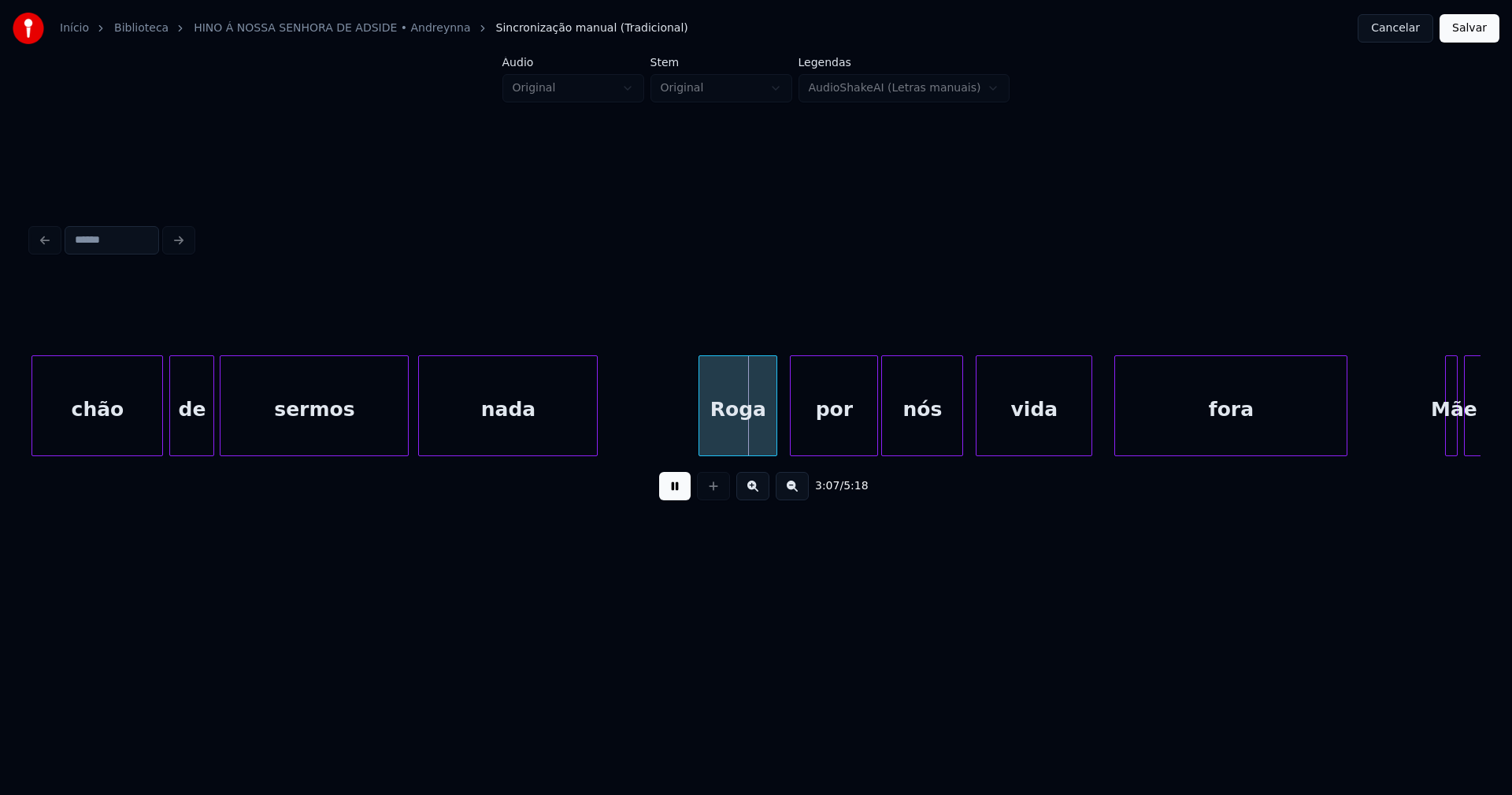
scroll to position [0, 28939]
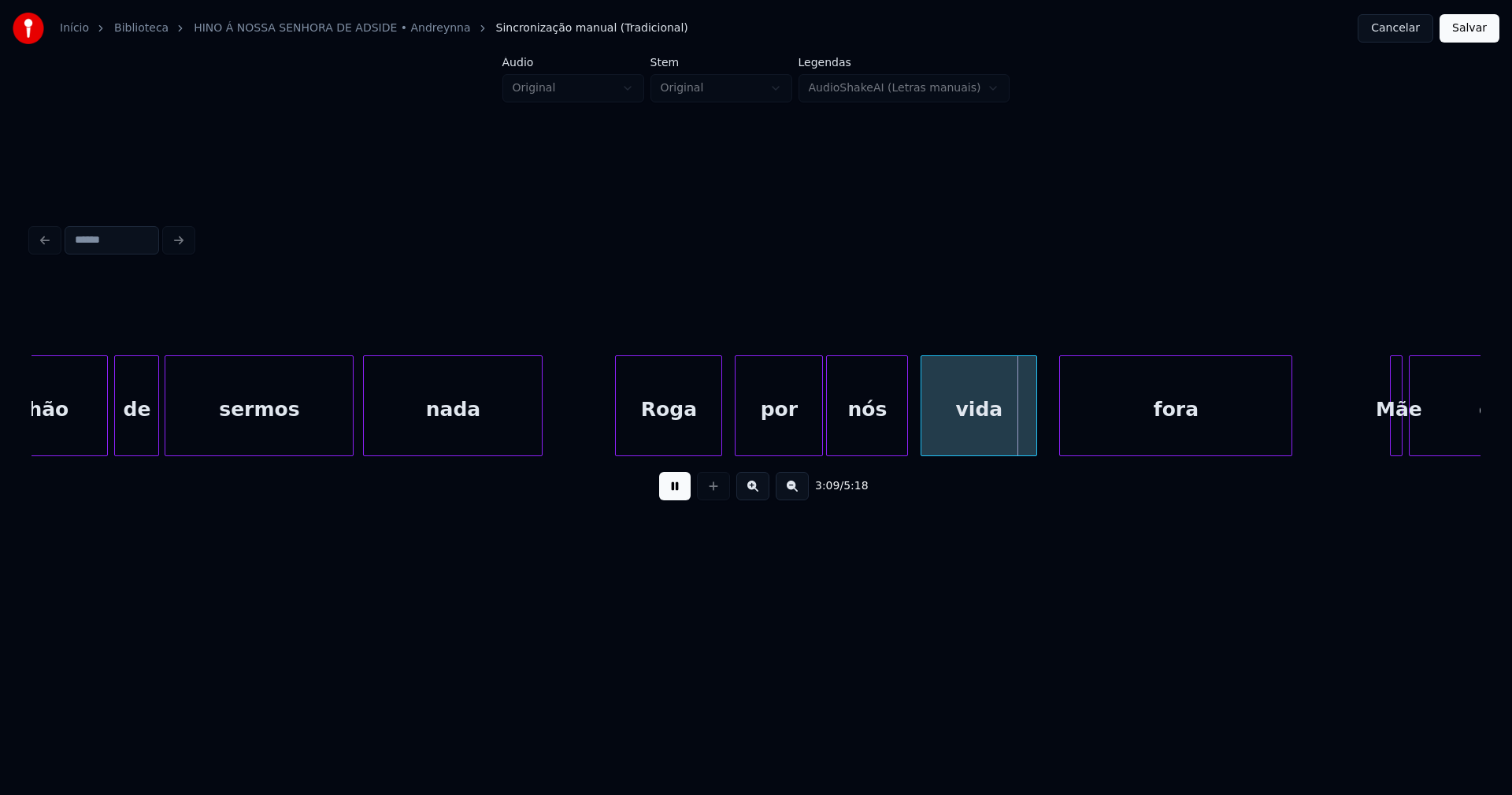
click at [618, 443] on div at bounding box center [618, 405] width 4 height 99
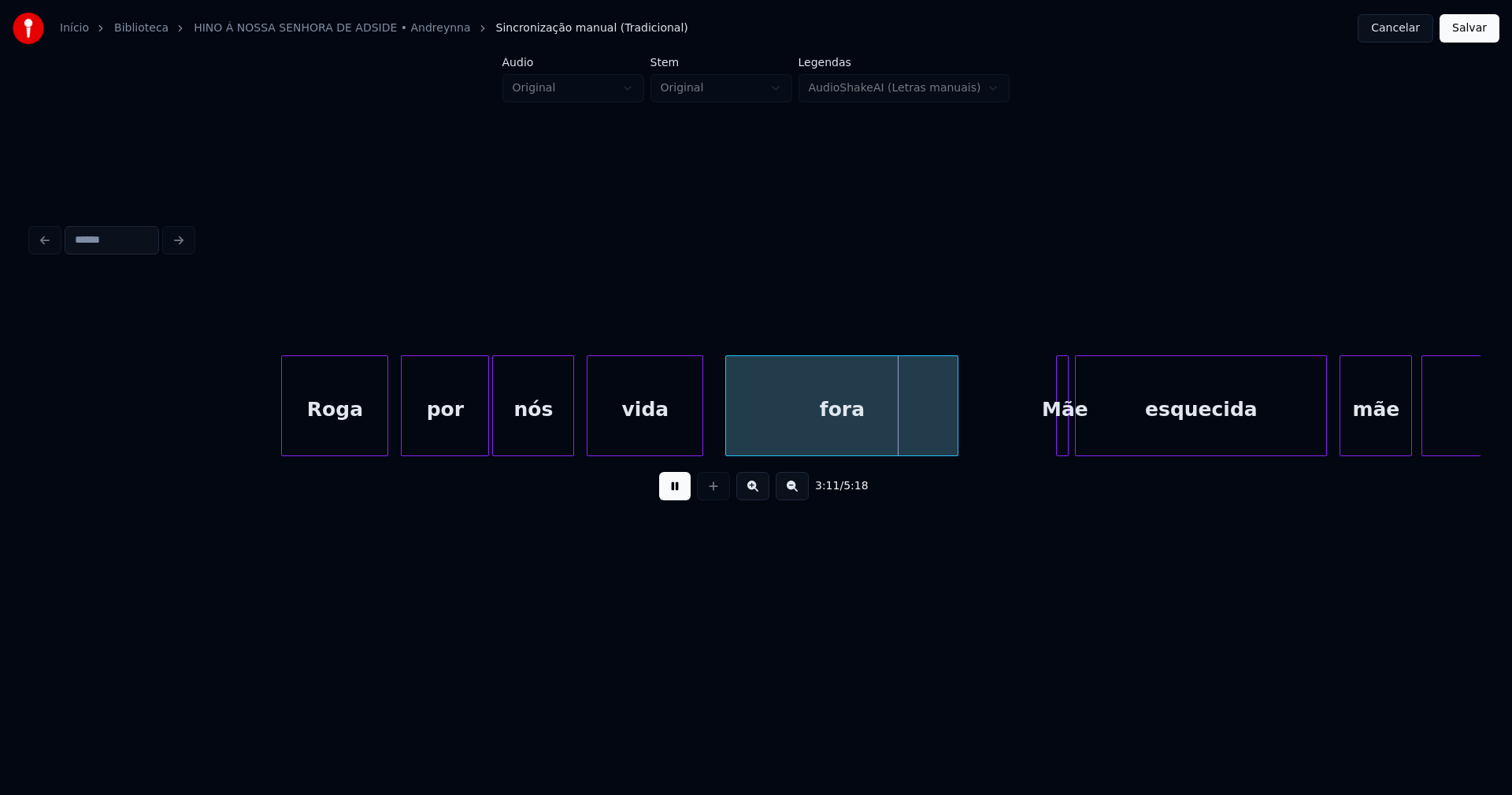
scroll to position [0, 29496]
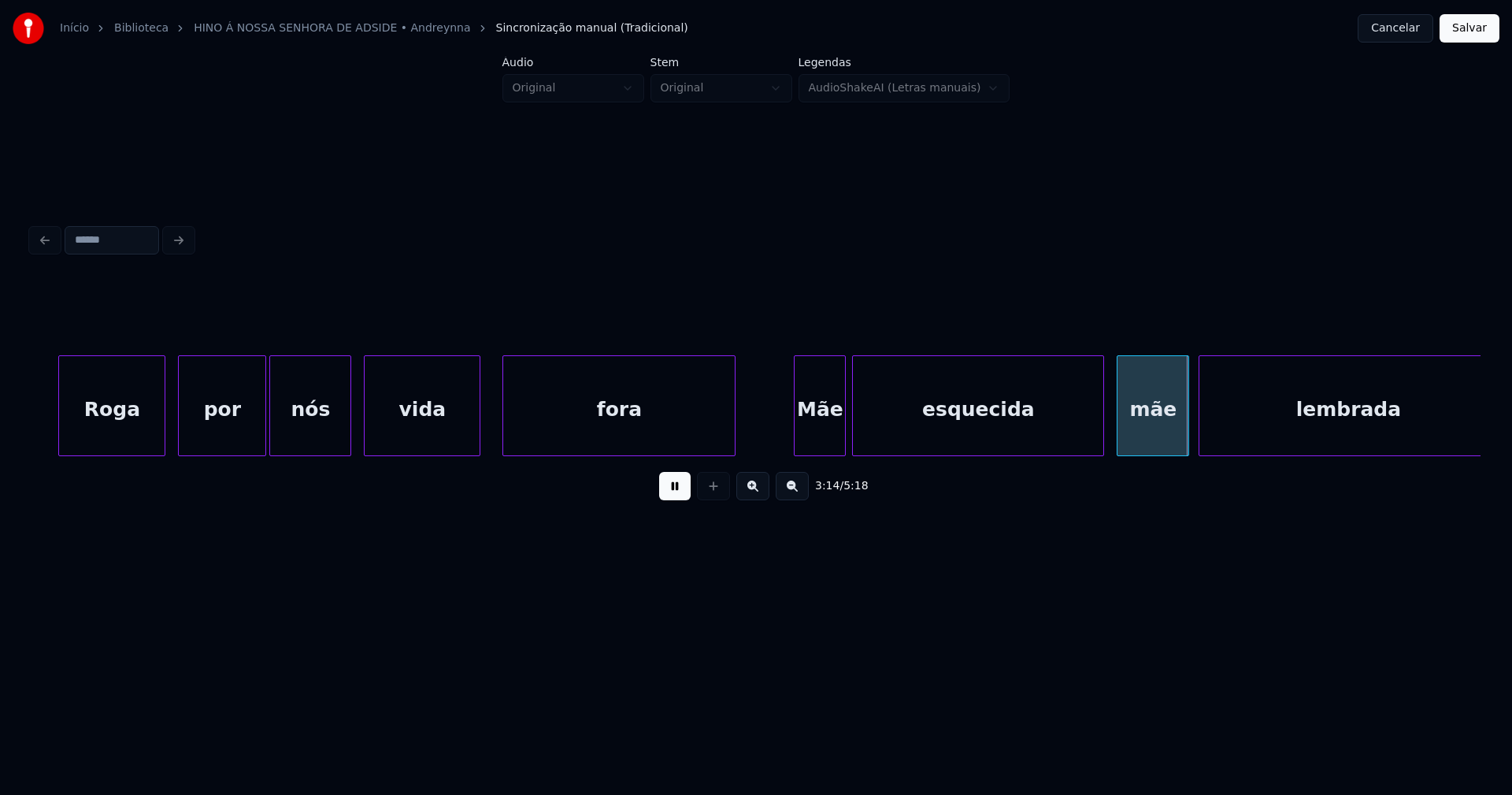
click at [795, 455] on div "Roga por nós vida fora Mãe esquecida mãe [PERSON_NAME]" at bounding box center [756, 405] width 1449 height 101
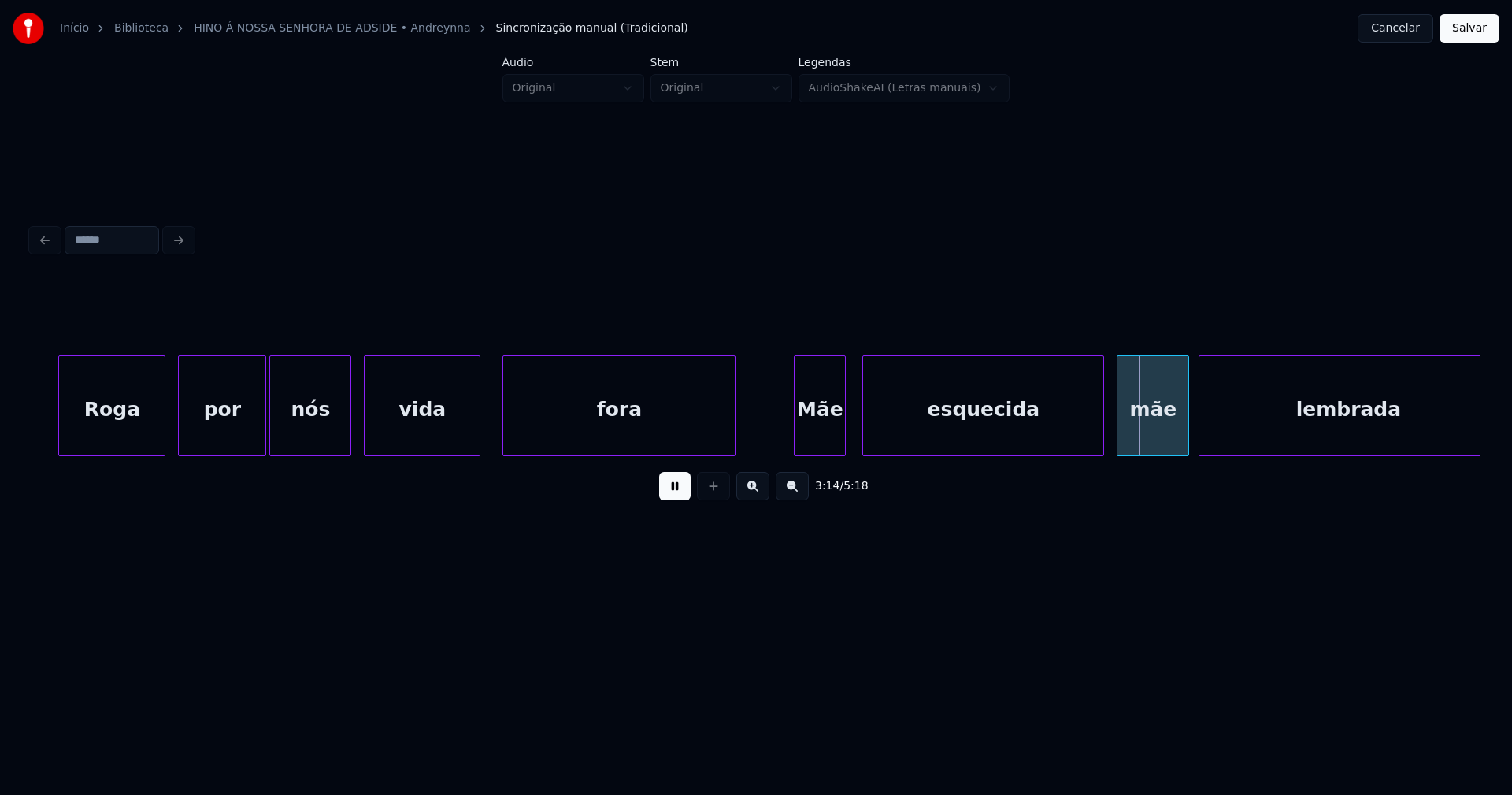
click at [864, 441] on div at bounding box center [865, 405] width 4 height 99
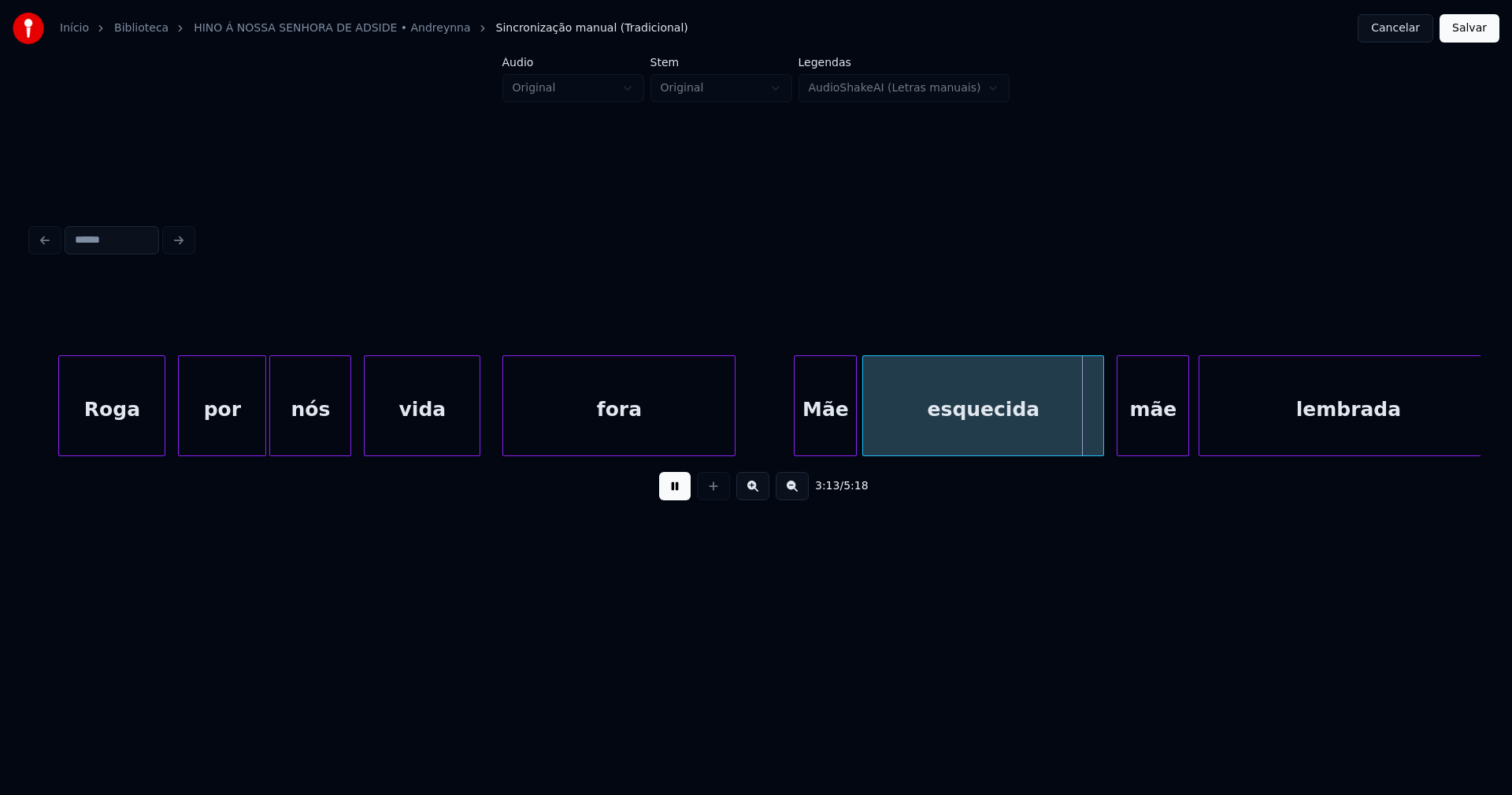
click at [853, 444] on div at bounding box center [853, 405] width 4 height 99
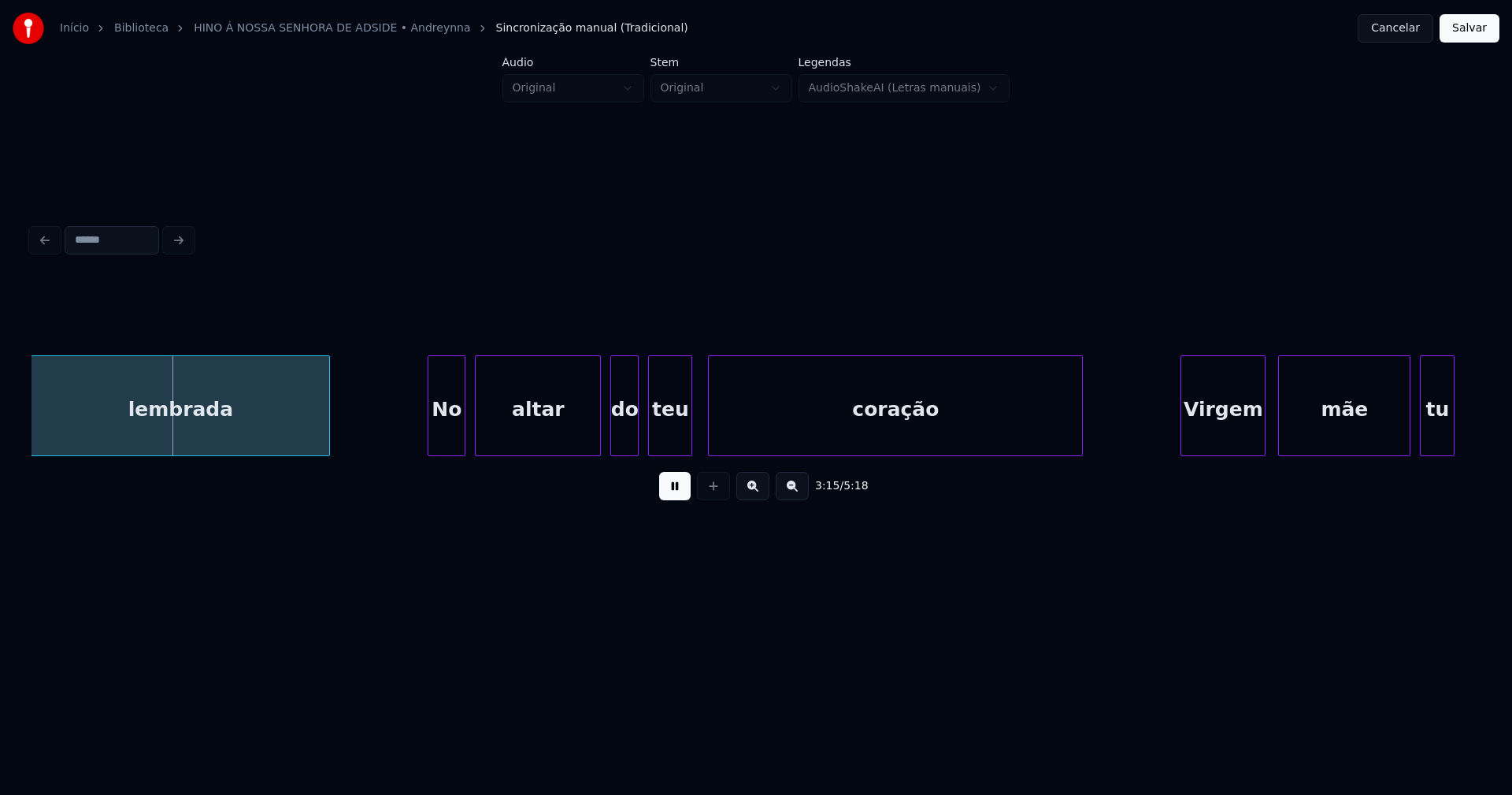
scroll to position [0, 30690]
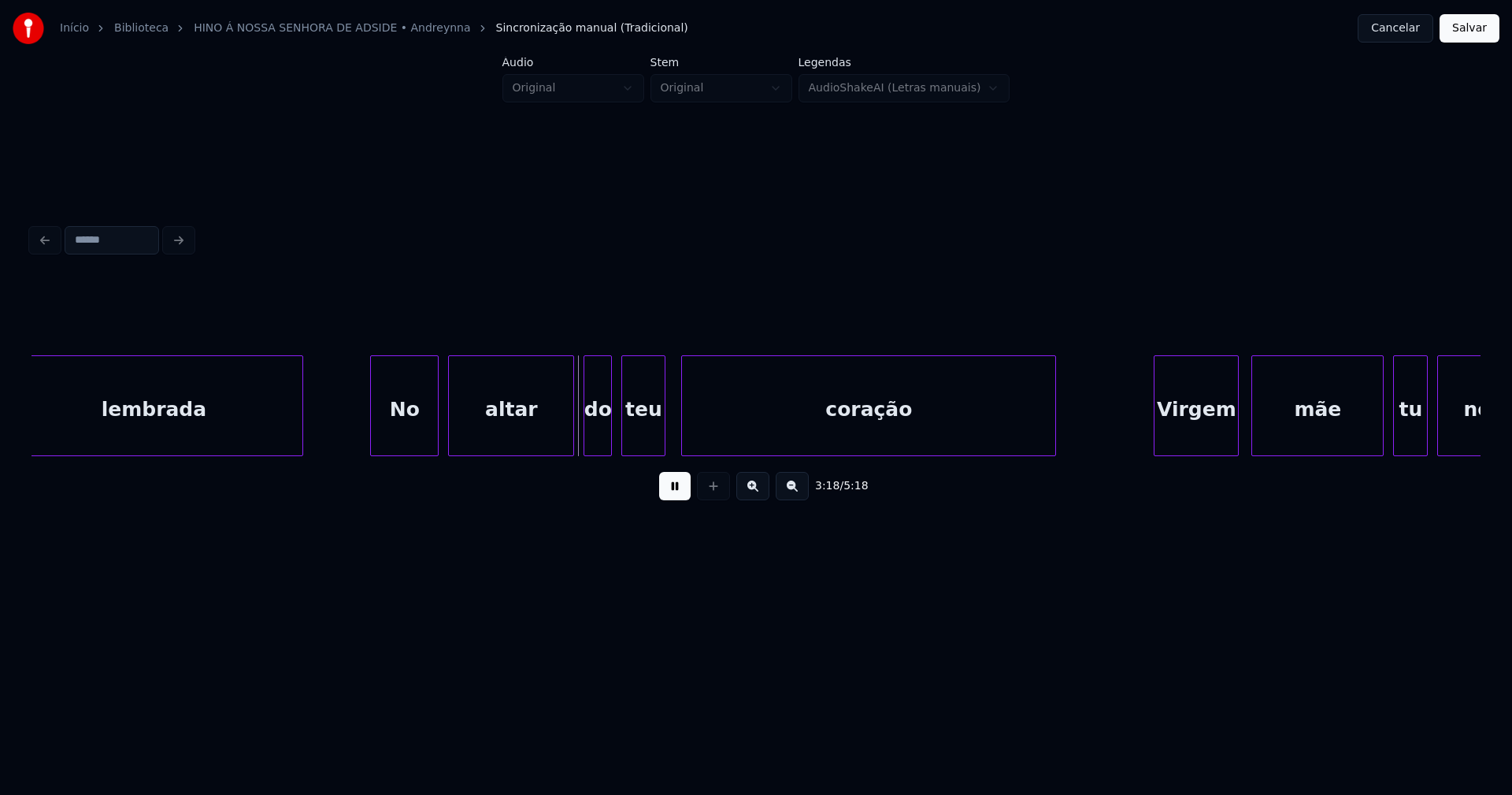
click at [375, 437] on div at bounding box center [373, 405] width 4 height 99
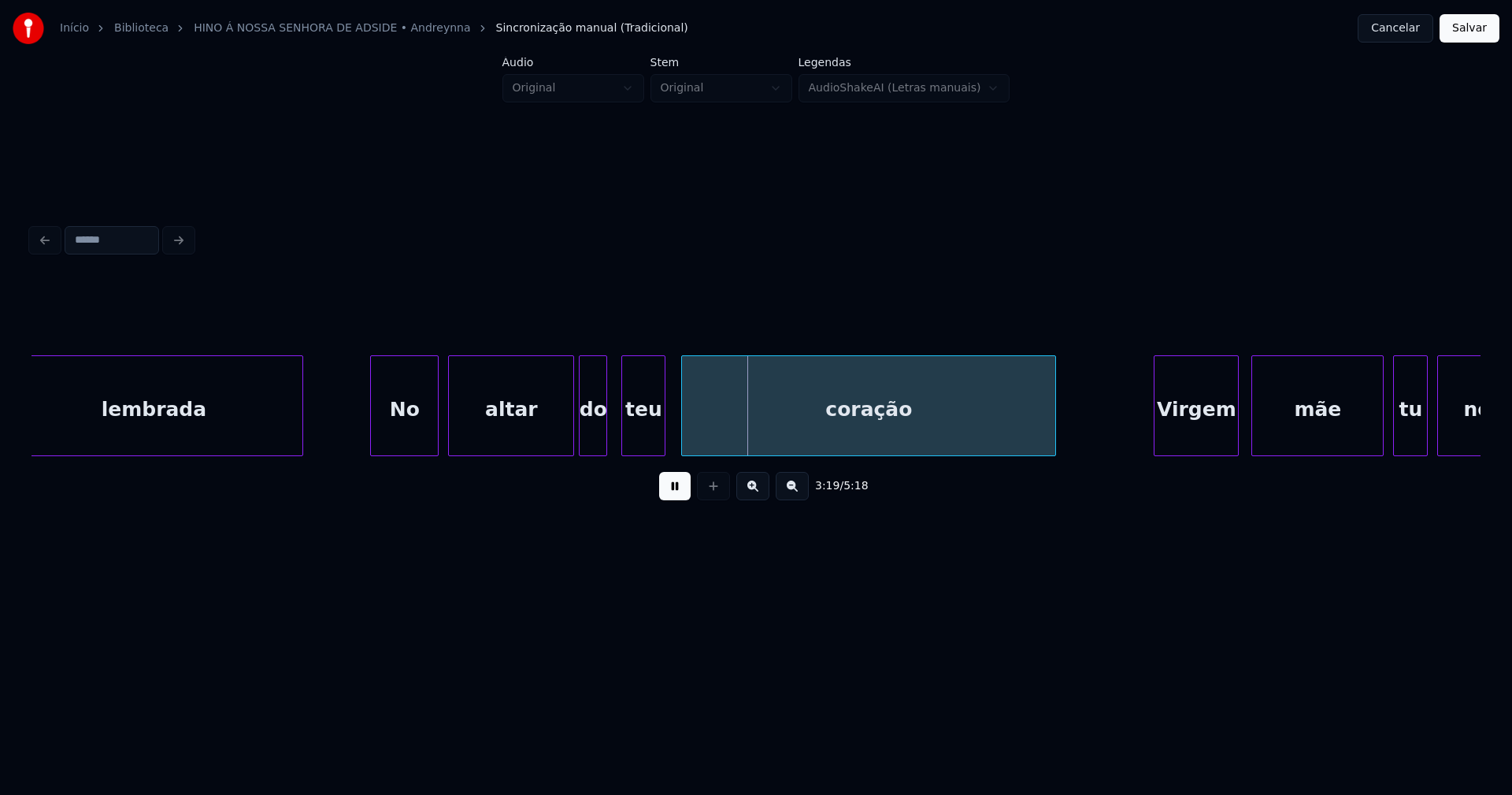
click at [597, 438] on div "do" at bounding box center [593, 409] width 27 height 107
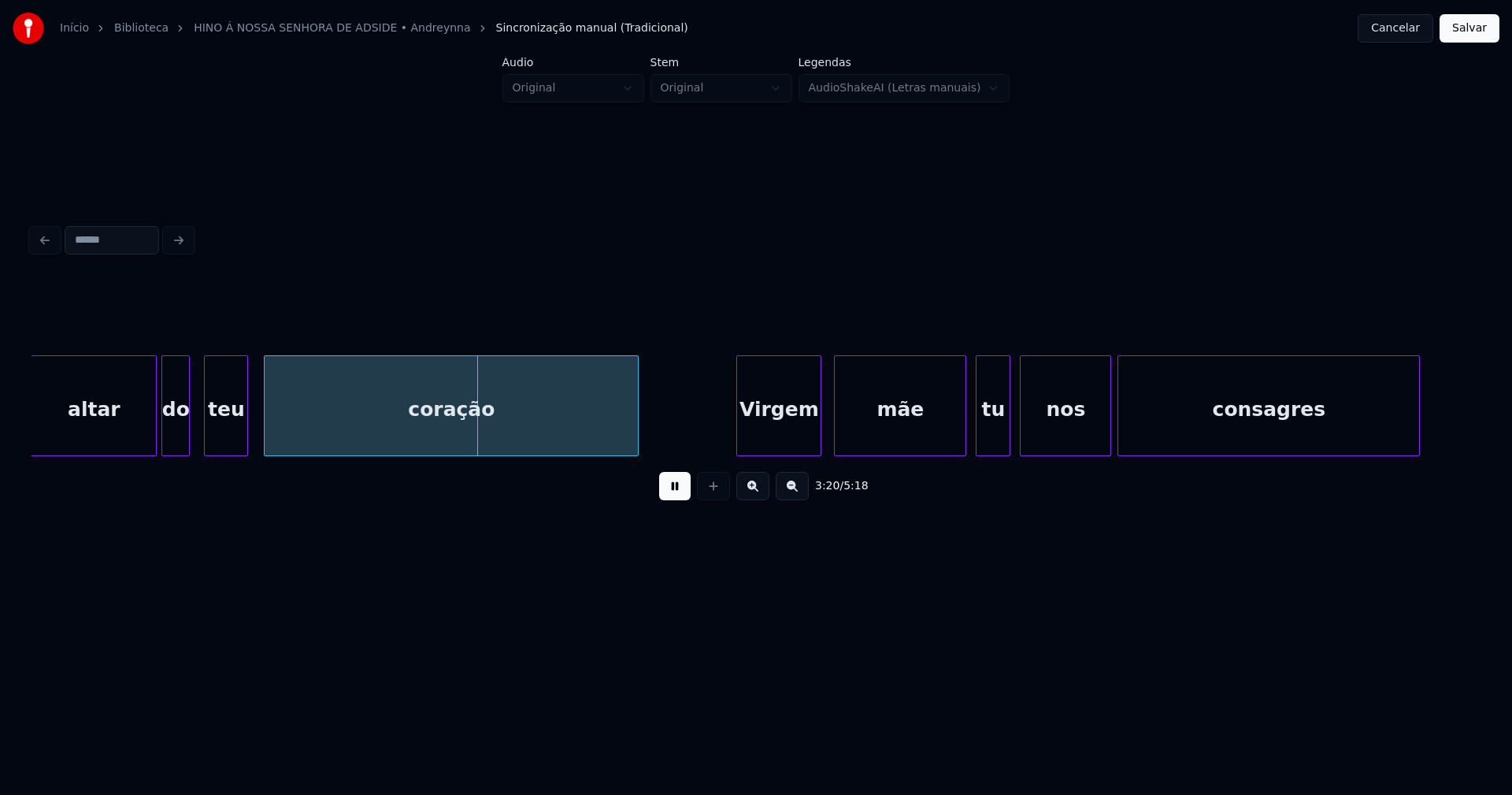
scroll to position [0, 31135]
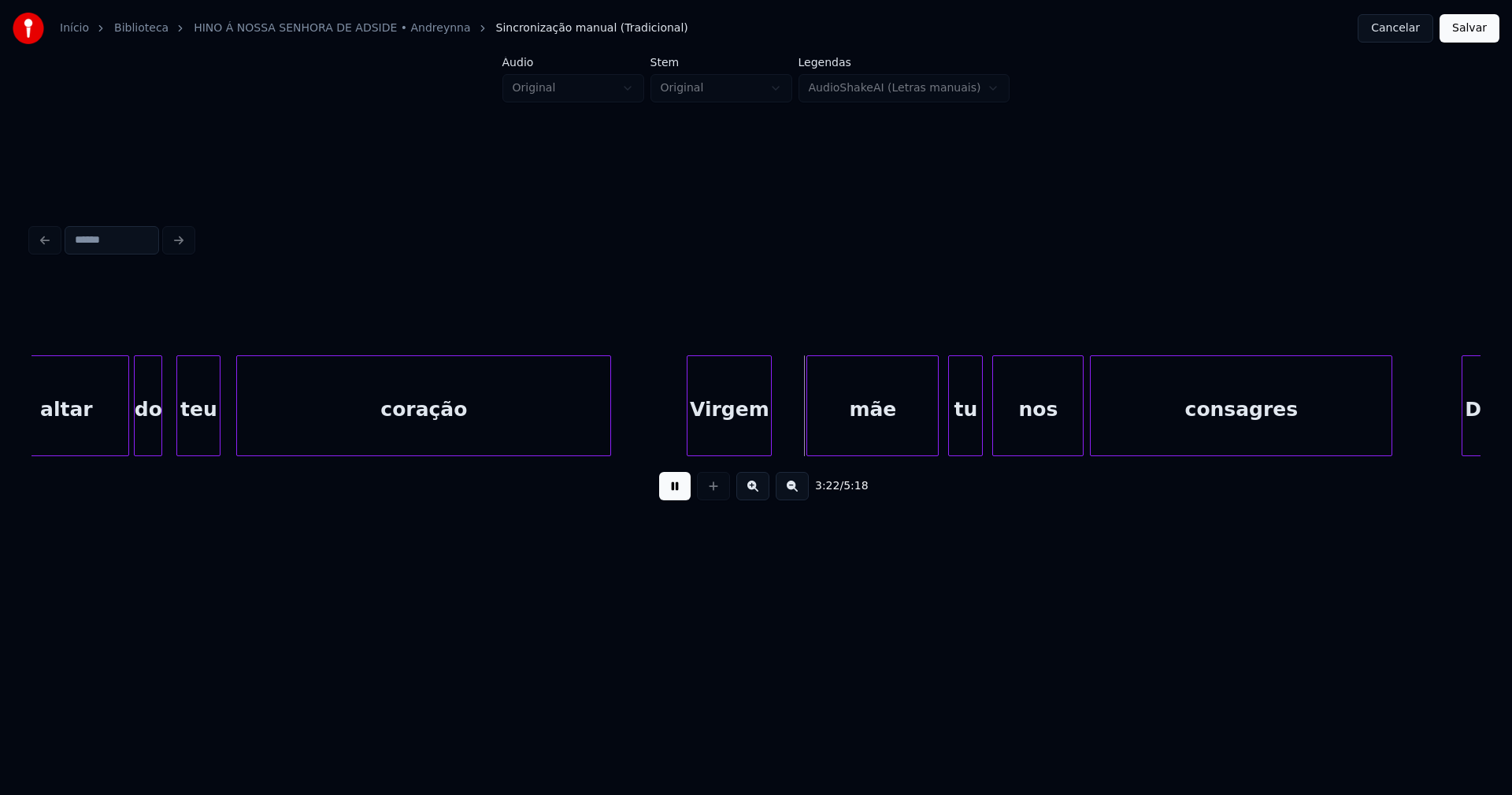
click at [722, 445] on div "Virgem" at bounding box center [729, 409] width 83 height 107
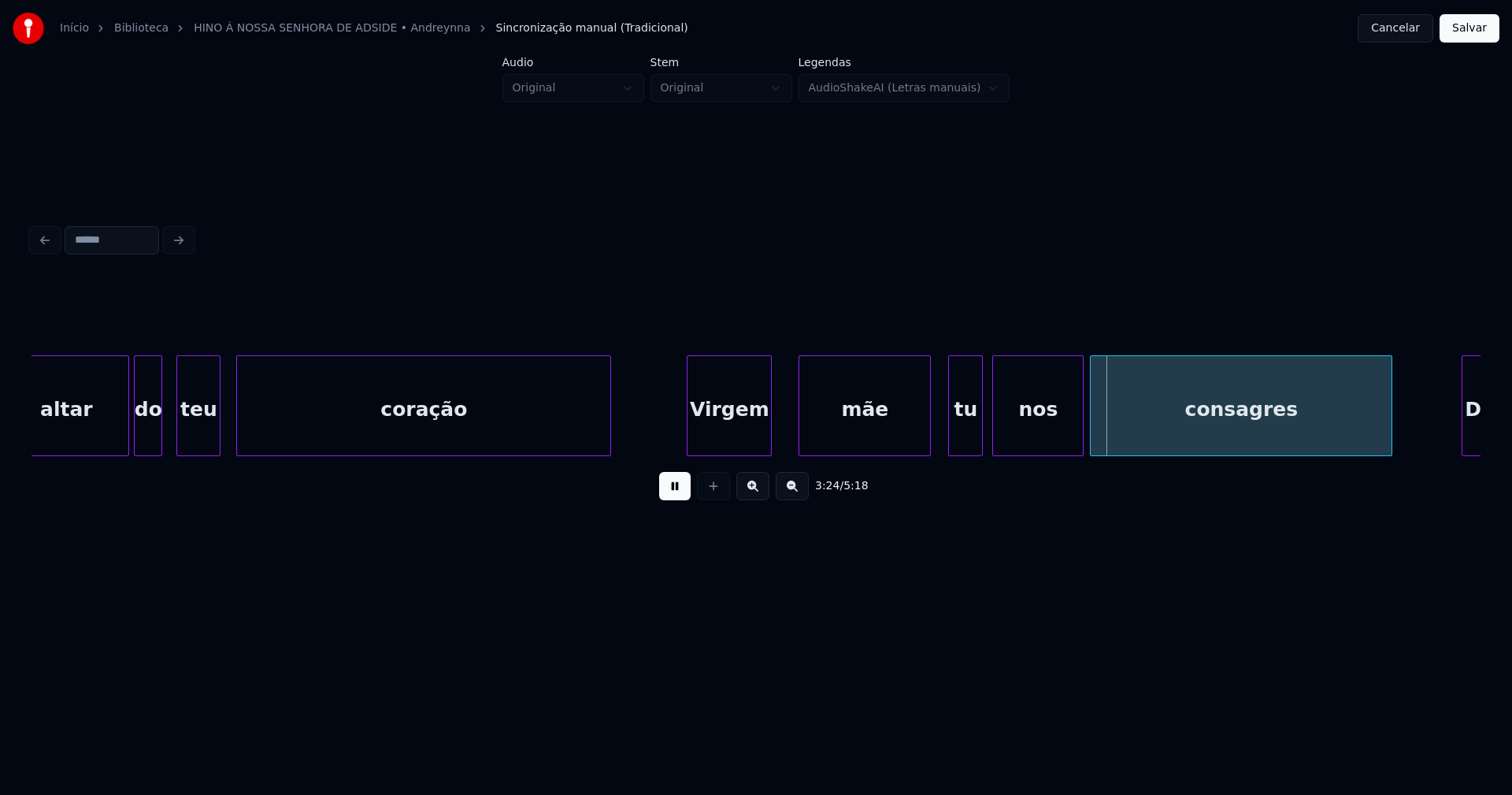
click at [872, 440] on div "mãe" at bounding box center [864, 409] width 130 height 107
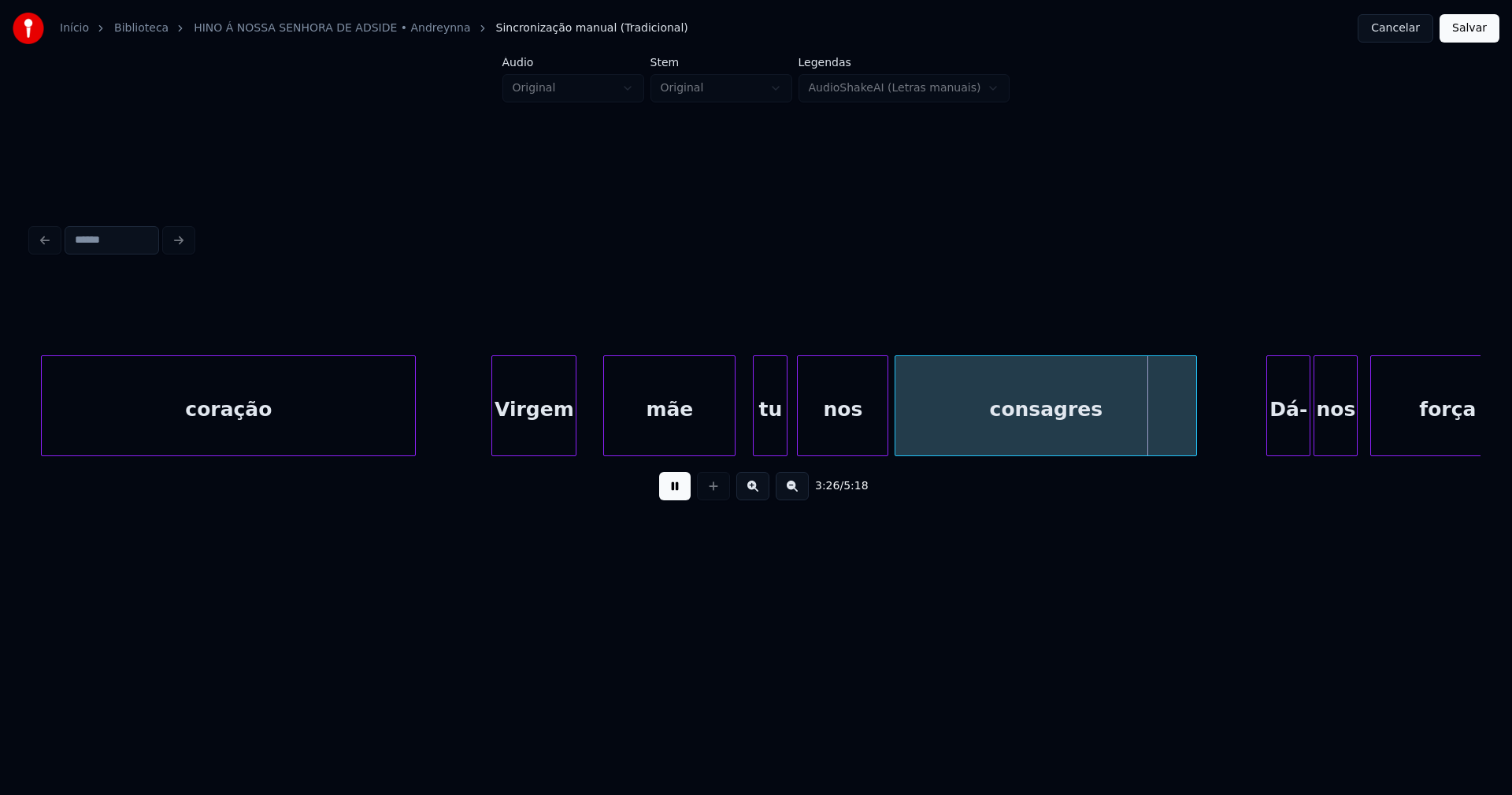
drag, startPoint x: 430, startPoint y: 413, endPoint x: 633, endPoint y: 412, distance: 203.0
drag, startPoint x: 949, startPoint y: 462, endPoint x: 973, endPoint y: 458, distance: 24.3
click at [973, 456] on div "coração Virgem mãe tu nos consagres Dá- nos força" at bounding box center [756, 405] width 1449 height 101
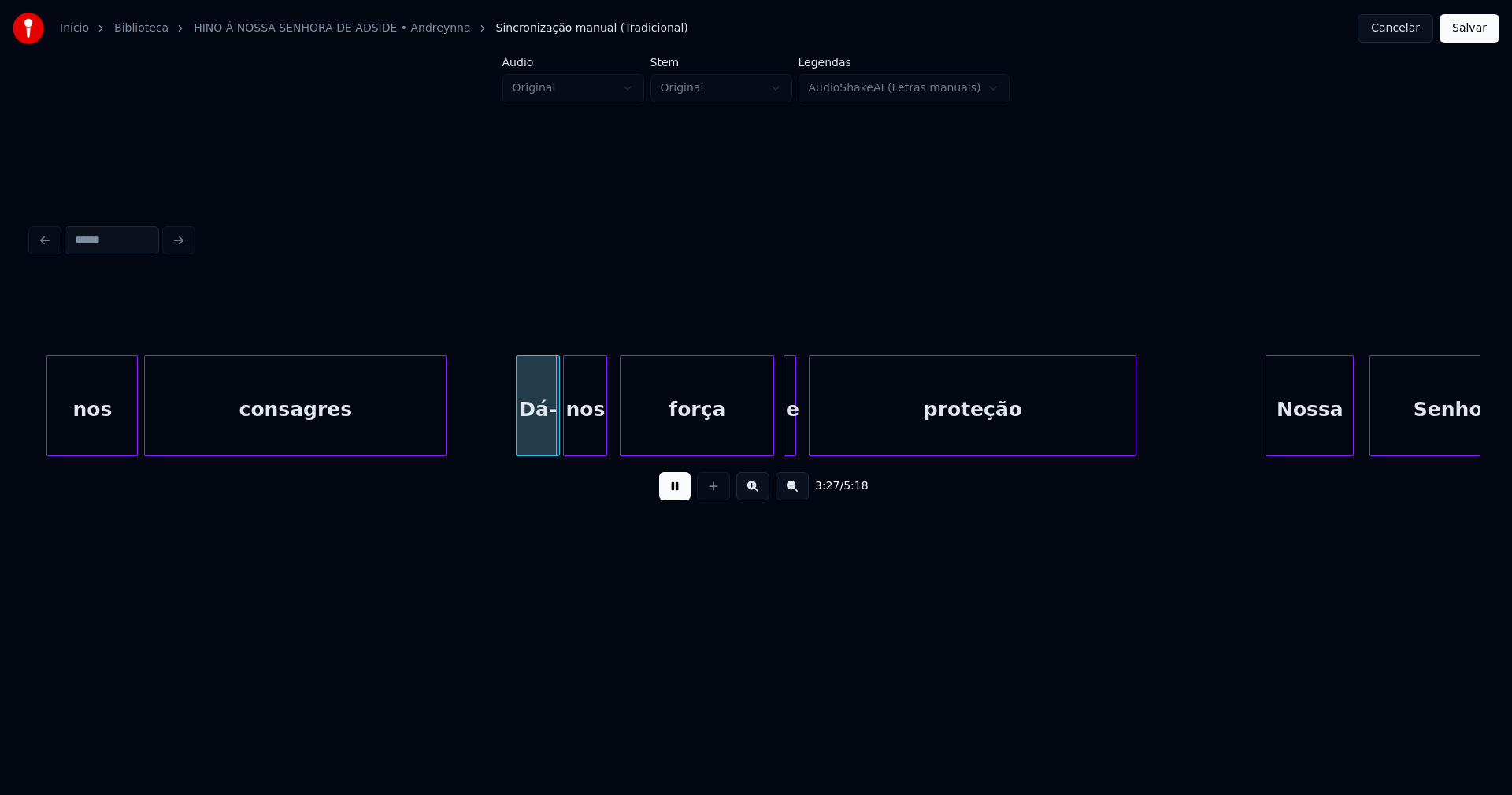
scroll to position [0, 32109]
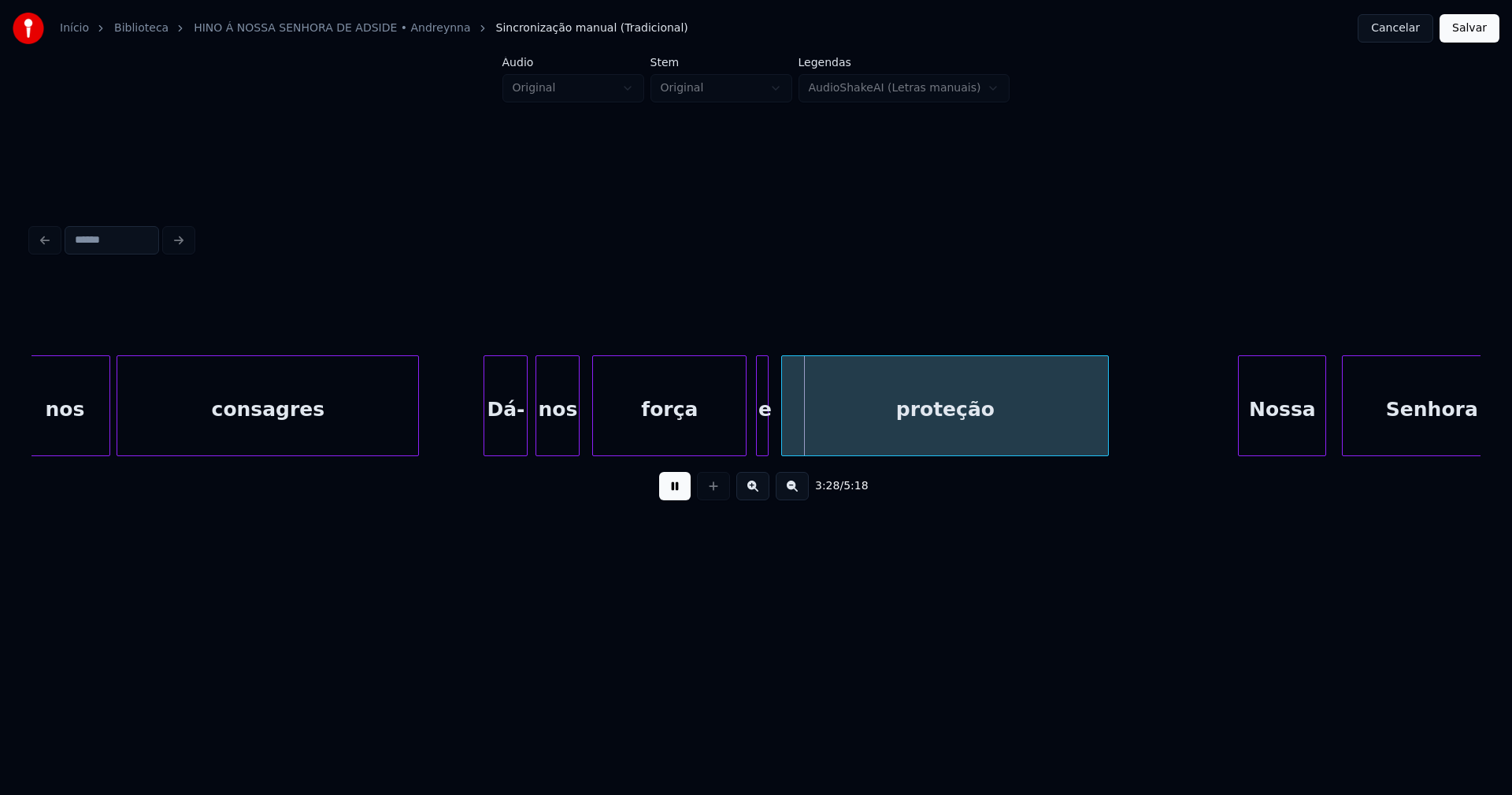
click at [500, 438] on div "Dá-" at bounding box center [506, 409] width 43 height 107
drag, startPoint x: 754, startPoint y: 437, endPoint x: 744, endPoint y: 445, distance: 12.8
click at [749, 443] on div at bounding box center [751, 405] width 4 height 99
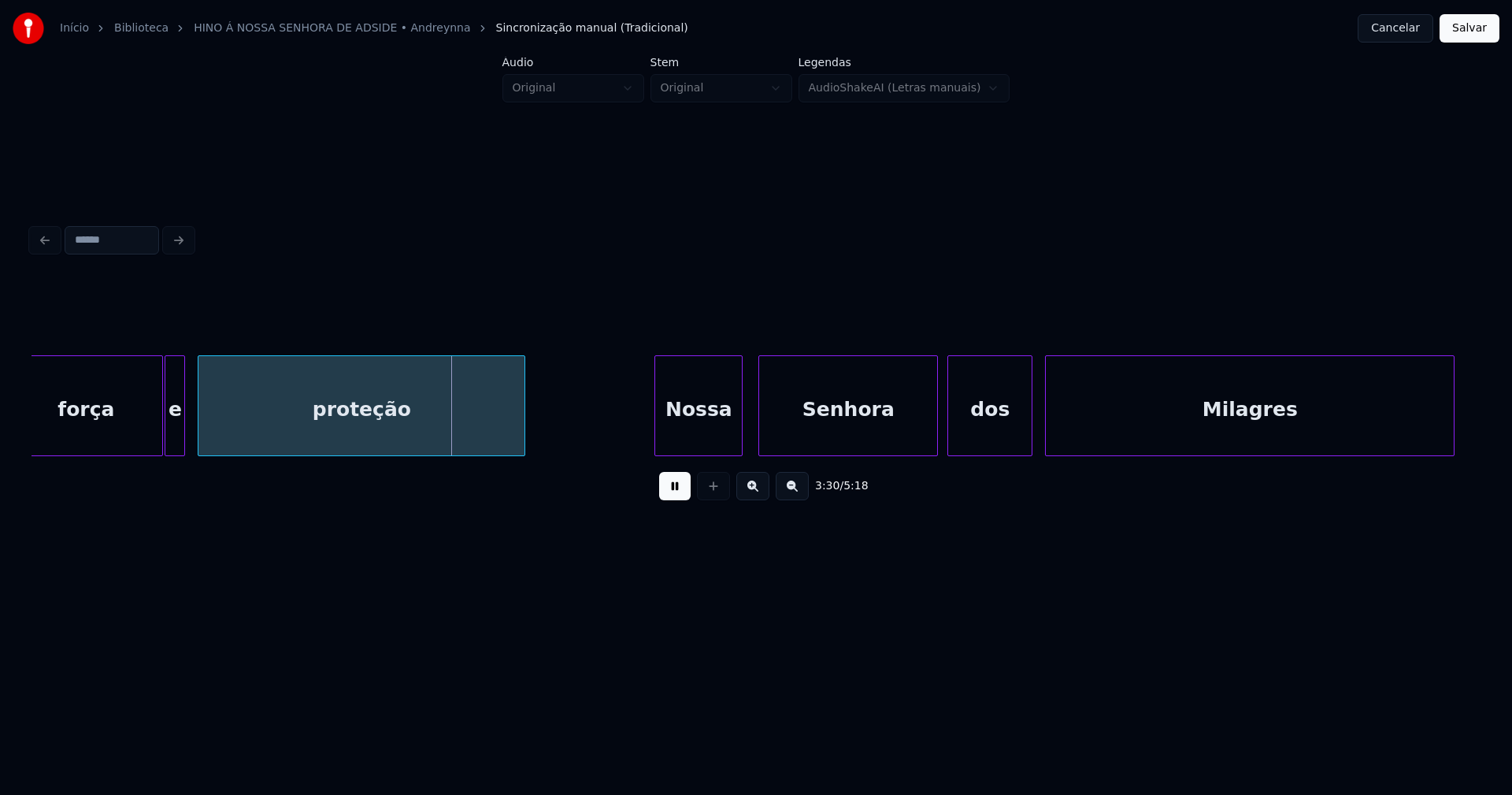
scroll to position [0, 32664]
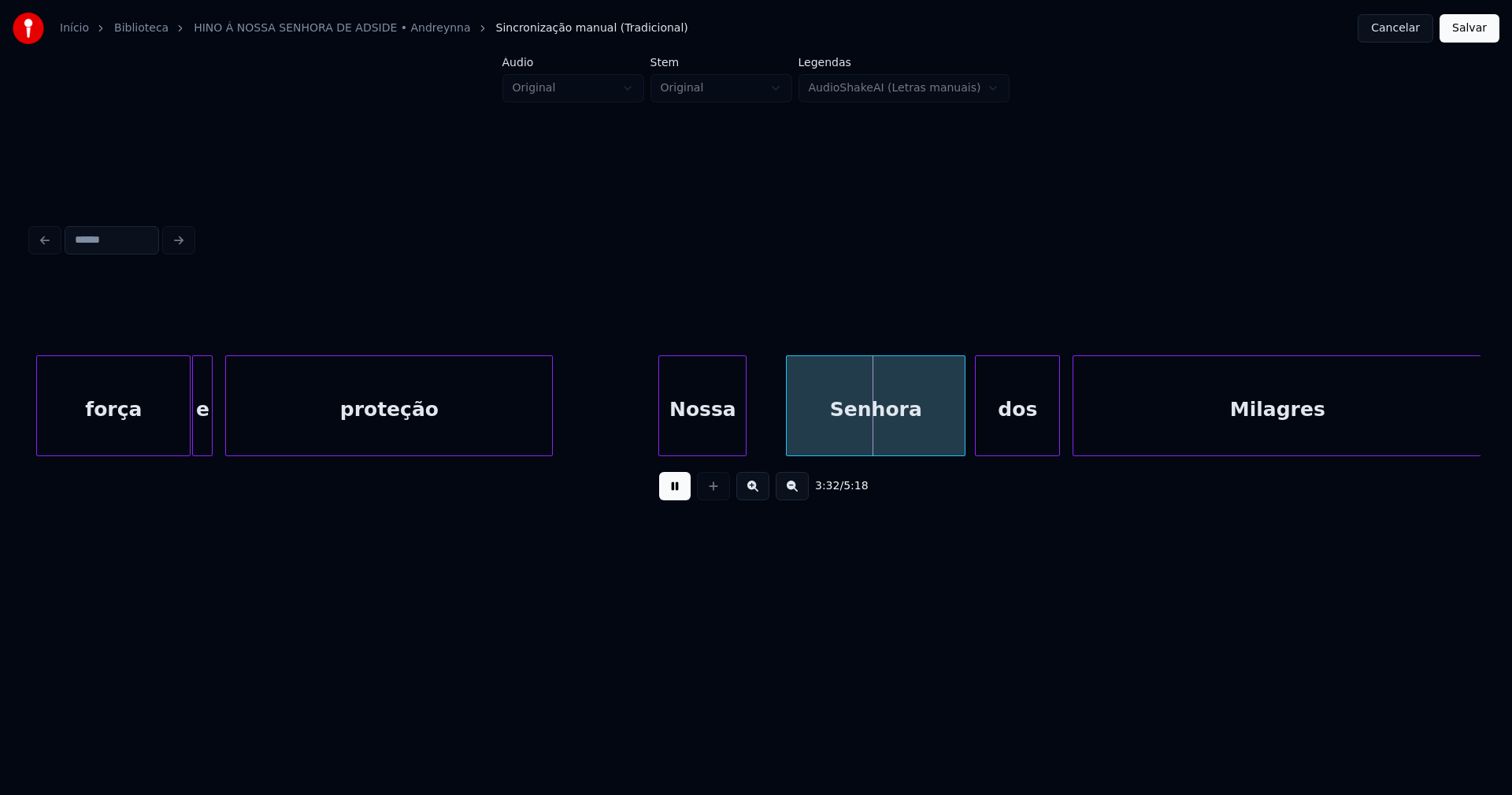
click at [701, 437] on div "Nossa" at bounding box center [703, 409] width 87 height 107
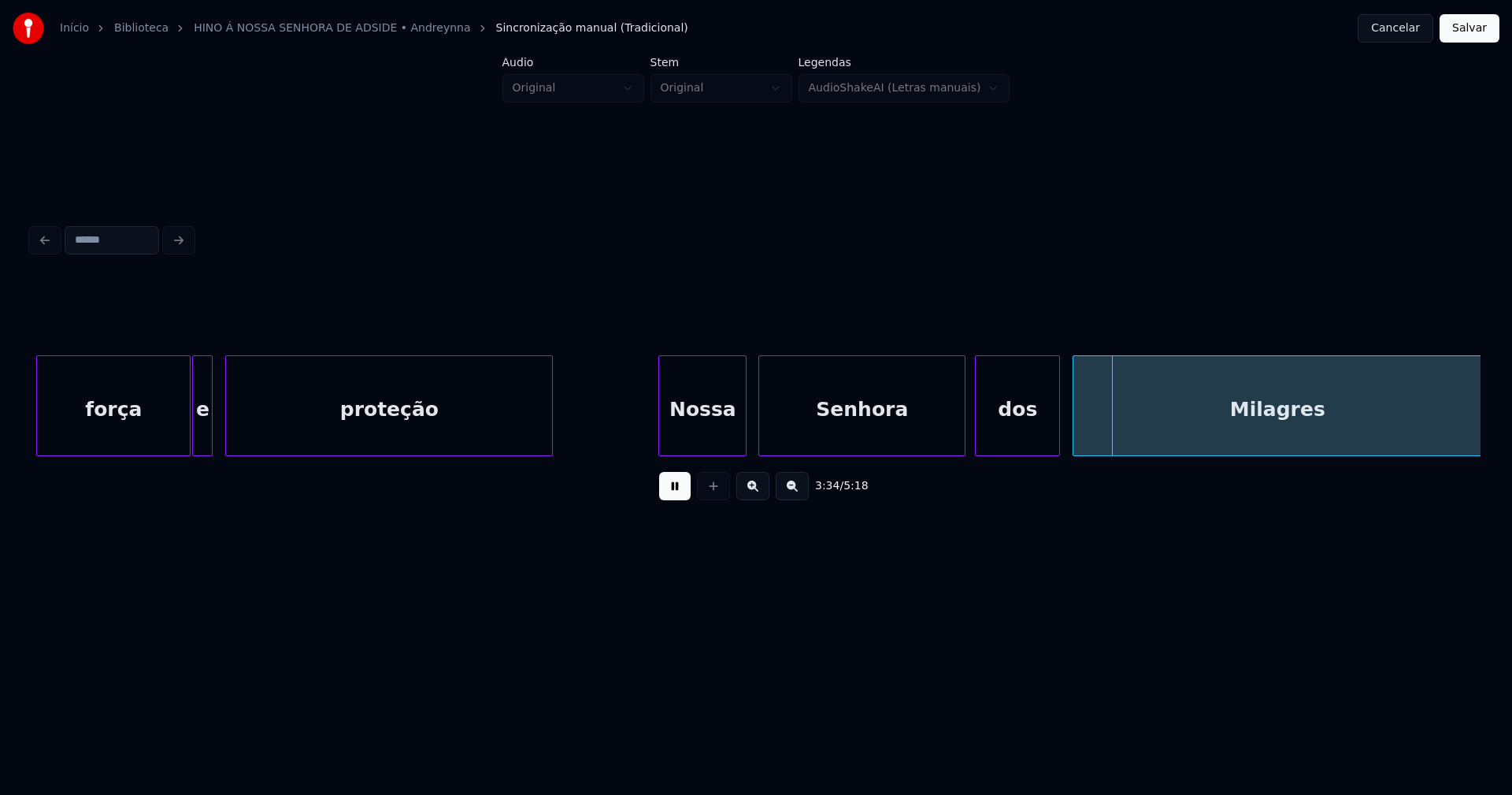
click at [760, 436] on div at bounding box center [761, 405] width 4 height 99
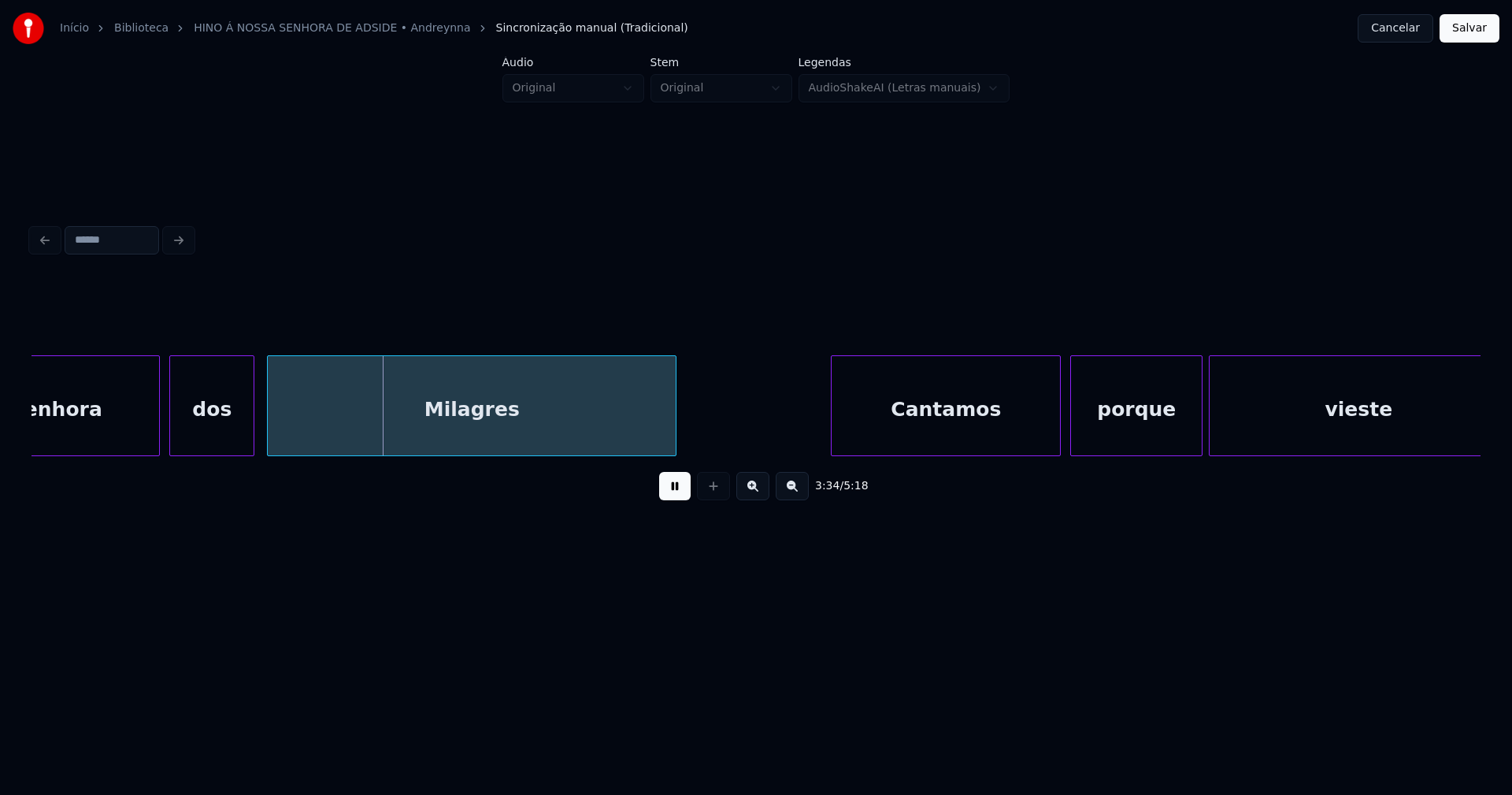
scroll to position [0, 33553]
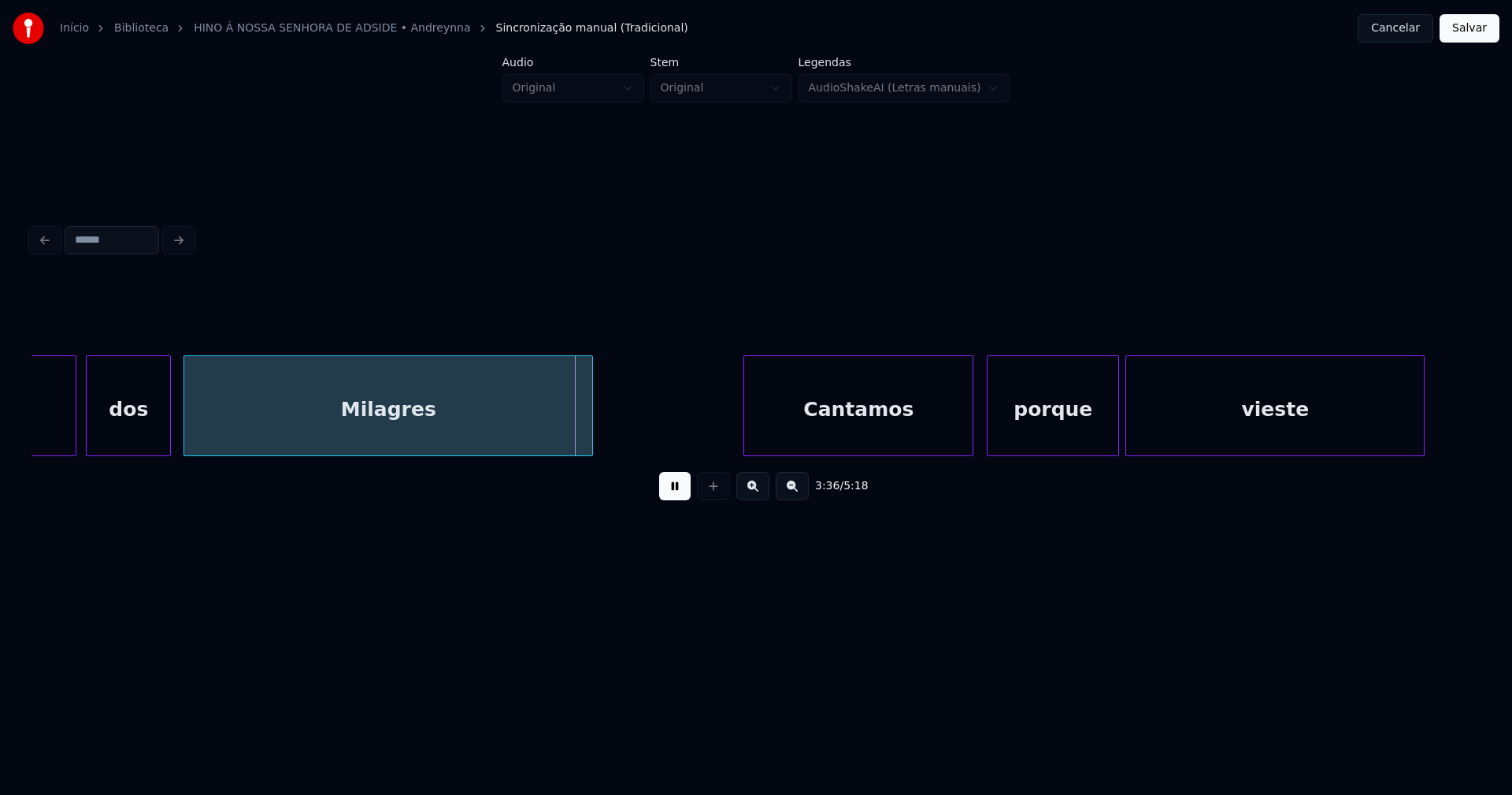
click at [839, 430] on div "Cantamos" at bounding box center [858, 409] width 228 height 107
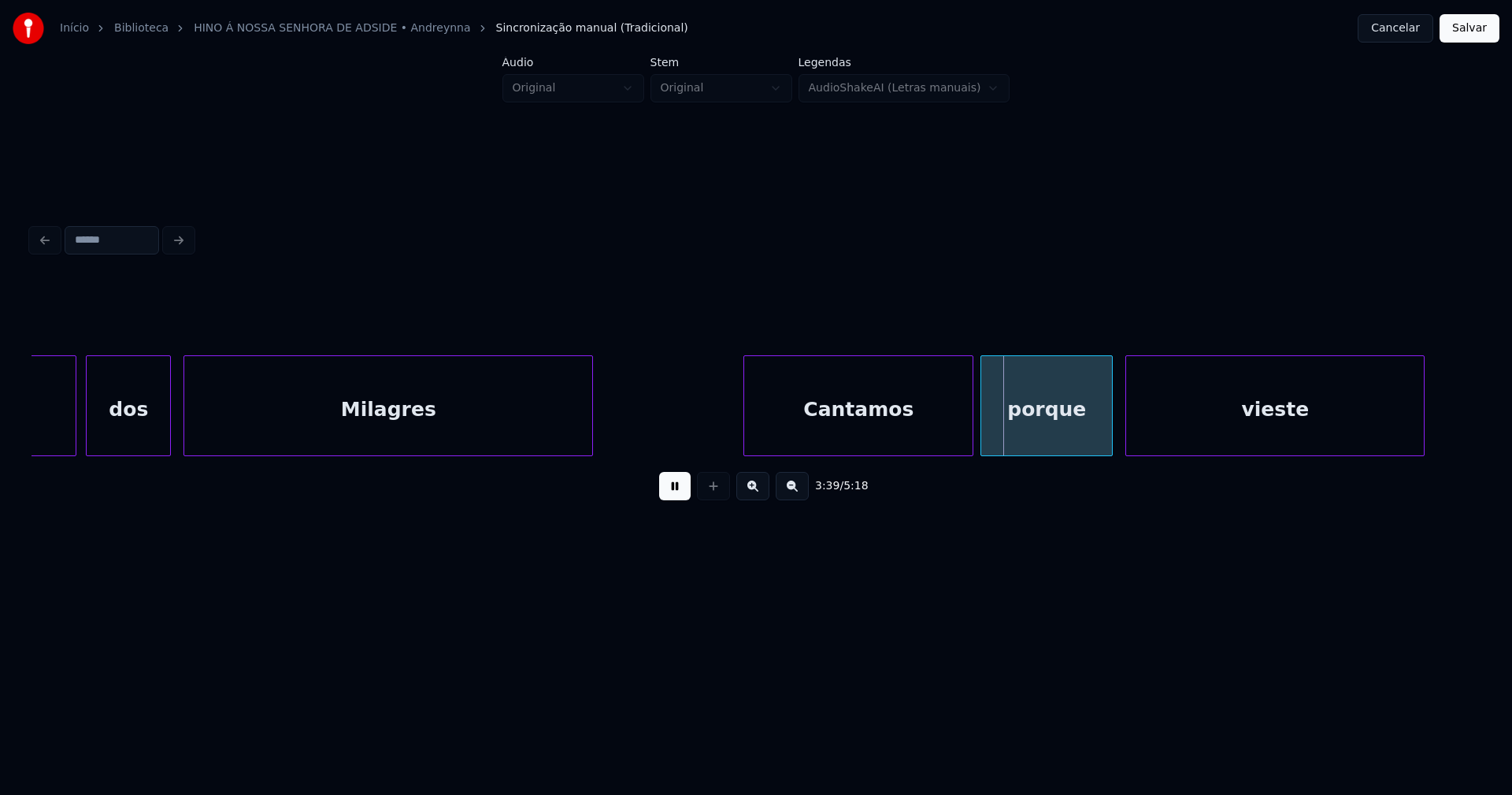
click at [1038, 443] on div "porque" at bounding box center [1046, 409] width 130 height 107
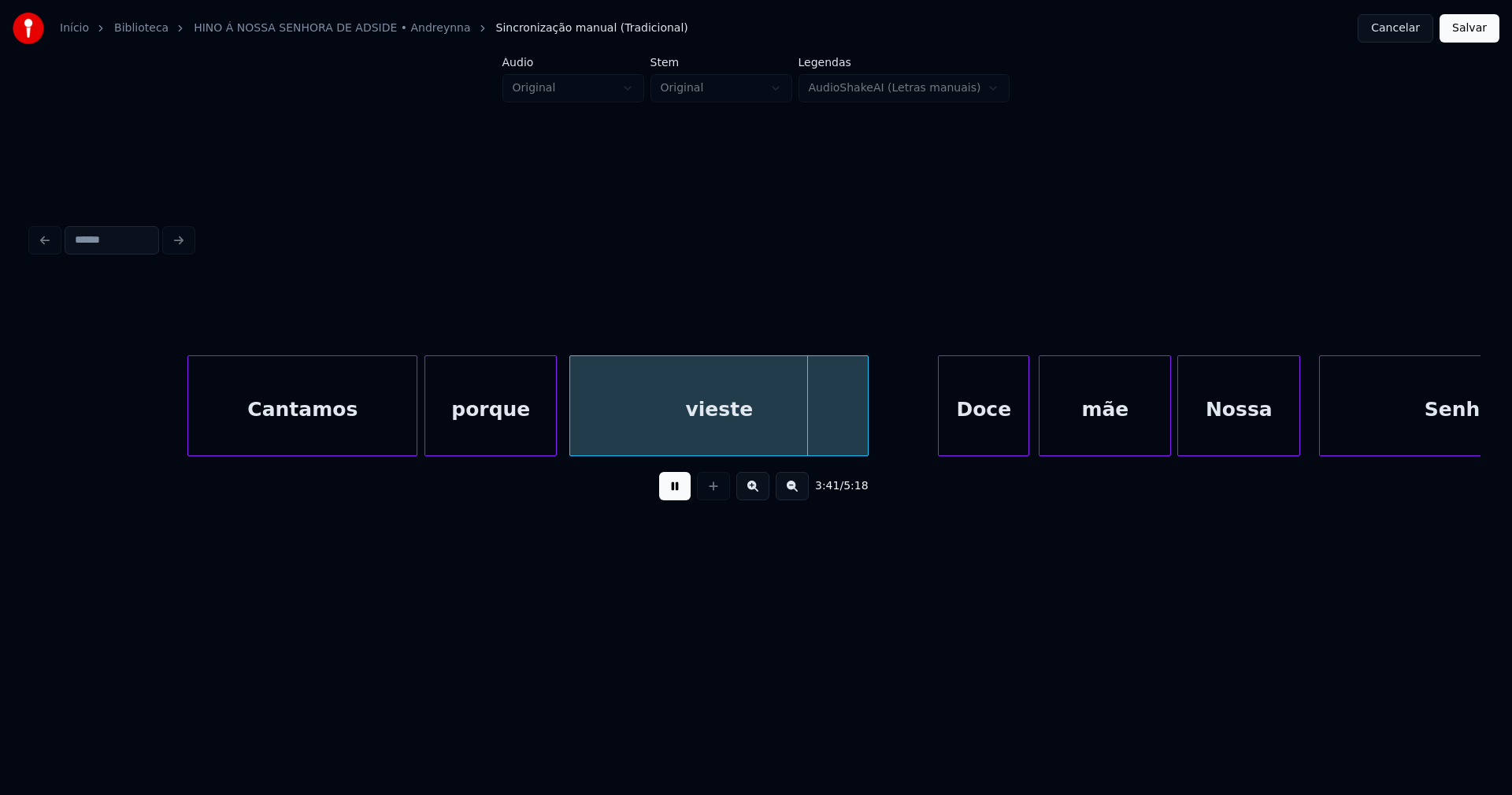
scroll to position [0, 34193]
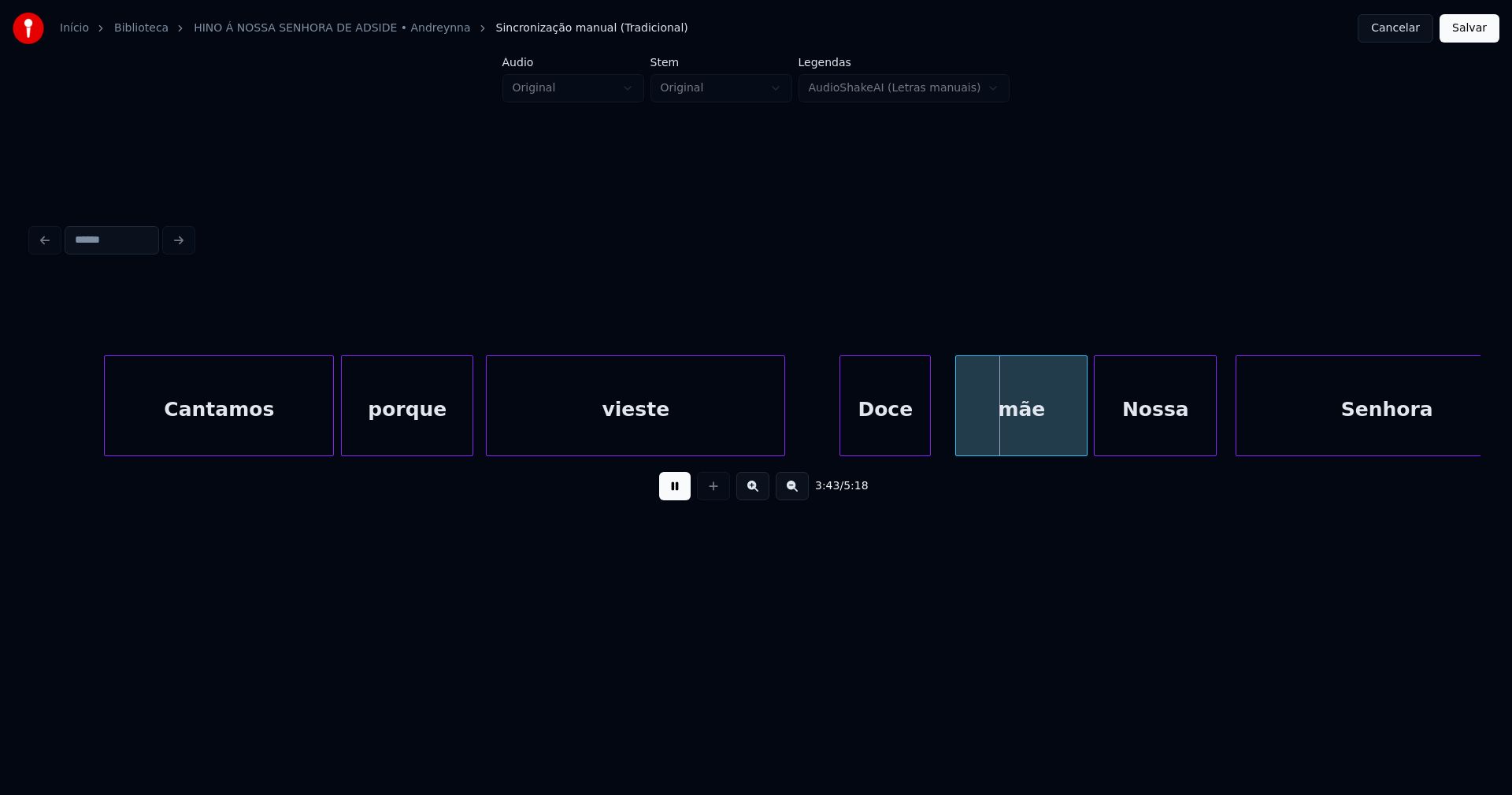
click at [903, 436] on div "Doce" at bounding box center [885, 409] width 90 height 107
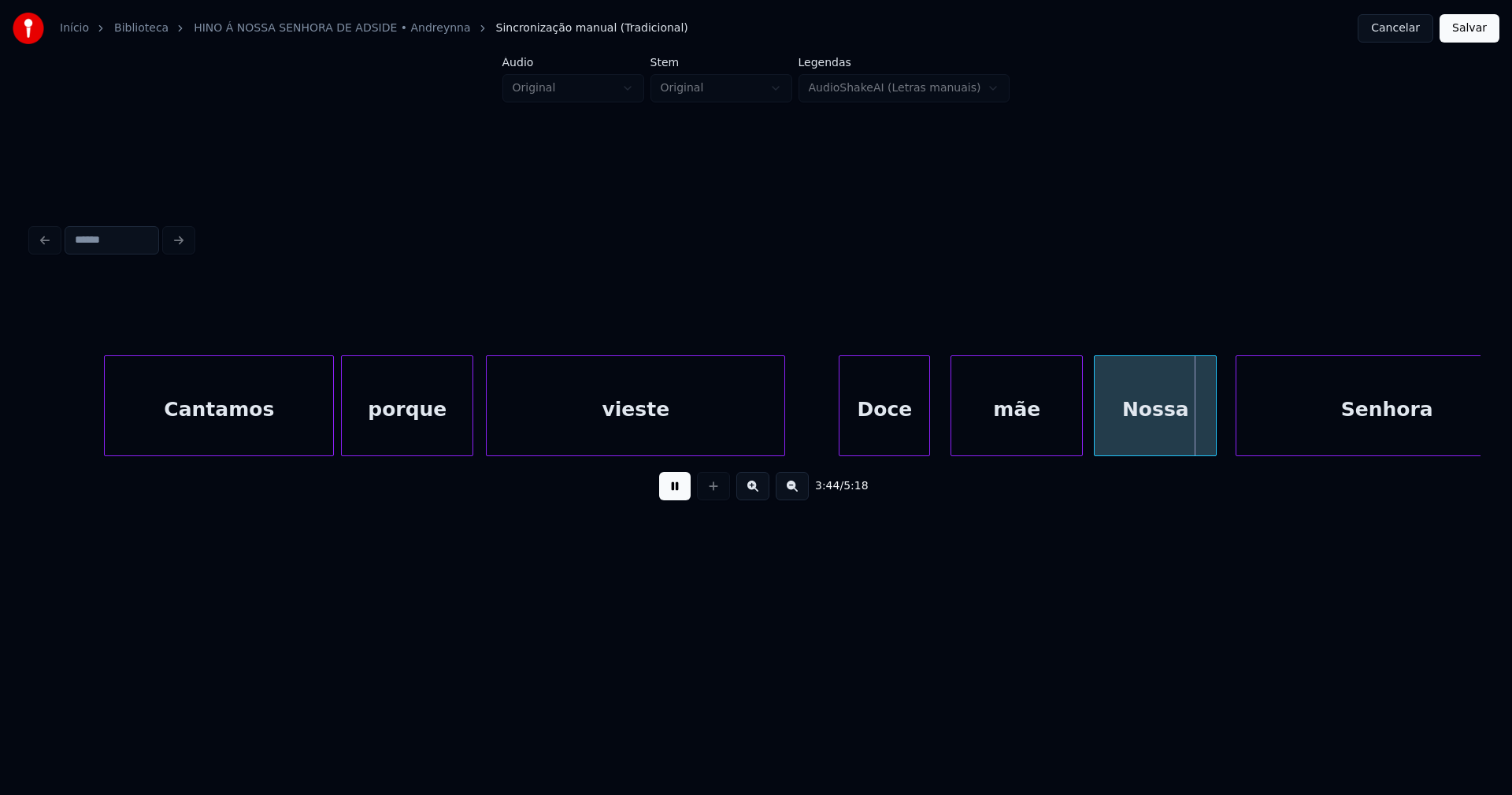
click at [1047, 434] on div "mãe" at bounding box center [1016, 409] width 130 height 107
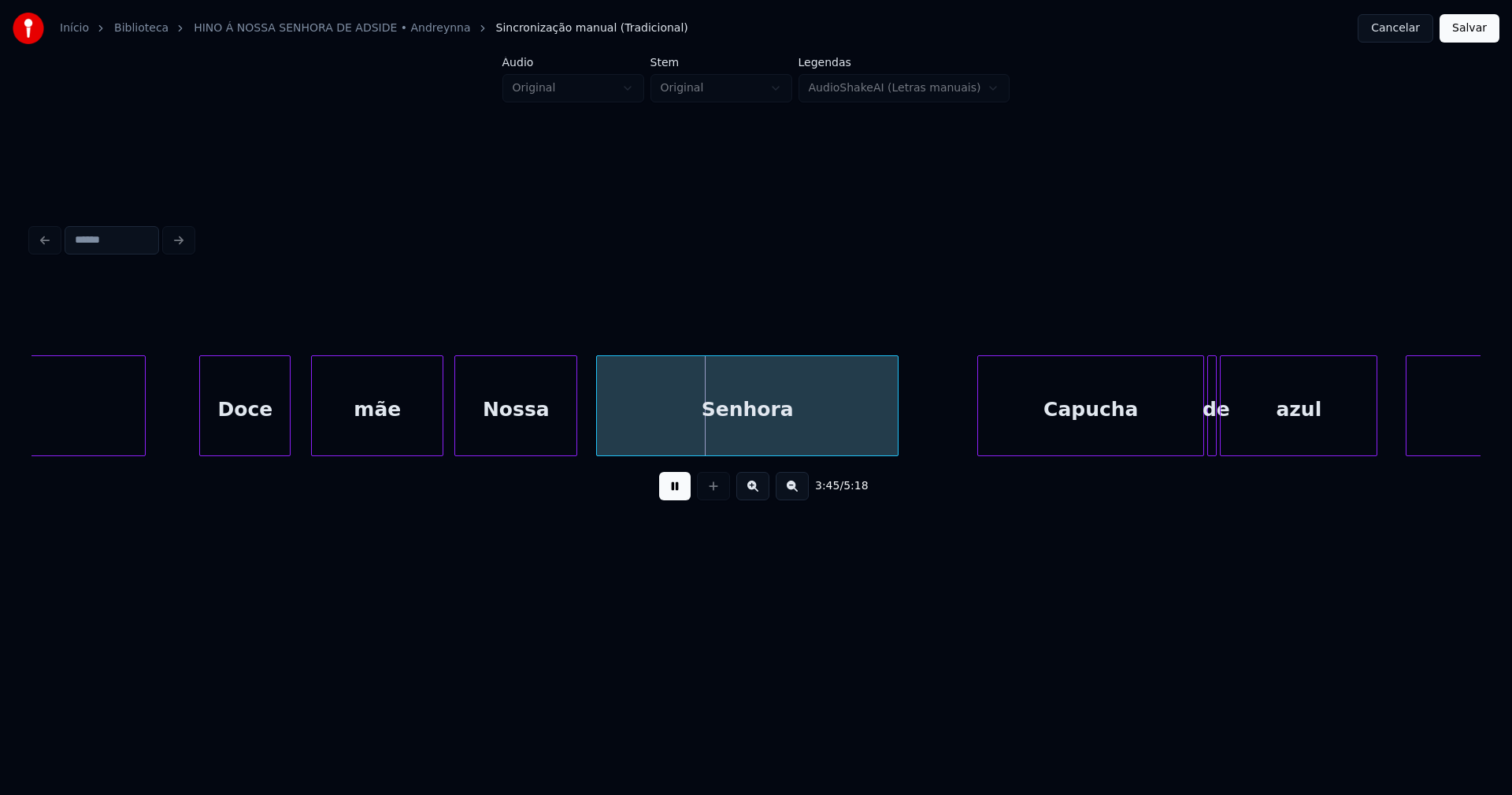
scroll to position [0, 34889]
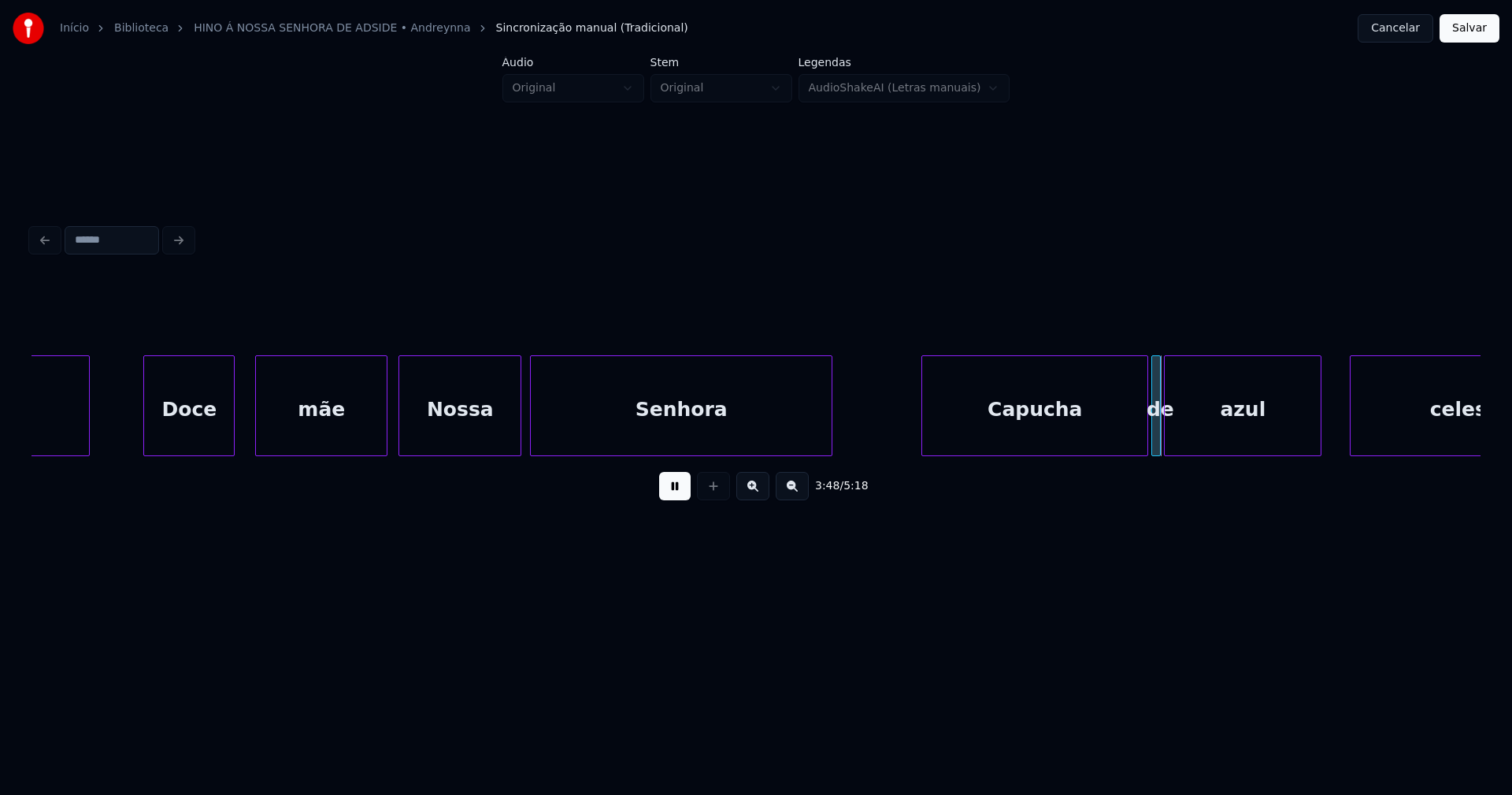
click at [714, 430] on div "Senhora" at bounding box center [681, 409] width 301 height 107
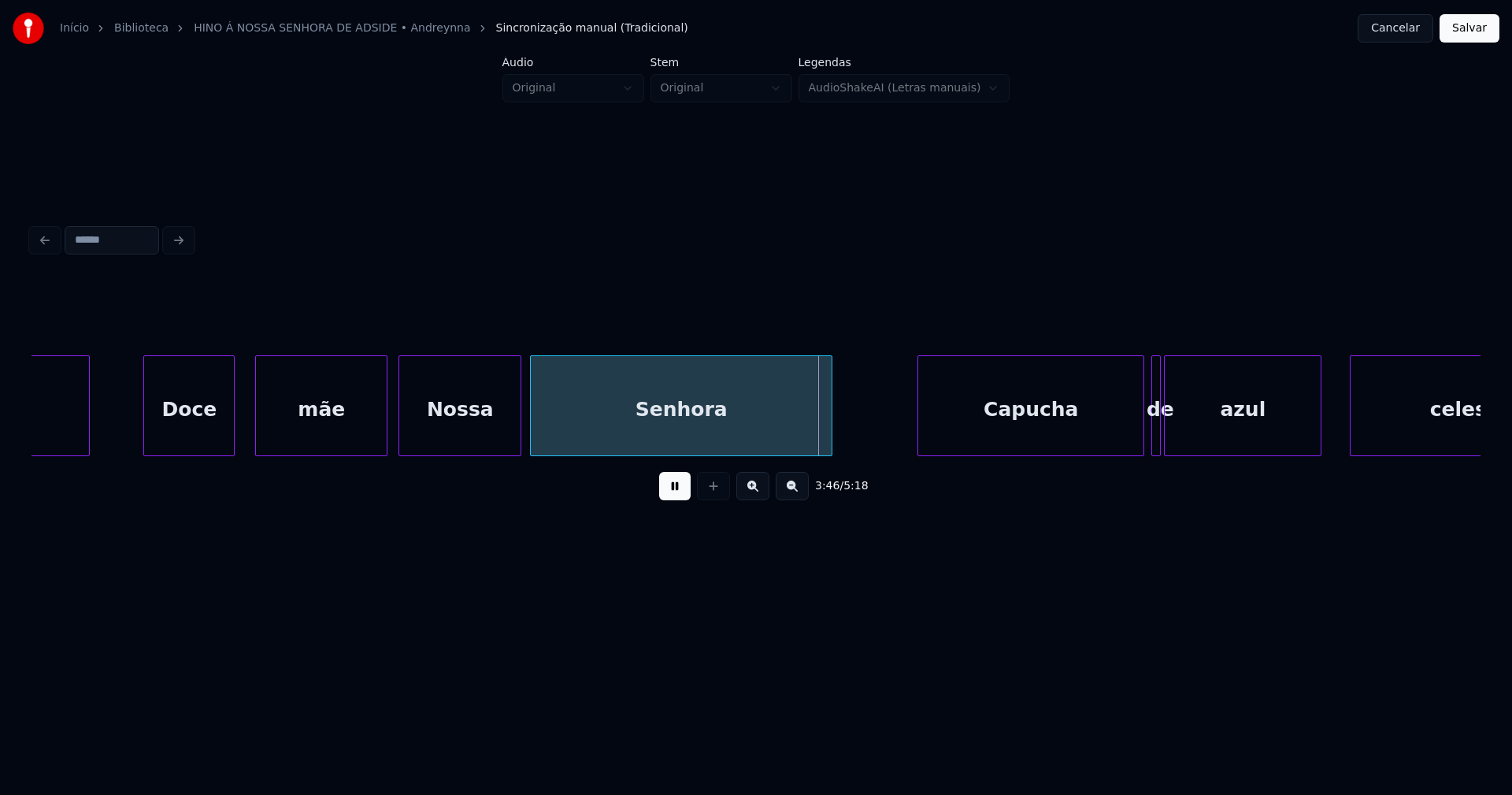
click at [1070, 436] on div "Capucha" at bounding box center [1031, 409] width 225 height 107
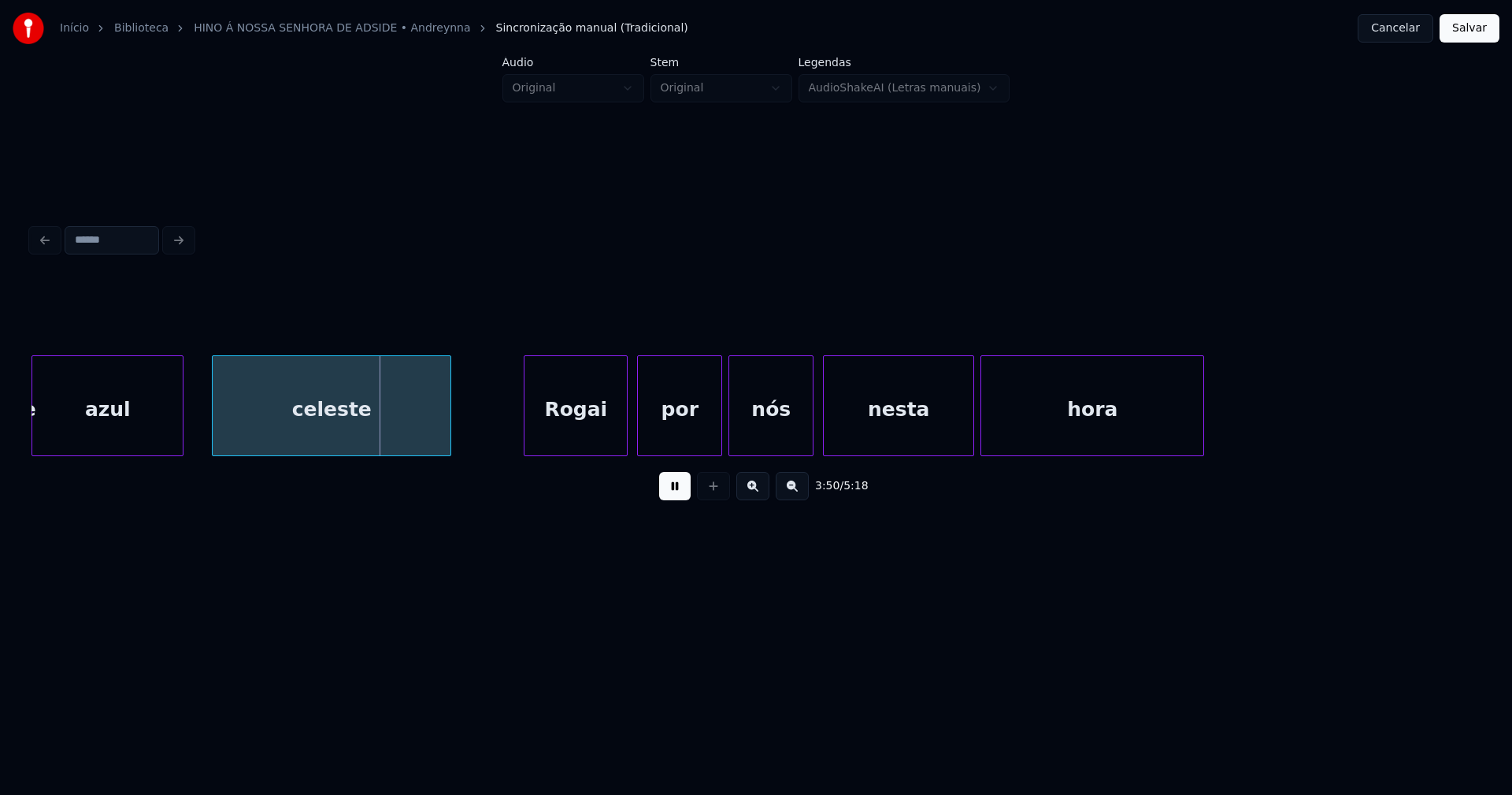
scroll to position [0, 35778]
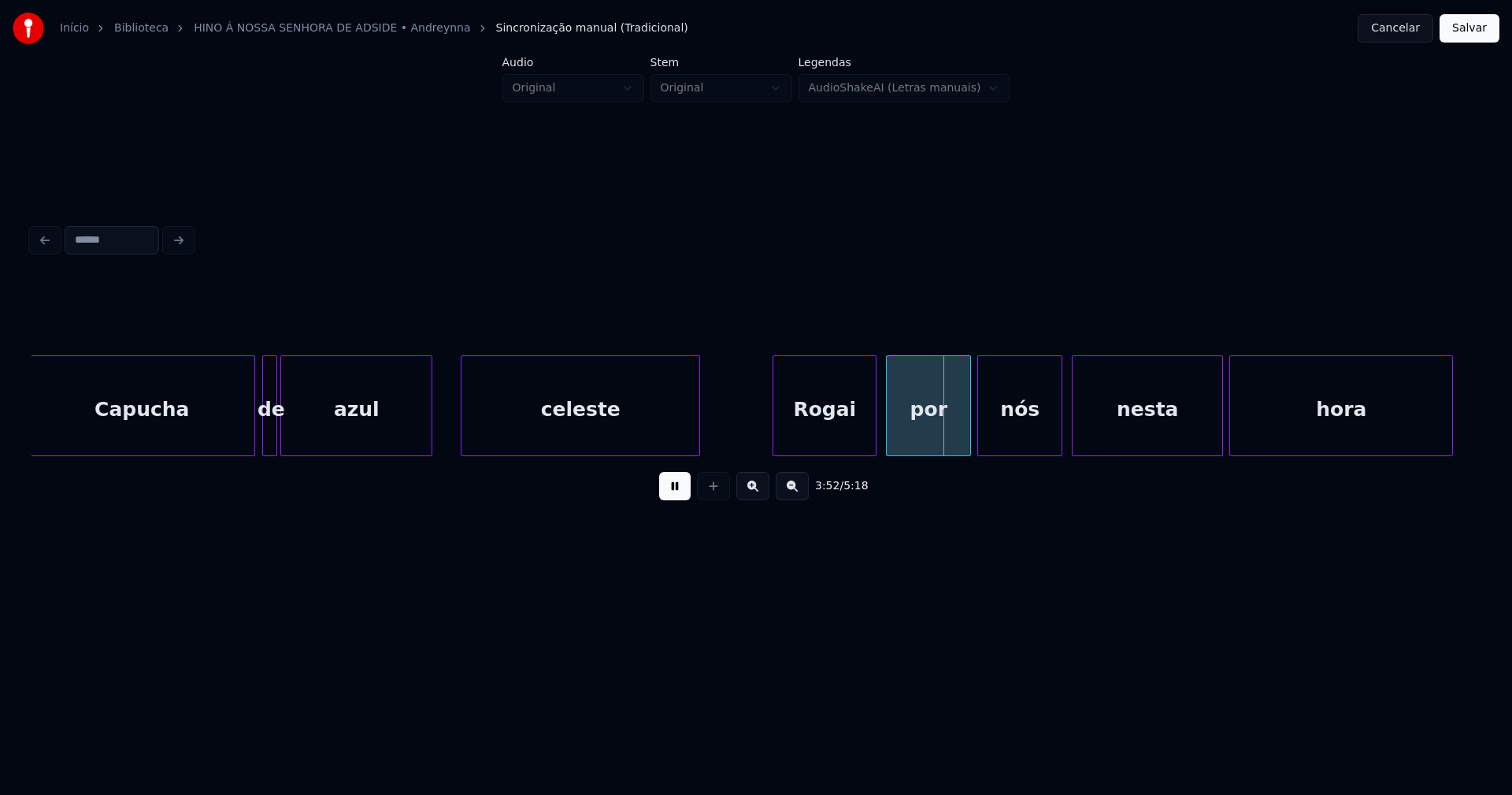
click at [273, 438] on div at bounding box center [273, 405] width 4 height 99
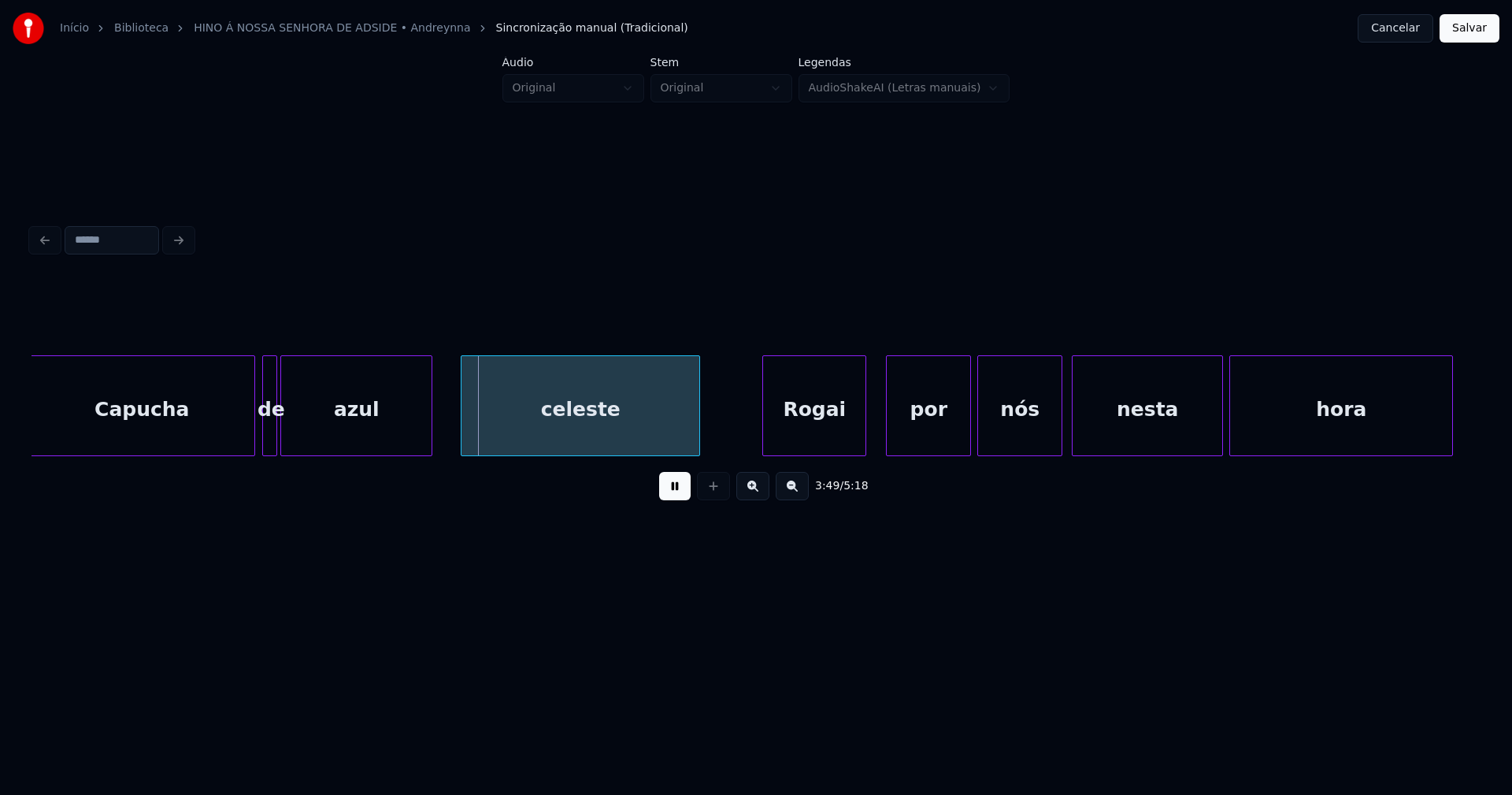
click at [802, 429] on div "Rogai" at bounding box center [814, 409] width 102 height 107
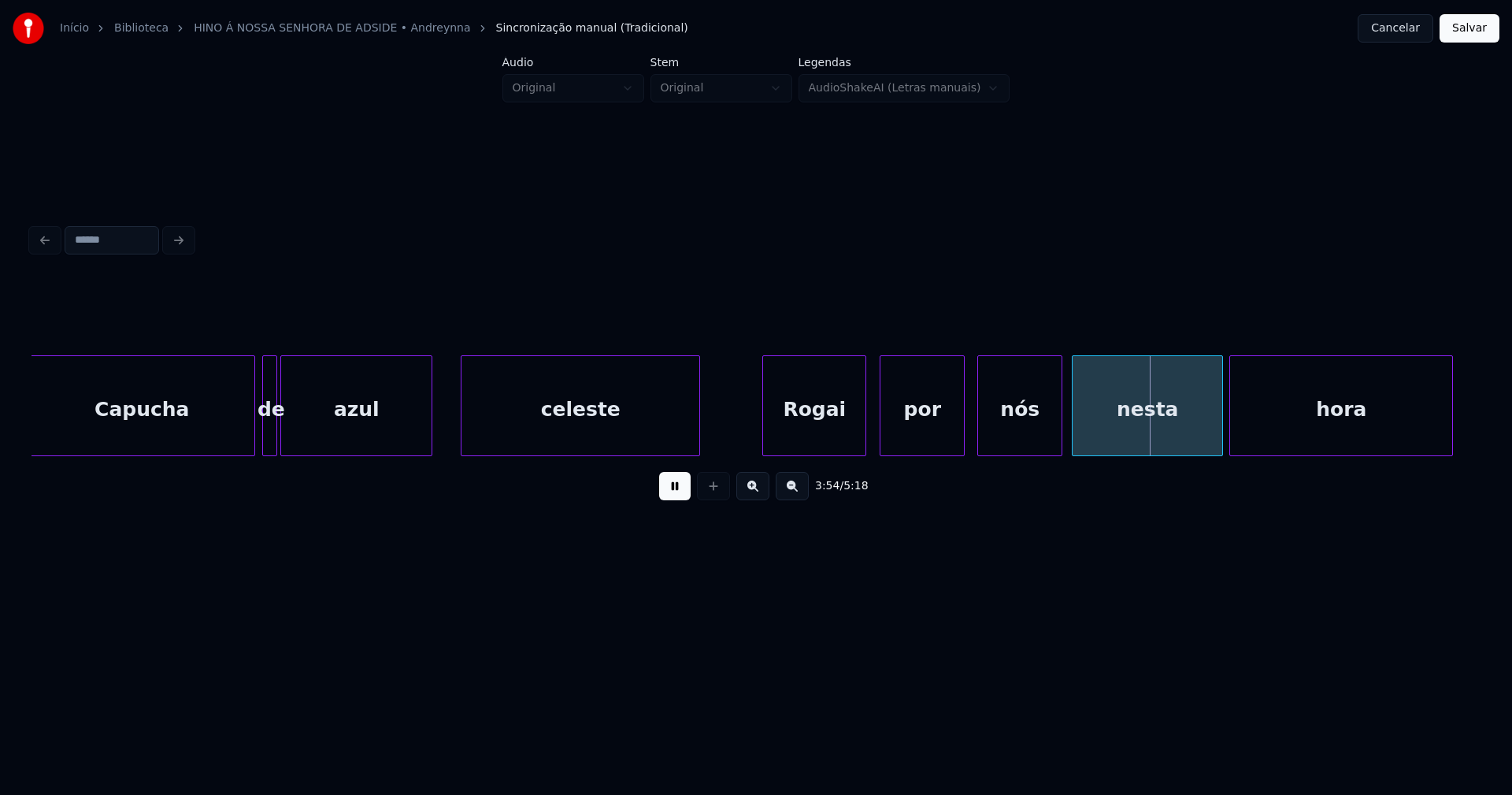
click at [943, 437] on div "por" at bounding box center [922, 409] width 83 height 107
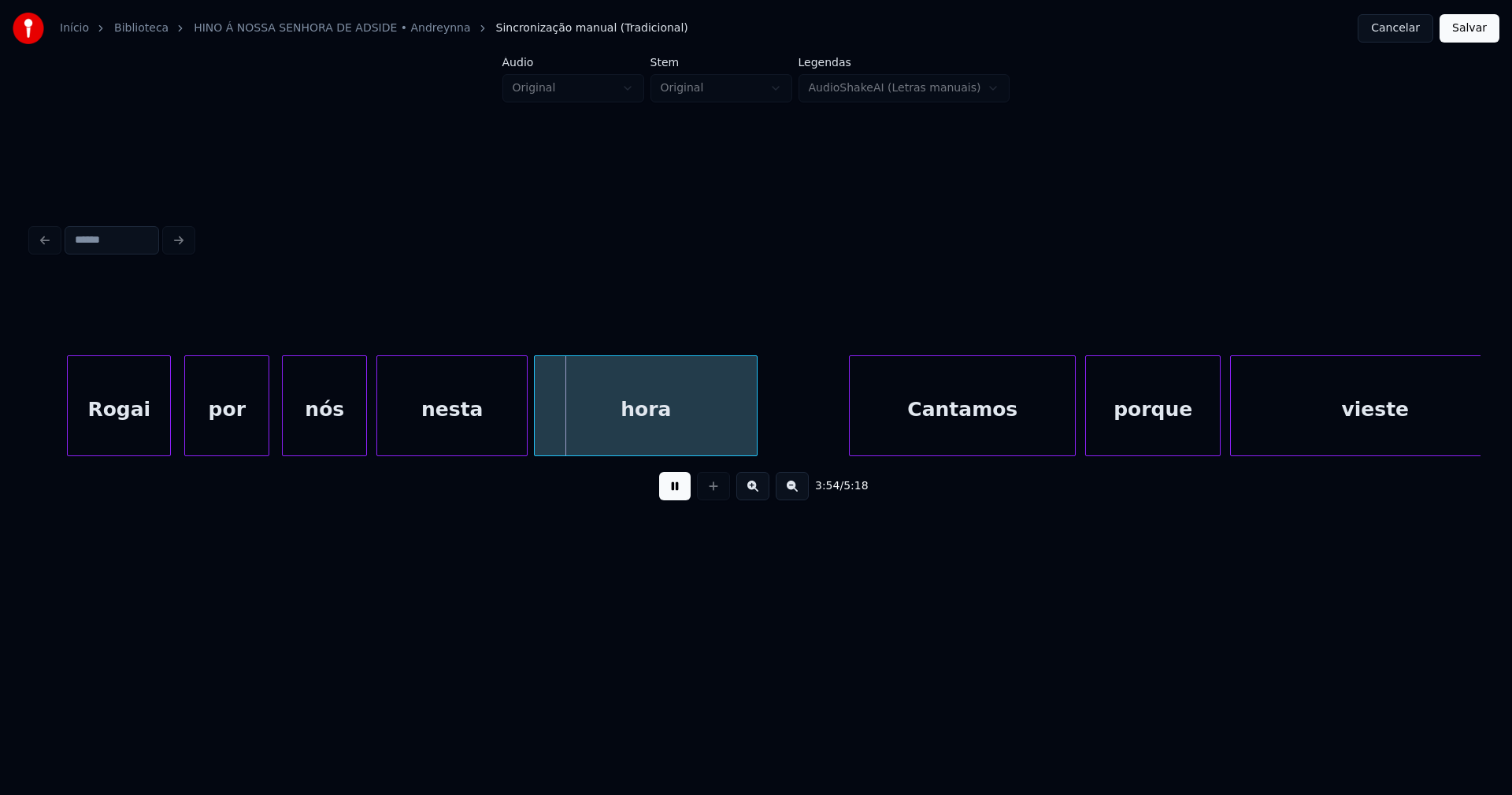
scroll to position [0, 36501]
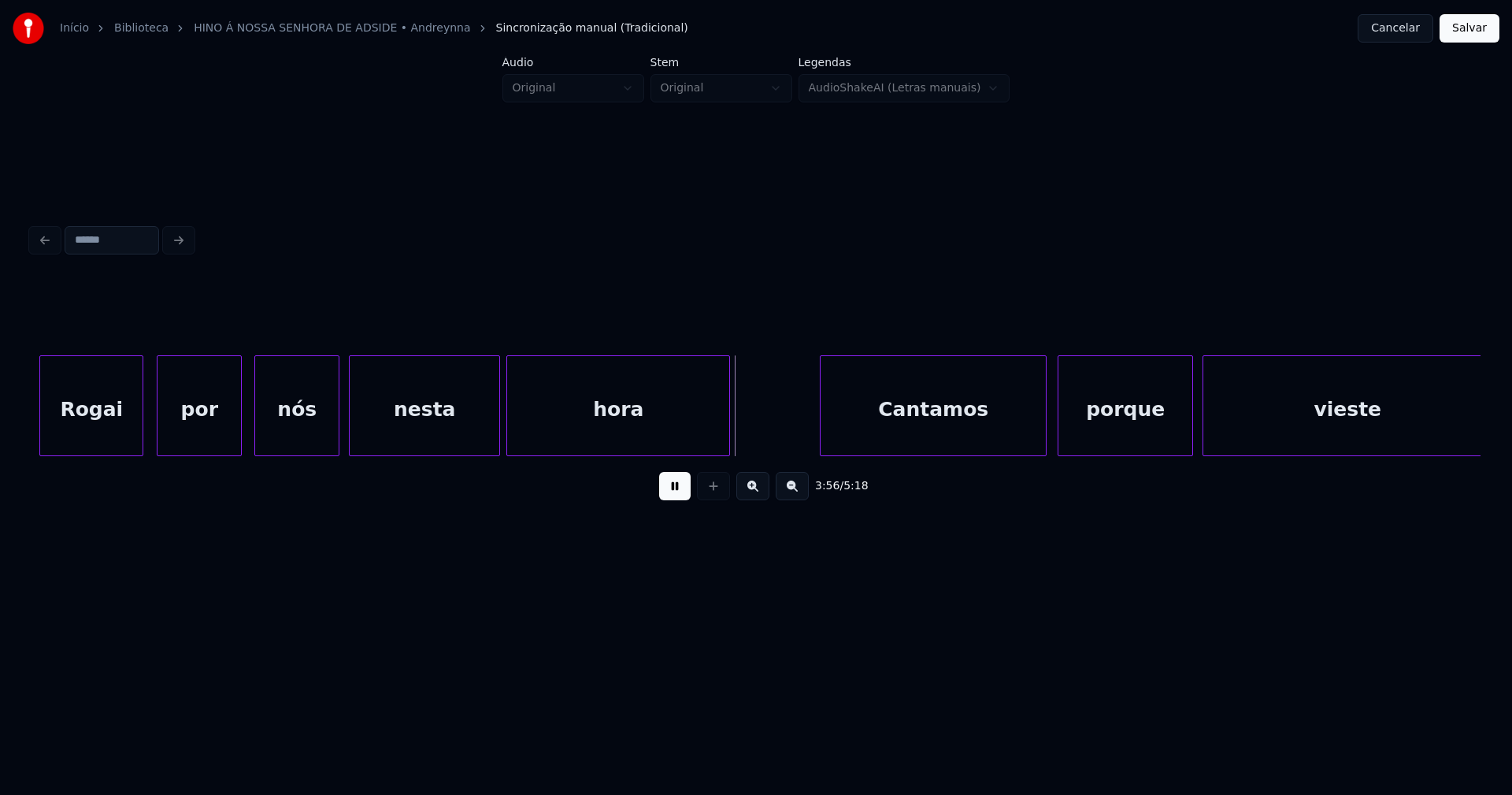
click at [992, 432] on div "Cantamos" at bounding box center [933, 409] width 225 height 107
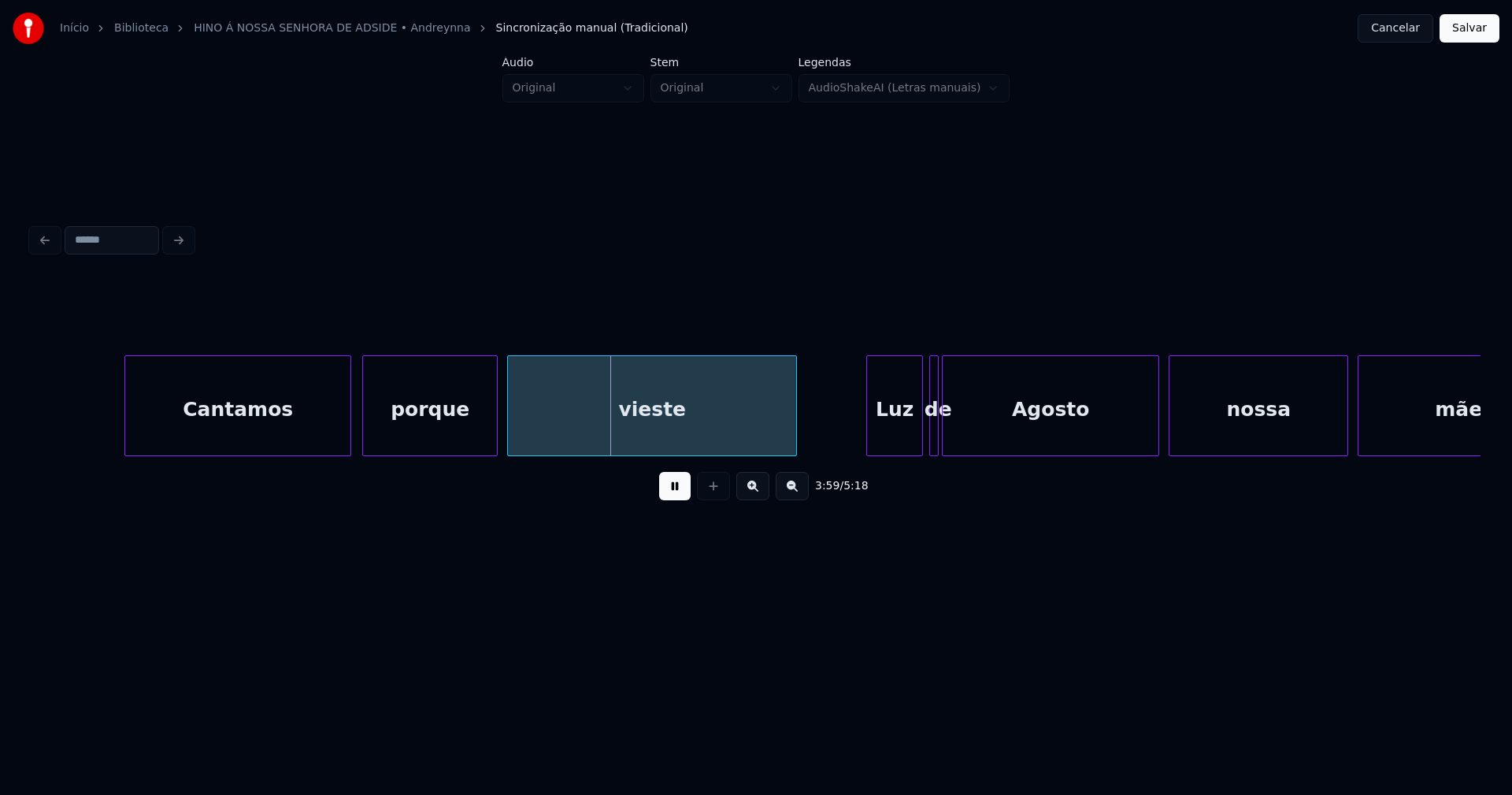
scroll to position [0, 37279]
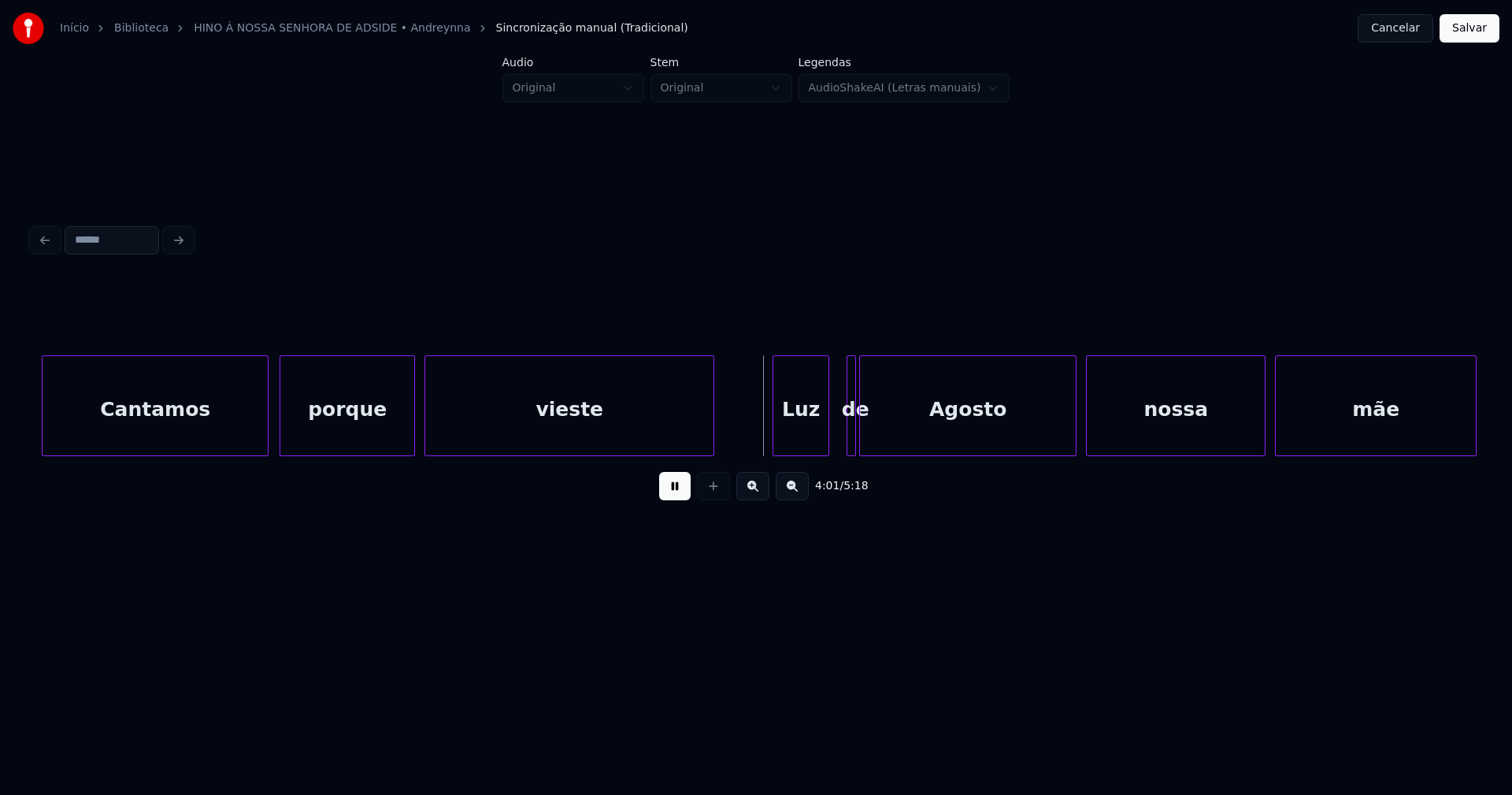
click at [802, 445] on div "Luz" at bounding box center [801, 409] width 55 height 107
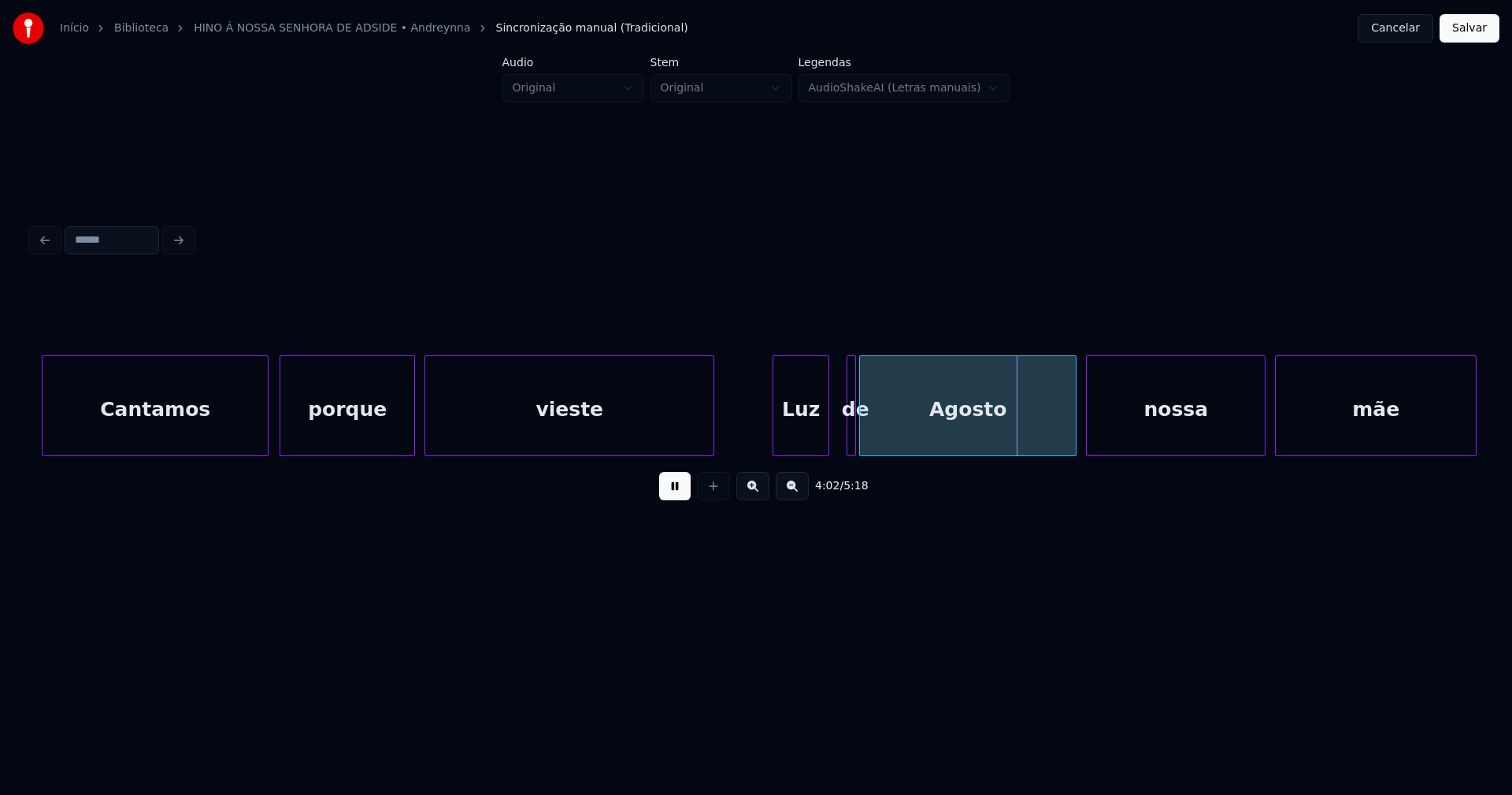
drag, startPoint x: 682, startPoint y: 489, endPoint x: 920, endPoint y: 451, distance: 241.0
click at [682, 489] on button at bounding box center [675, 486] width 32 height 28
click at [885, 439] on div at bounding box center [883, 405] width 4 height 99
click at [875, 443] on div at bounding box center [872, 405] width 4 height 99
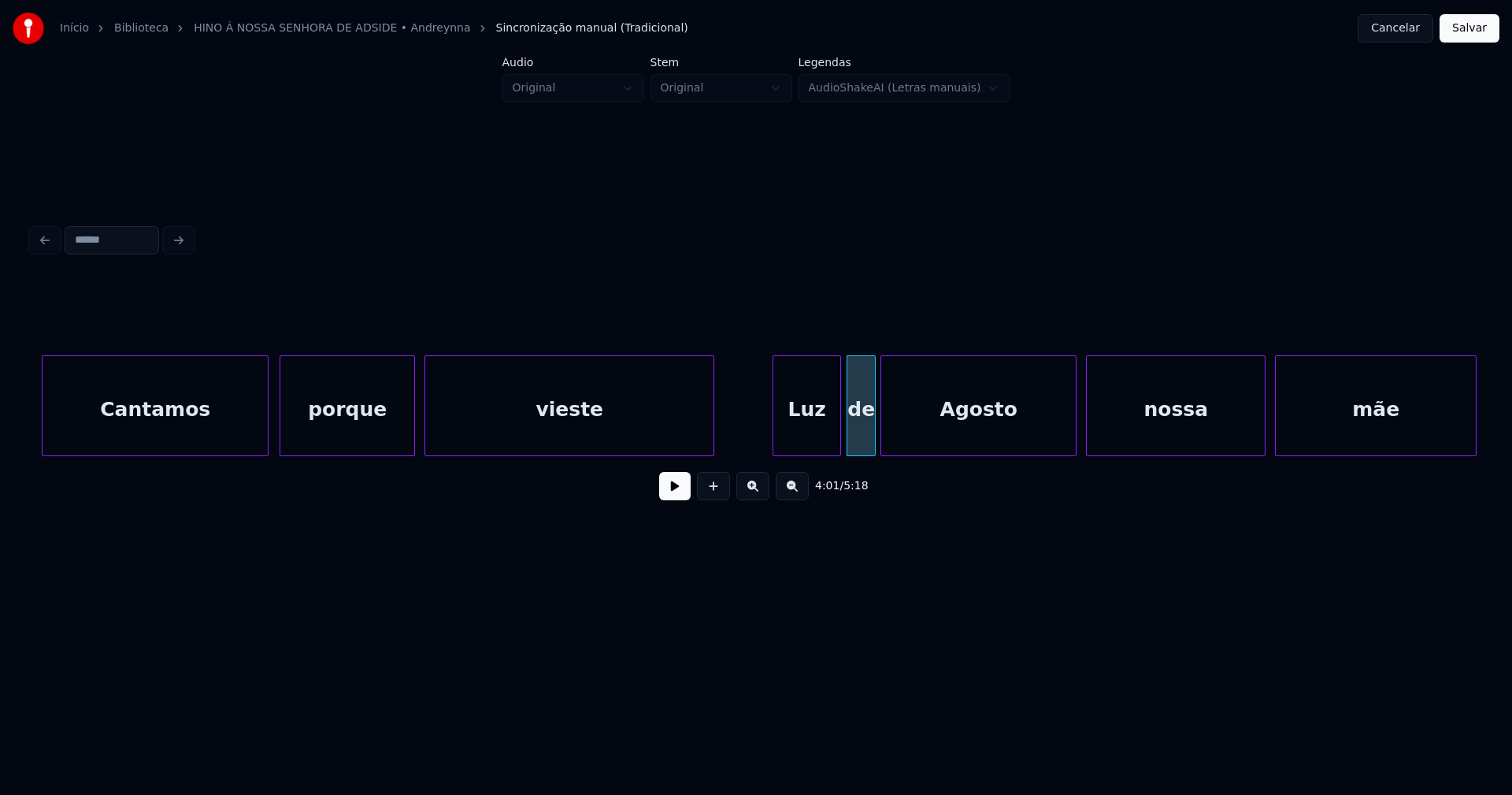
click at [840, 437] on div at bounding box center [838, 405] width 4 height 99
drag, startPoint x: 670, startPoint y: 491, endPoint x: 888, endPoint y: 475, distance: 218.6
click at [671, 491] on button at bounding box center [675, 486] width 32 height 28
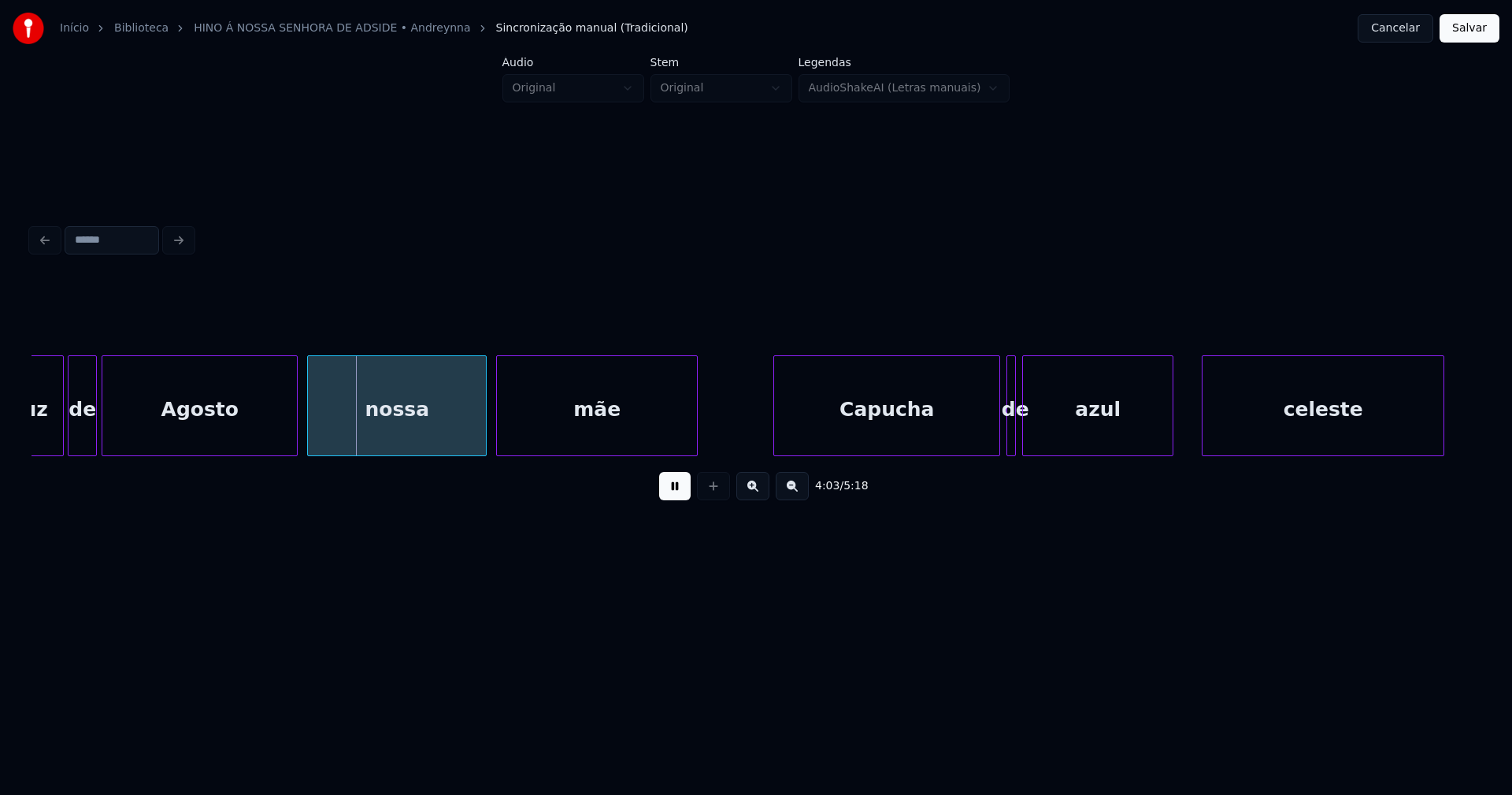
scroll to position [0, 38168]
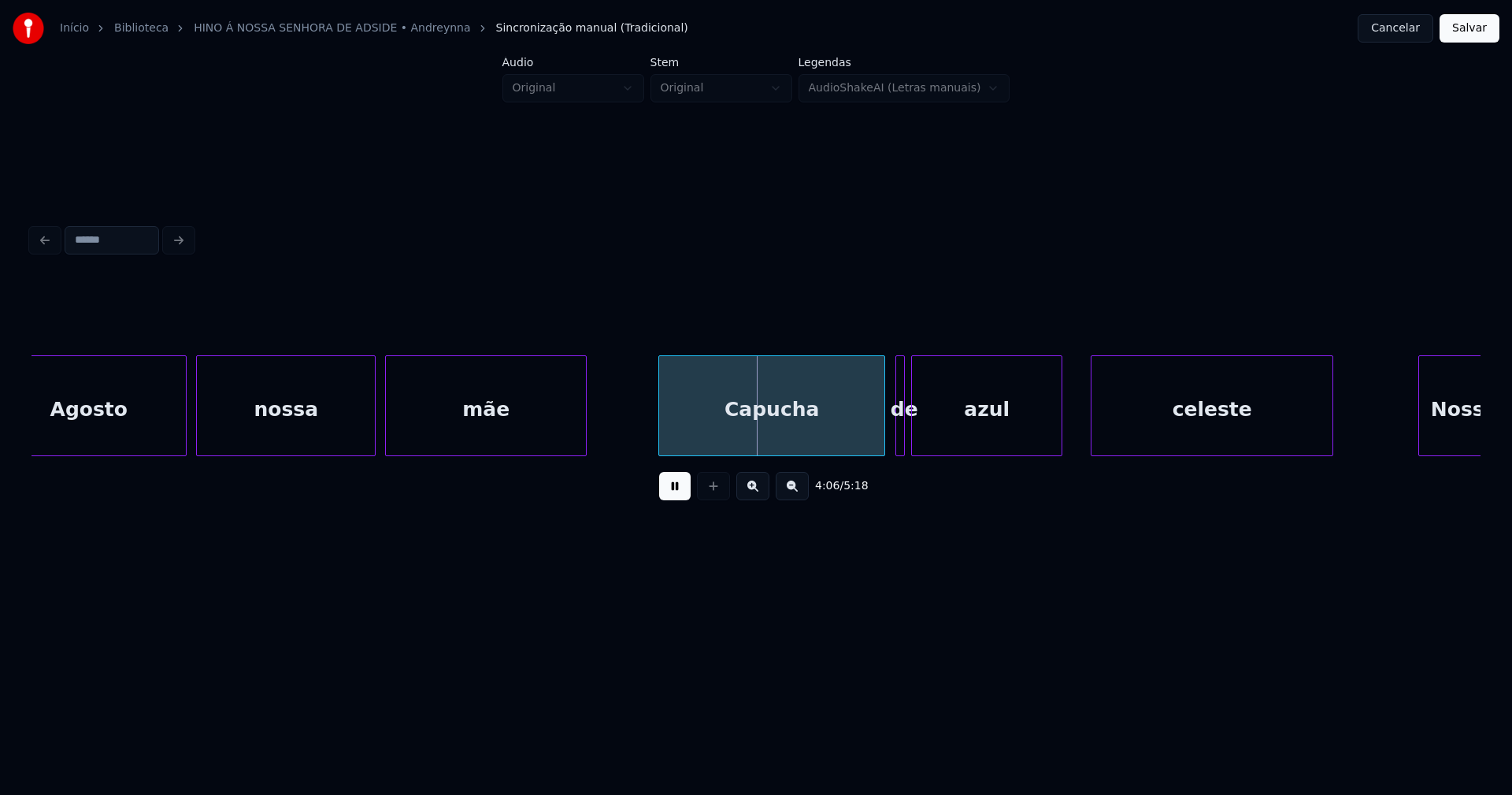
click at [765, 437] on div "Capucha" at bounding box center [772, 409] width 225 height 107
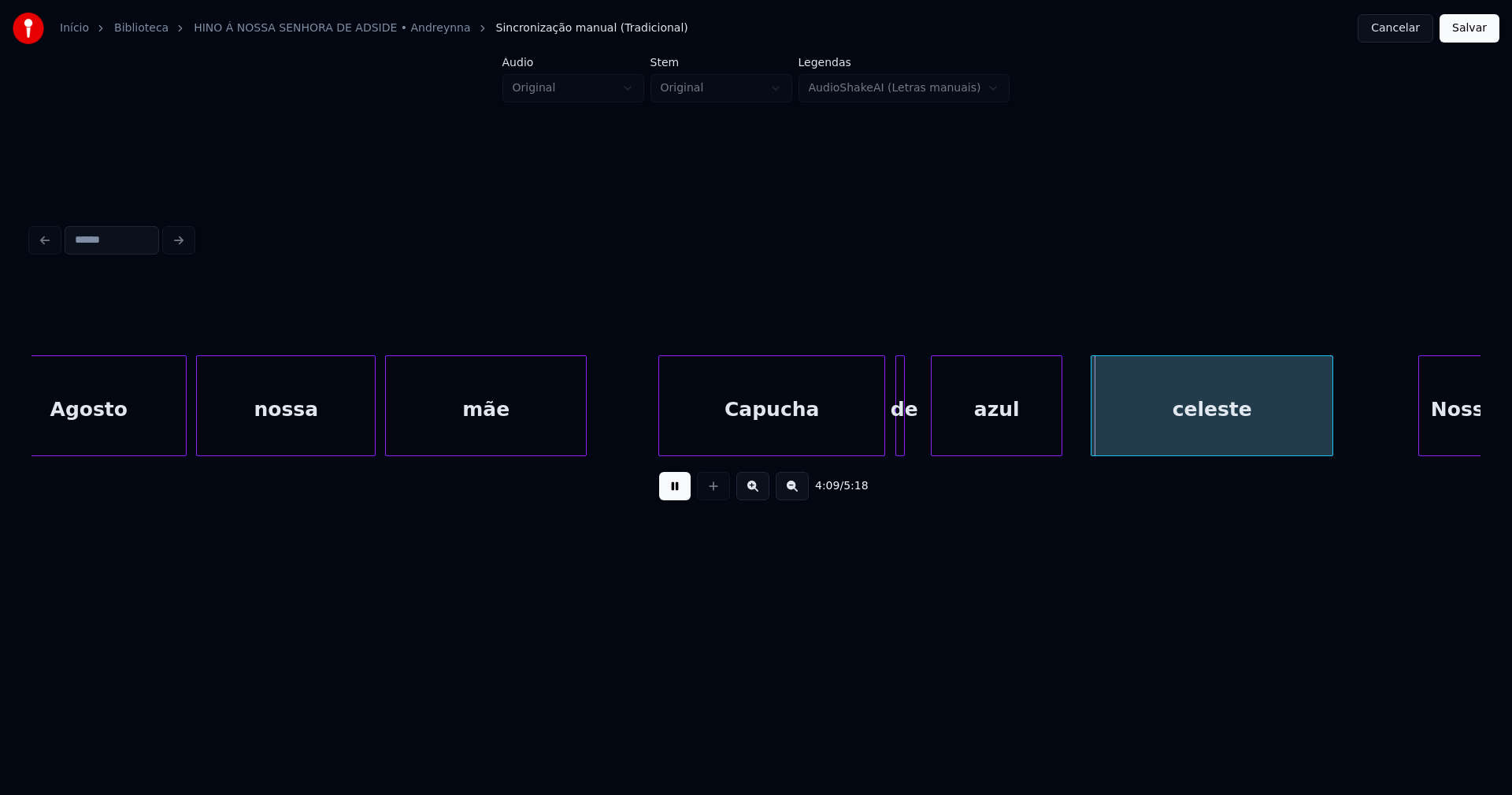
click at [932, 454] on div "Agosto nossa mãe Capucha de azul celeste Nossa" at bounding box center [756, 405] width 1449 height 101
click at [926, 453] on div "Agosto nossa mãe Capucha de azul celeste Nossa" at bounding box center [756, 405] width 1449 height 101
click at [899, 436] on div at bounding box center [895, 405] width 4 height 99
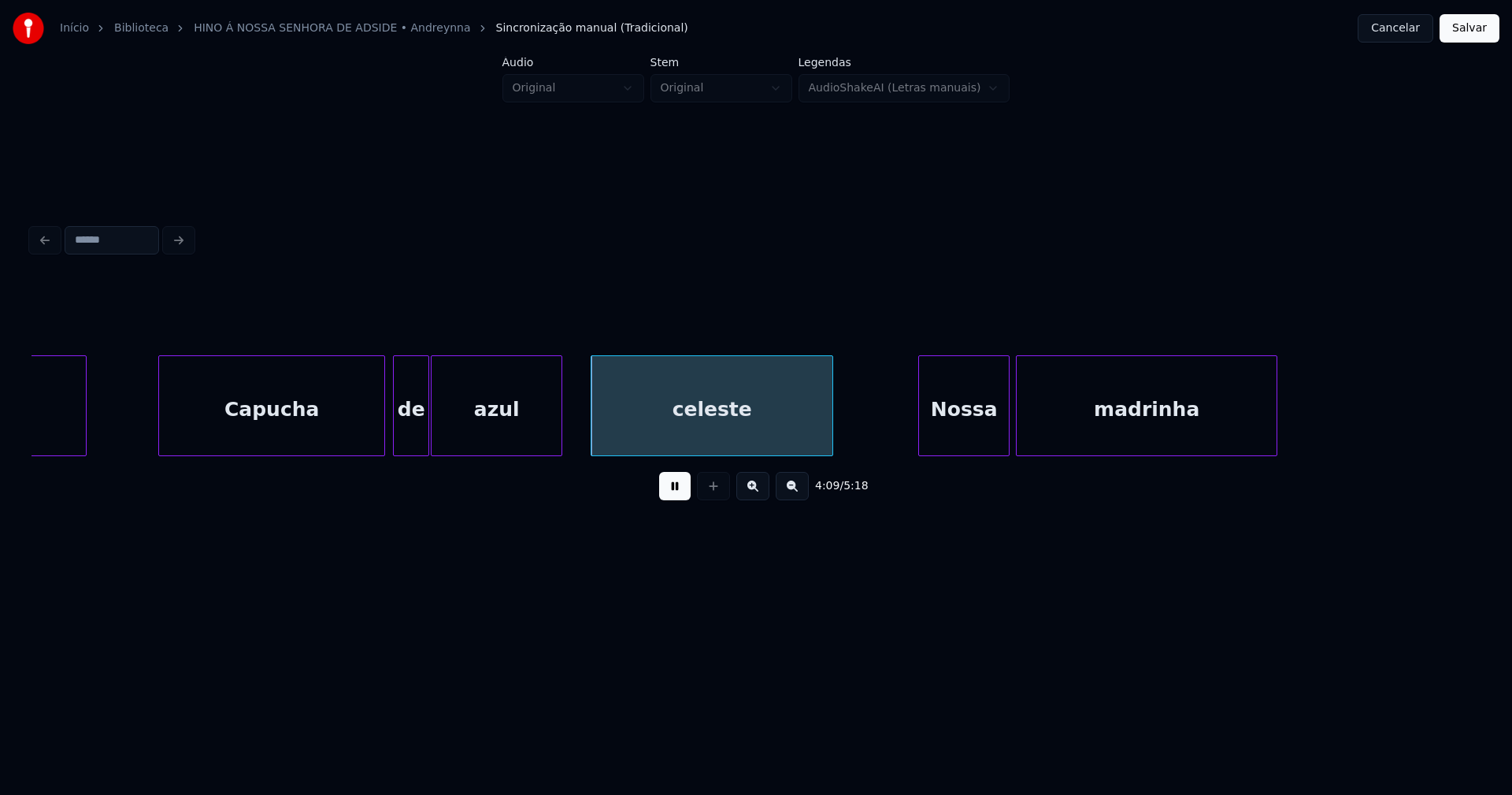
scroll to position [0, 39002]
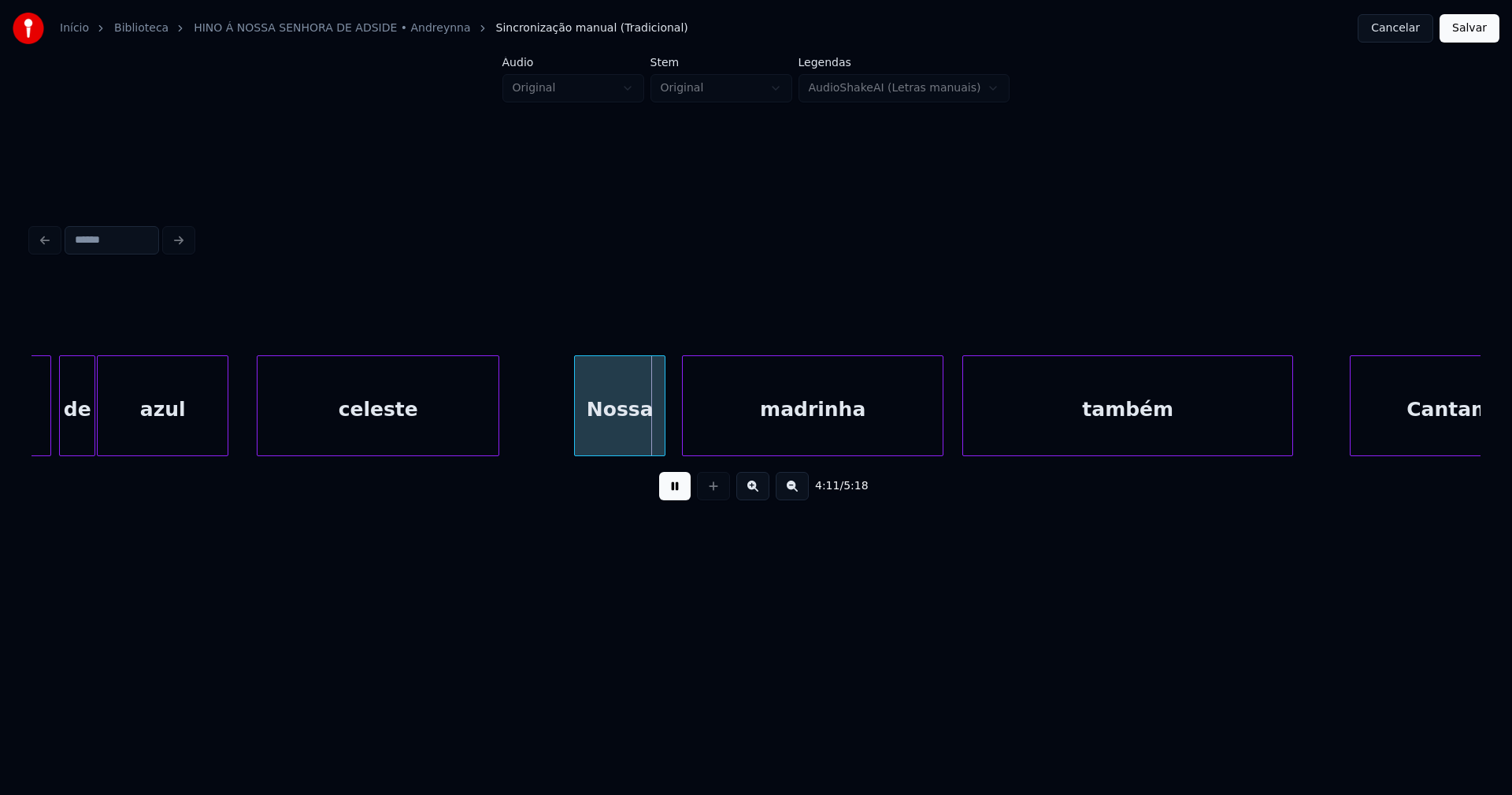
click at [613, 437] on div "Nossa" at bounding box center [619, 409] width 90 height 107
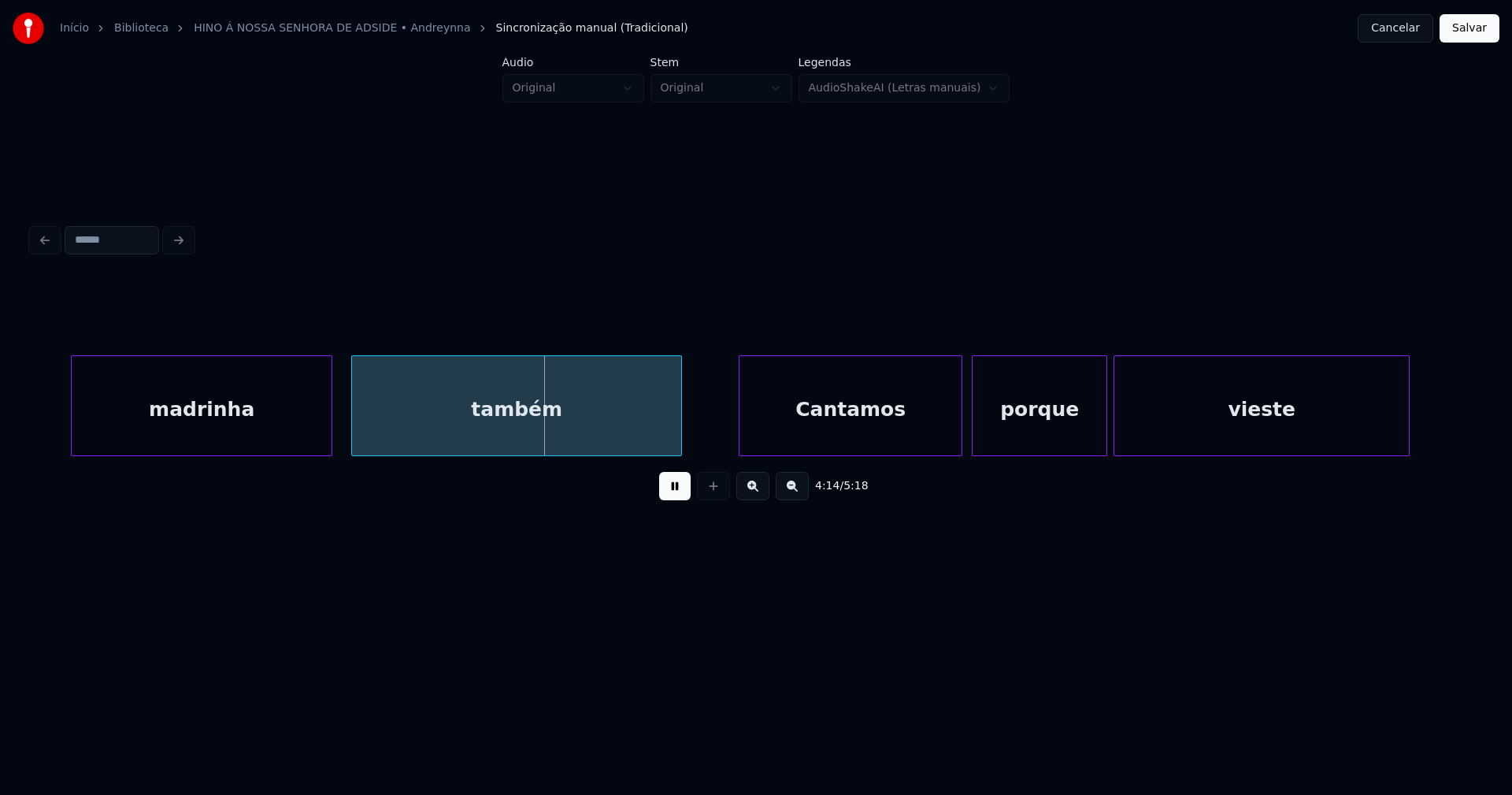
scroll to position [0, 39670]
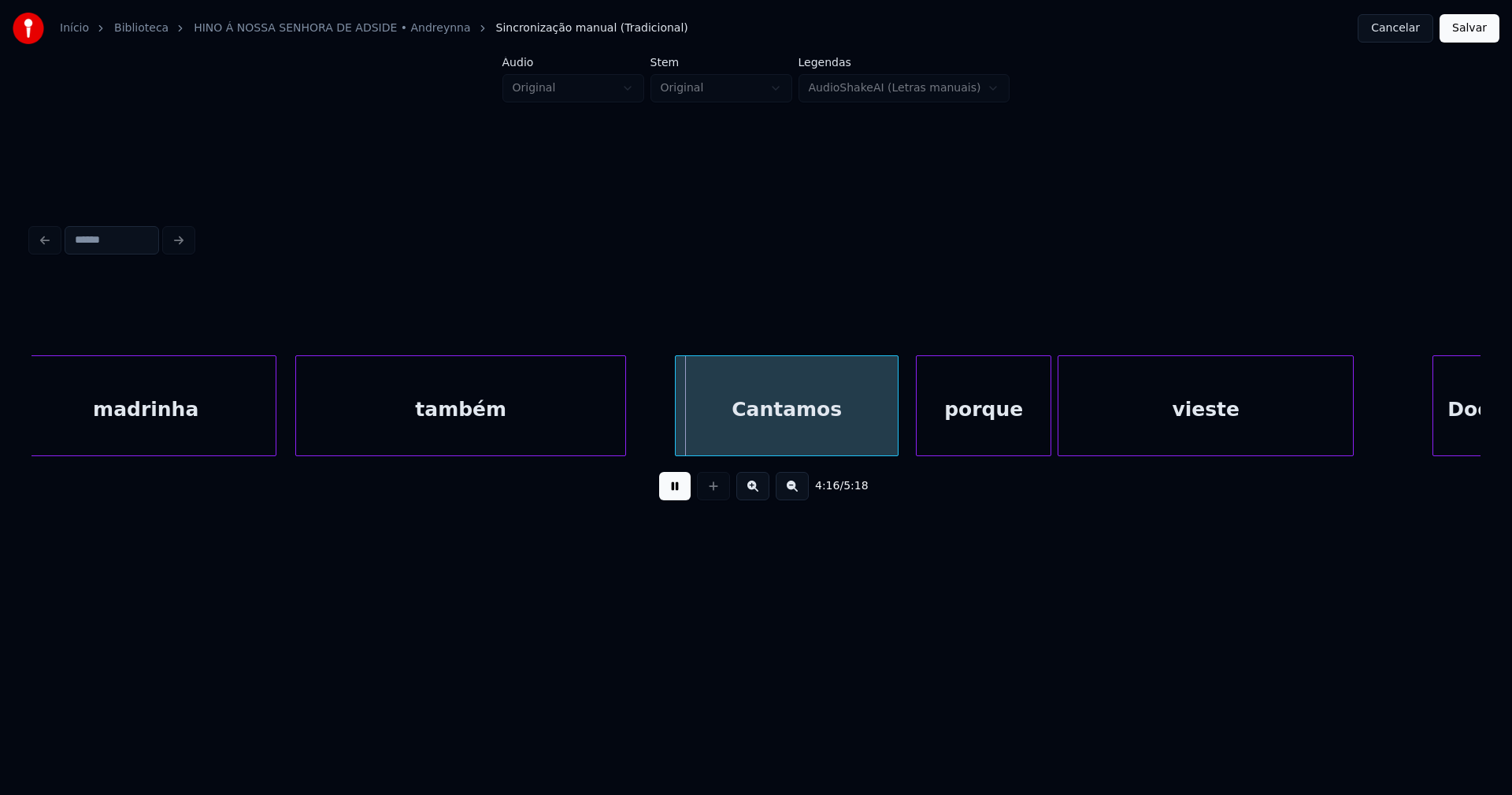
click at [786, 428] on div "Cantamos" at bounding box center [787, 409] width 222 height 107
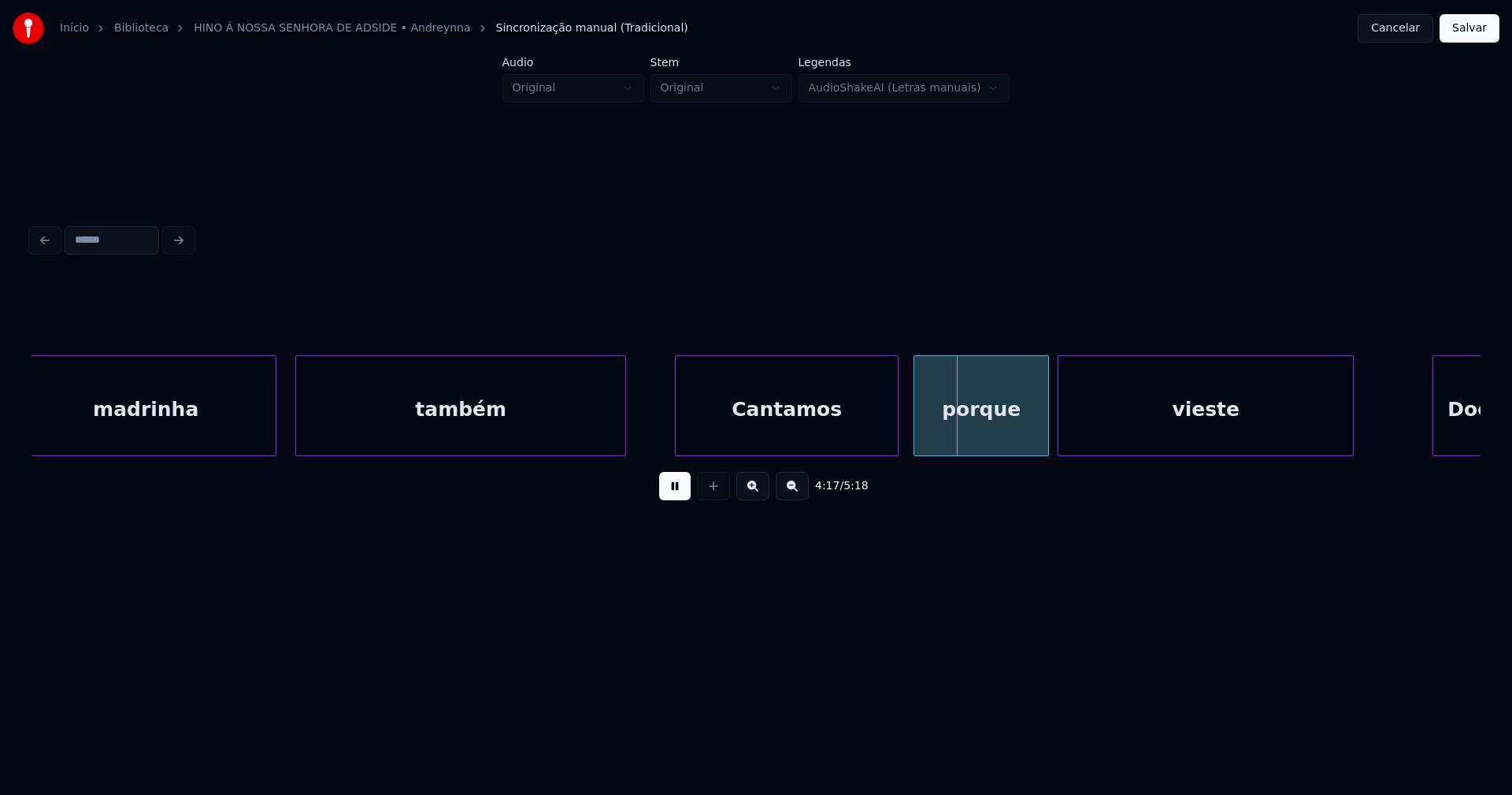
click at [973, 437] on div "porque" at bounding box center [980, 409] width 134 height 107
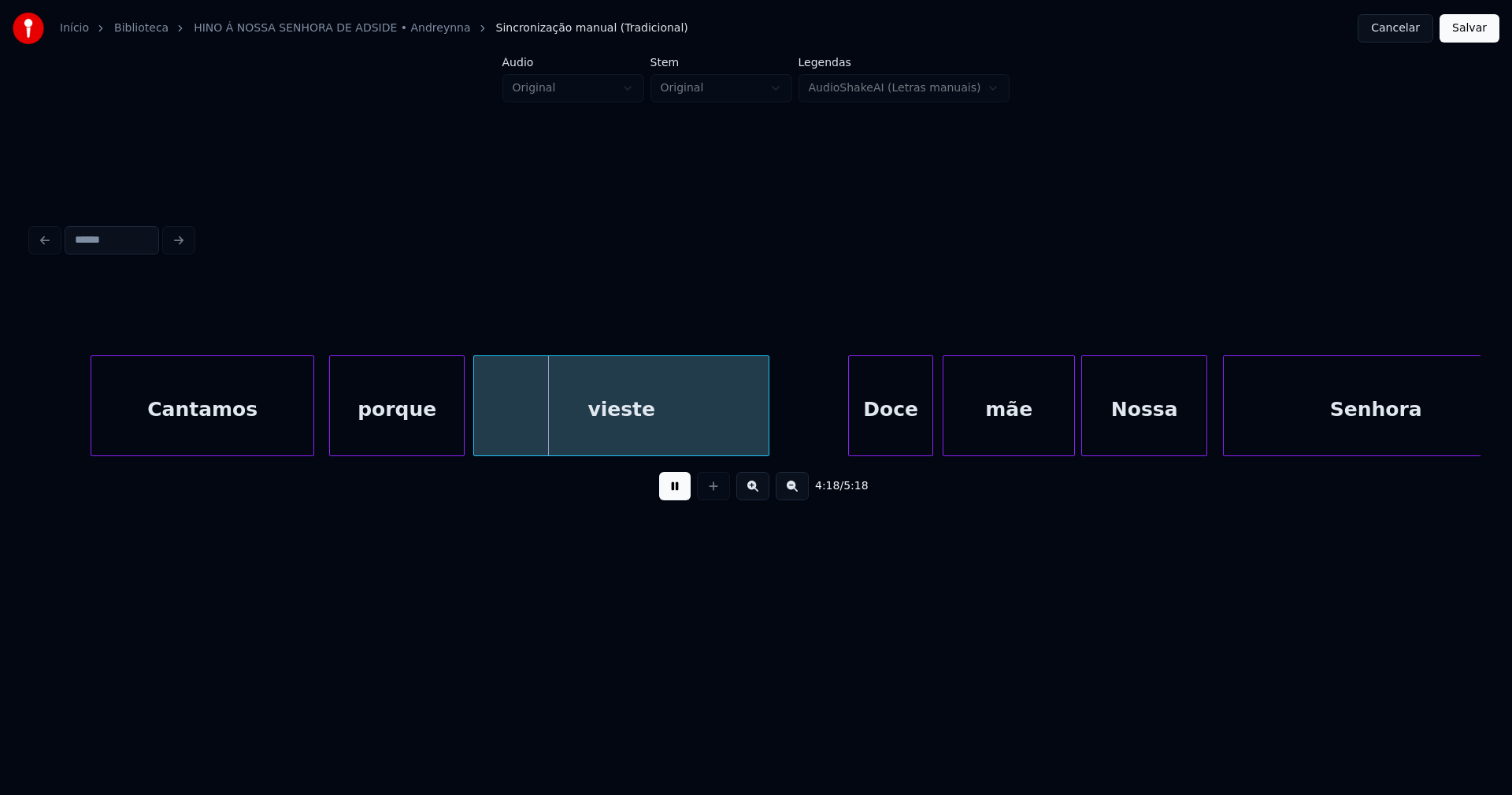
scroll to position [0, 40420]
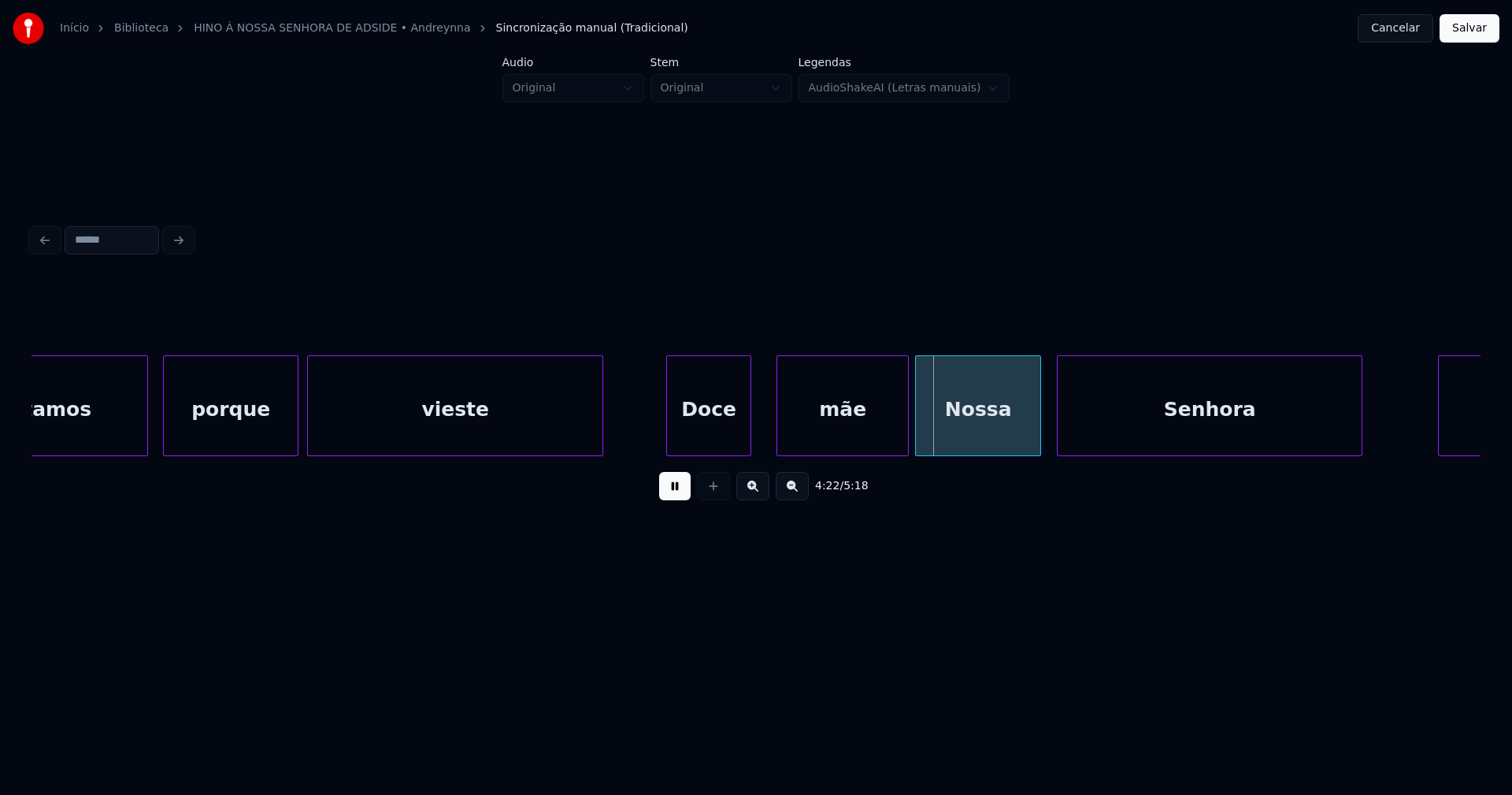
click at [707, 437] on div "Doce" at bounding box center [709, 409] width 83 height 107
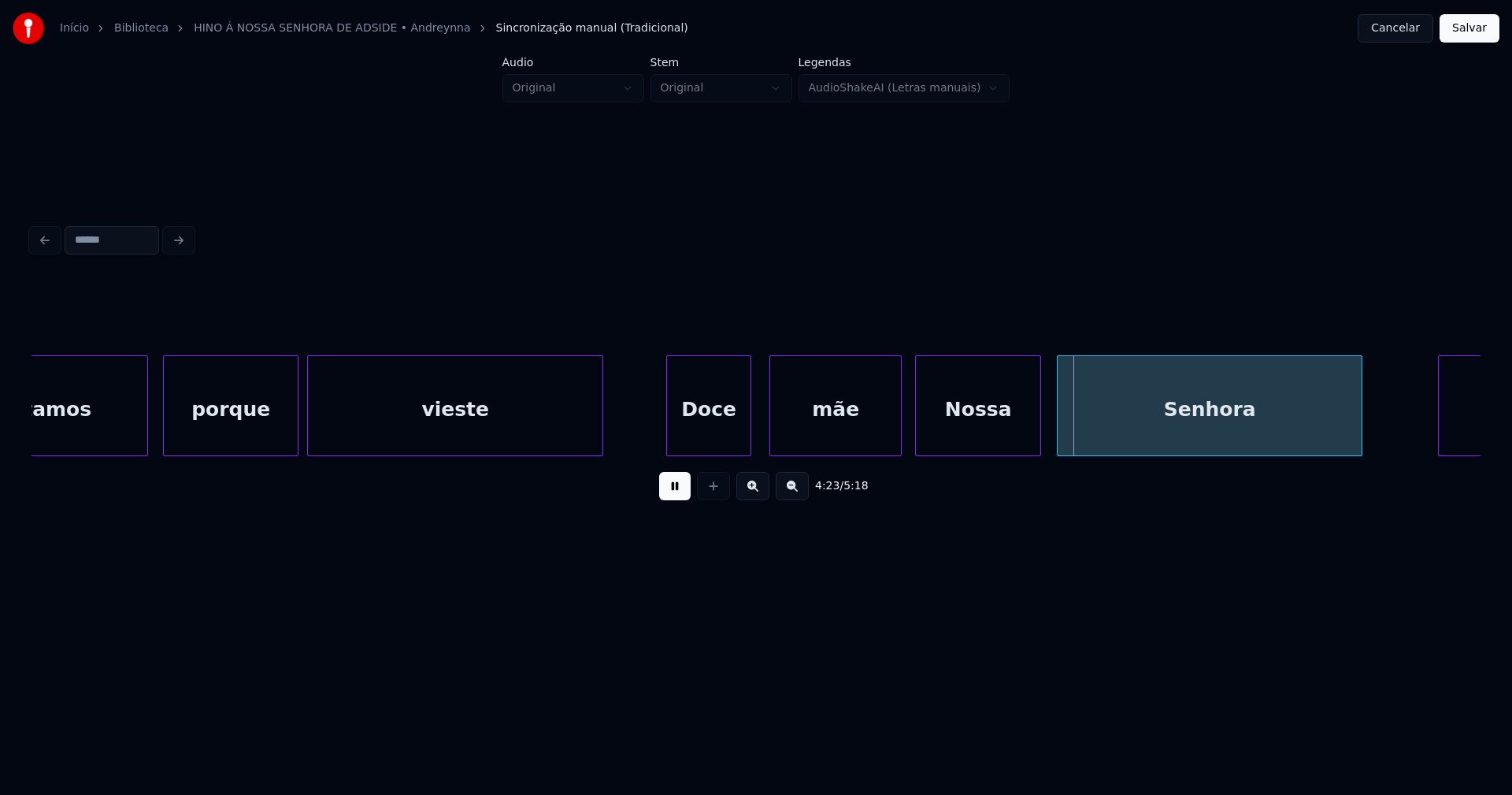
click at [825, 440] on div "mãe" at bounding box center [835, 409] width 130 height 107
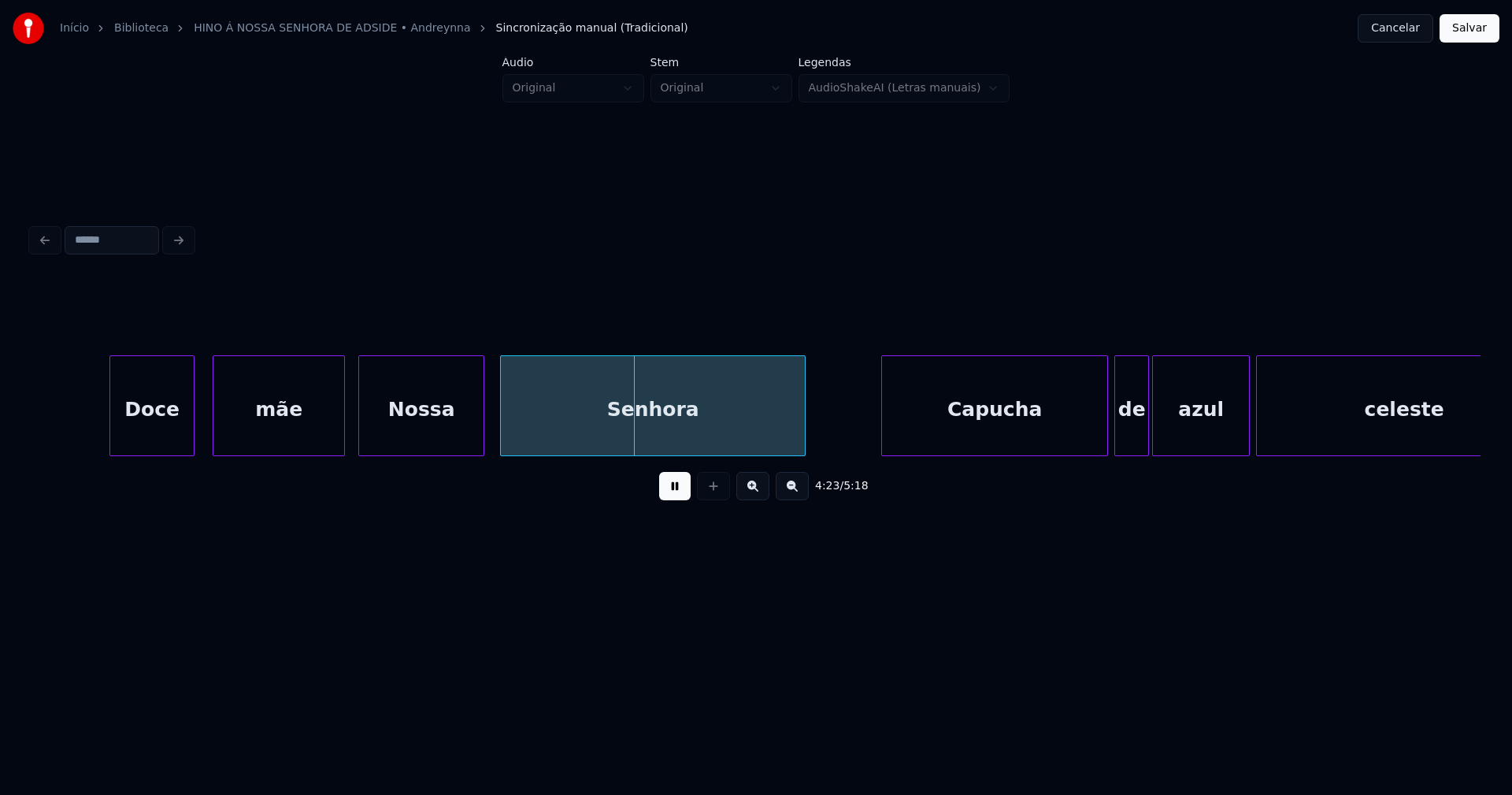
scroll to position [0, 41227]
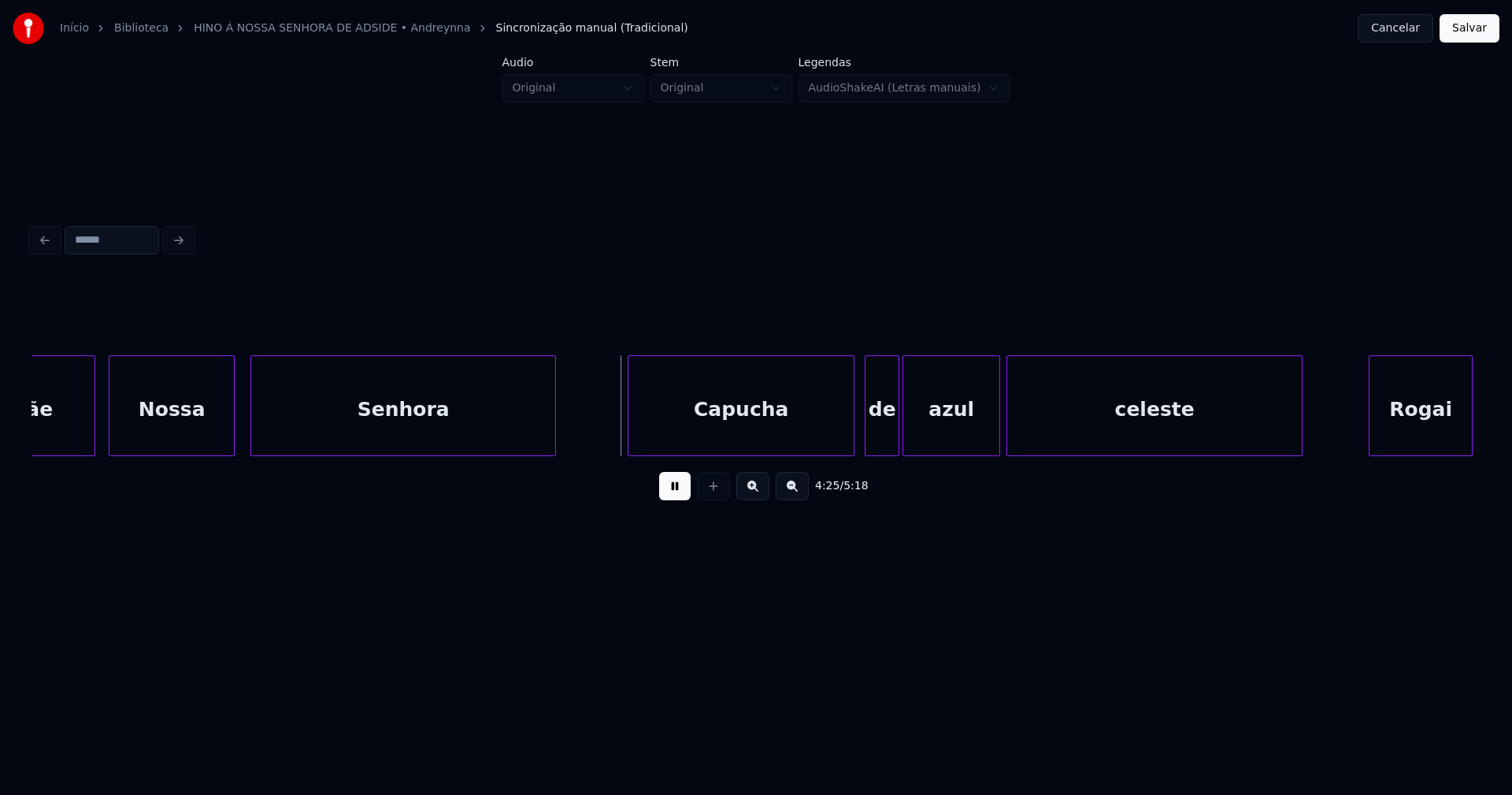
click at [768, 437] on div "Capucha" at bounding box center [741, 409] width 225 height 107
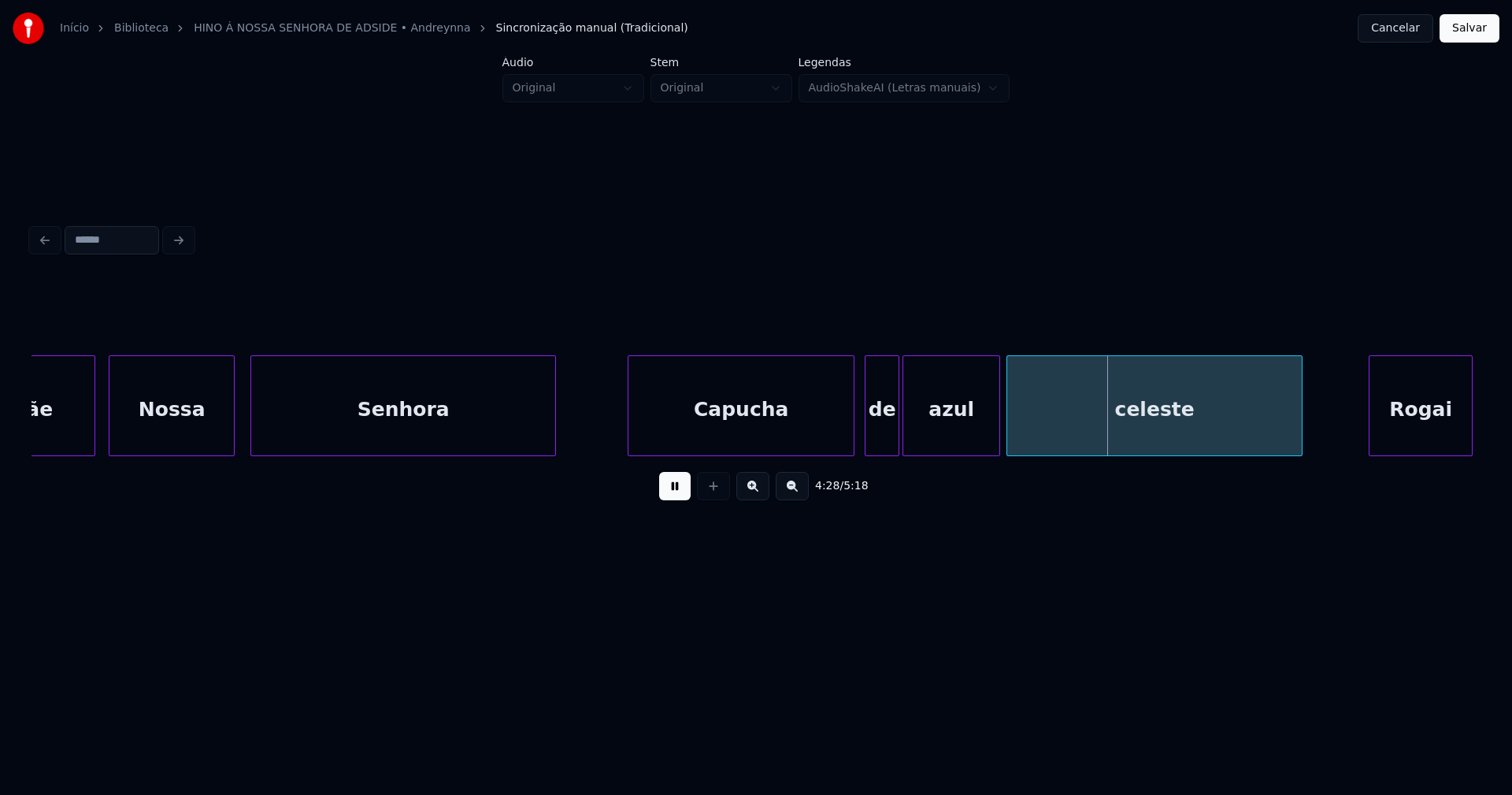
drag, startPoint x: 671, startPoint y: 499, endPoint x: 1072, endPoint y: 467, distance: 402.3
click at [674, 494] on button at bounding box center [675, 486] width 32 height 28
click at [1130, 449] on div "celeste" at bounding box center [1154, 409] width 295 height 107
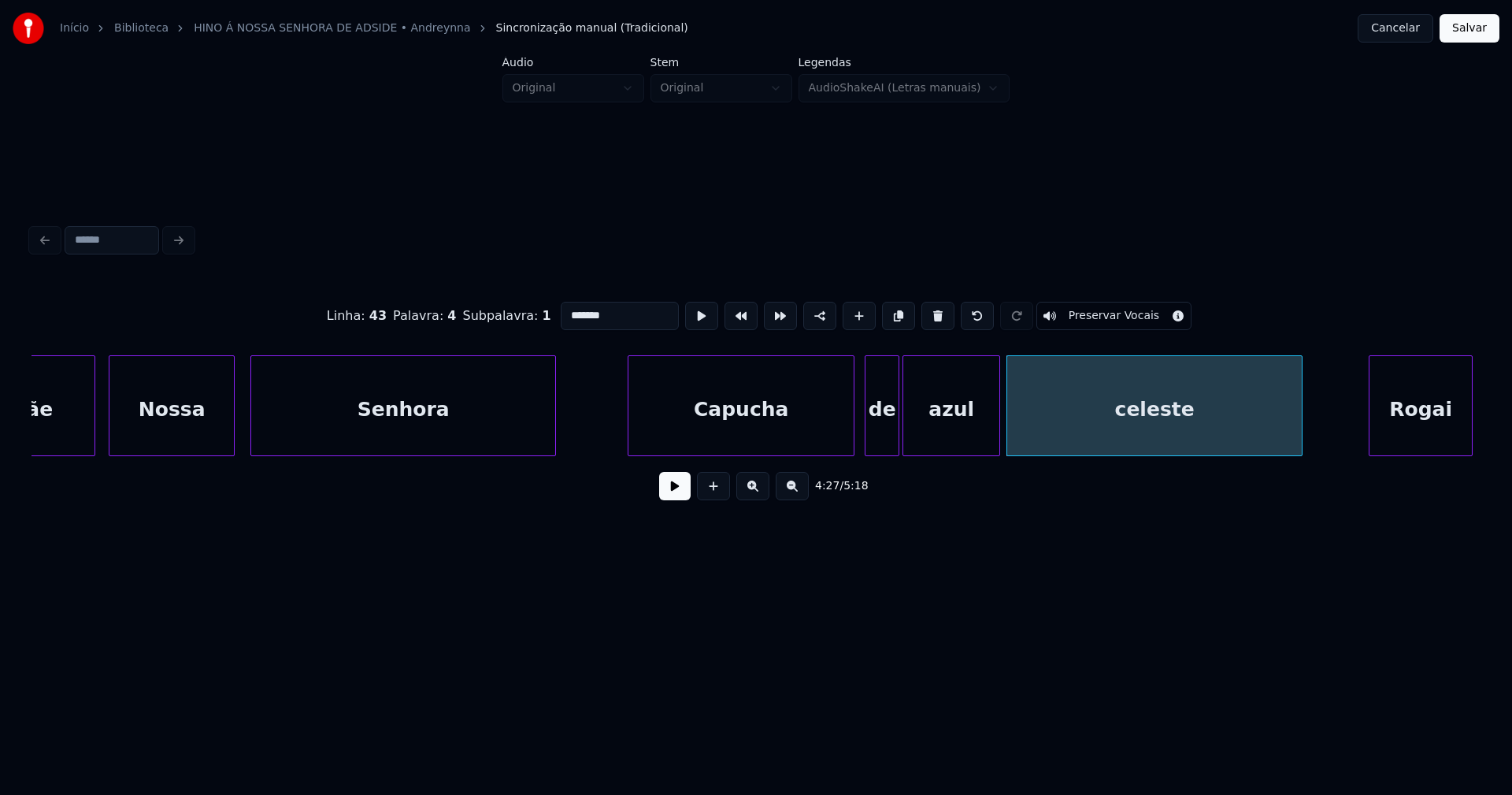
click at [563, 309] on input "*******" at bounding box center [619, 316] width 118 height 28
type input "*******"
click at [673, 493] on button at bounding box center [675, 486] width 32 height 28
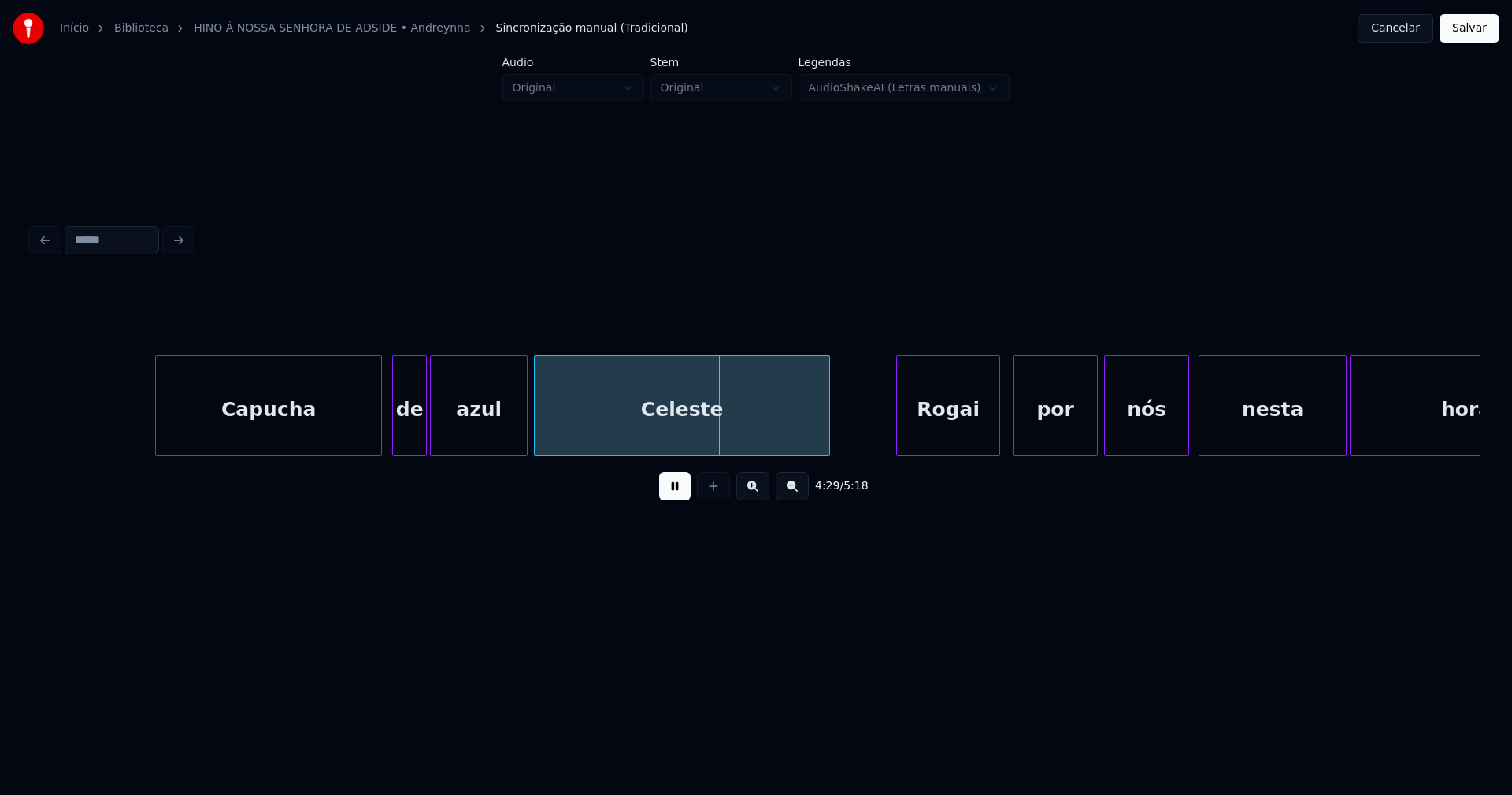
scroll to position [0, 41866]
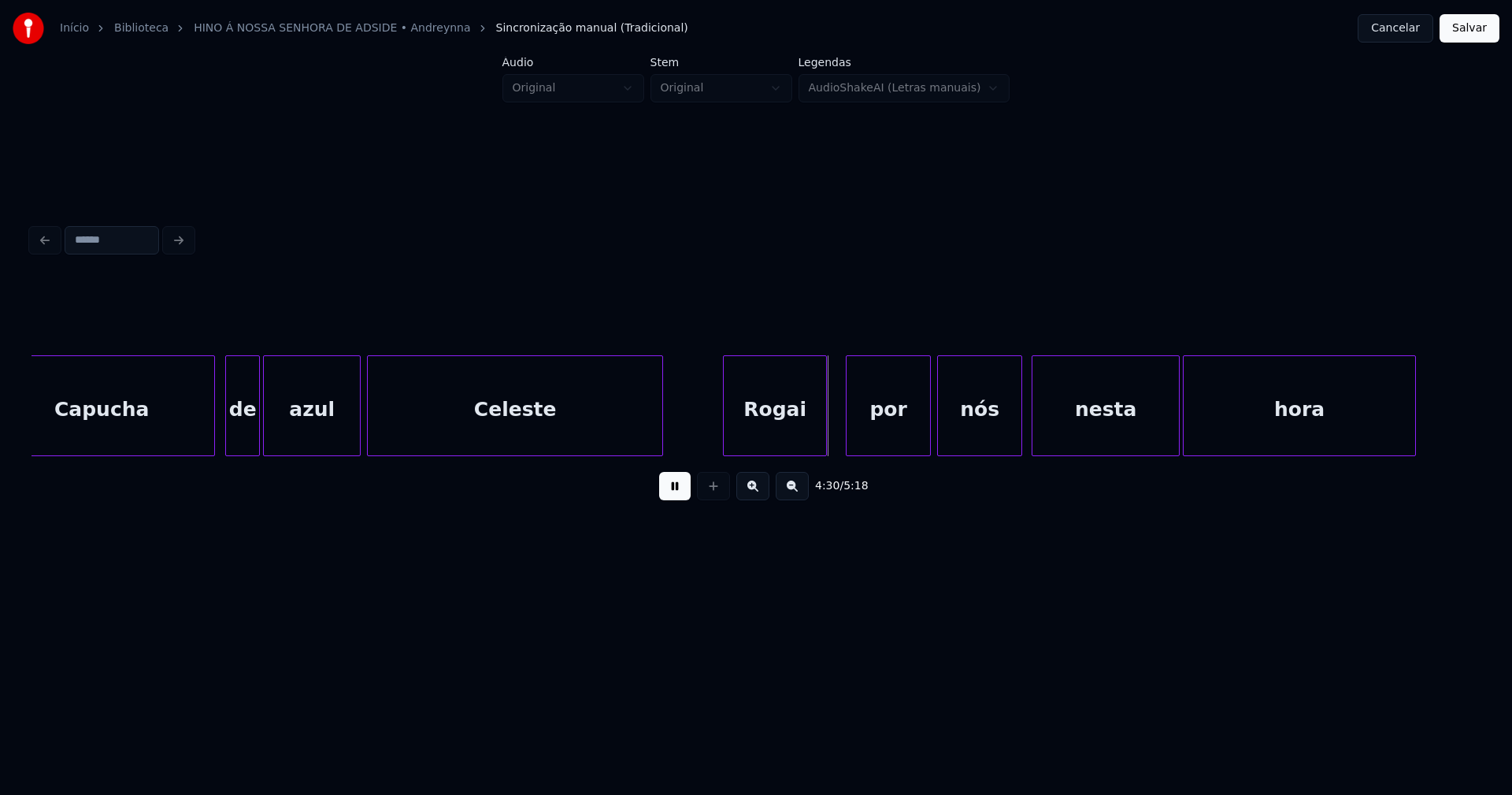
click at [783, 444] on div "Rogai" at bounding box center [775, 409] width 102 height 107
click at [887, 437] on div "por" at bounding box center [883, 409] width 83 height 107
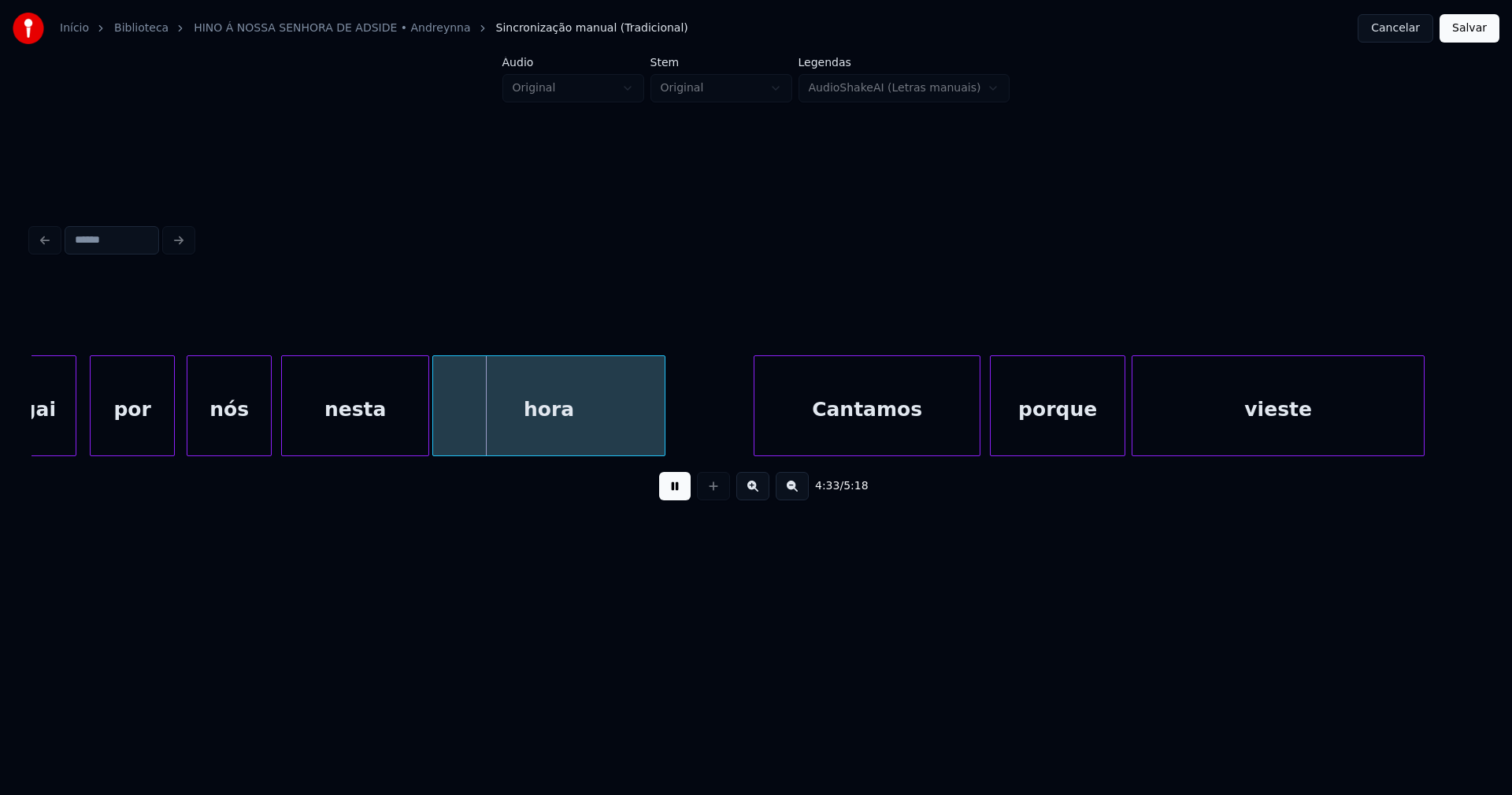
scroll to position [0, 42672]
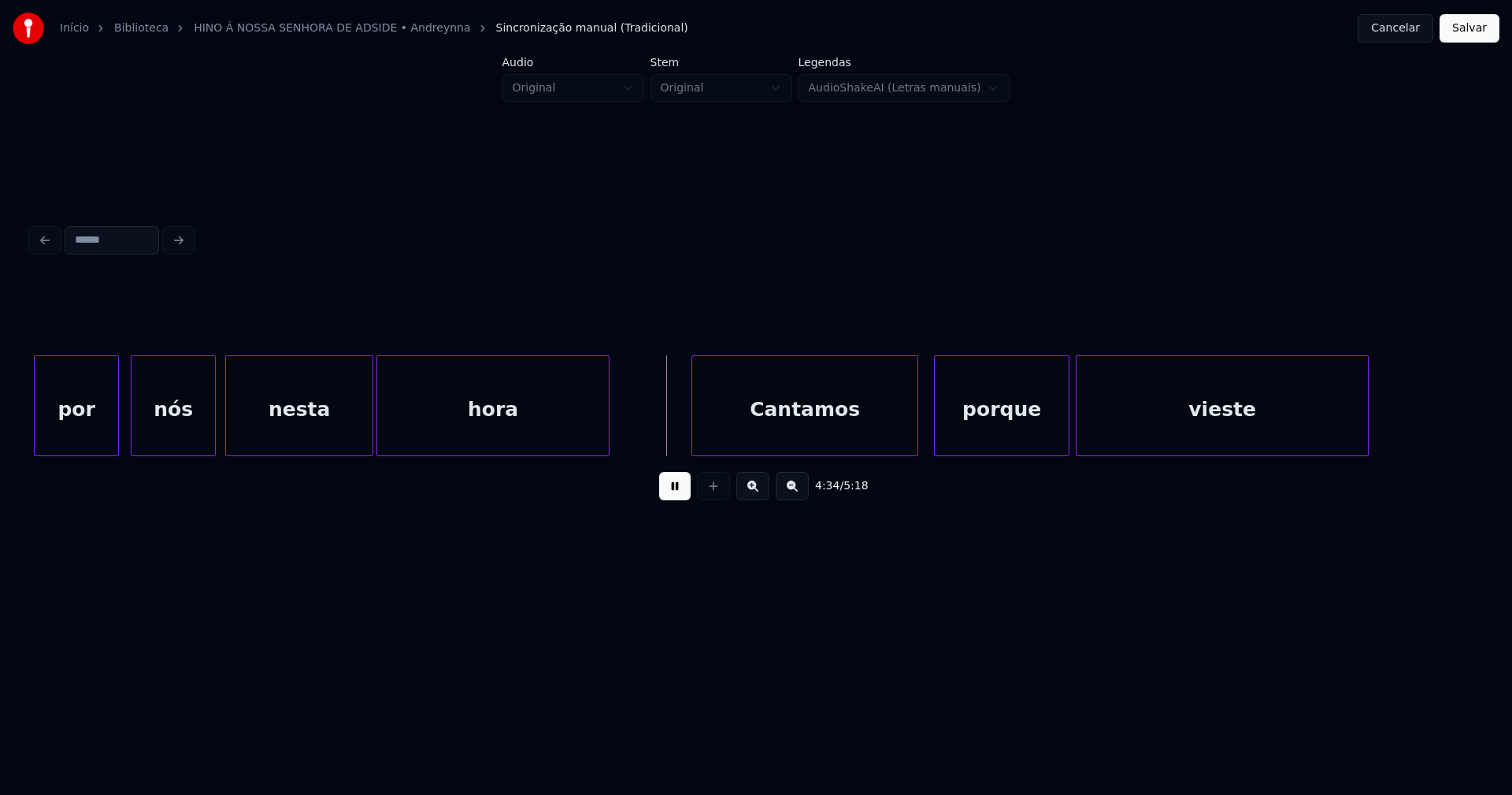
click at [779, 437] on div "Cantamos" at bounding box center [805, 409] width 225 height 107
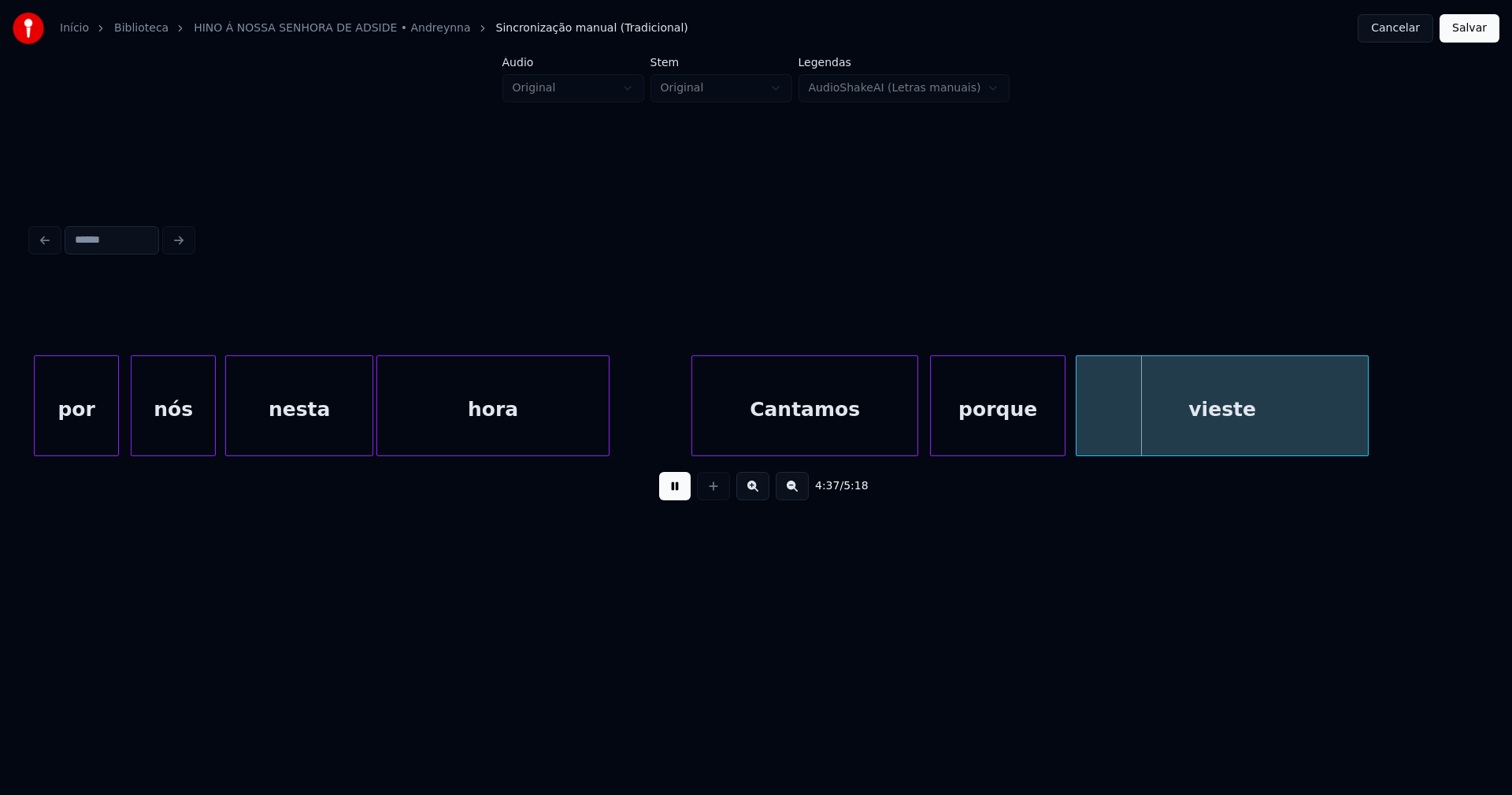
click at [1024, 431] on div "porque" at bounding box center [997, 409] width 134 height 107
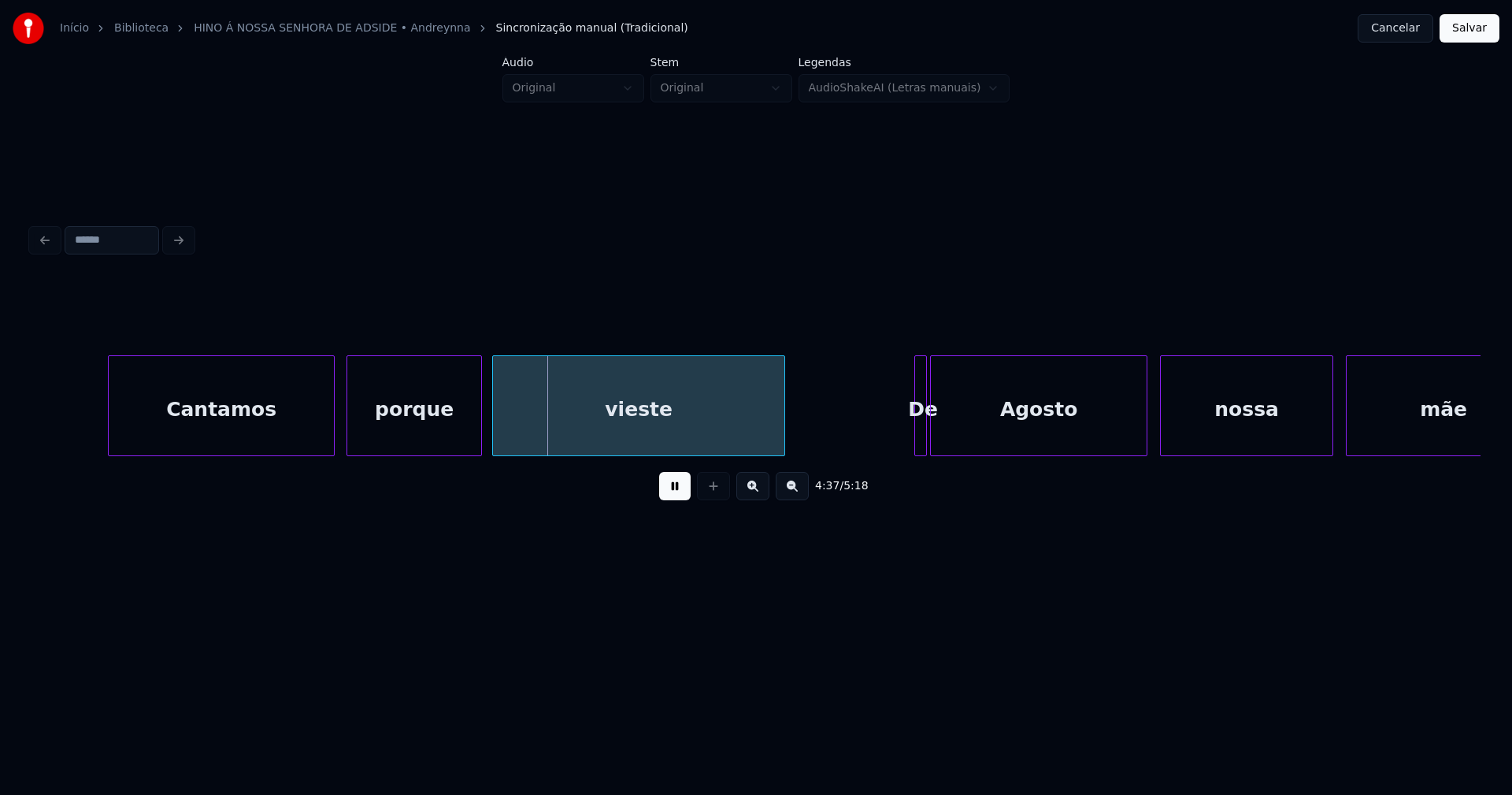
scroll to position [0, 43284]
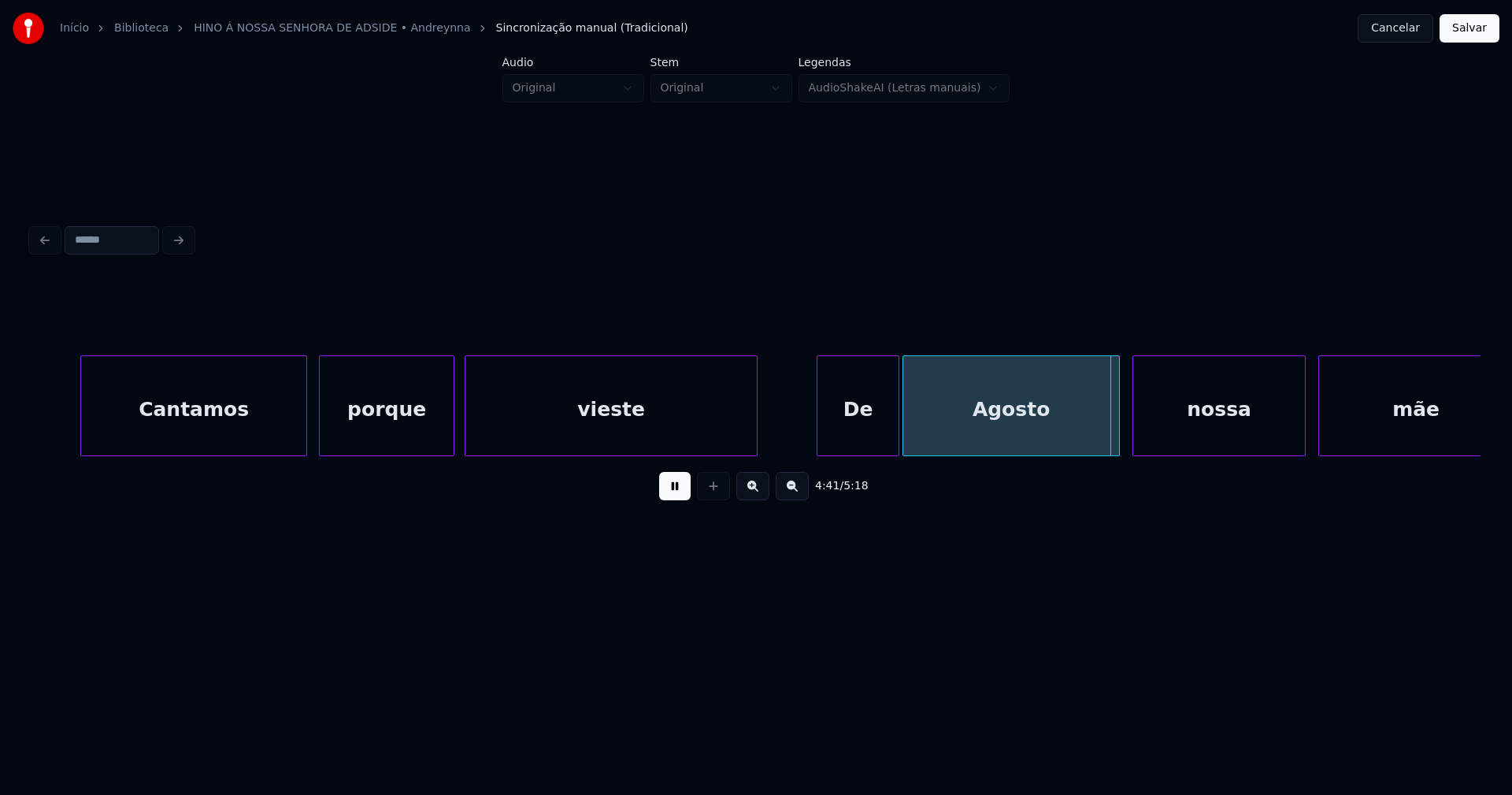
click at [817, 443] on div at bounding box center [819, 405] width 4 height 99
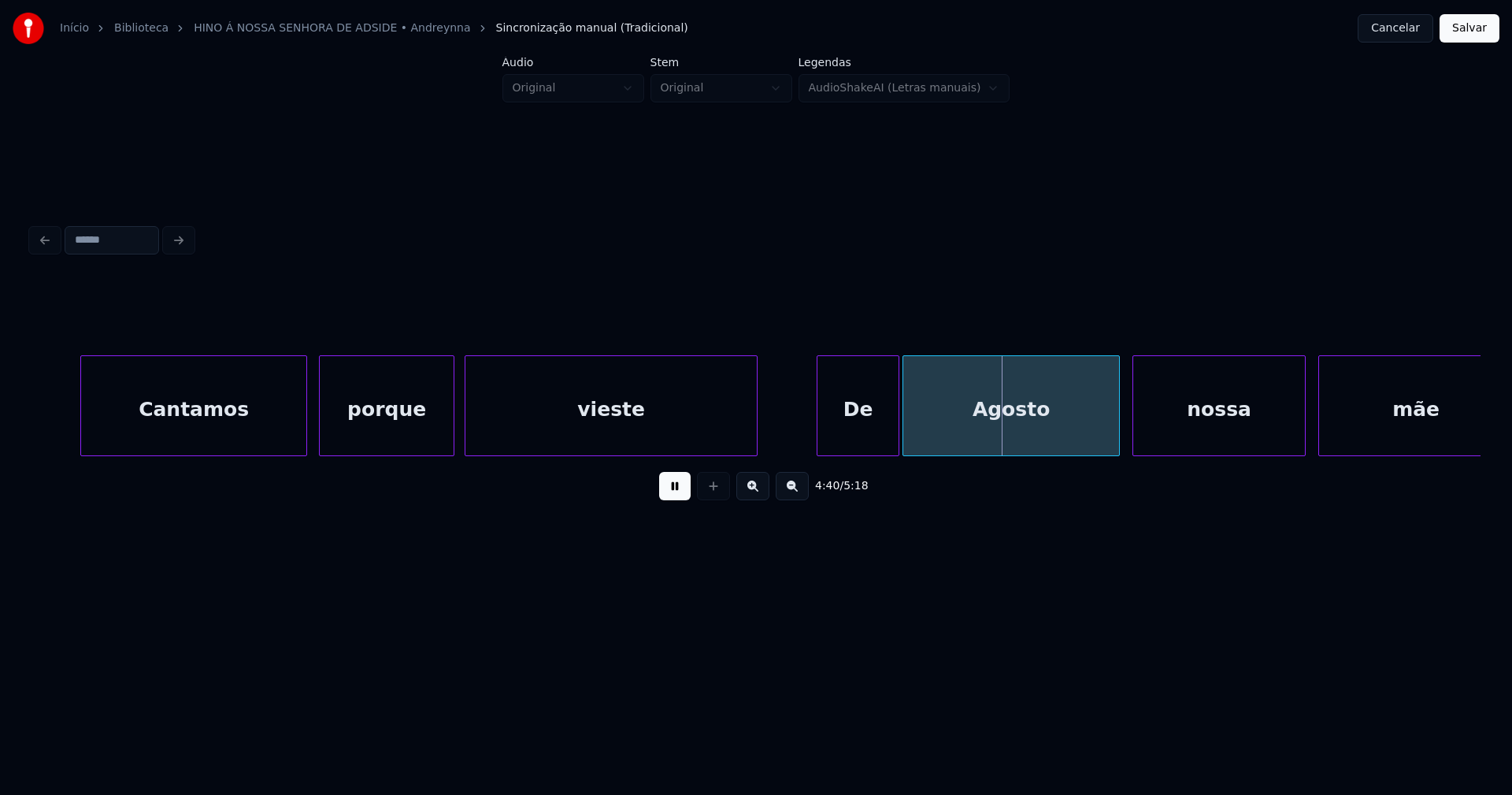
click at [681, 496] on button at bounding box center [675, 486] width 32 height 28
click at [868, 430] on div "De" at bounding box center [857, 409] width 81 height 107
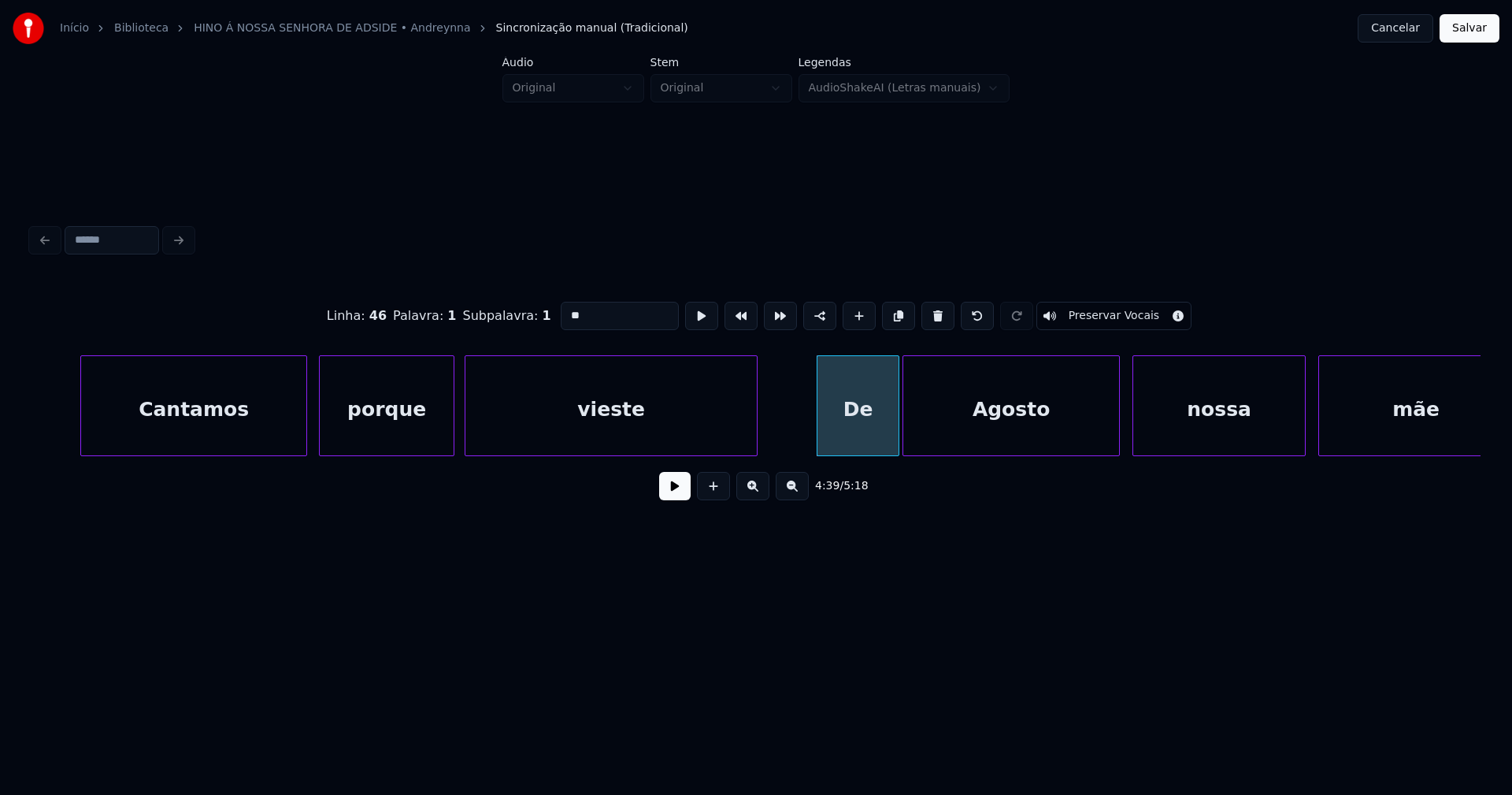
drag, startPoint x: 578, startPoint y: 310, endPoint x: 534, endPoint y: 307, distance: 44.1
click at [536, 307] on div "Linha : 46 [GEOGRAPHIC_DATA] : 1 Subpalavra : 1 ** Preservar Vocais" at bounding box center [756, 316] width 1449 height 79
type input "***"
click at [669, 490] on button at bounding box center [675, 486] width 32 height 28
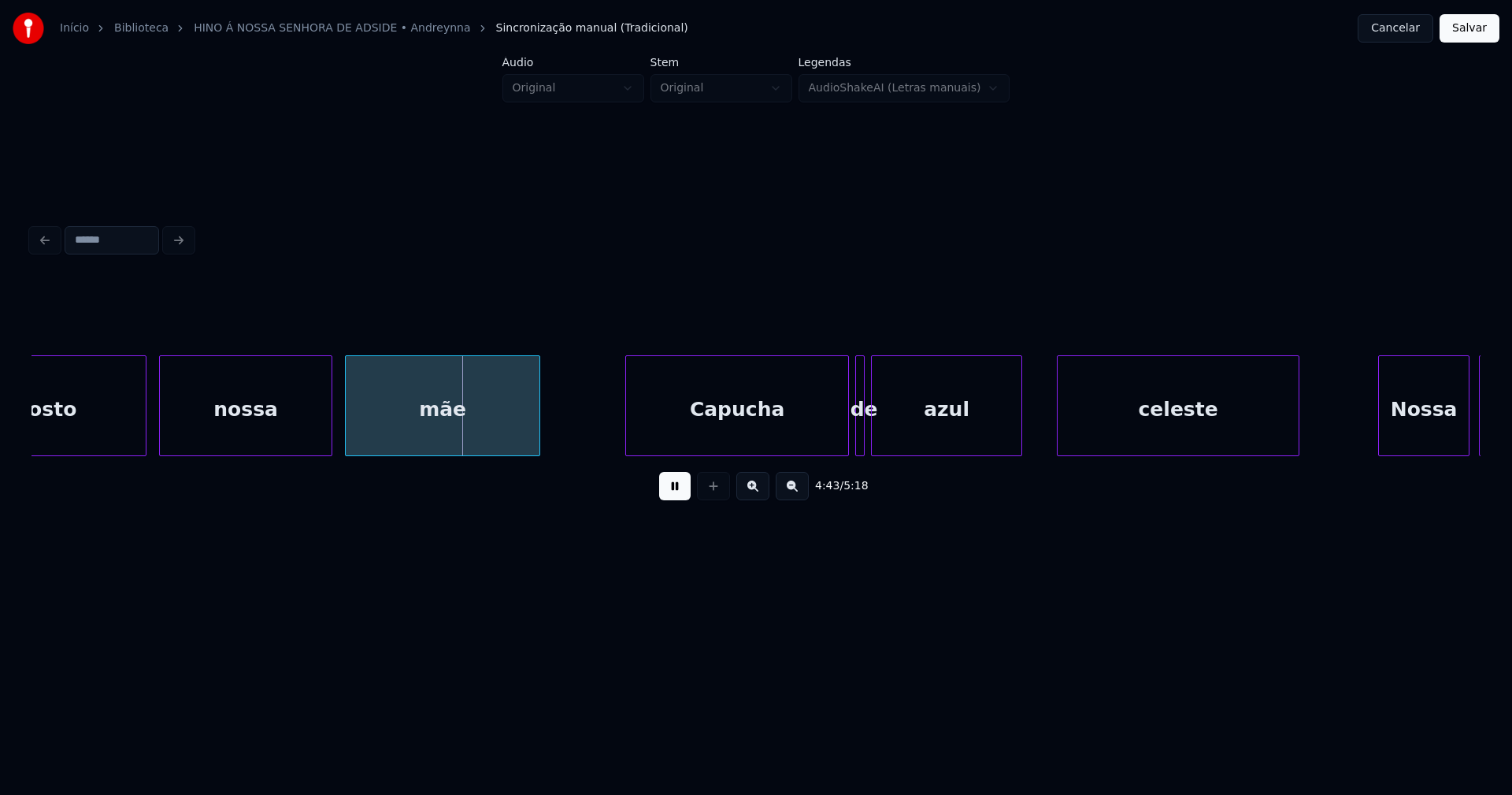
scroll to position [0, 44285]
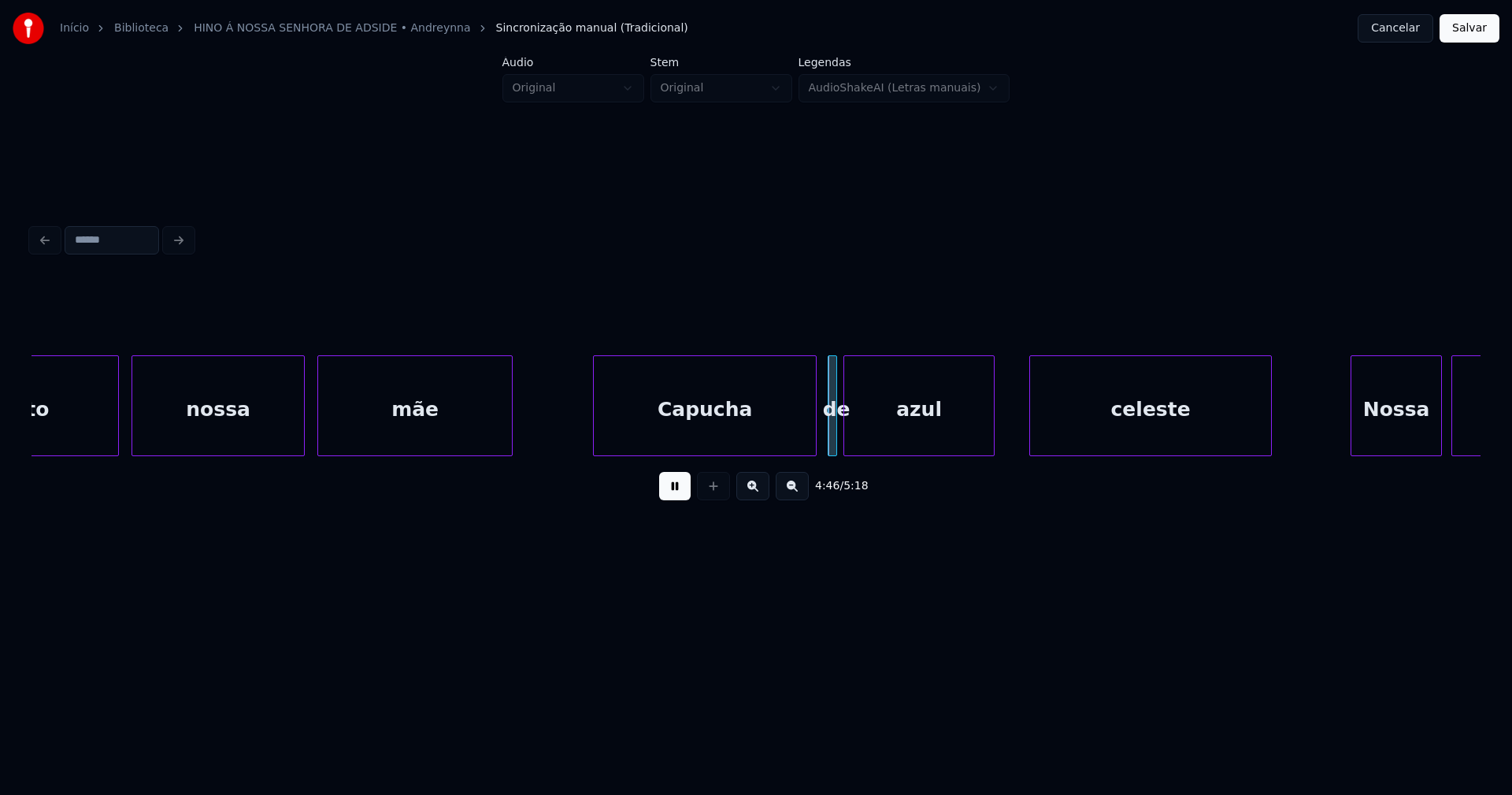
click at [752, 411] on div "Capucha" at bounding box center [705, 409] width 222 height 107
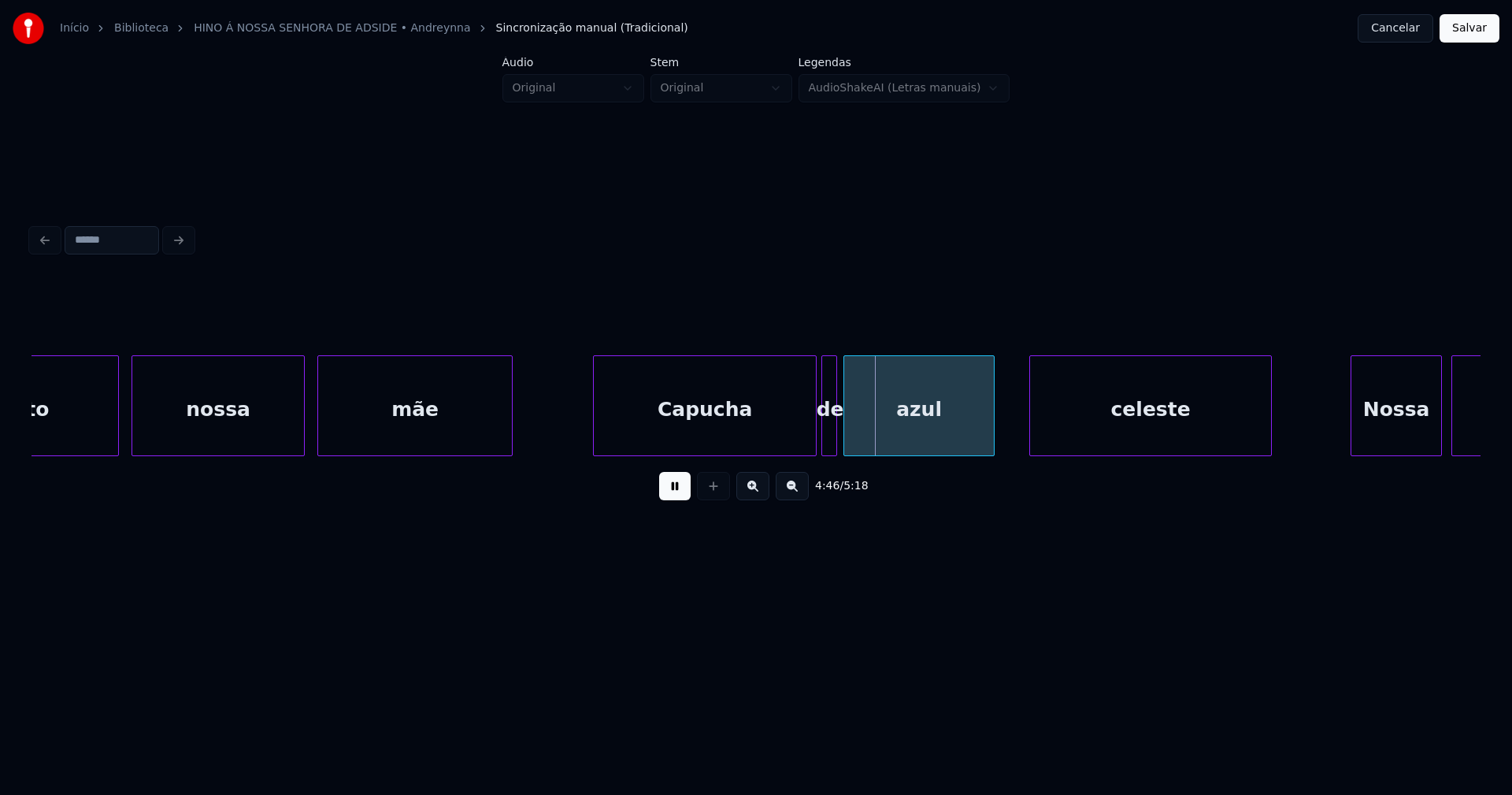
click at [823, 435] on div at bounding box center [824, 405] width 4 height 99
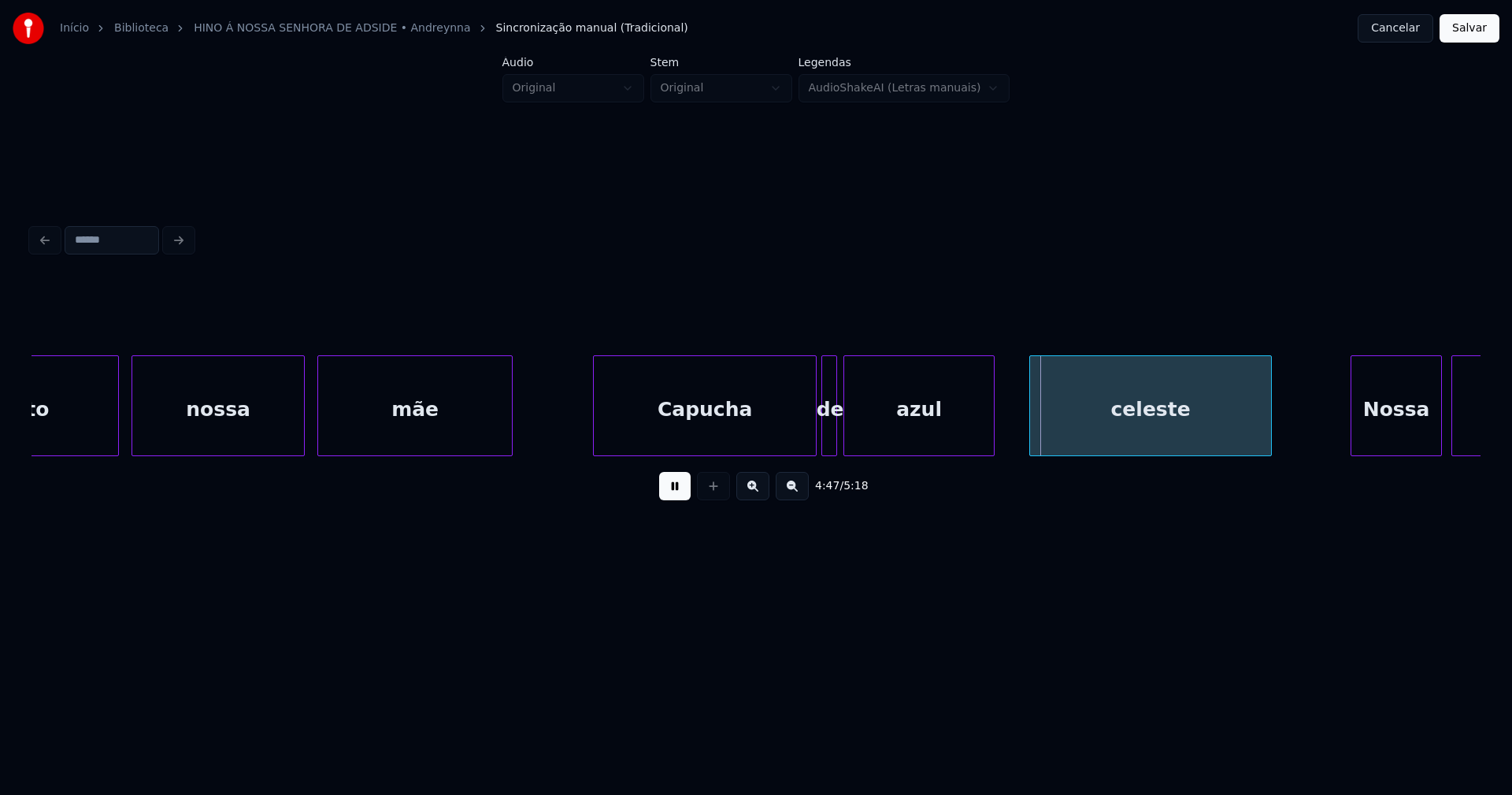
click at [837, 436] on div at bounding box center [833, 405] width 4 height 99
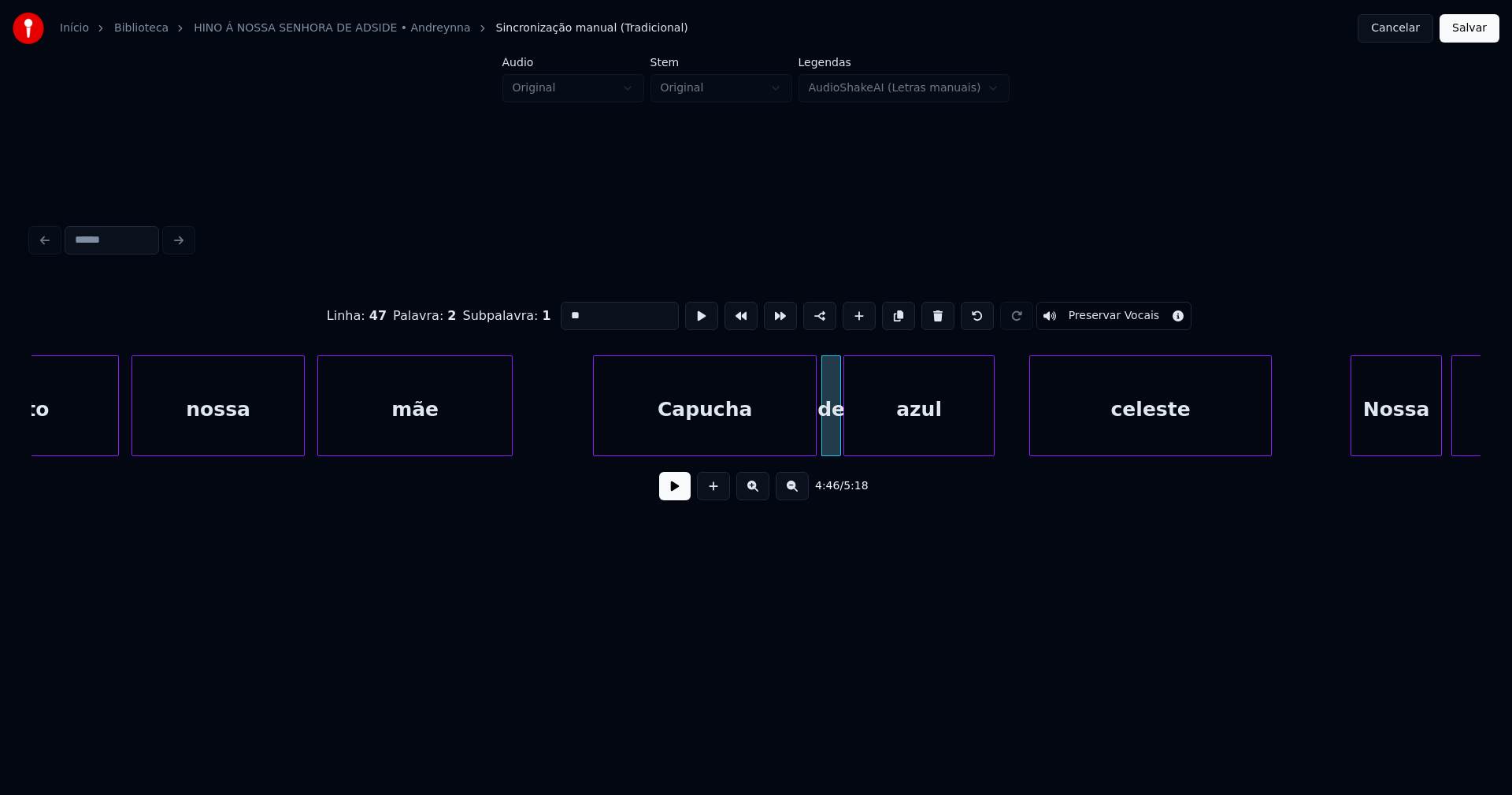
click at [840, 439] on div at bounding box center [838, 405] width 4 height 99
click at [675, 500] on button at bounding box center [675, 486] width 32 height 28
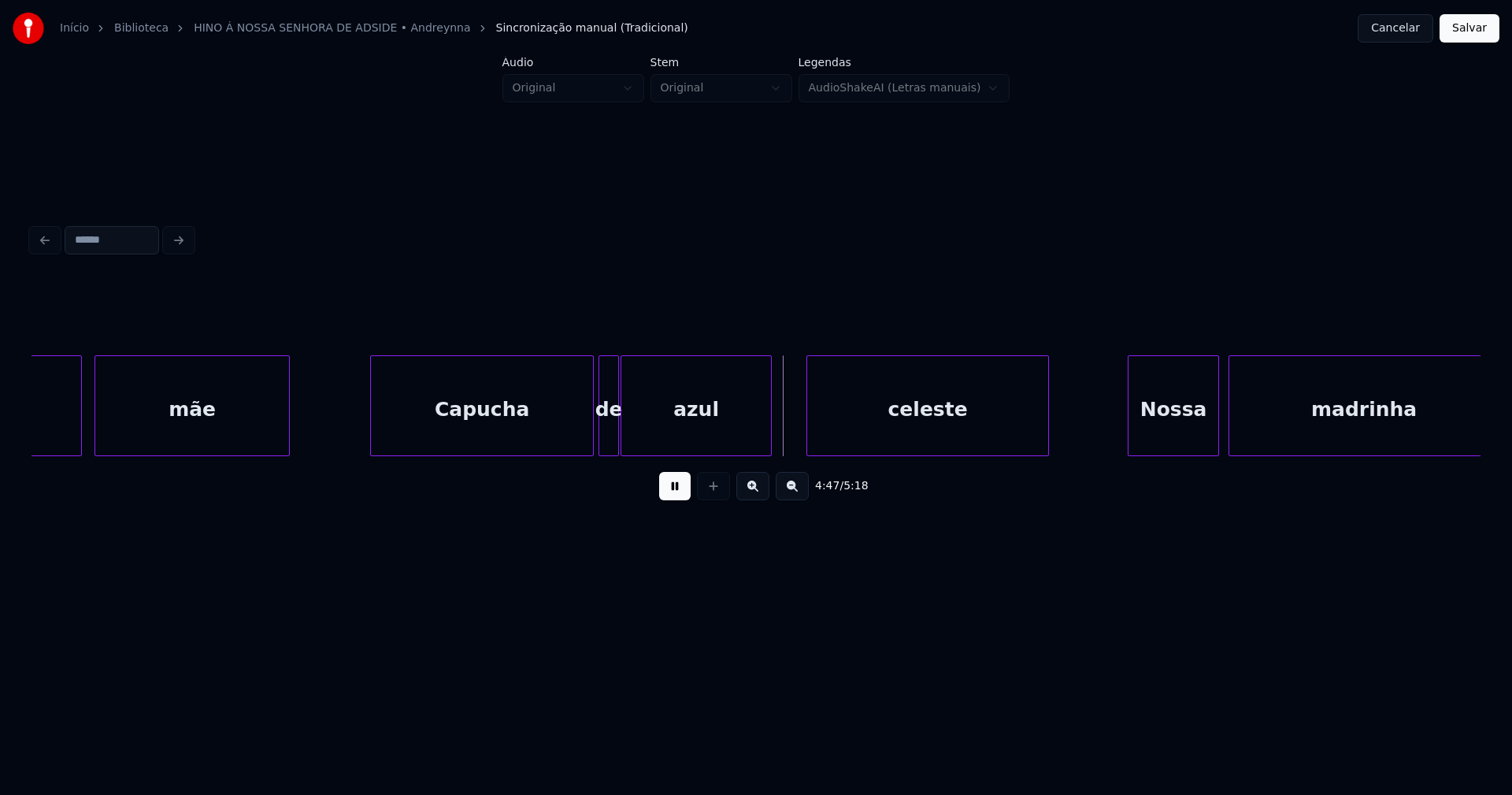
scroll to position [0, 44646]
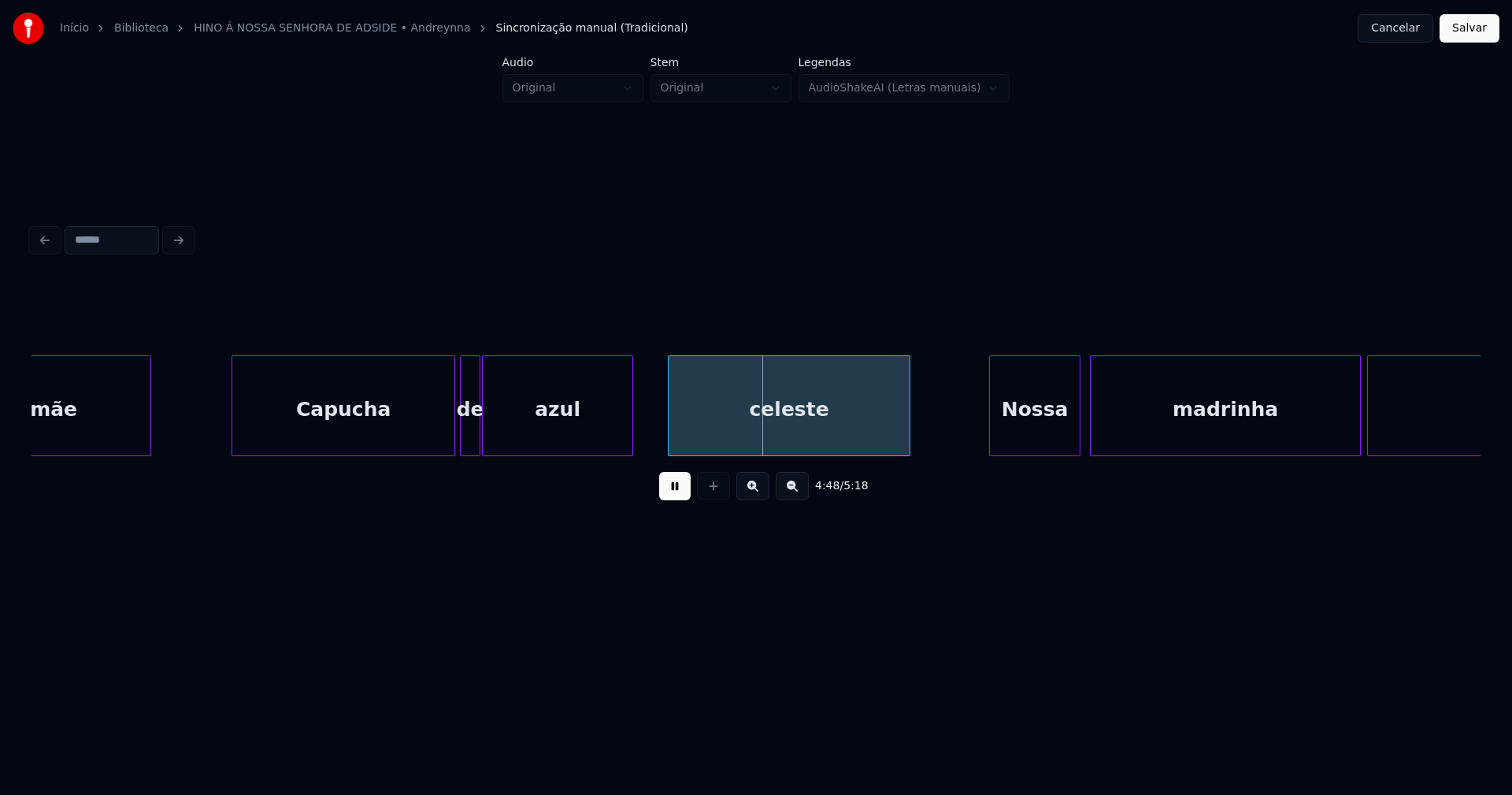
click at [672, 496] on button at bounding box center [675, 486] width 32 height 28
click at [735, 427] on div "celeste" at bounding box center [790, 409] width 241 height 107
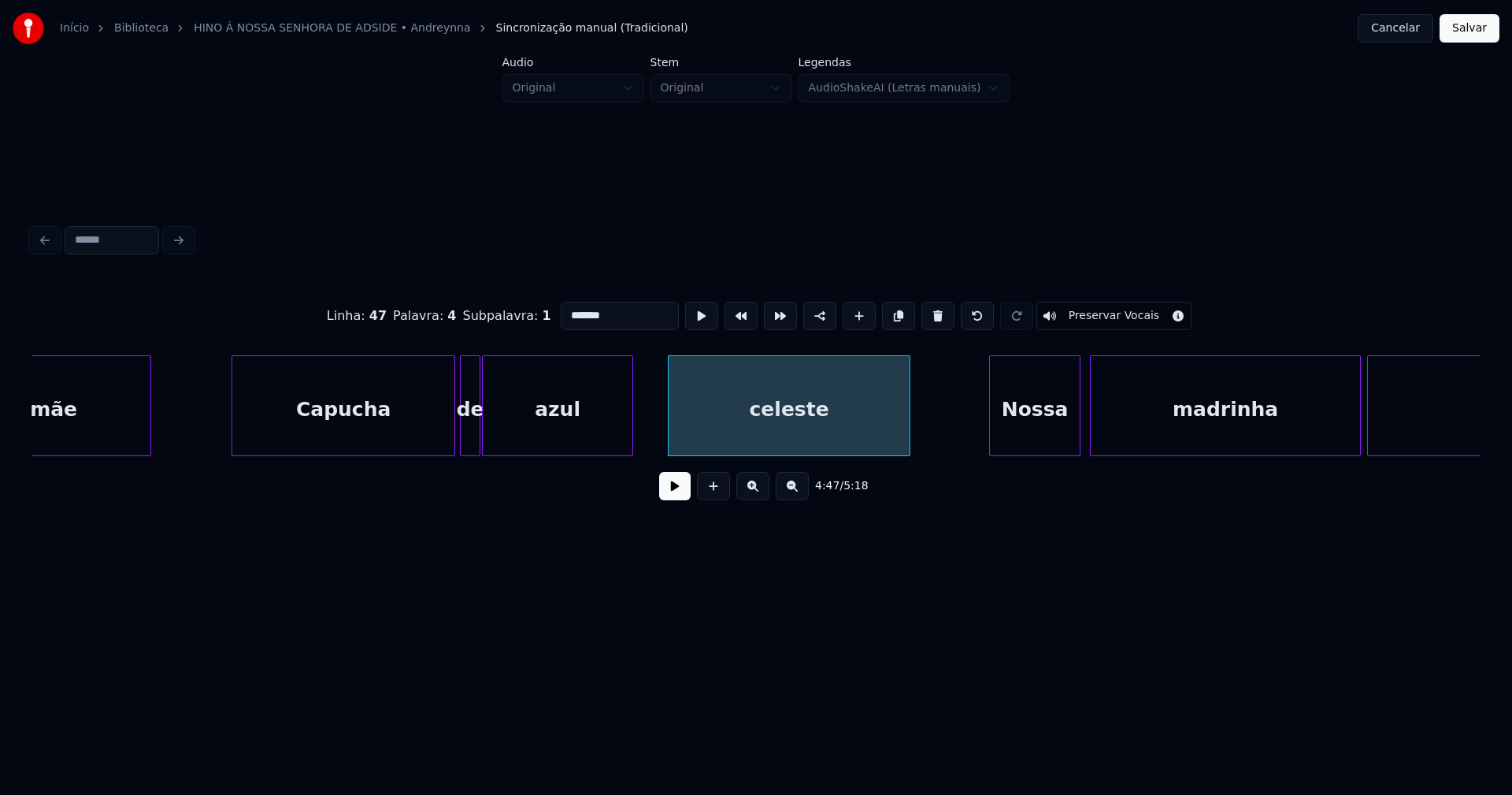
click at [564, 307] on input "*******" at bounding box center [619, 316] width 118 height 28
type input "*******"
click at [673, 493] on button at bounding box center [675, 486] width 32 height 28
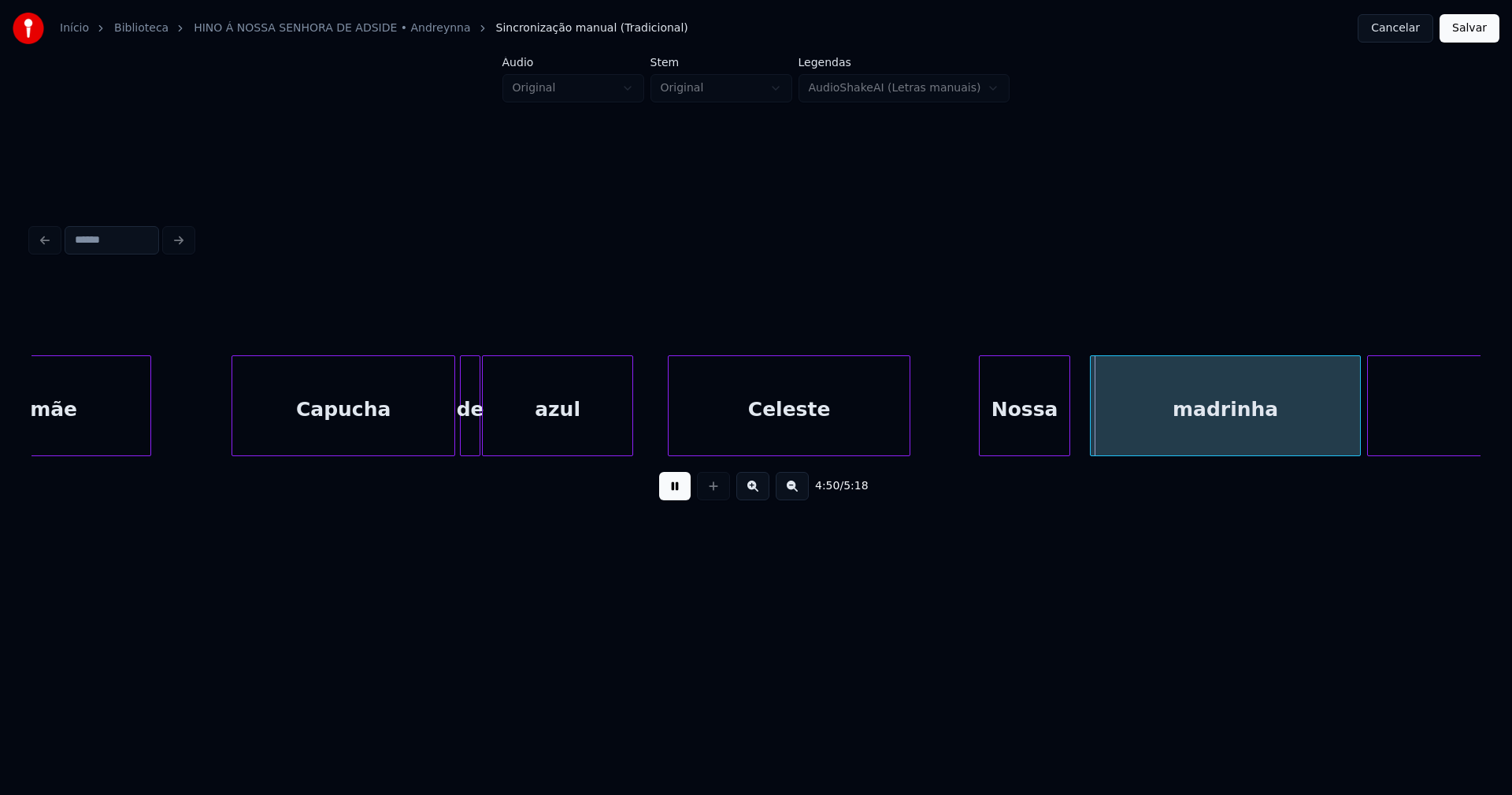
click at [1010, 430] on div "Nossa" at bounding box center [1024, 409] width 90 height 107
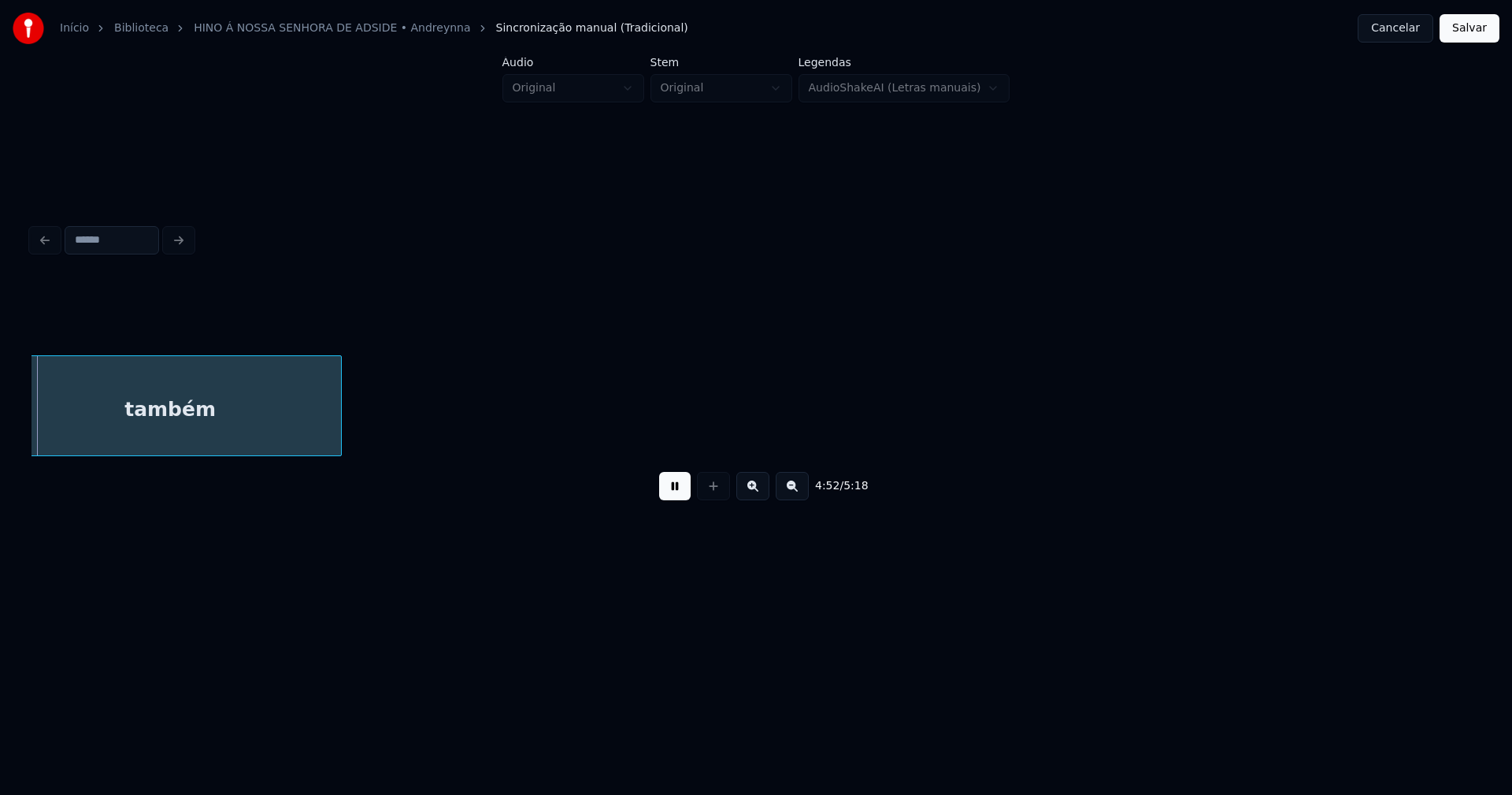
scroll to position [0, 46018]
drag, startPoint x: 675, startPoint y: 496, endPoint x: 1156, endPoint y: 476, distance: 481.4
click at [676, 496] on button at bounding box center [675, 486] width 32 height 28
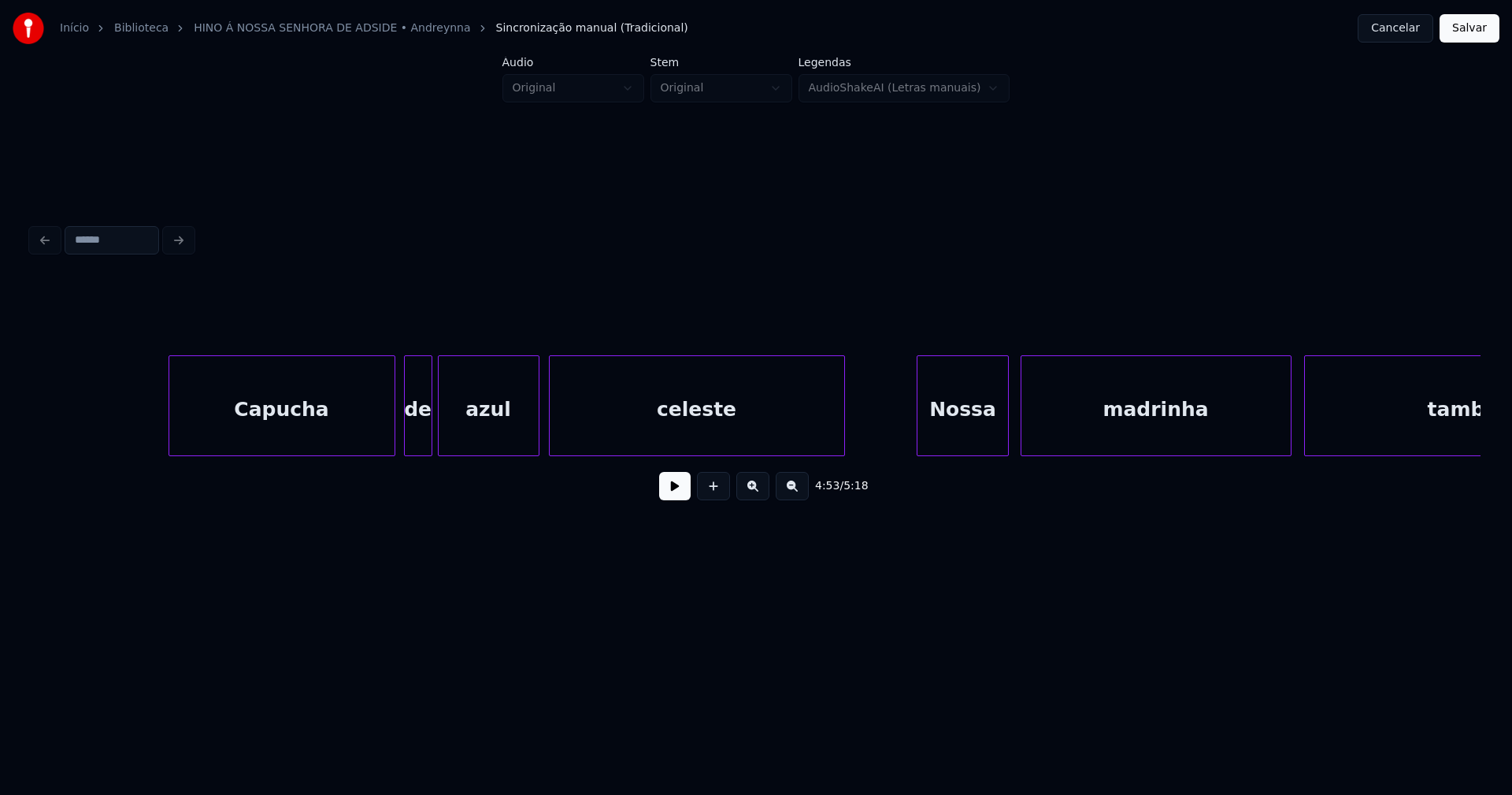
scroll to position [0, 23463]
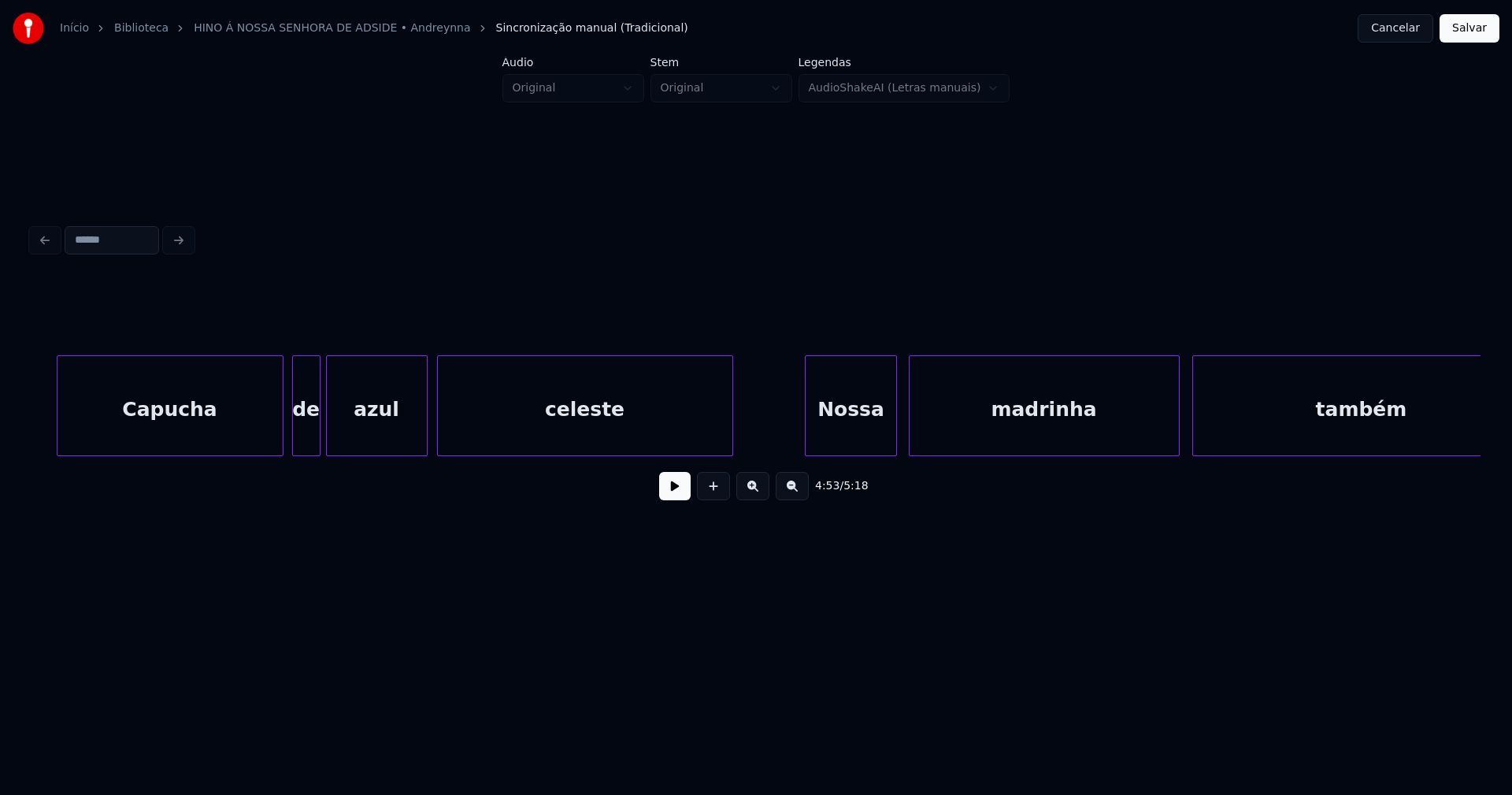
click at [1488, 31] on button "Salvar" at bounding box center [1469, 28] width 59 height 28
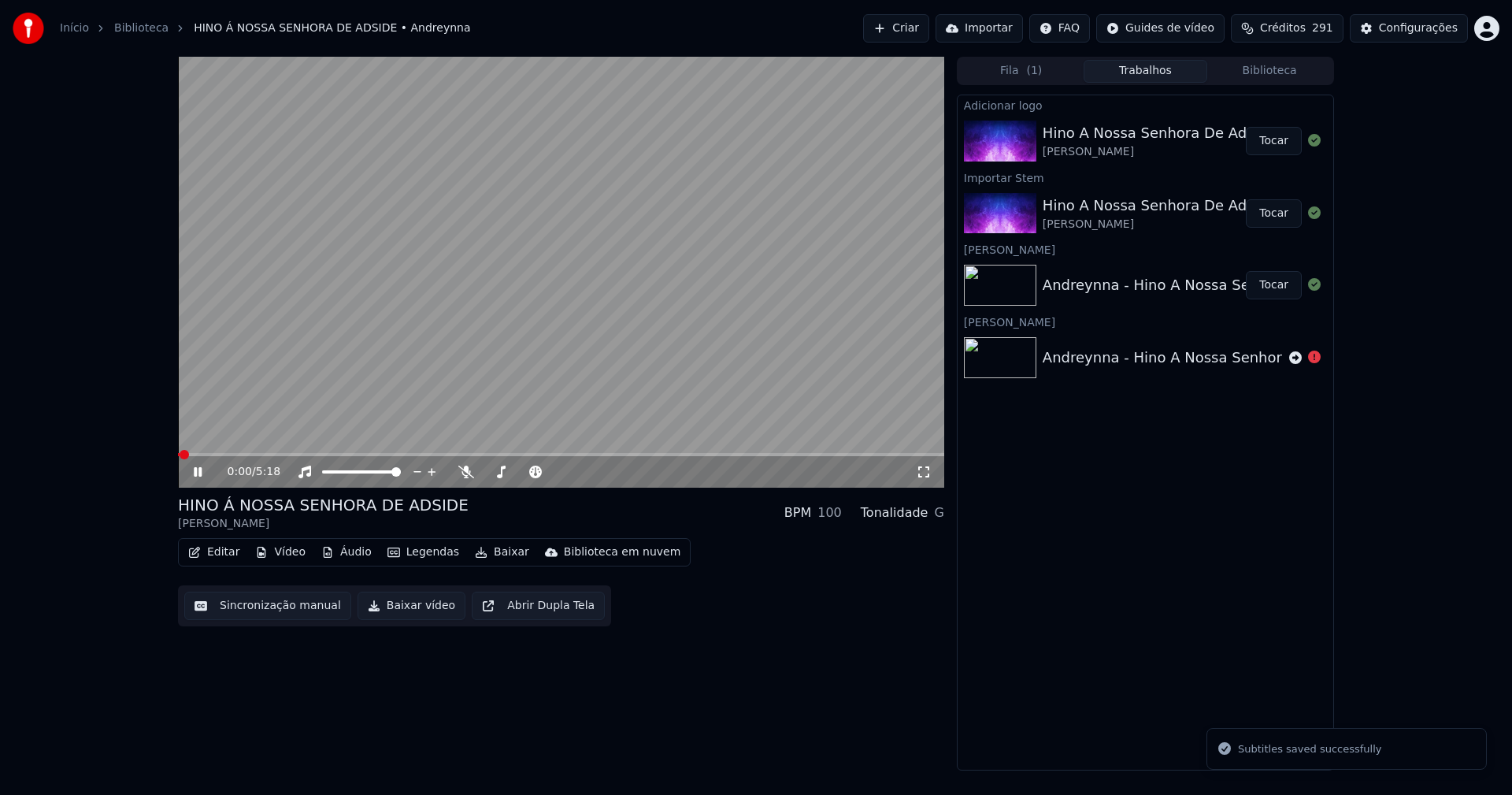
click at [195, 474] on icon at bounding box center [197, 471] width 8 height 10
click at [222, 560] on button "Editar" at bounding box center [214, 552] width 64 height 22
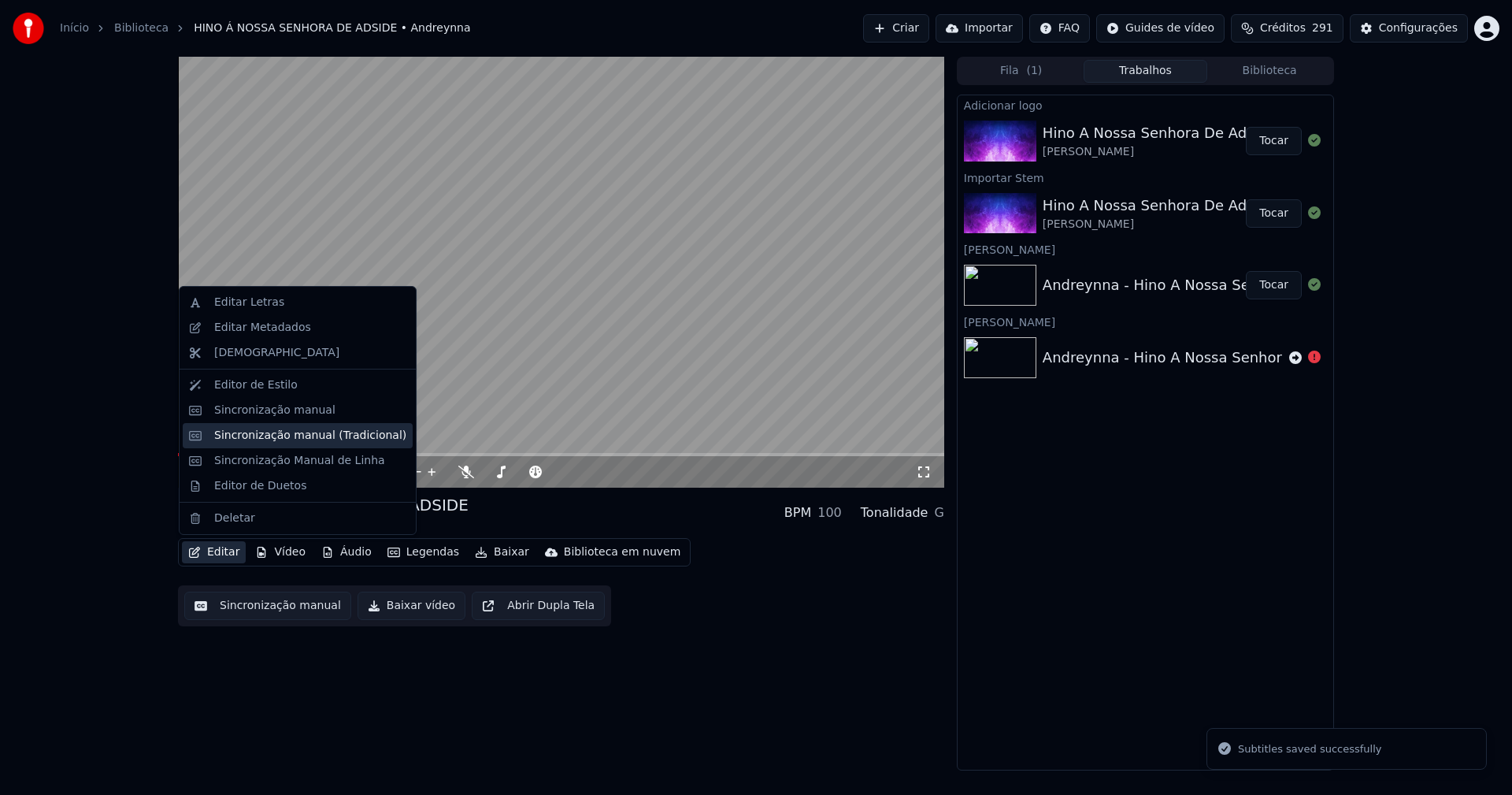
click at [274, 437] on div "Sincronização manual (Tradicional)" at bounding box center [310, 436] width 193 height 16
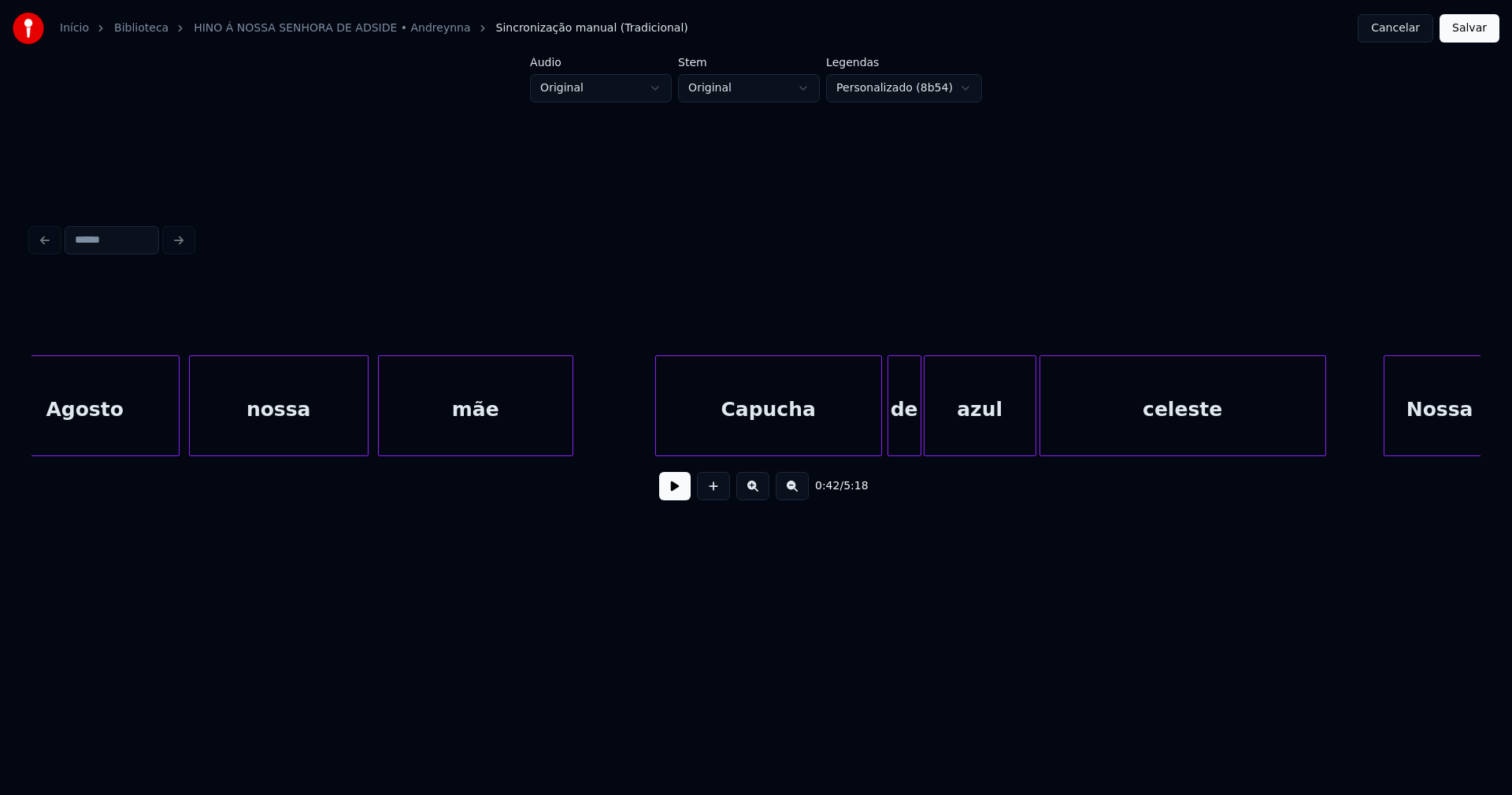
scroll to position [0, 16847]
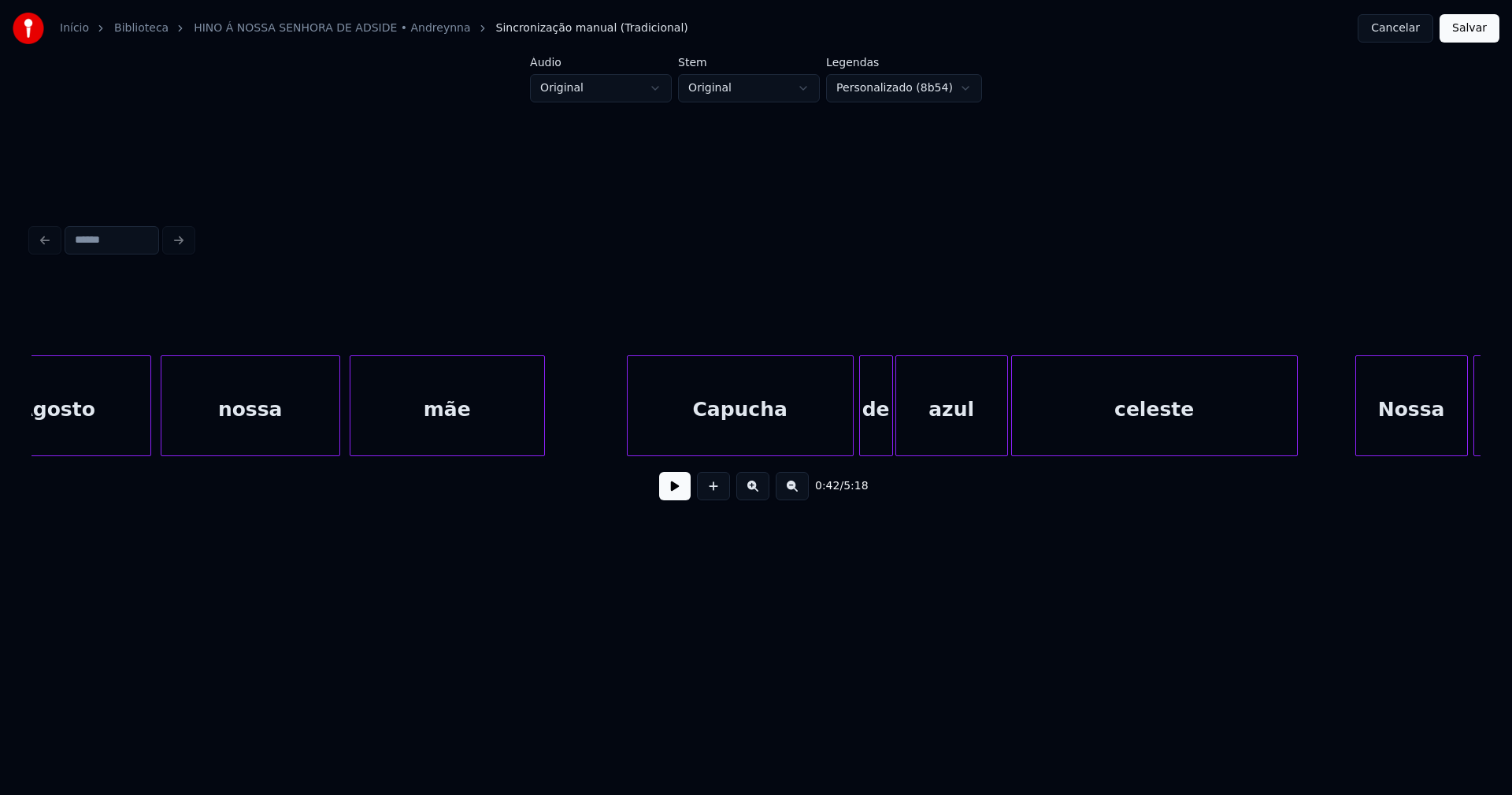
click at [1178, 405] on div "celeste" at bounding box center [1154, 409] width 285 height 107
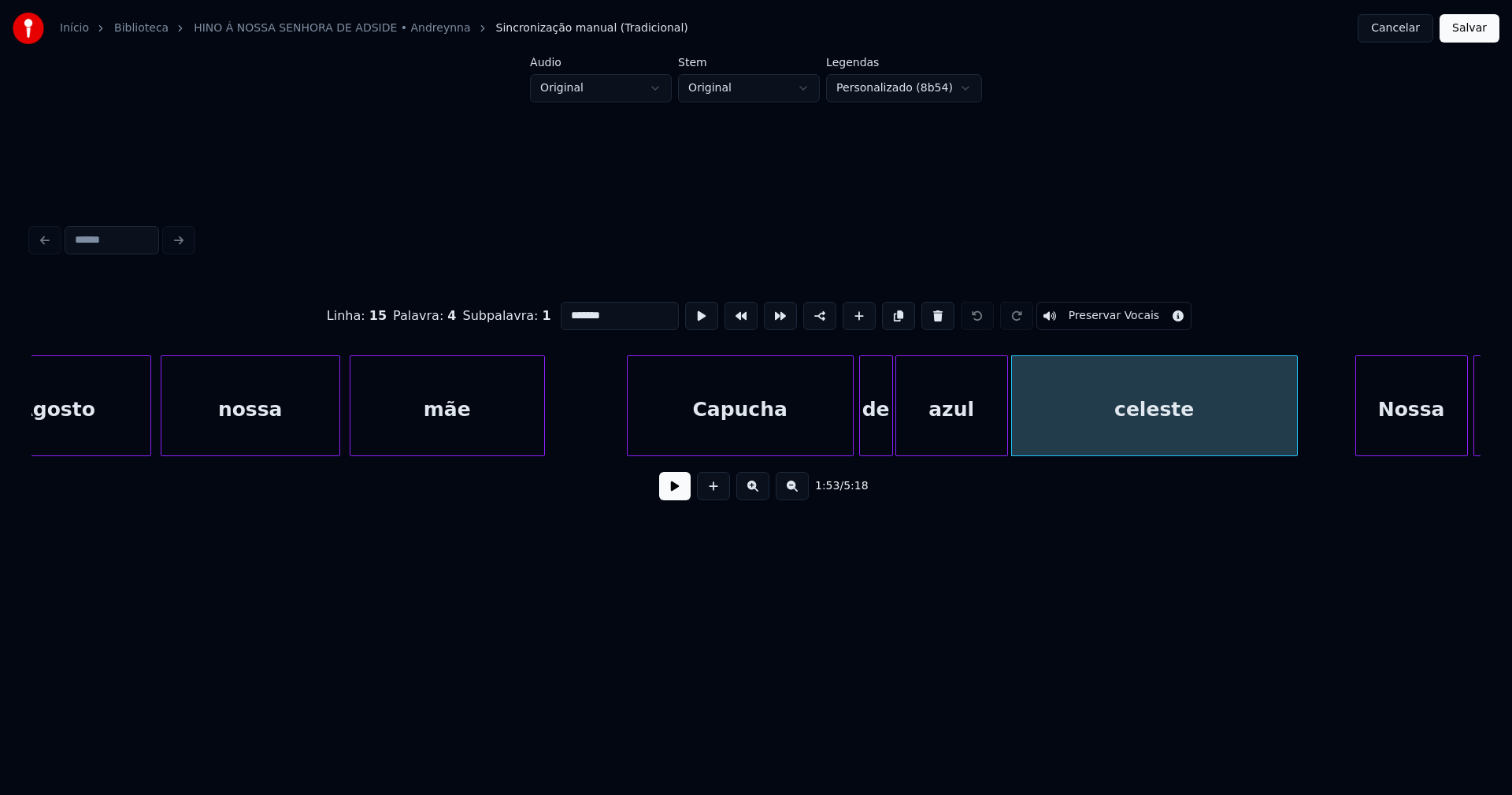
click at [564, 309] on input "*******" at bounding box center [619, 316] width 118 height 28
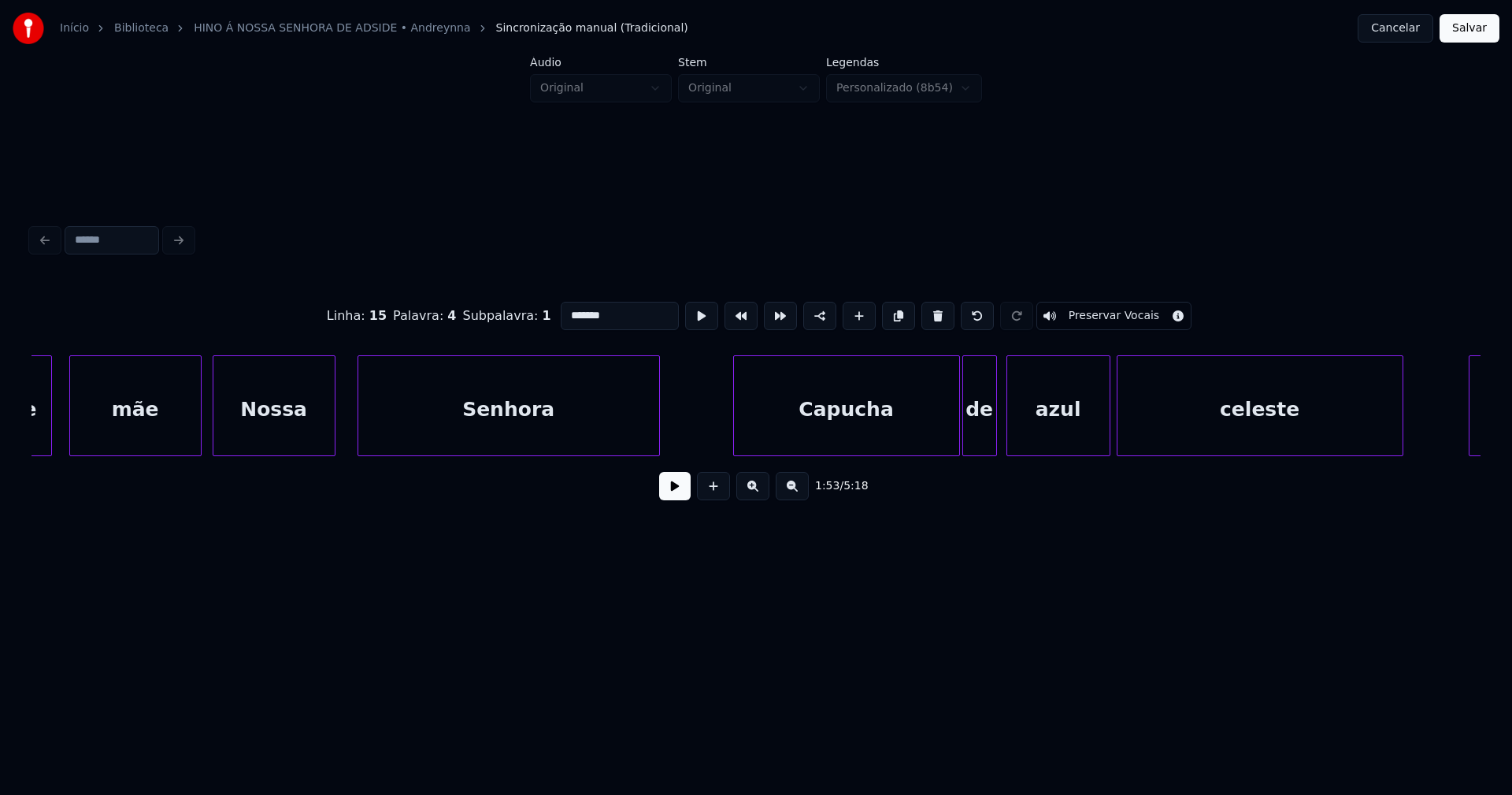
scroll to position [0, 19821]
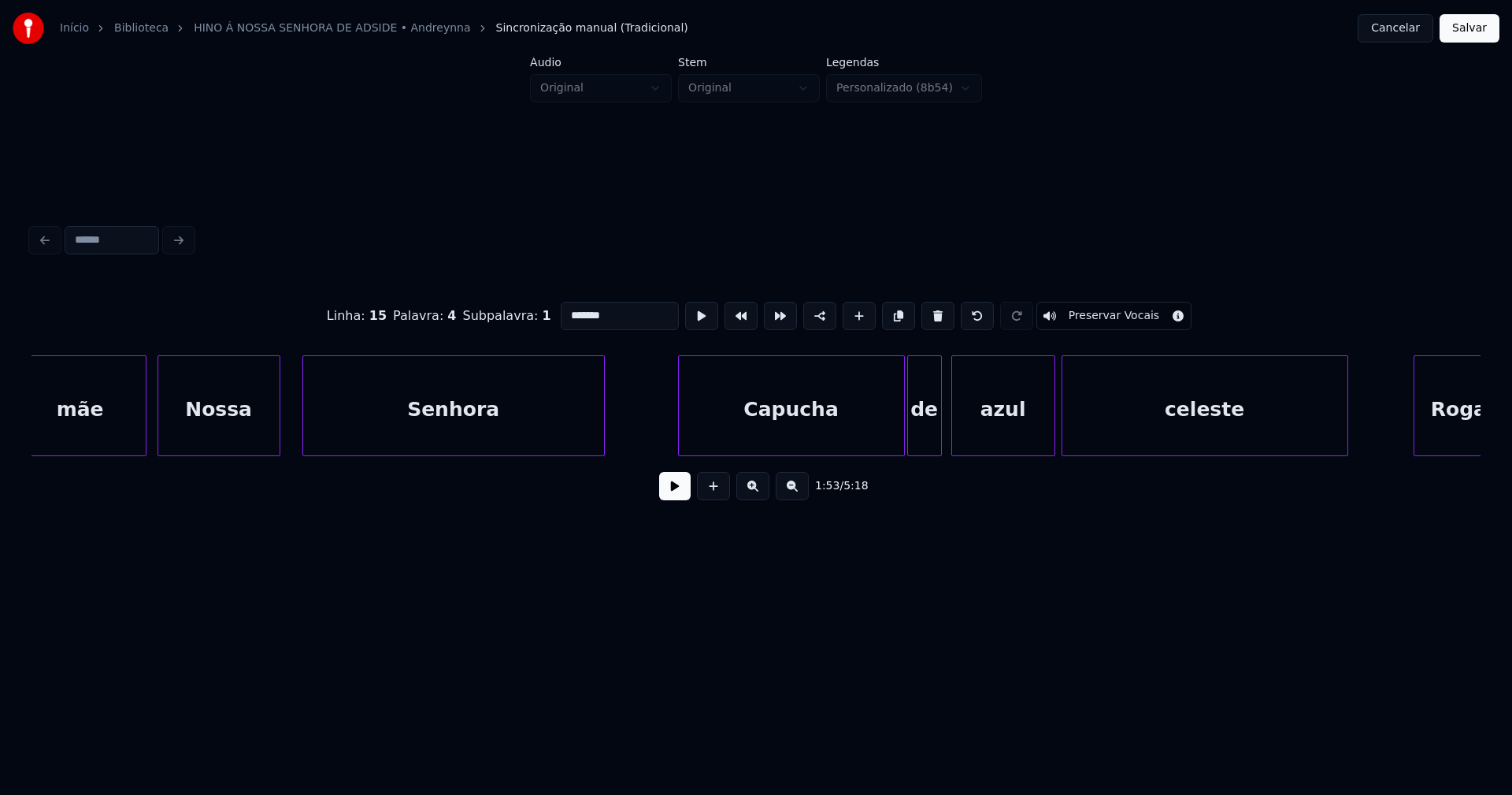
click at [1146, 424] on div "celeste" at bounding box center [1204, 409] width 285 height 107
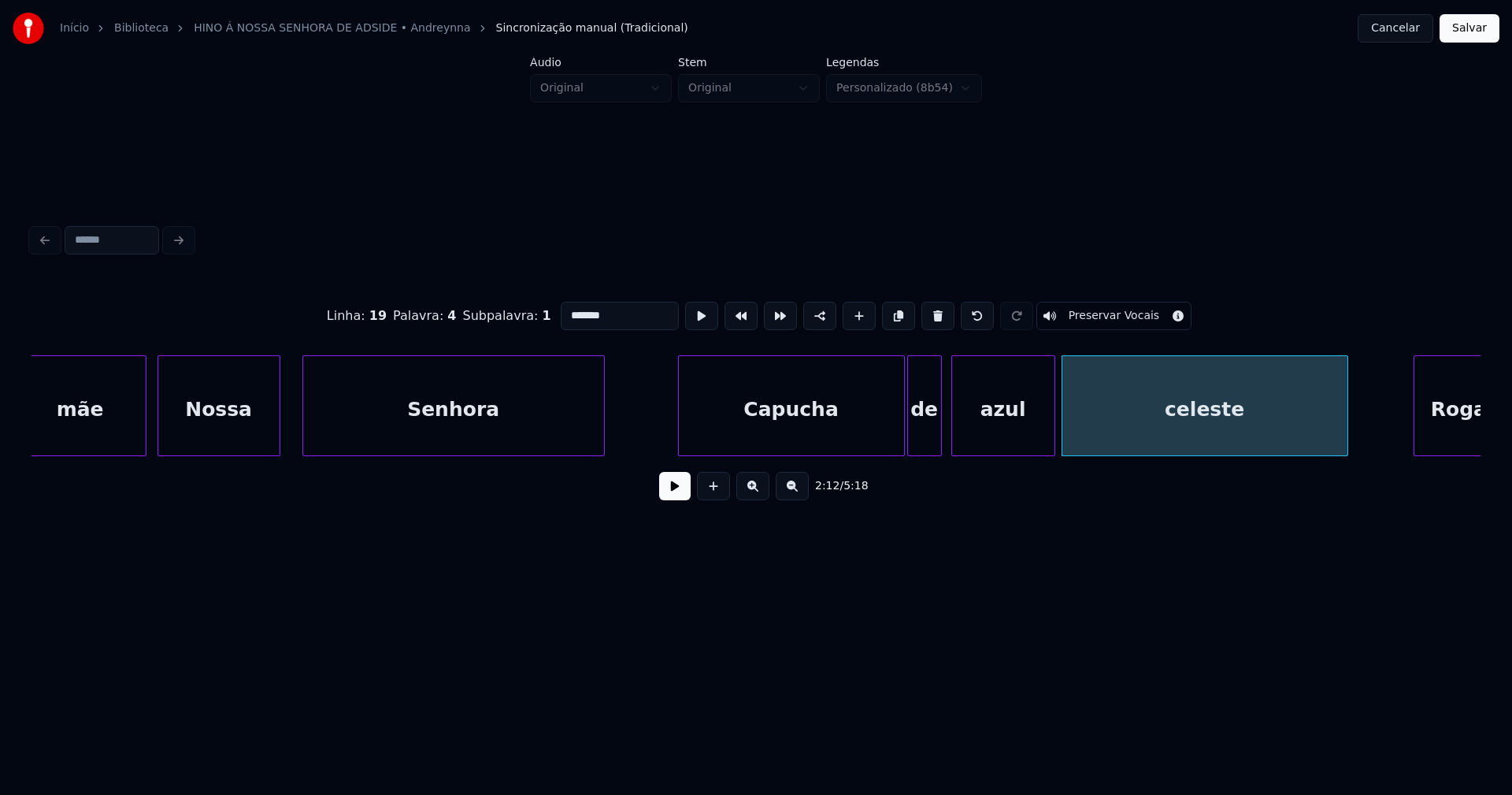
click at [563, 308] on input "*******" at bounding box center [619, 316] width 118 height 28
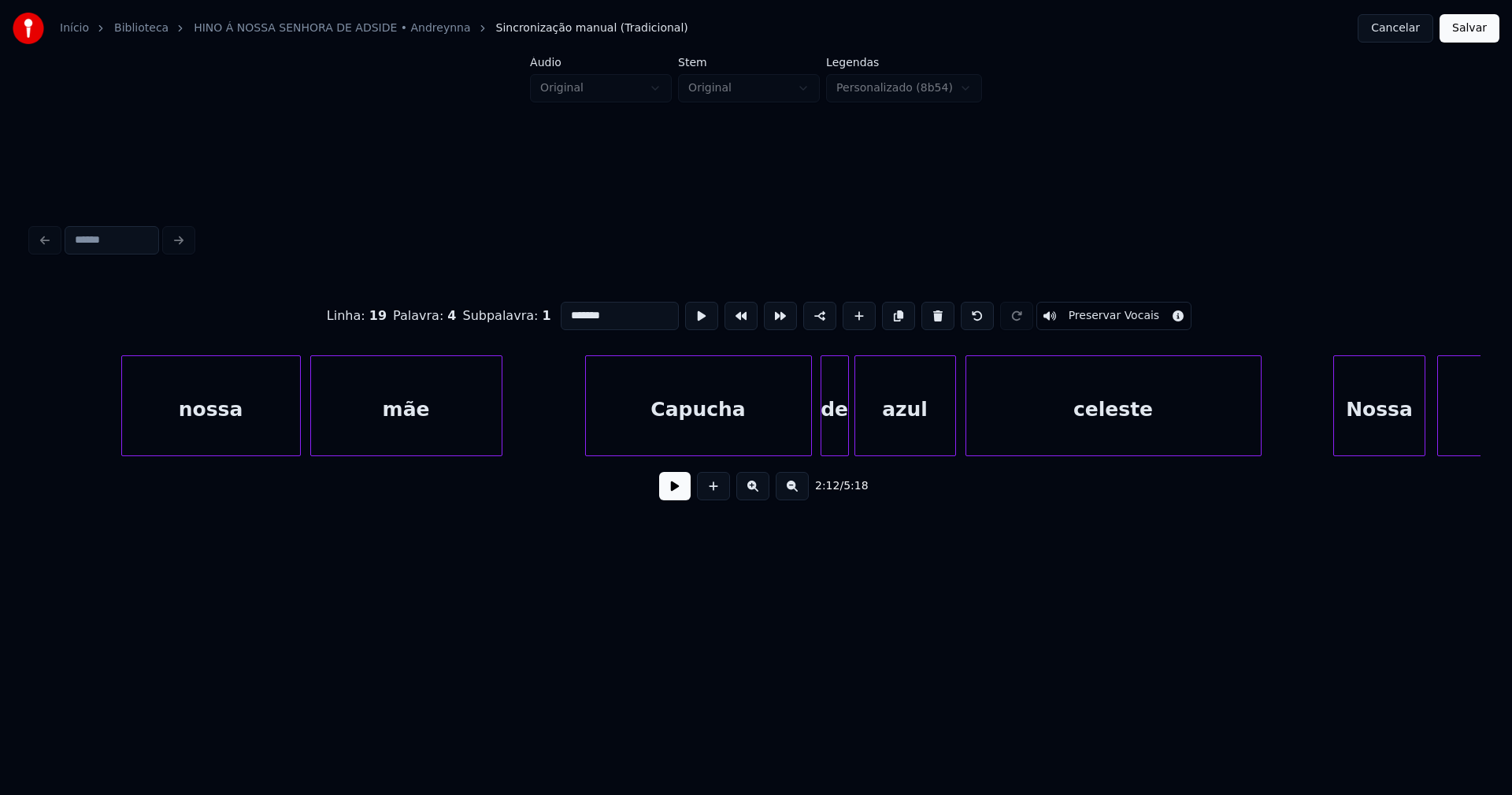
scroll to position [0, 23018]
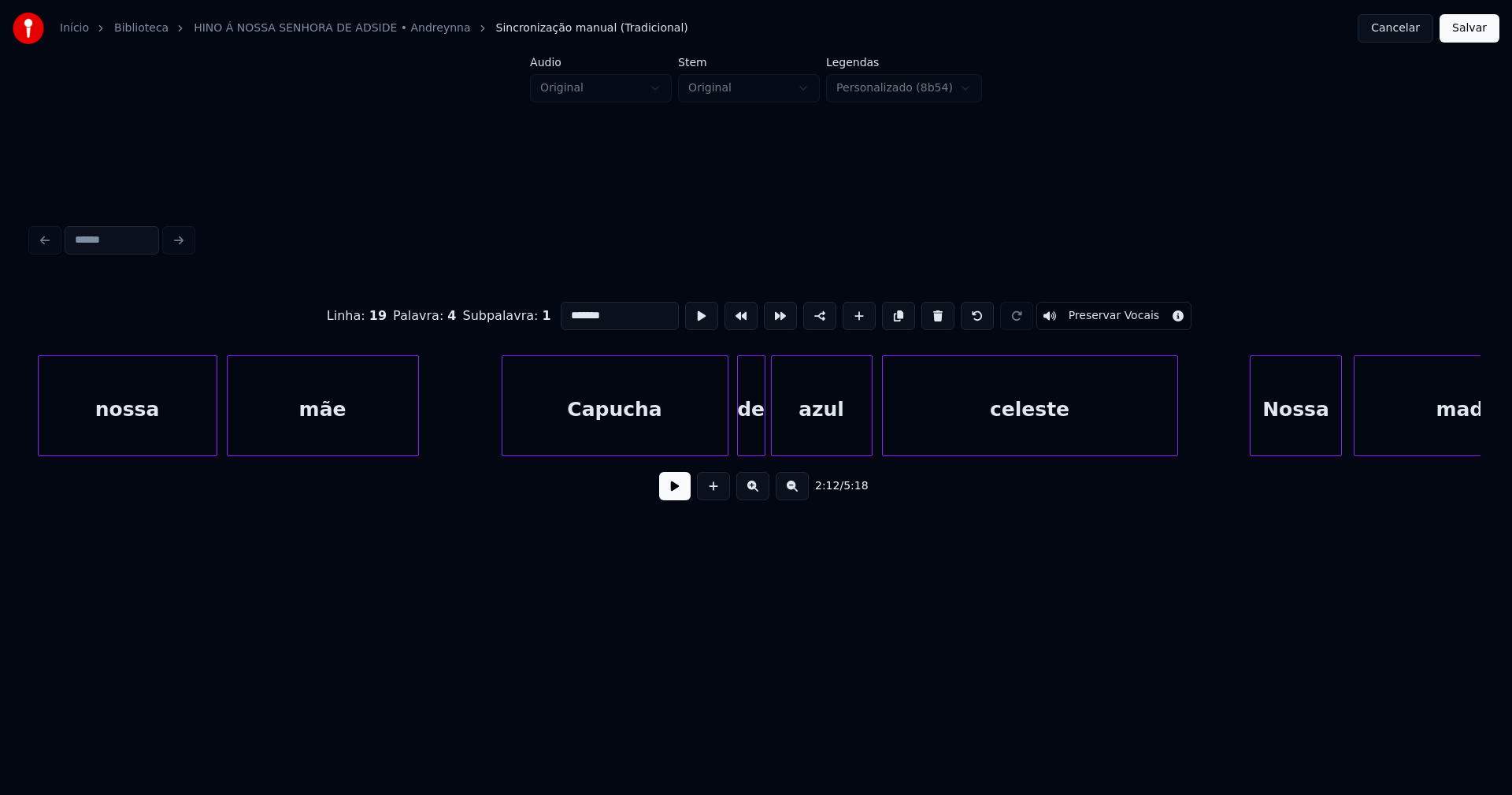
click at [998, 424] on div "celeste" at bounding box center [1030, 409] width 295 height 107
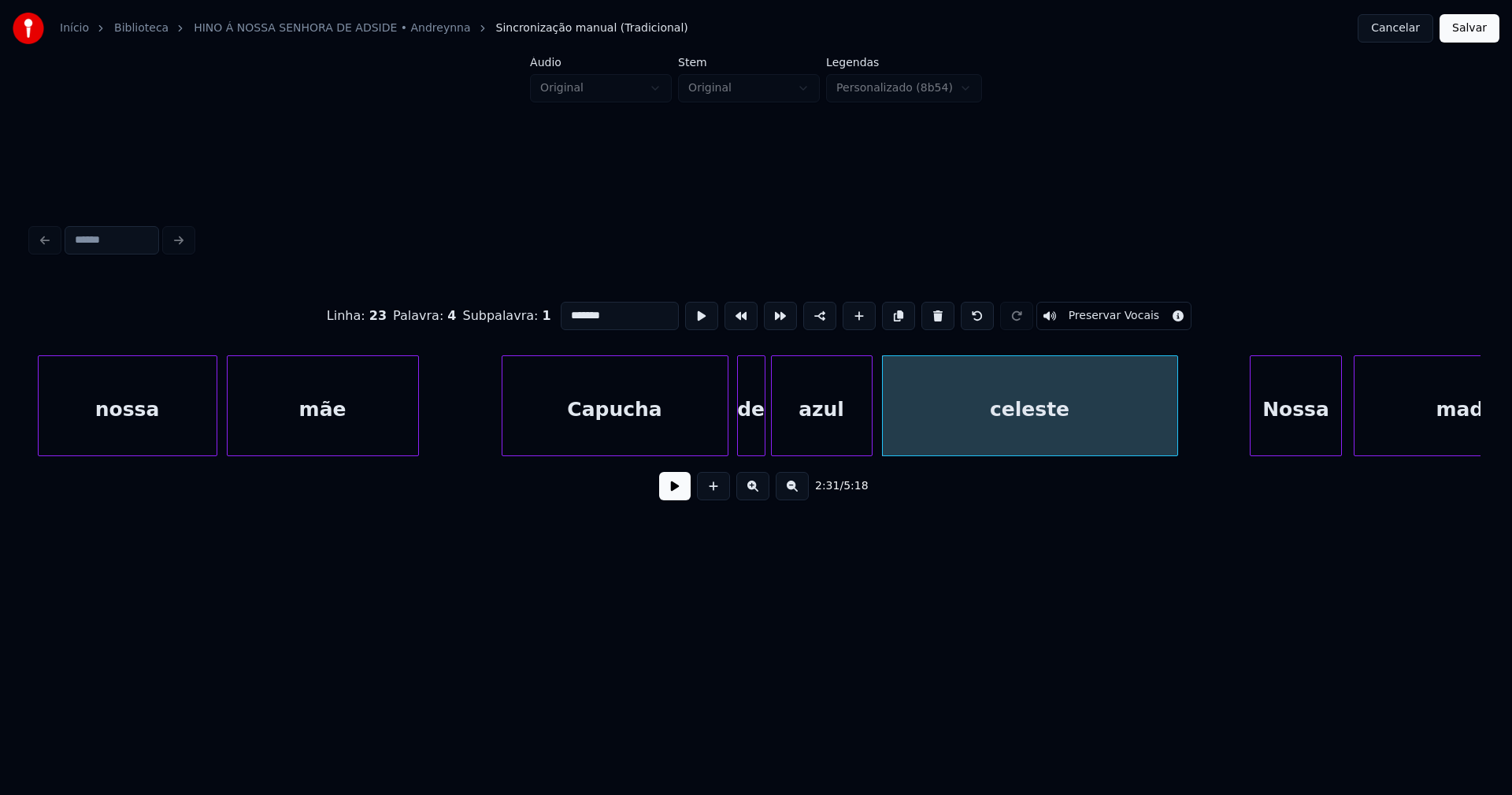
click at [564, 307] on input "*******" at bounding box center [619, 316] width 118 height 28
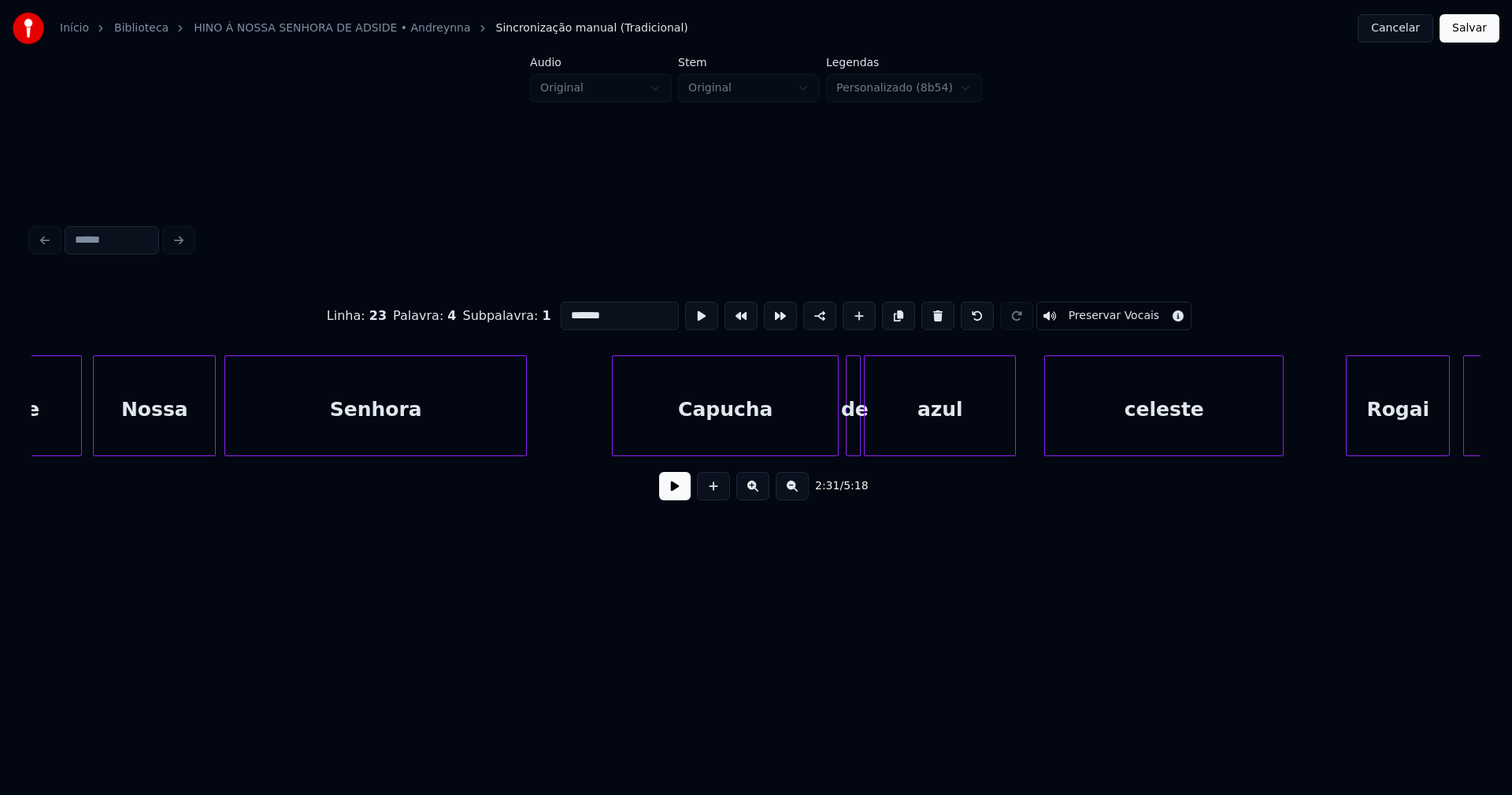
scroll to position [0, 35332]
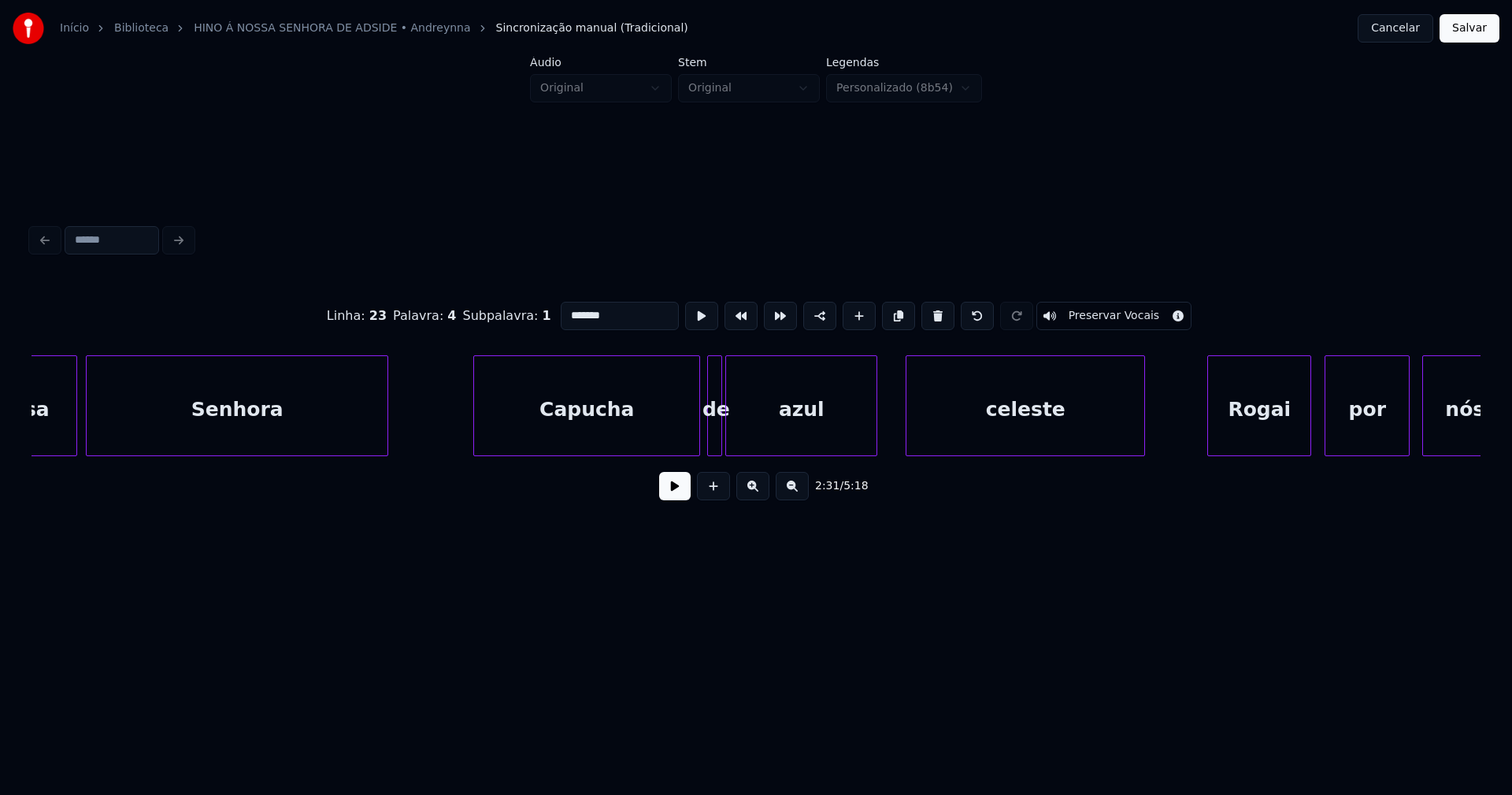
click at [952, 417] on div "celeste" at bounding box center [1026, 409] width 238 height 107
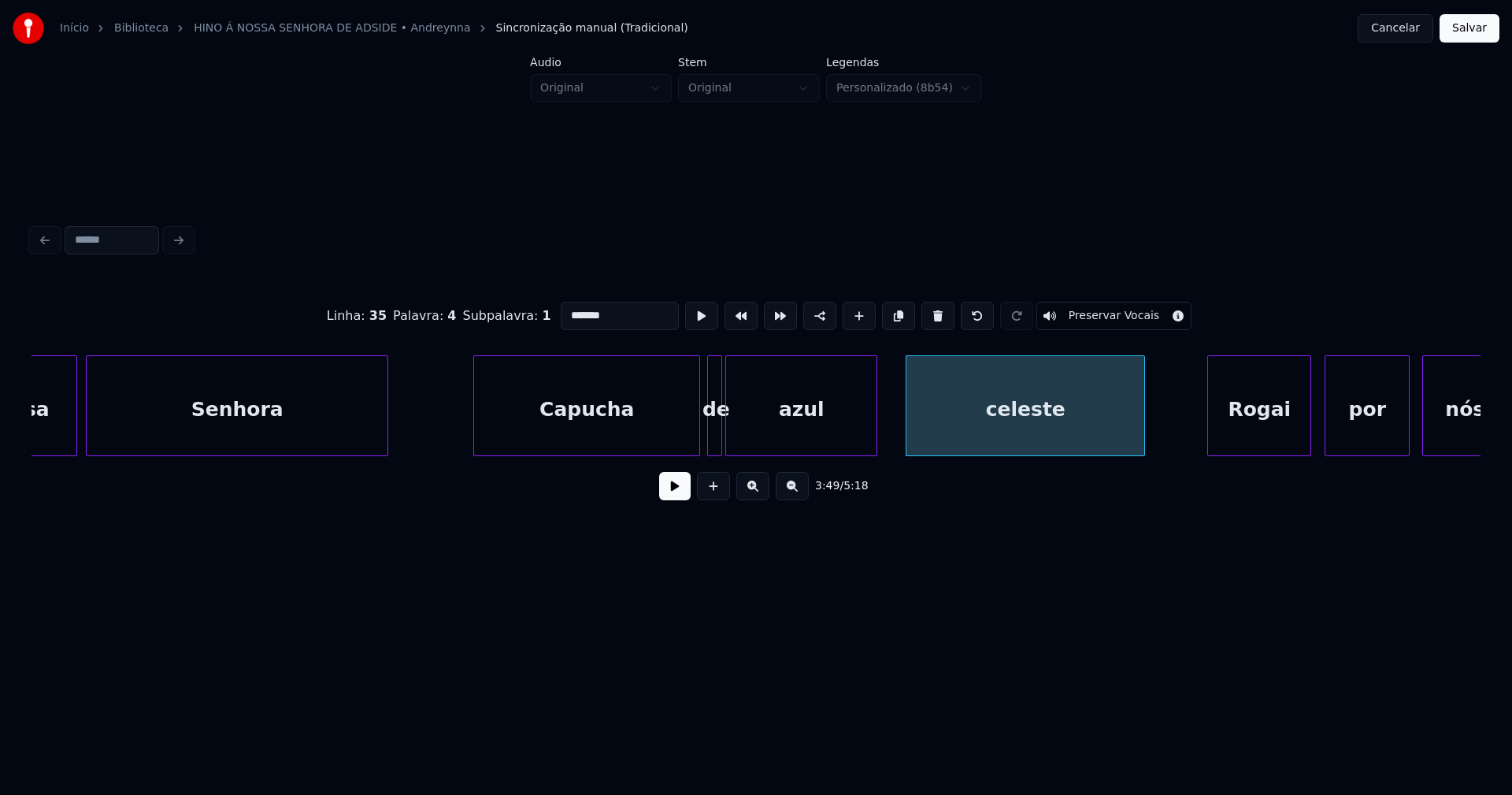
click at [566, 308] on input "*******" at bounding box center [619, 316] width 118 height 28
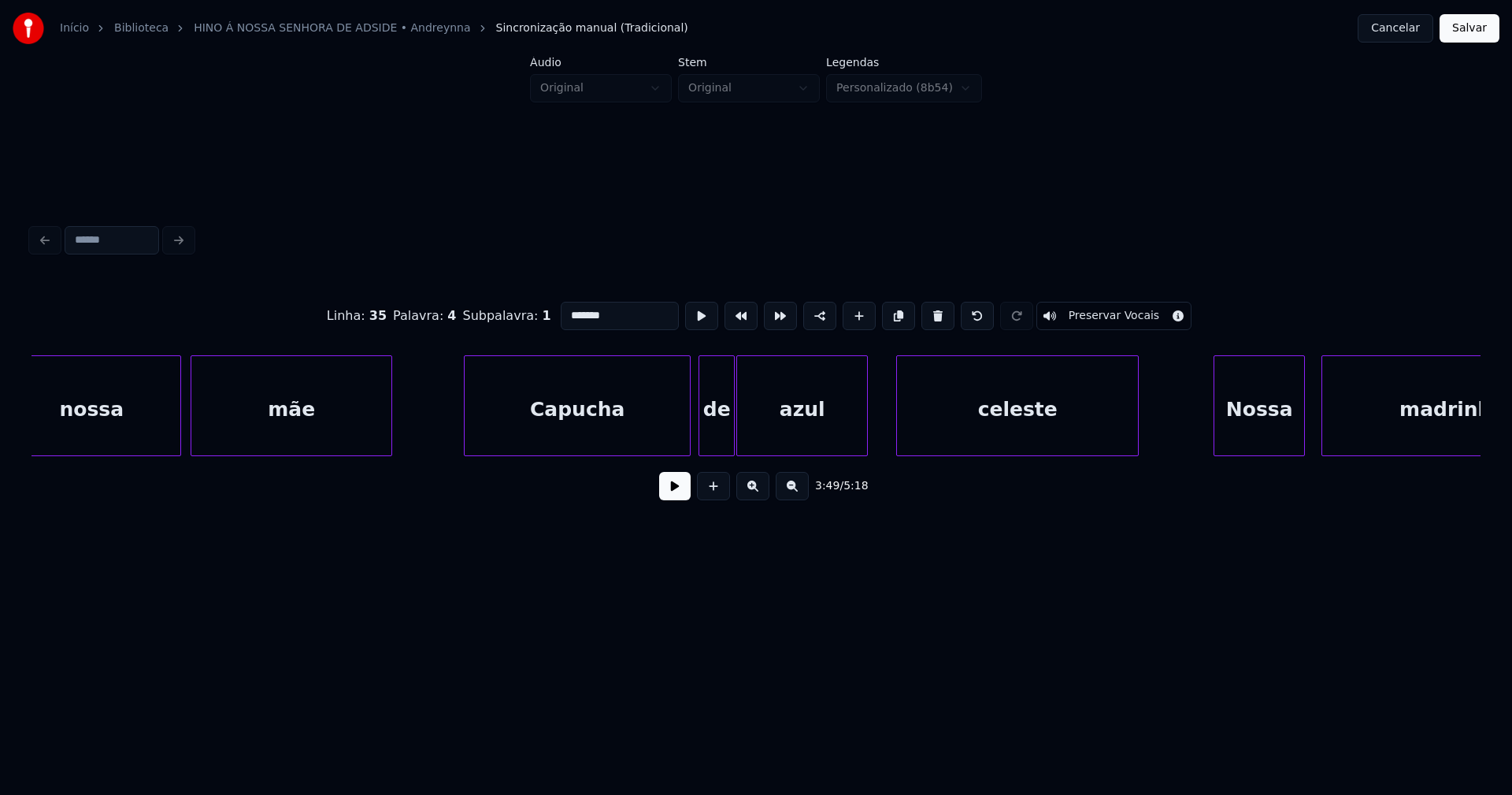
scroll to position [0, 38391]
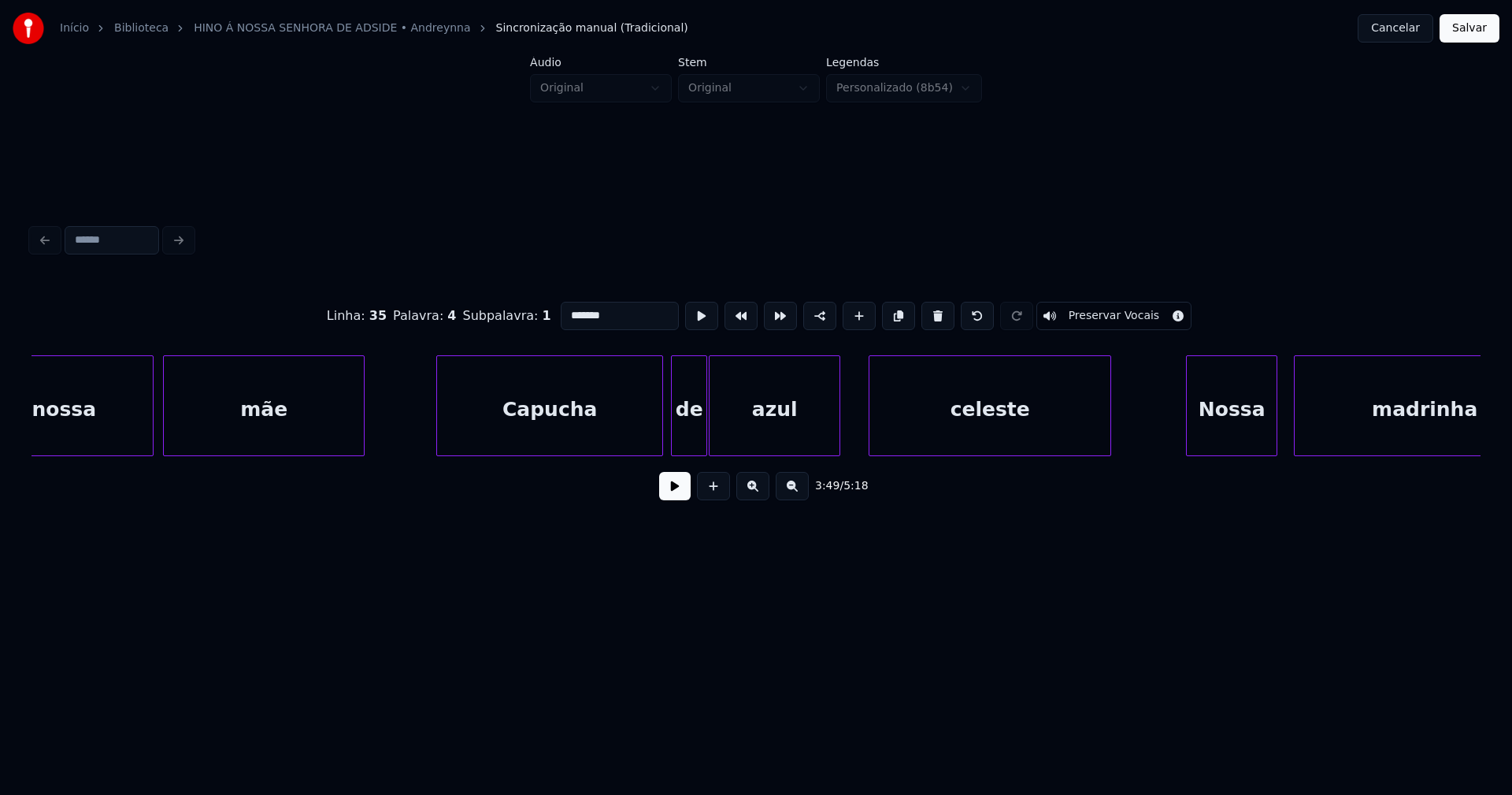
click at [948, 429] on div "celeste" at bounding box center [990, 409] width 241 height 107
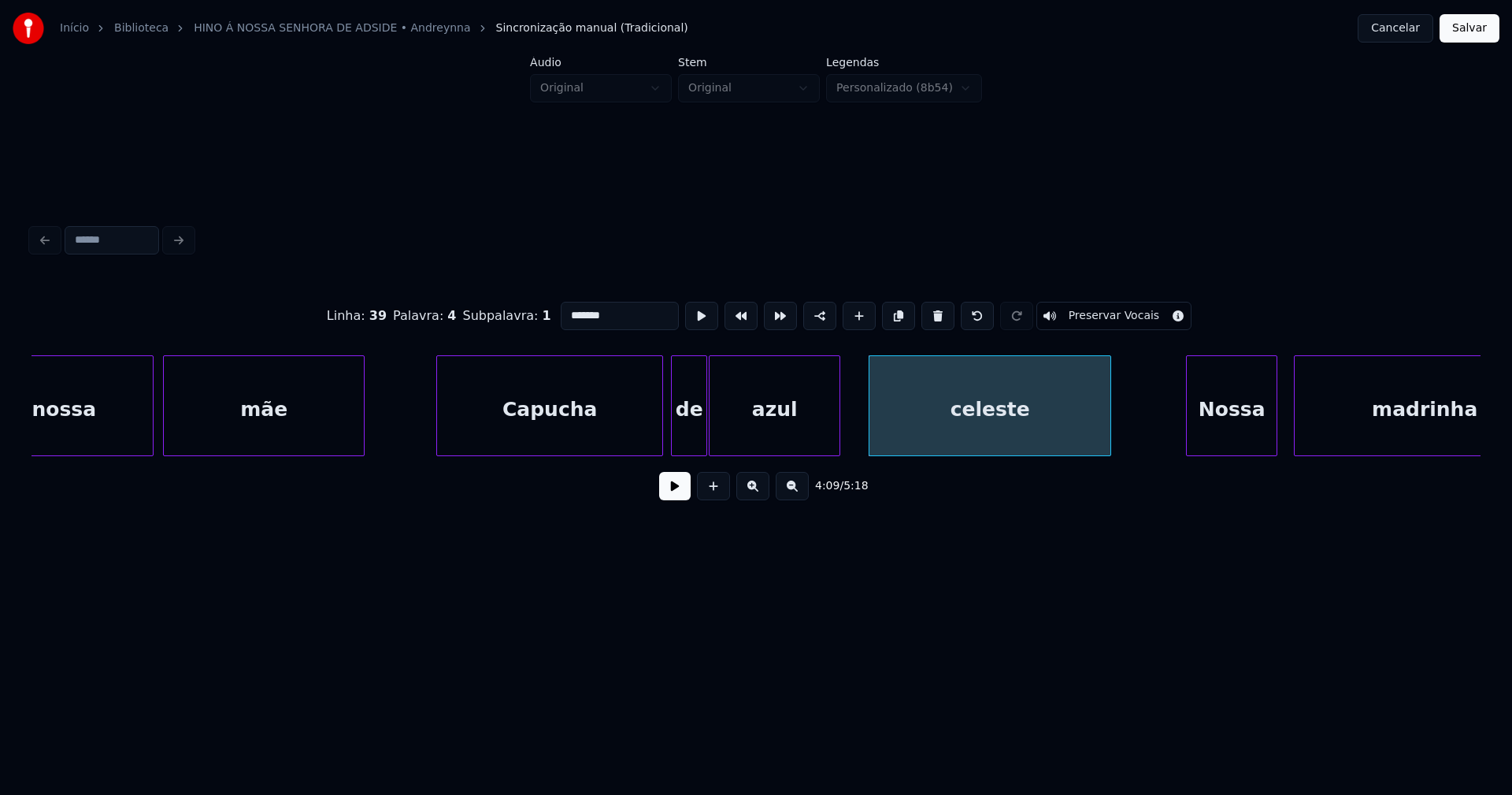
click at [563, 307] on input "*******" at bounding box center [619, 316] width 118 height 28
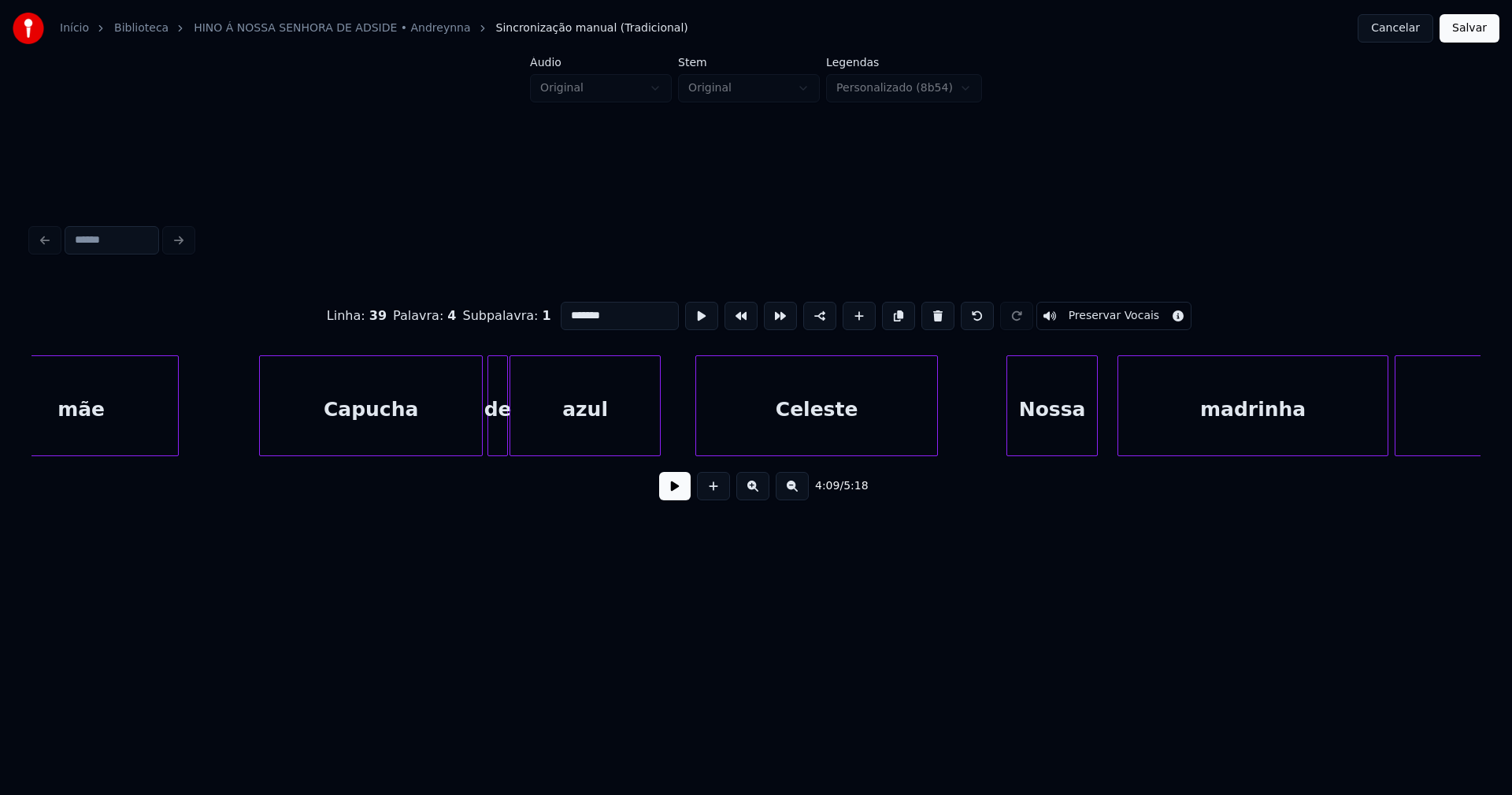
scroll to position [0, 44785]
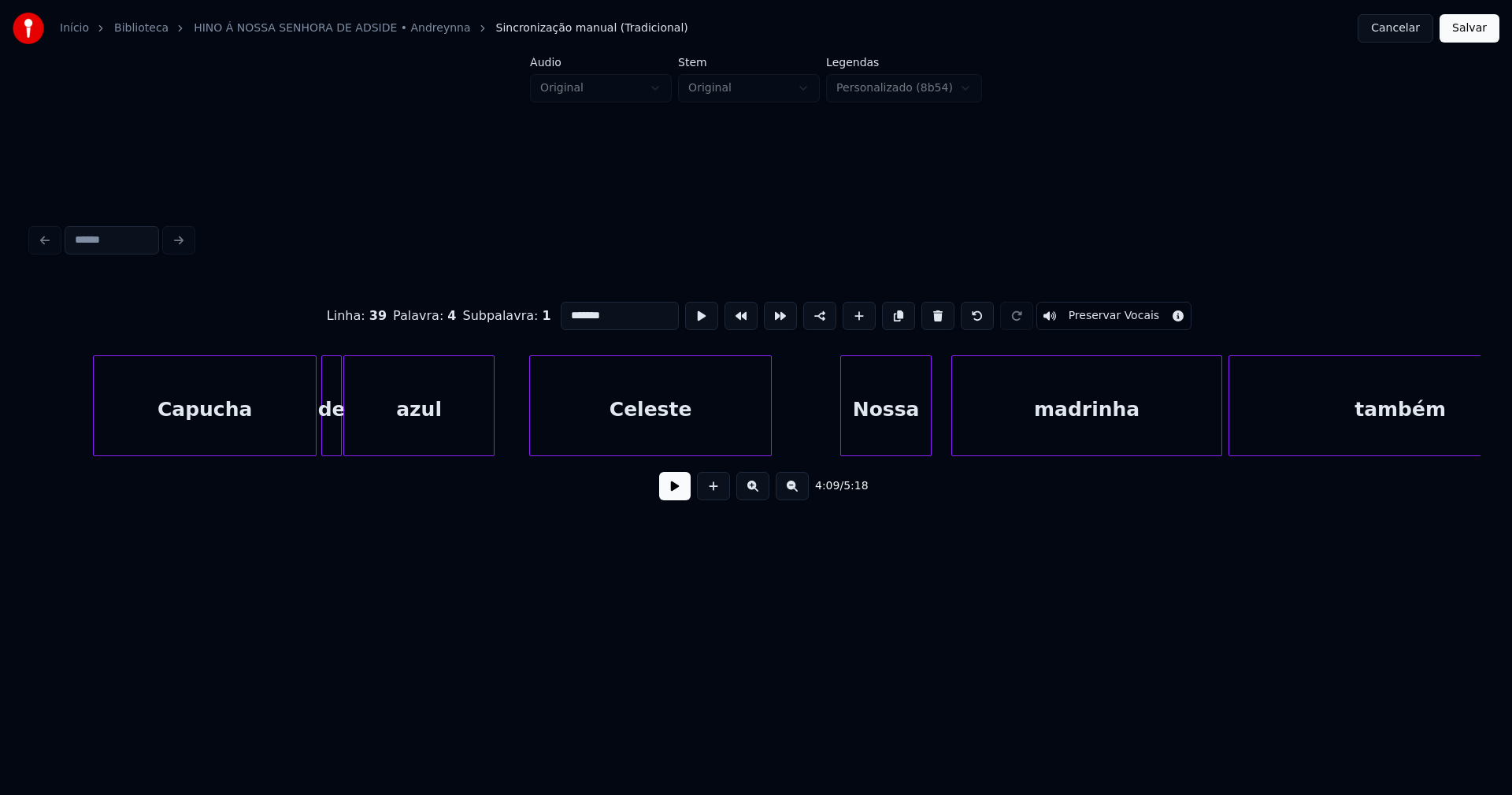
type input "*******"
click at [1472, 31] on button "Salvar" at bounding box center [1469, 28] width 59 height 28
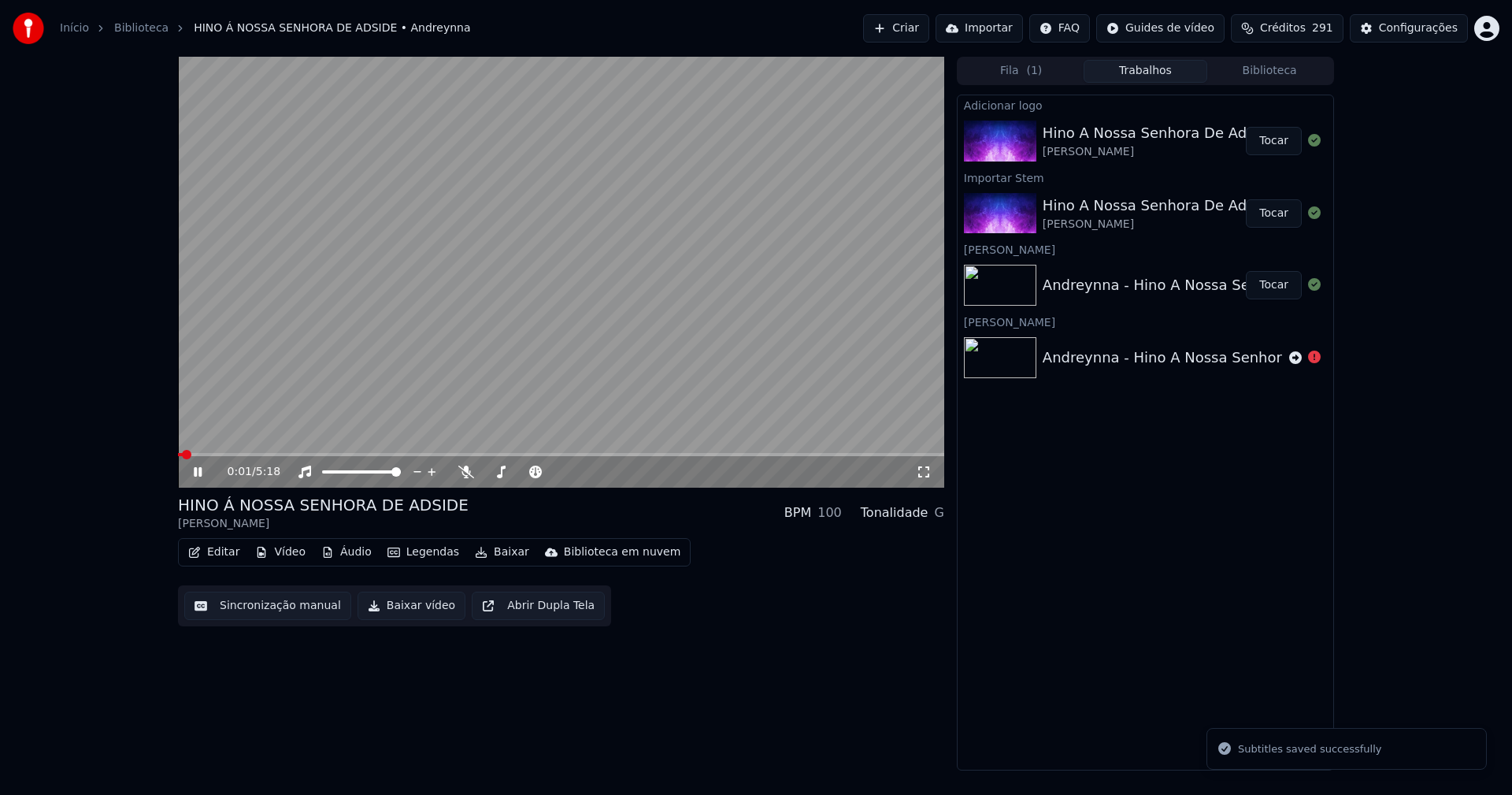
click at [205, 469] on icon at bounding box center [209, 472] width 37 height 12
click at [201, 478] on icon at bounding box center [209, 472] width 37 height 12
click at [920, 473] on icon at bounding box center [924, 472] width 16 height 12
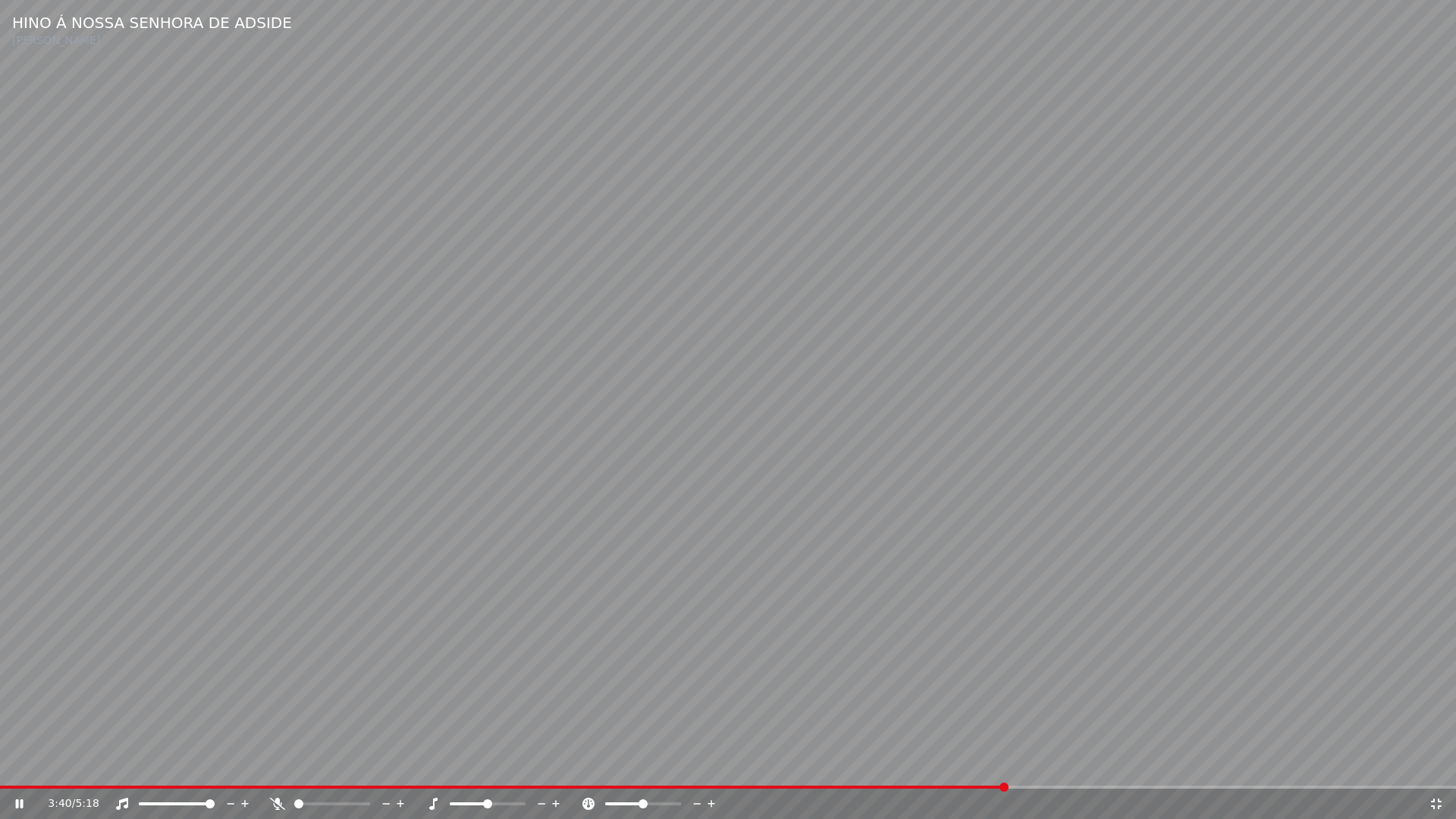
click at [1436, 764] on icon at bounding box center [1436, 804] width 15 height 12
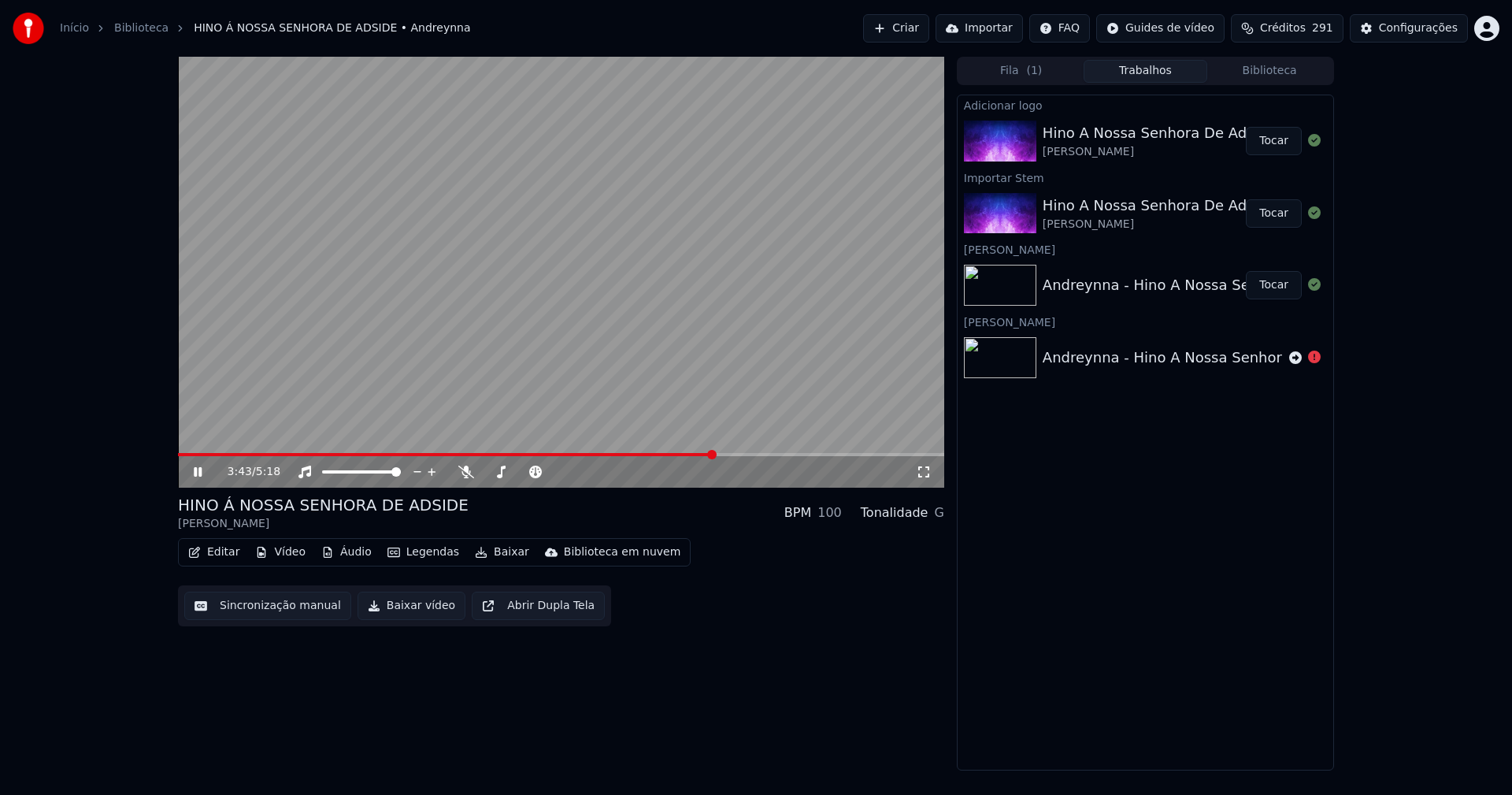
click at [199, 469] on icon at bounding box center [209, 472] width 37 height 12
click at [423, 612] on button "Baixar vídeo" at bounding box center [412, 606] width 108 height 28
